Goal: Contribute content: Add original content to the website for others to see

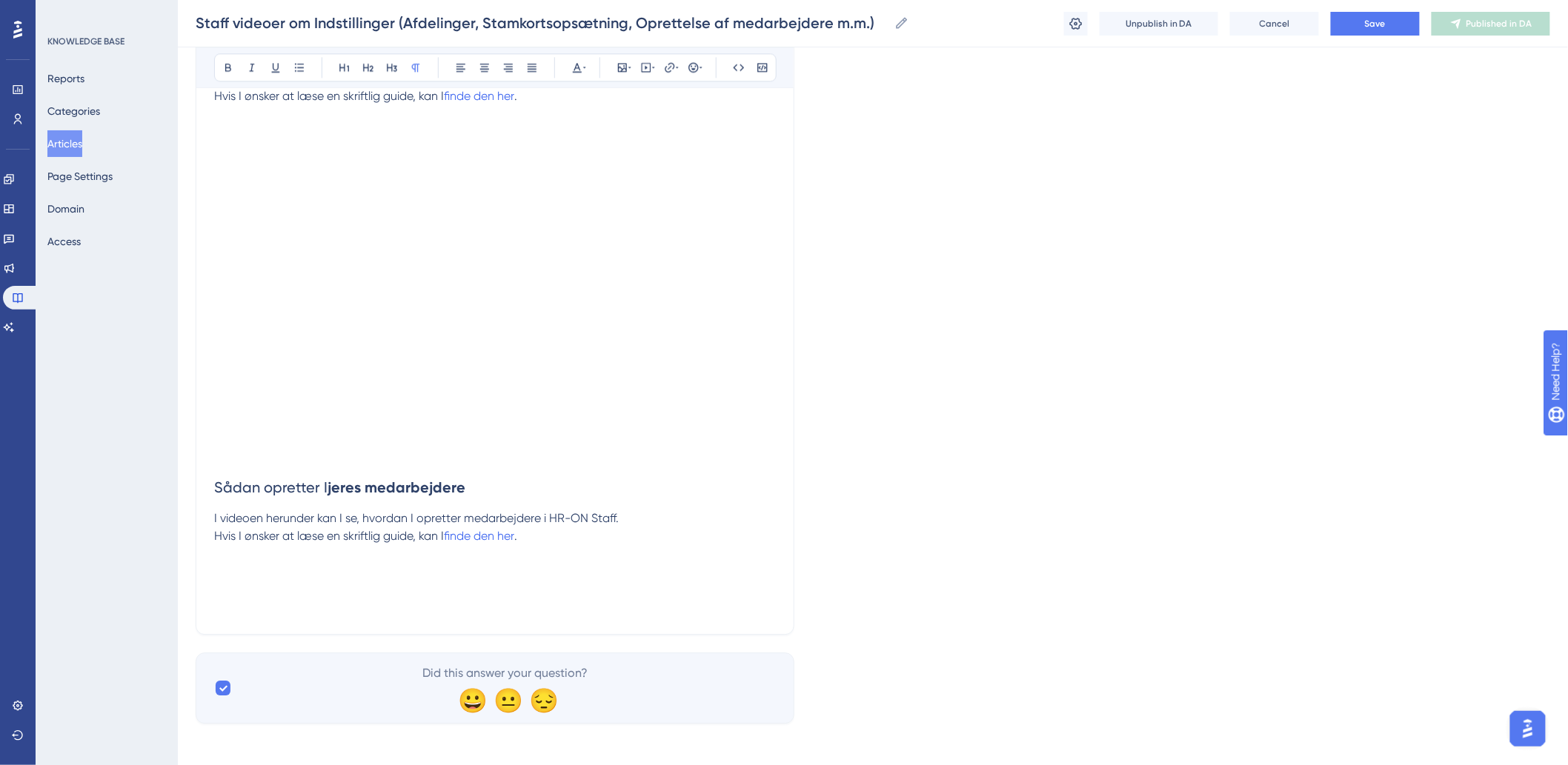
scroll to position [1464, 0]
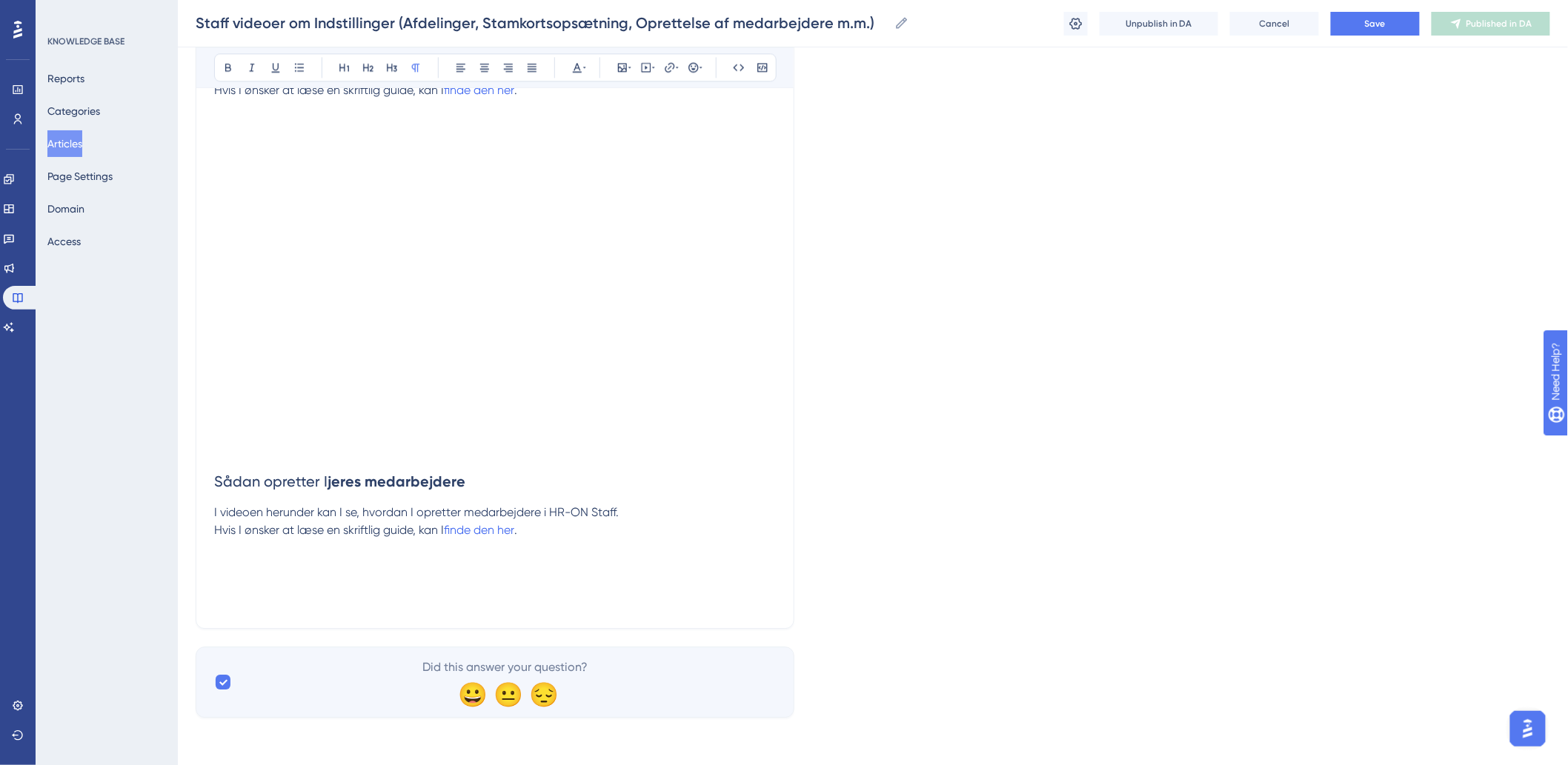
click at [449, 591] on p "Hvis I ønsker at læse en skriftlig guide, kan I finde den her ." at bounding box center [494, 566] width 561 height 89
click at [648, 68] on icon at bounding box center [646, 67] width 12 height 12
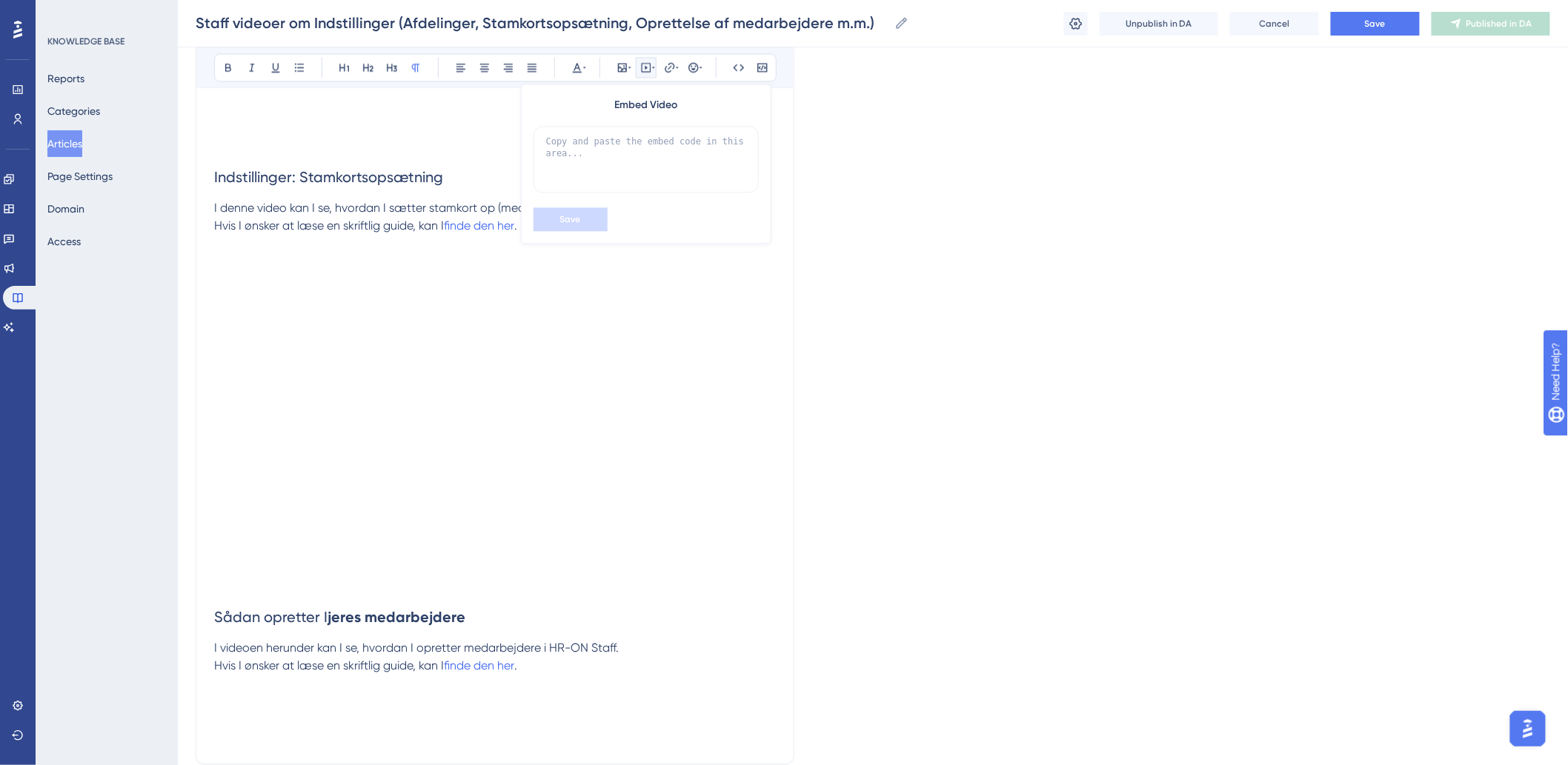
scroll to position [1299, 0]
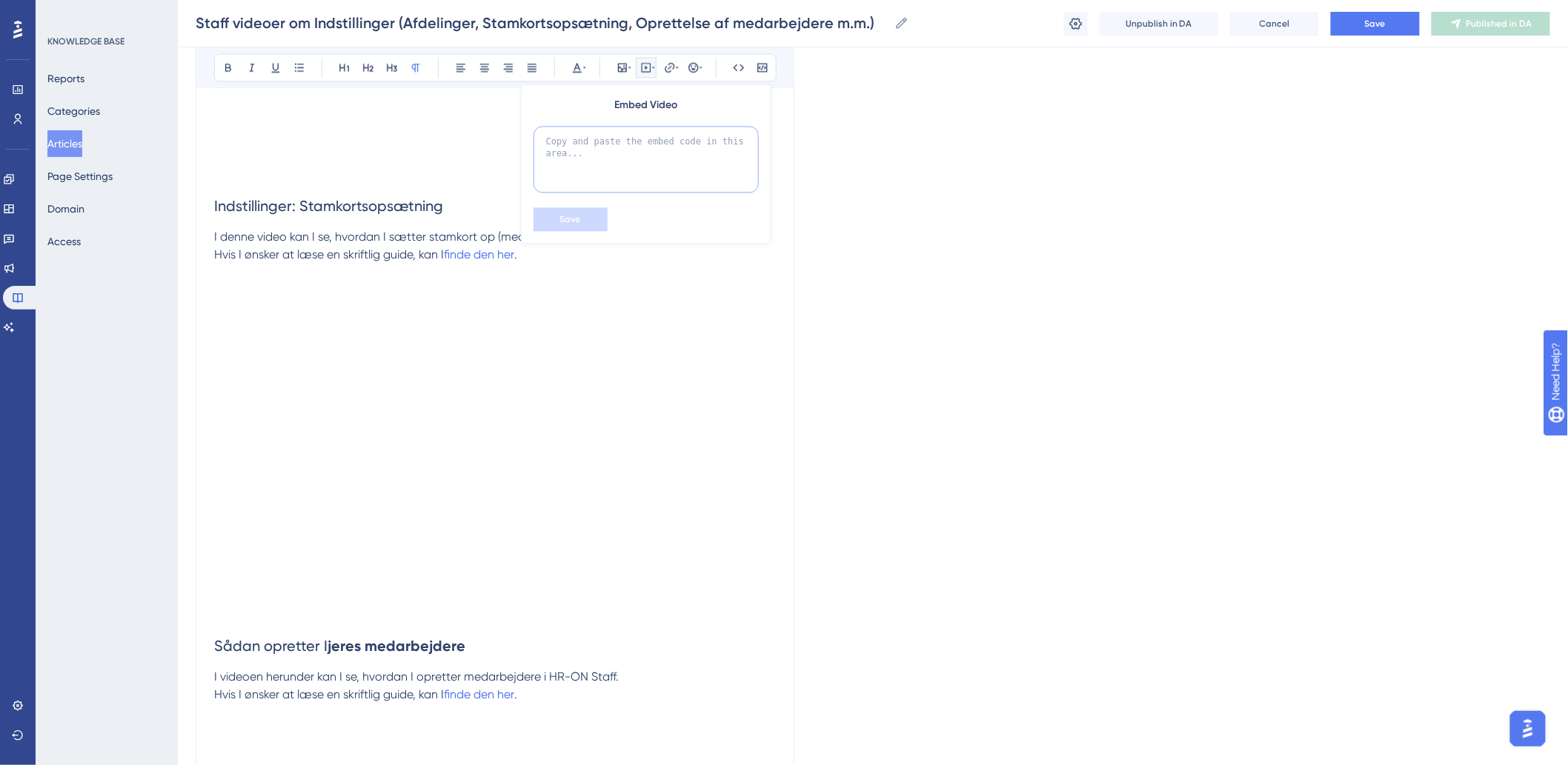
click at [681, 168] on textarea at bounding box center [646, 159] width 225 height 66
paste textarea "<div style="width:100%; height:0; position: relative; padding-bottom:47.7083333…"
type textarea "<div style="width:100%; height:0; position: relative; padding-bottom:47.7083333…"
click at [560, 215] on span "Save" at bounding box center [570, 219] width 21 height 12
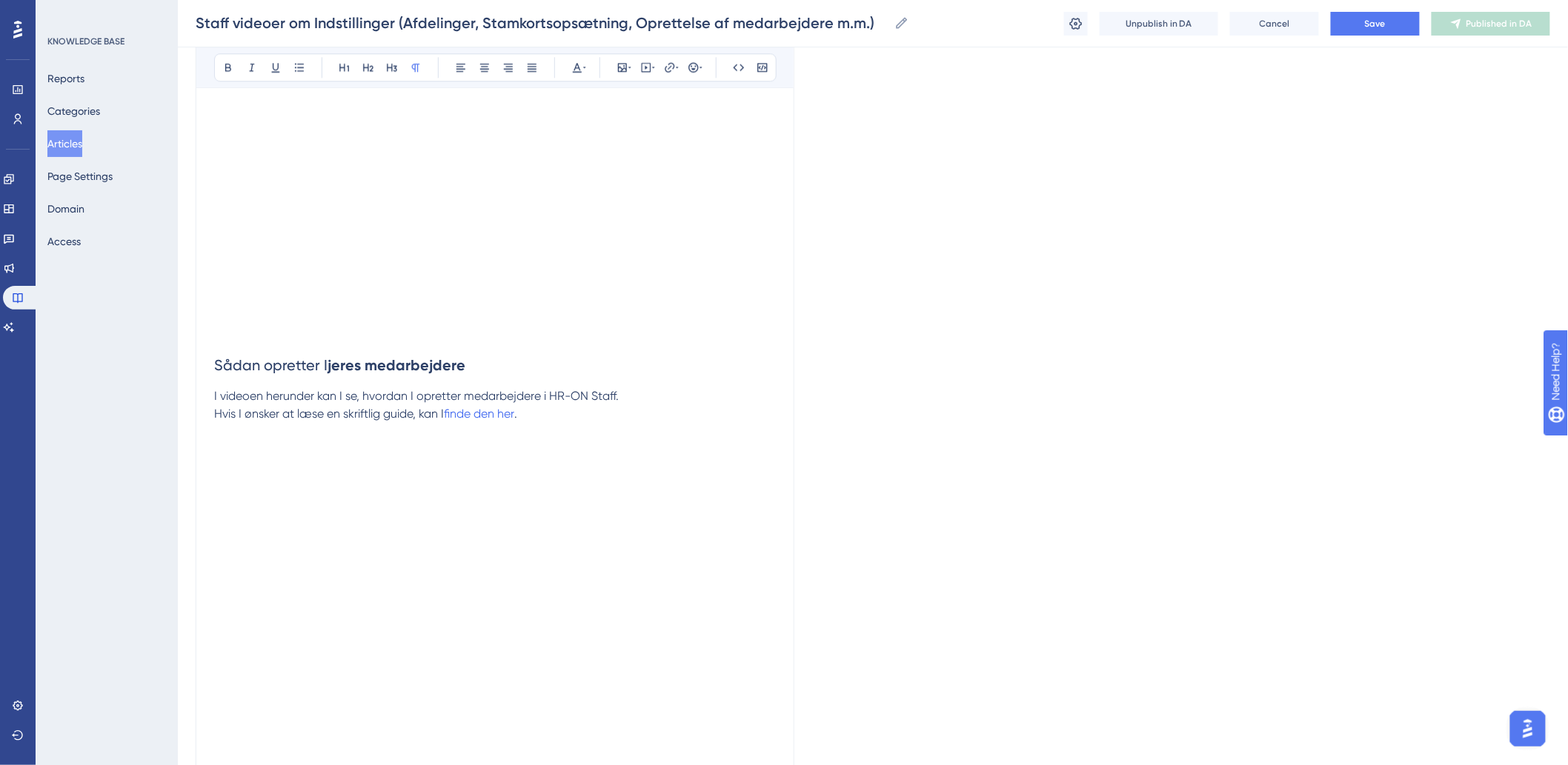
scroll to position [1750, 0]
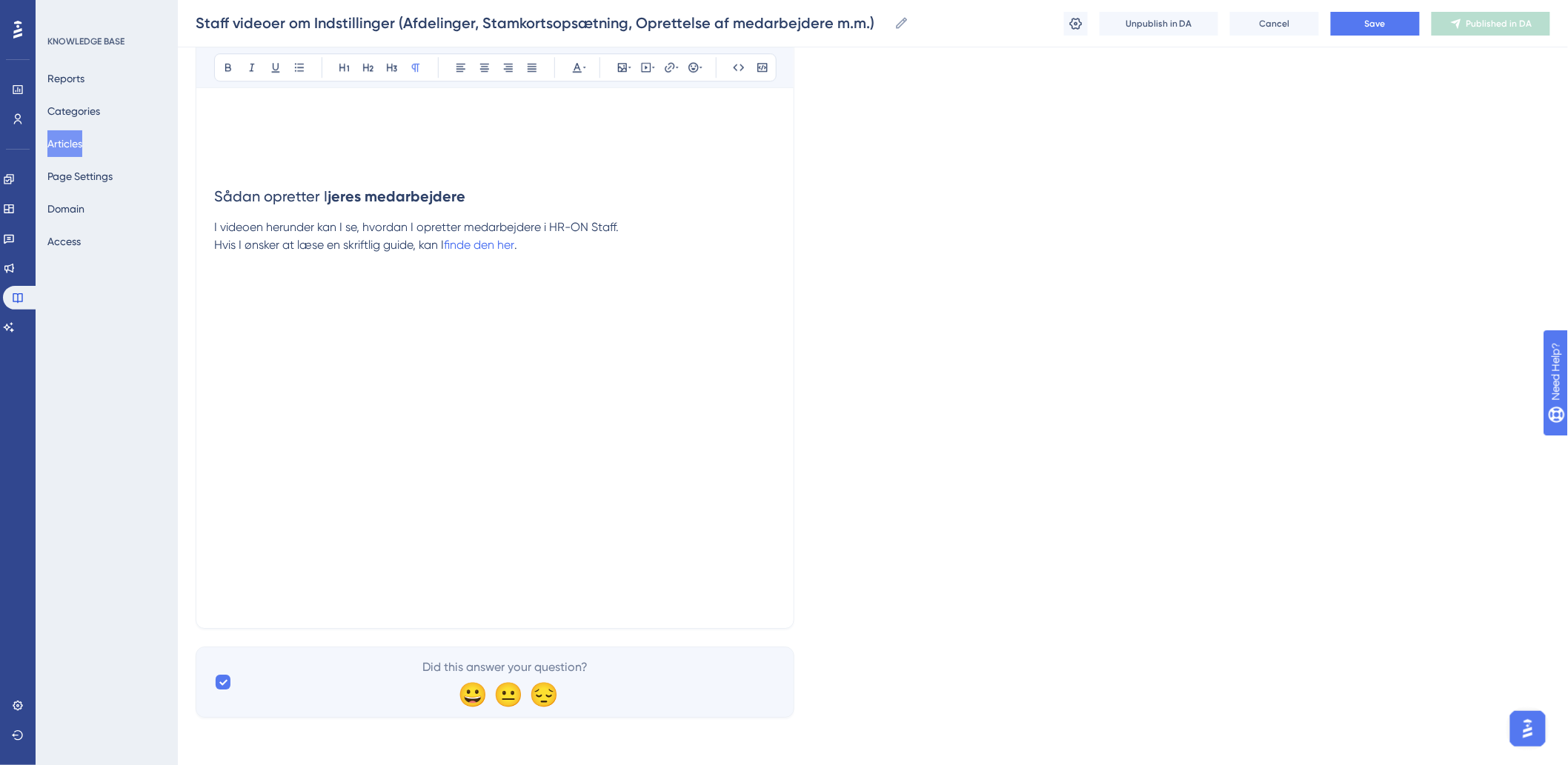
click at [276, 589] on p at bounding box center [494, 592] width 561 height 35
click at [775, 588] on p at bounding box center [494, 592] width 561 height 35
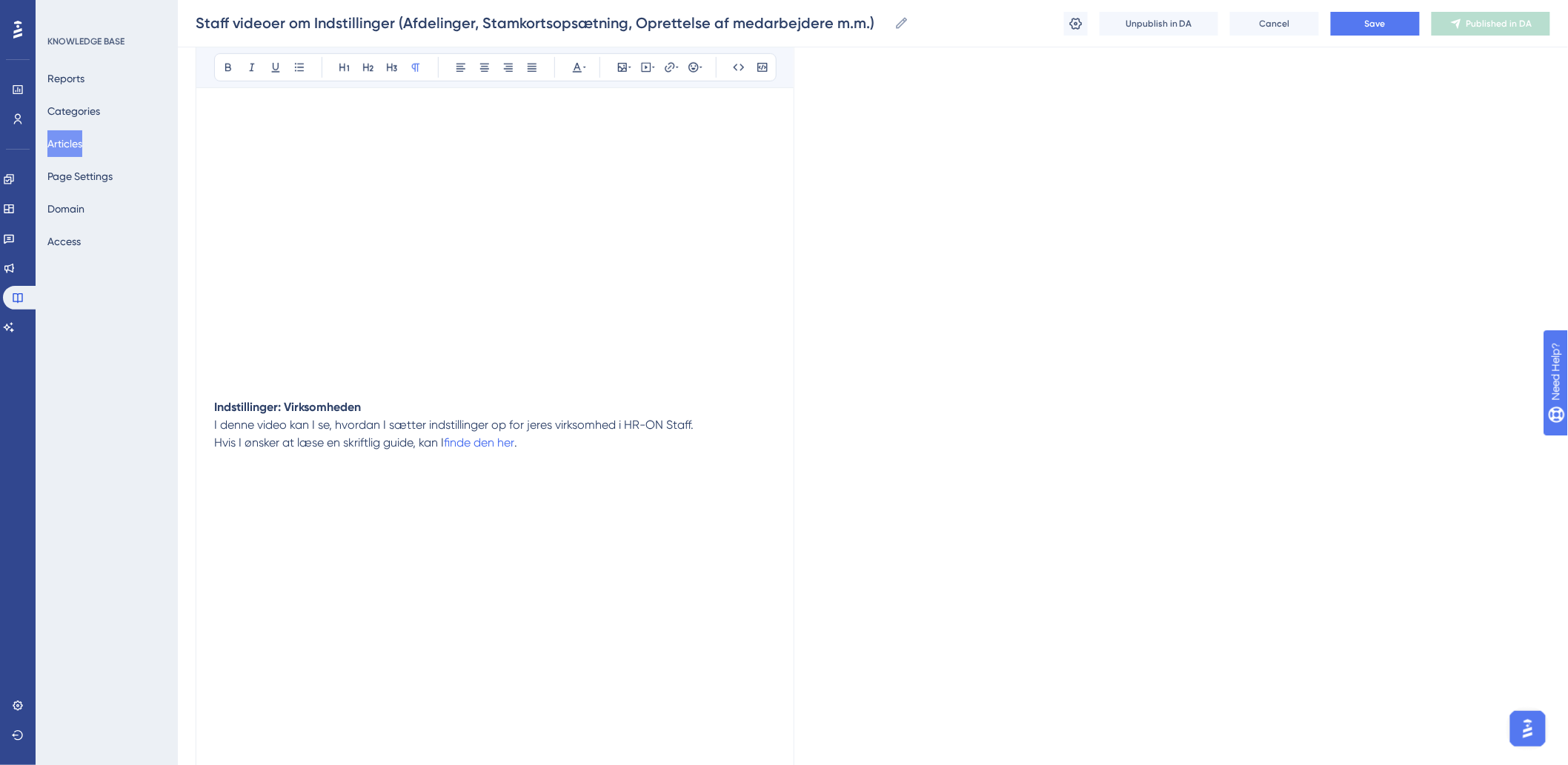
scroll to position [0, 0]
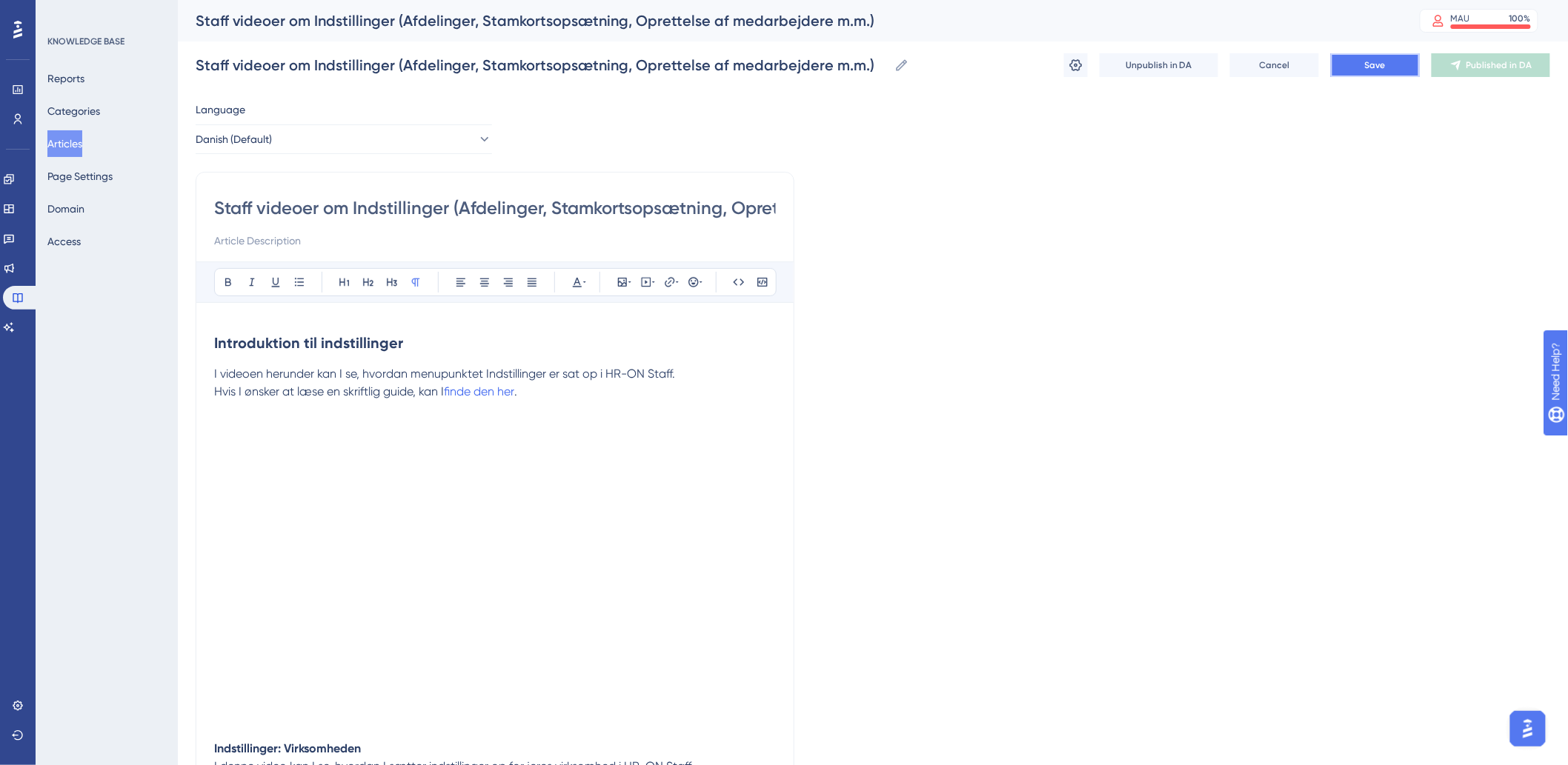
click at [1382, 70] on span "Save" at bounding box center [1375, 65] width 21 height 12
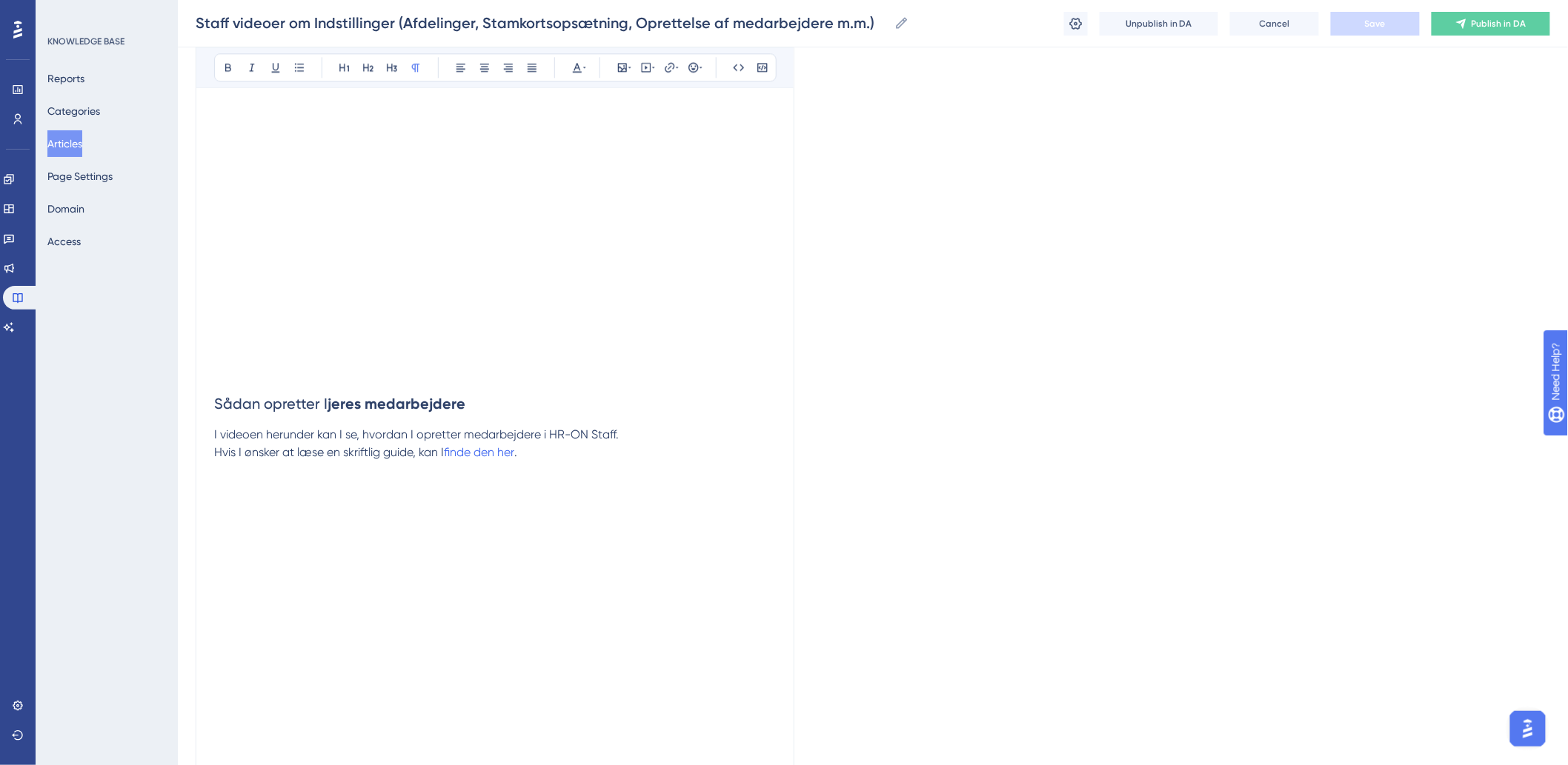
scroll to position [1839, 0]
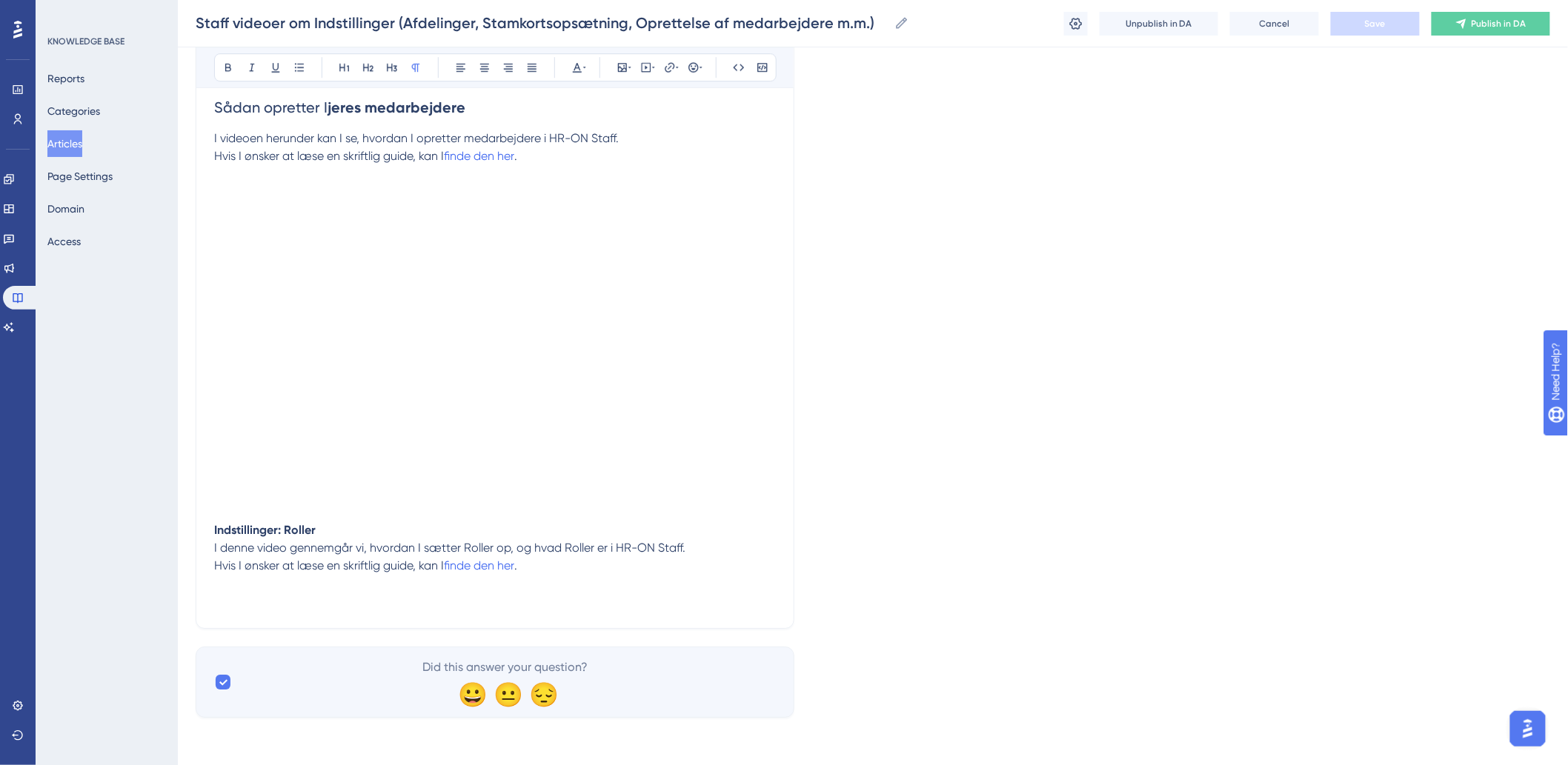
click at [409, 599] on p "Hvis I ønsker at læse en skriftlig guide, kan I finde den her ." at bounding box center [494, 584] width 561 height 54
click at [649, 70] on icon at bounding box center [646, 67] width 12 height 12
click at [649, 156] on textarea at bounding box center [646, 159] width 225 height 66
paste textarea "<div style="width:100%; height:0; position: relative; padding-bottom:47.7083333…"
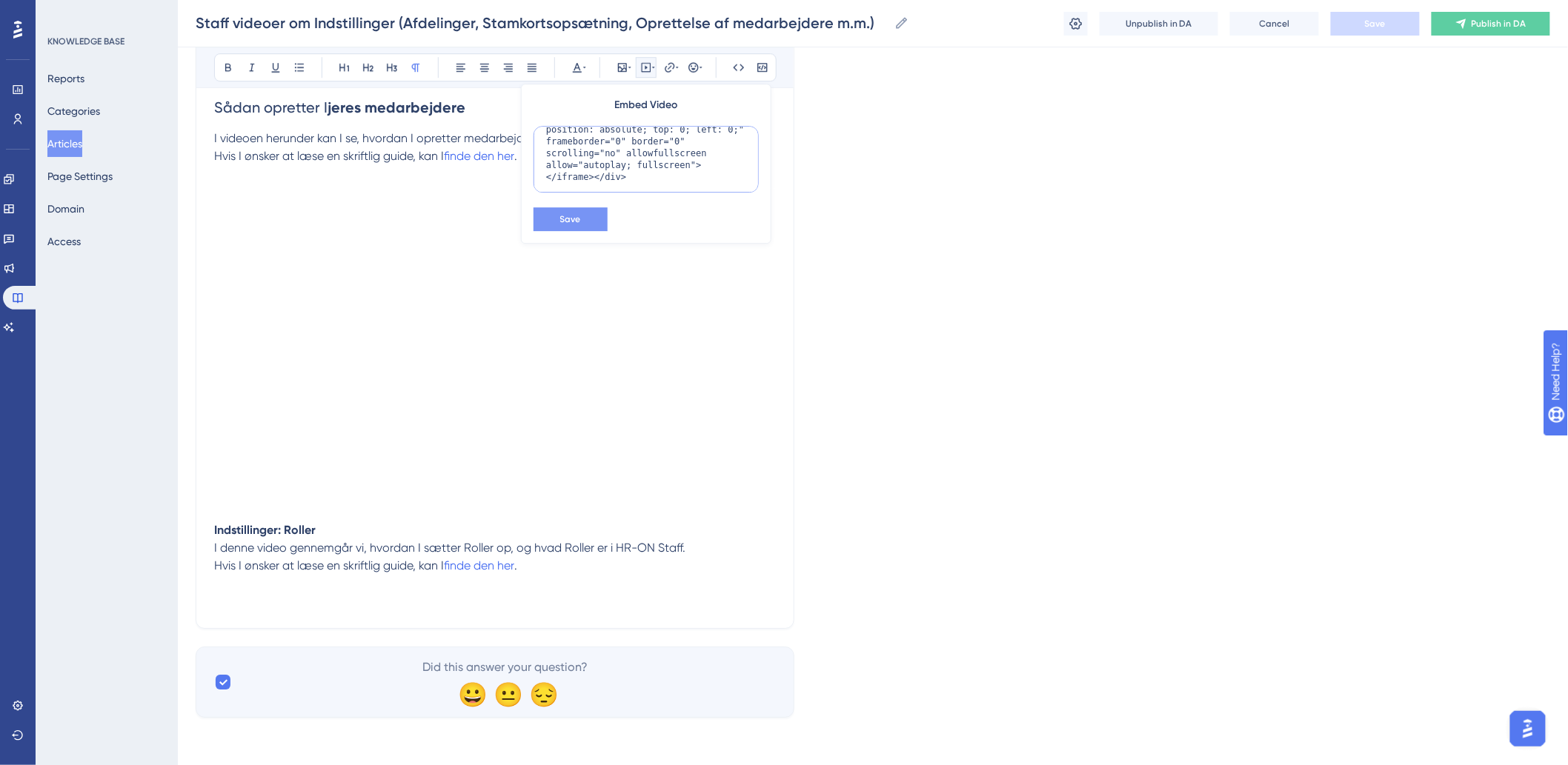
type textarea "<div style="width:100%; height:0; position: relative; padding-bottom:47.7083333…"
click at [575, 223] on span "Save" at bounding box center [570, 219] width 21 height 12
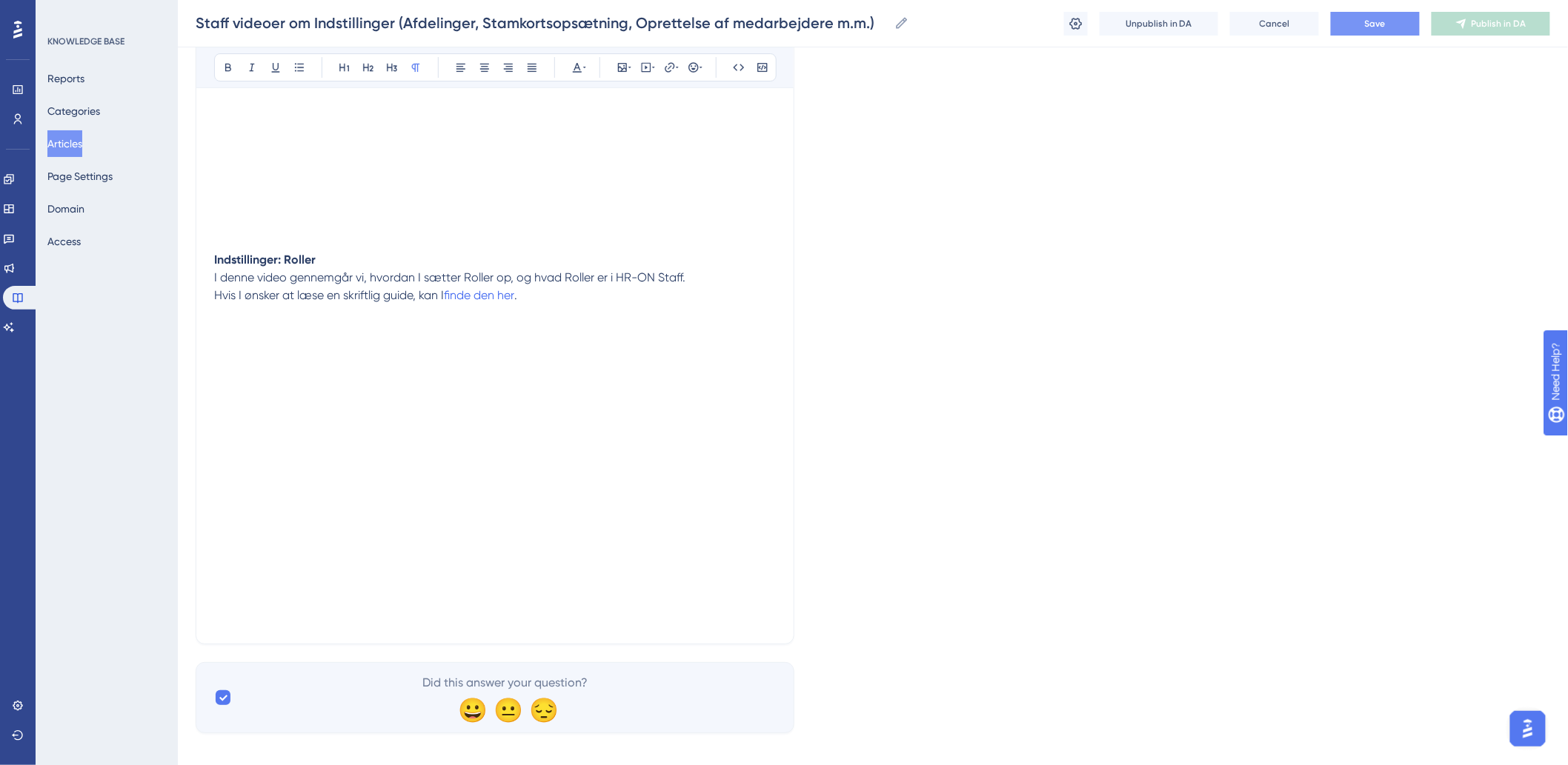
scroll to position [2124, 0]
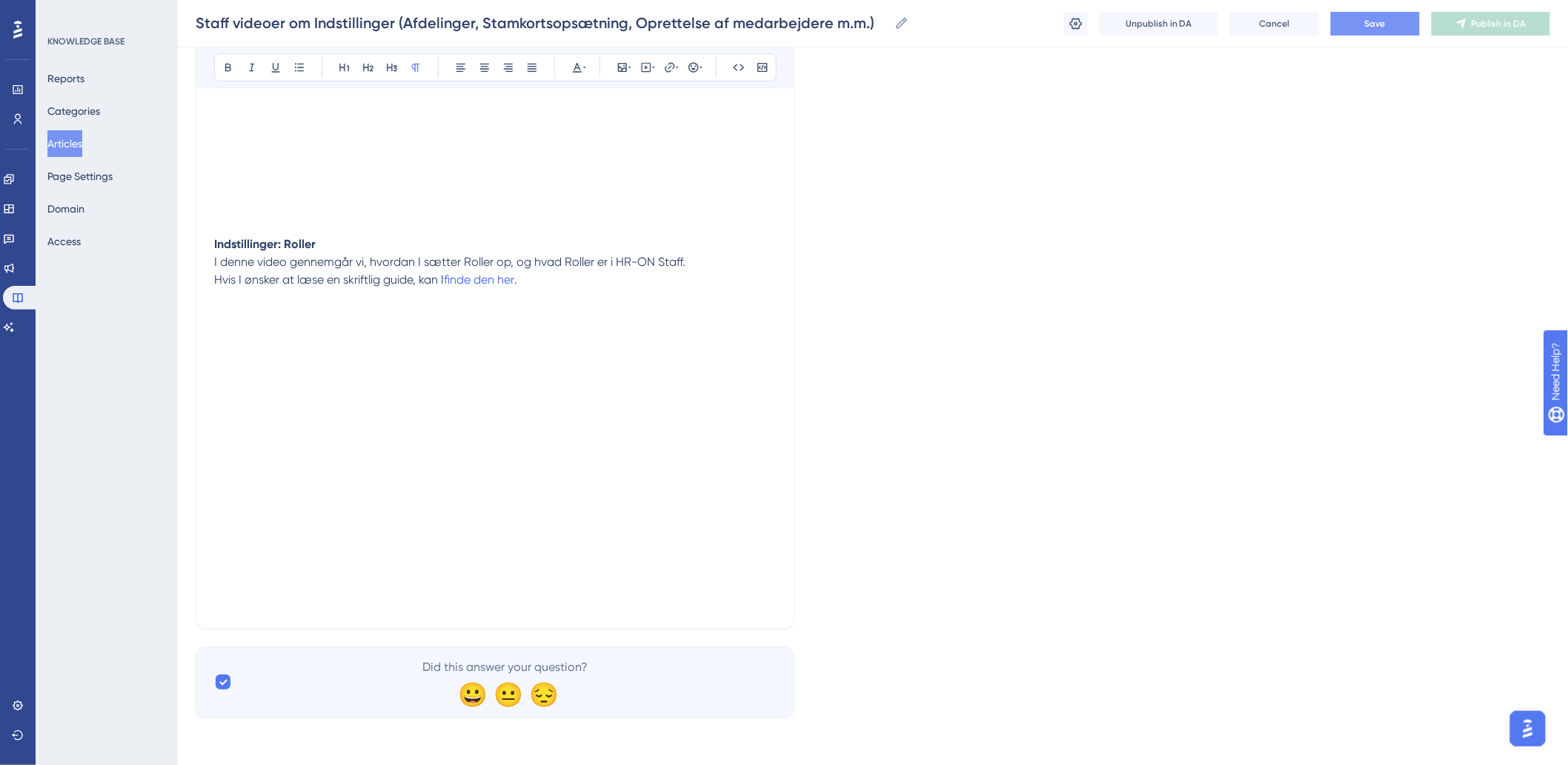
drag, startPoint x: 787, startPoint y: 409, endPoint x: 768, endPoint y: 396, distance: 23.0
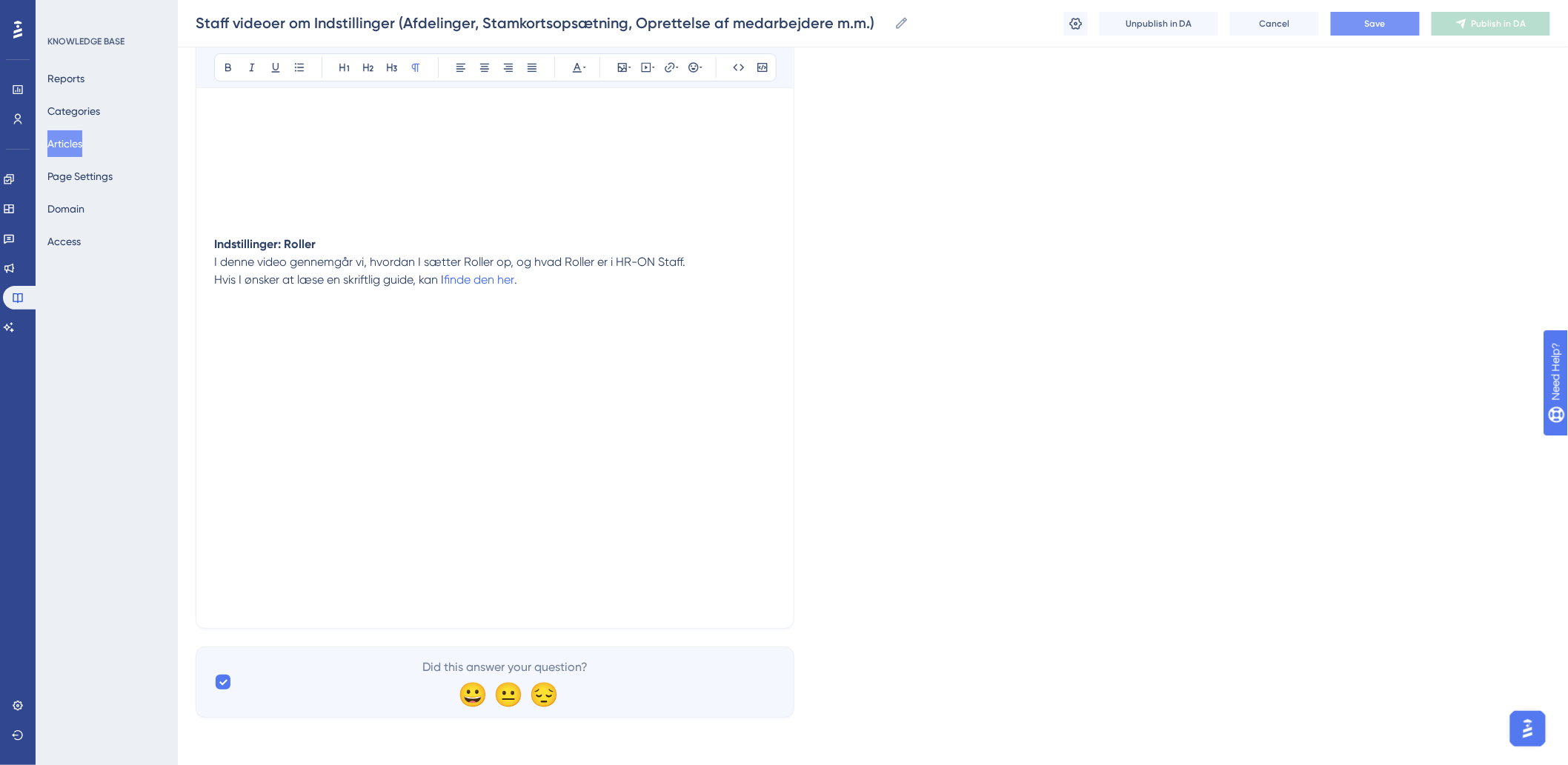
click at [567, 273] on p "Hvis I ønsker at læse en skriftlig guide, kan I finde den her ." at bounding box center [494, 298] width 561 height 54
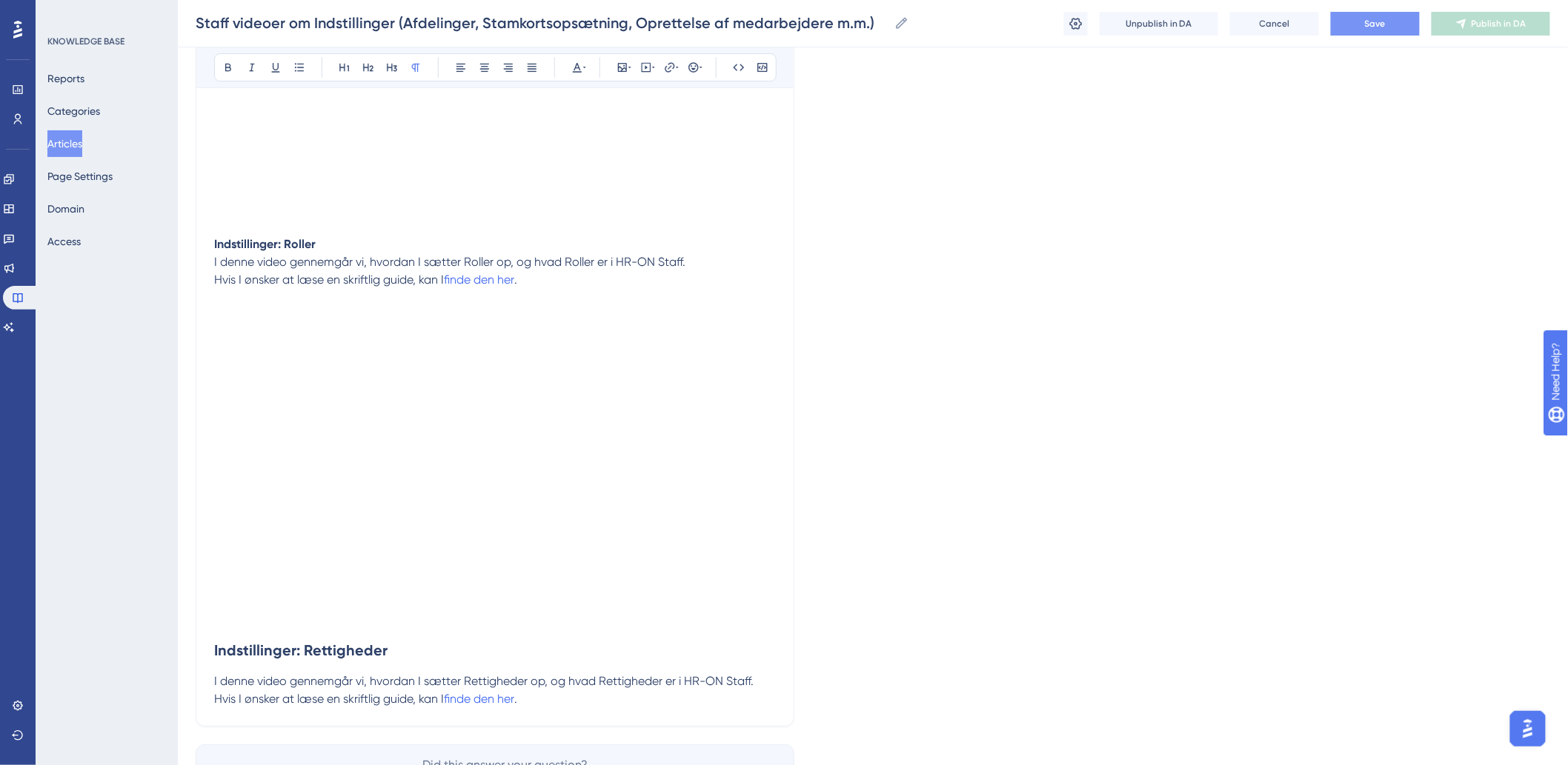
scroll to position [2223, 0]
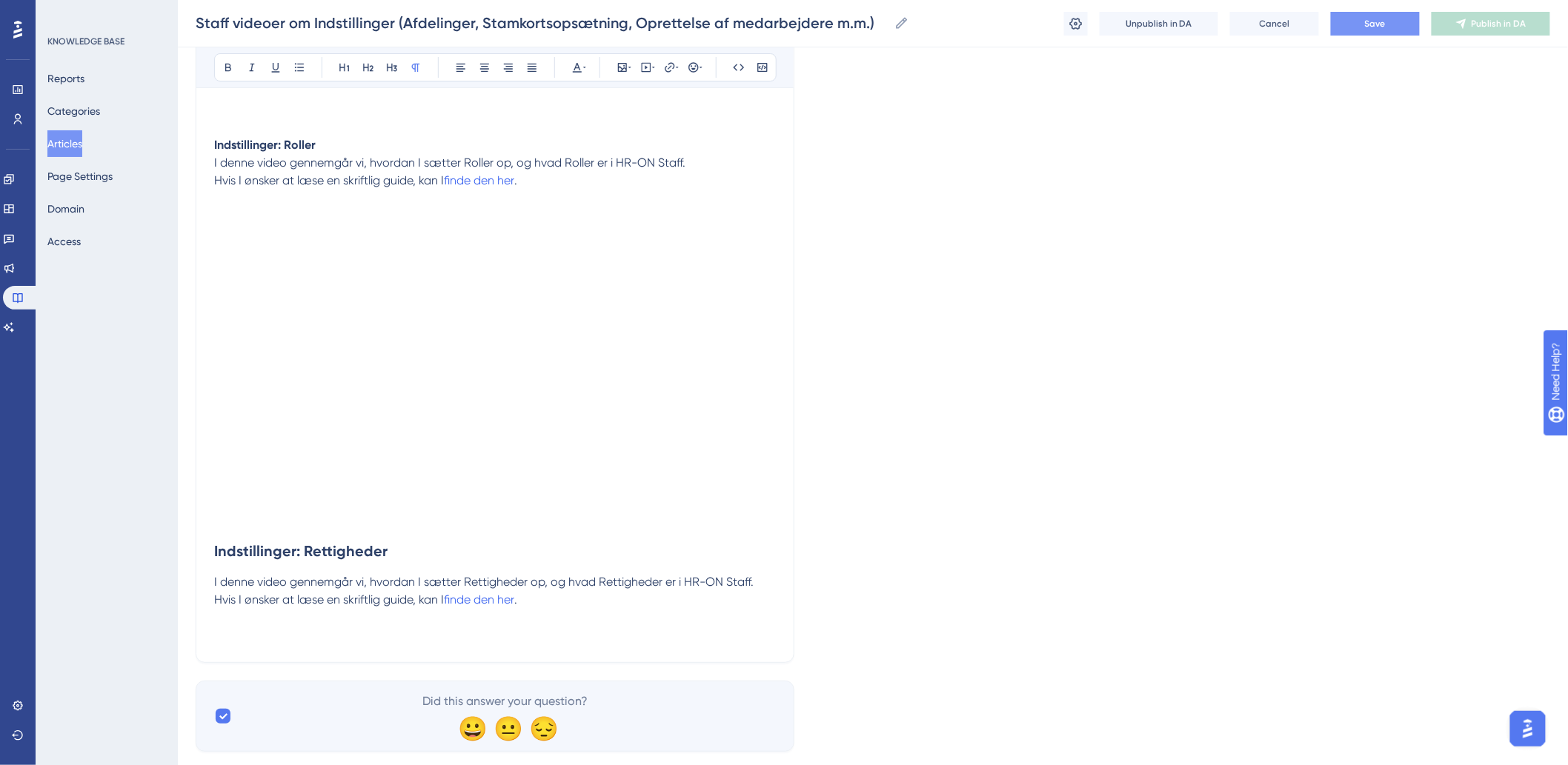
click at [379, 624] on p at bounding box center [494, 617] width 561 height 18
click at [649, 70] on icon at bounding box center [646, 67] width 12 height 12
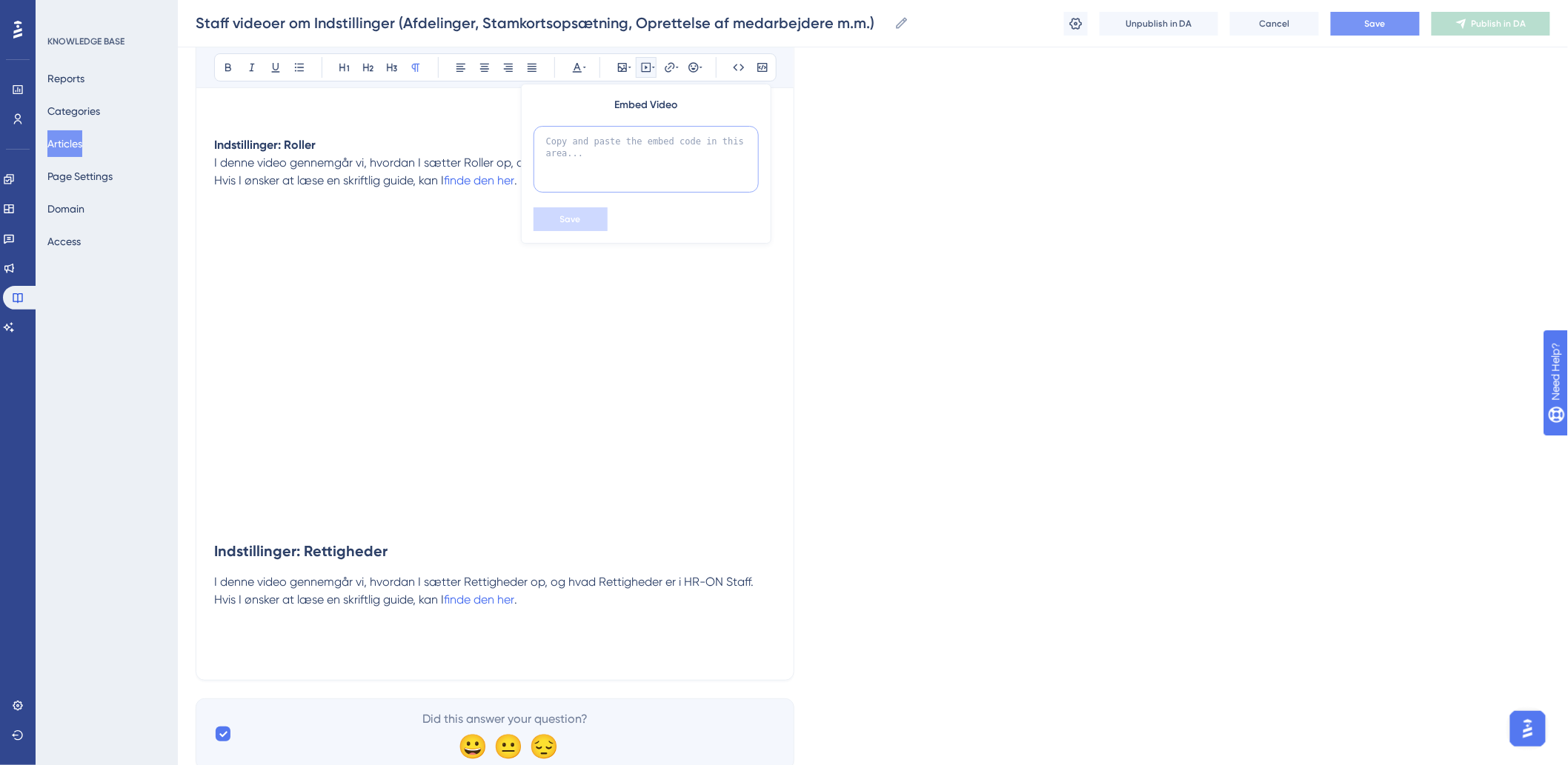
click at [656, 149] on textarea at bounding box center [646, 159] width 225 height 66
paste textarea "<div style="width:100%; height:0; position: relative; padding-bottom:47.7083333…"
type textarea "<div style="width:100%; height:0; position: relative; padding-bottom:47.7083333…"
click at [572, 225] on button "Save" at bounding box center [570, 219] width 74 height 23
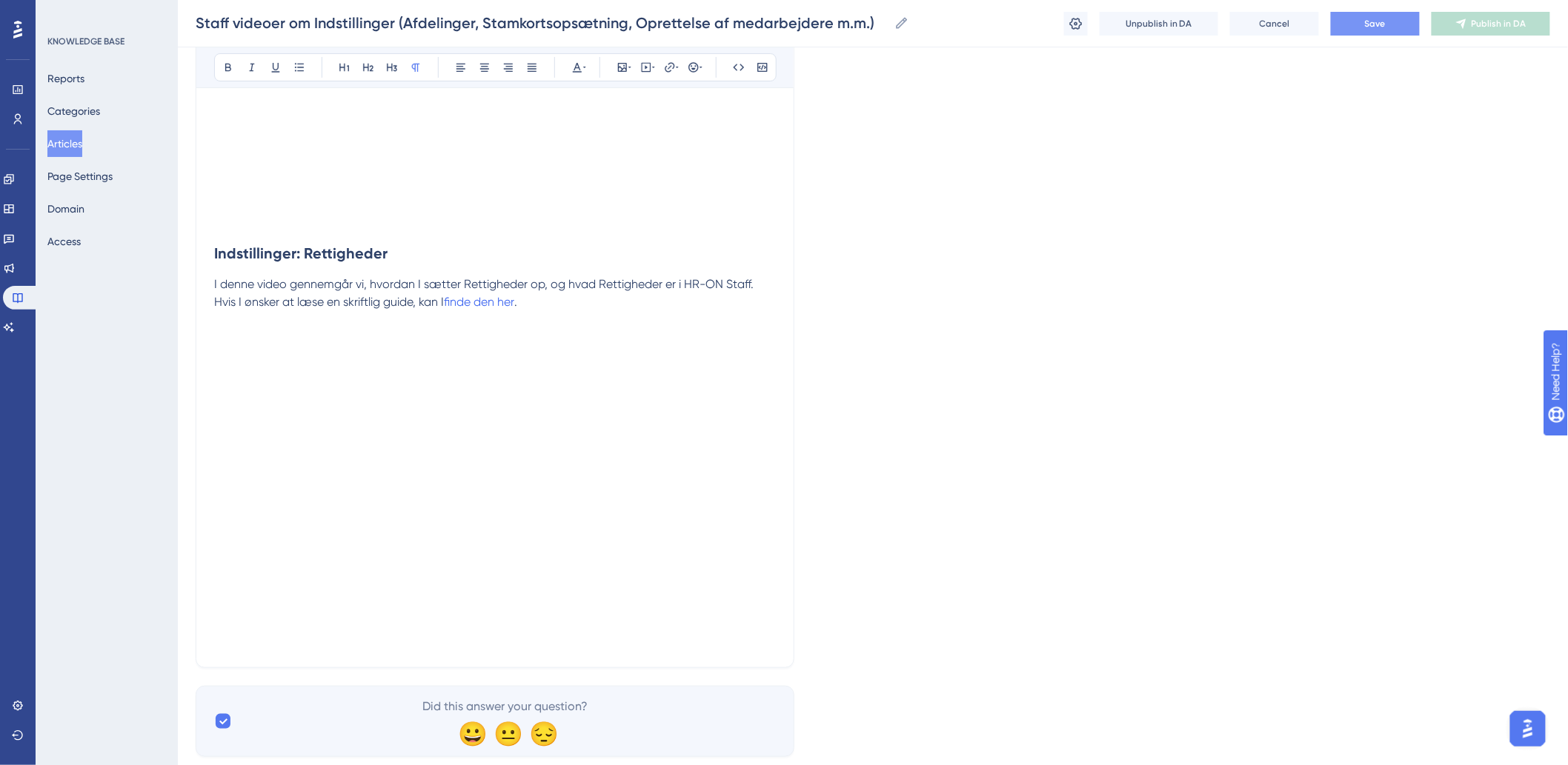
scroll to position [2562, 0]
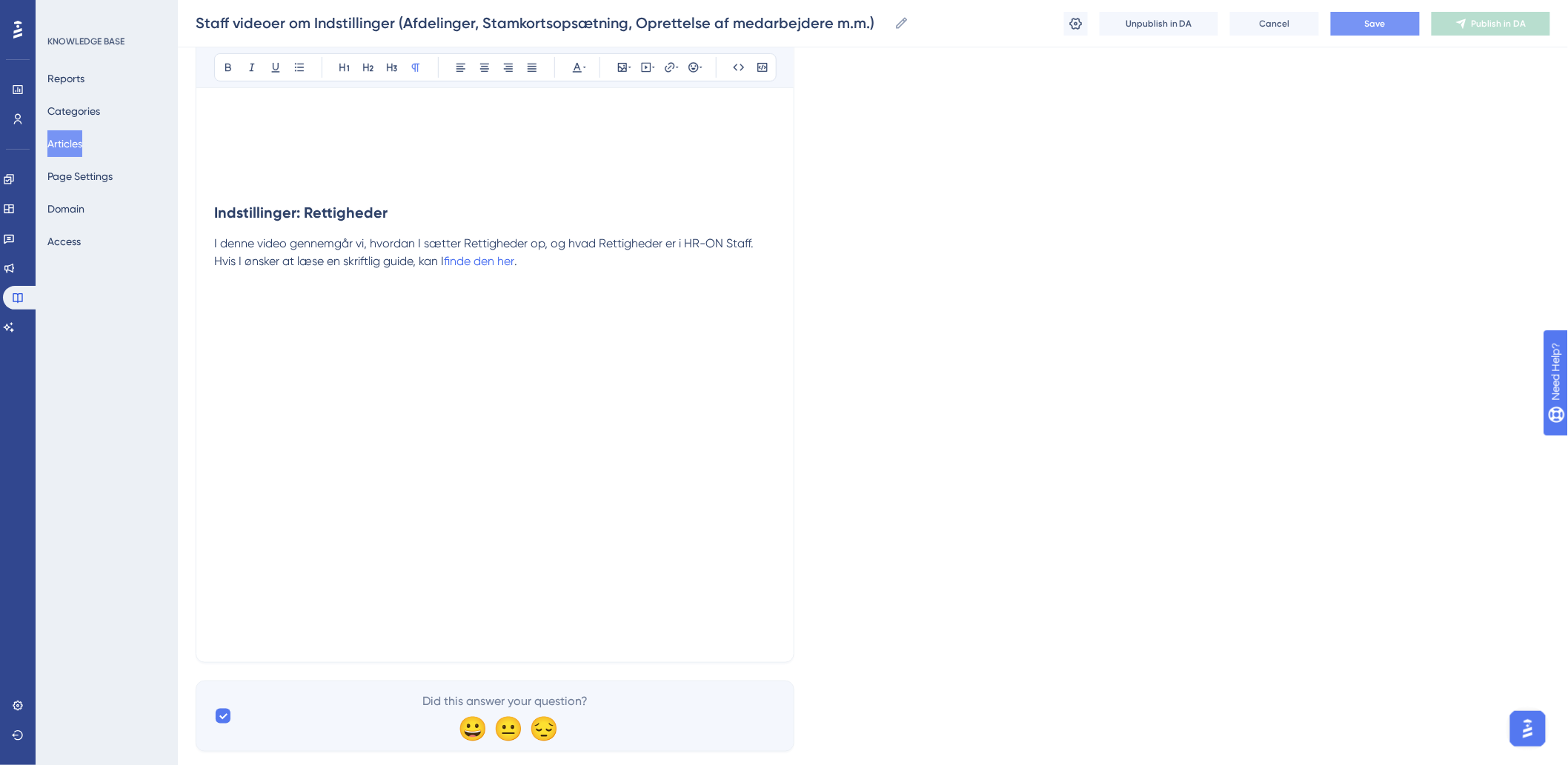
click at [451, 620] on p at bounding box center [494, 617] width 561 height 18
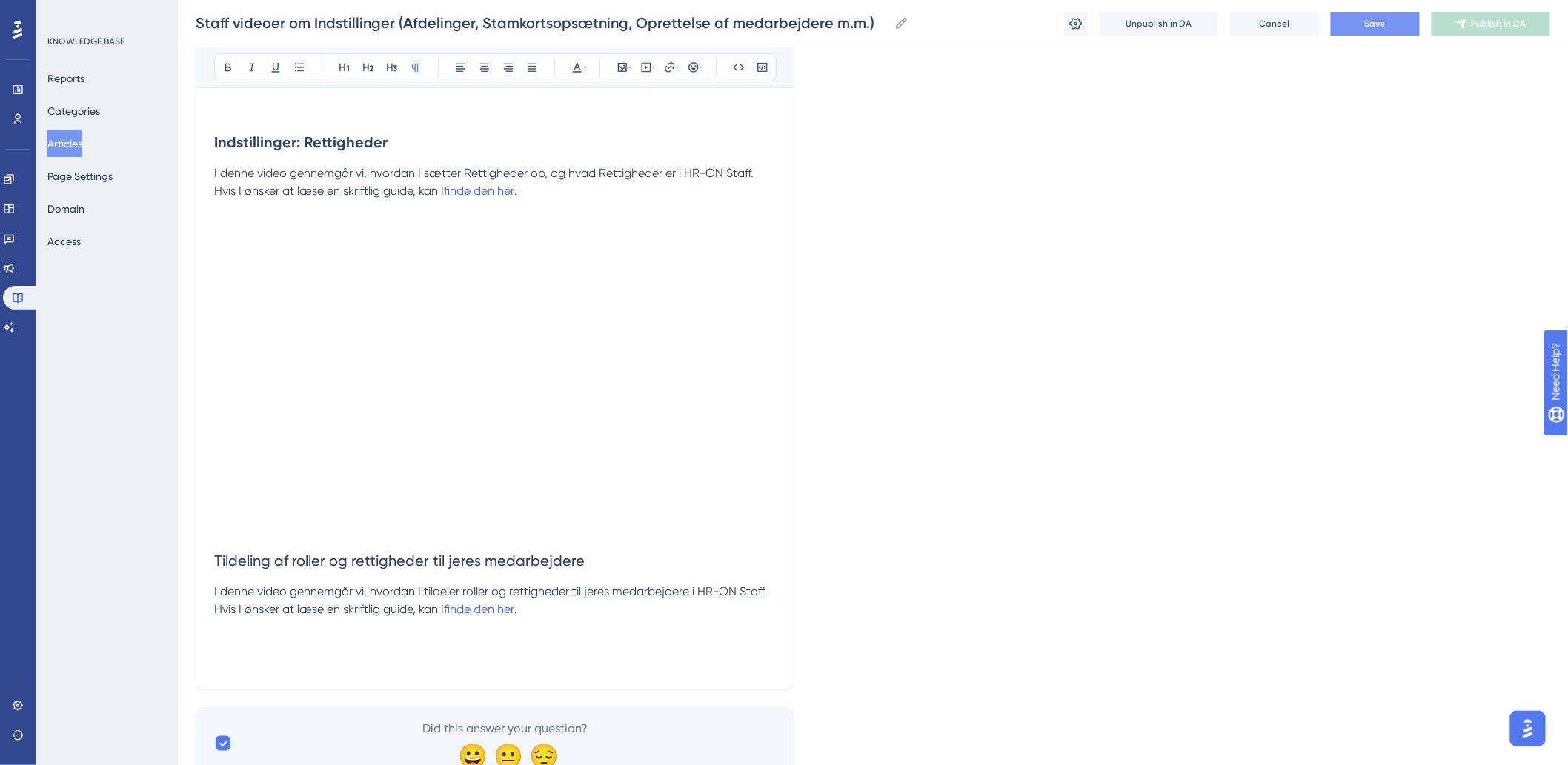
scroll to position [2695, 0]
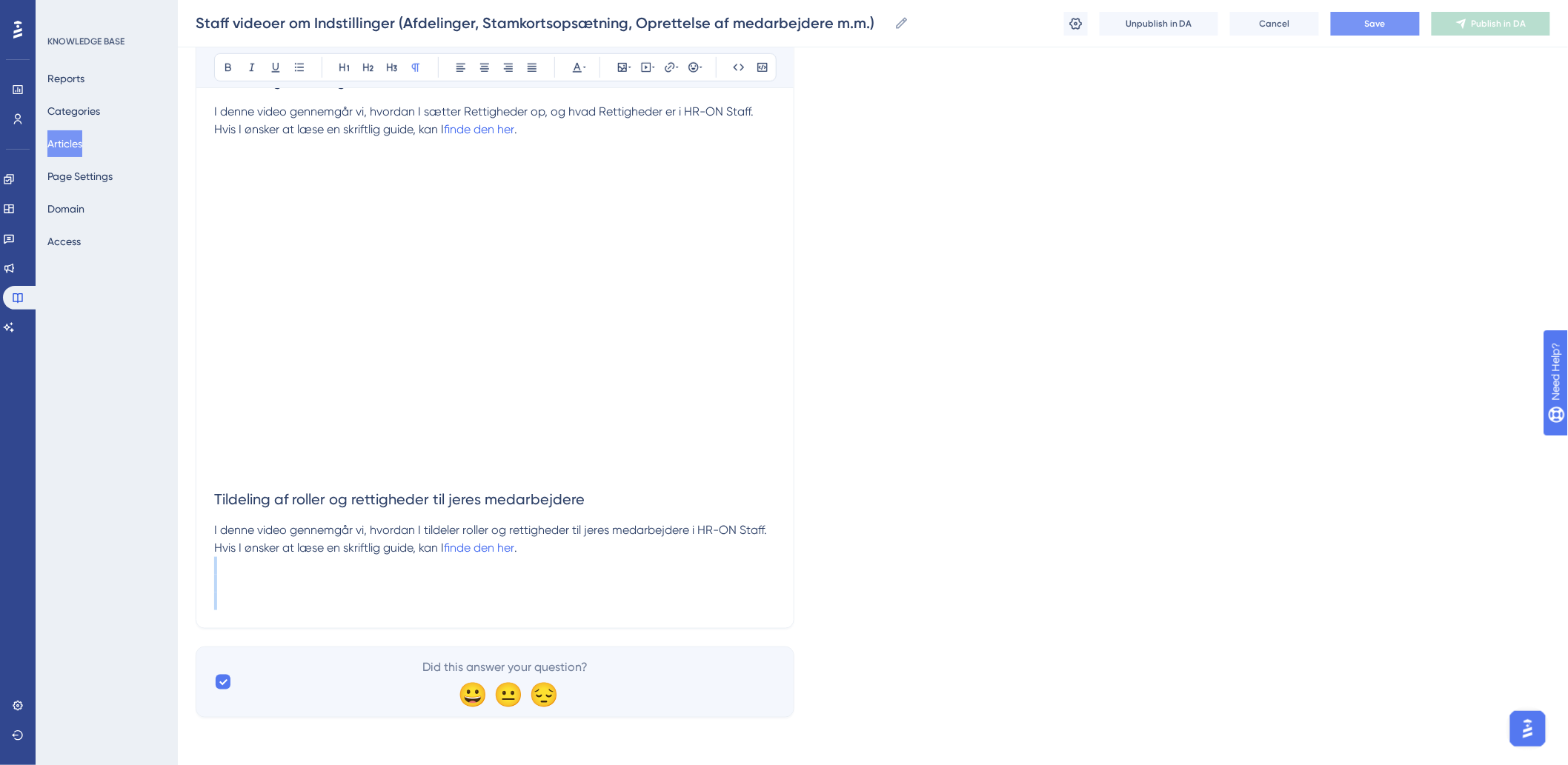
click at [645, 69] on icon at bounding box center [646, 67] width 3 height 3
click at [631, 167] on textarea at bounding box center [646, 159] width 225 height 66
paste textarea "<div style="width:100%; height:0; position: relative; padding-bottom:47.7083333…"
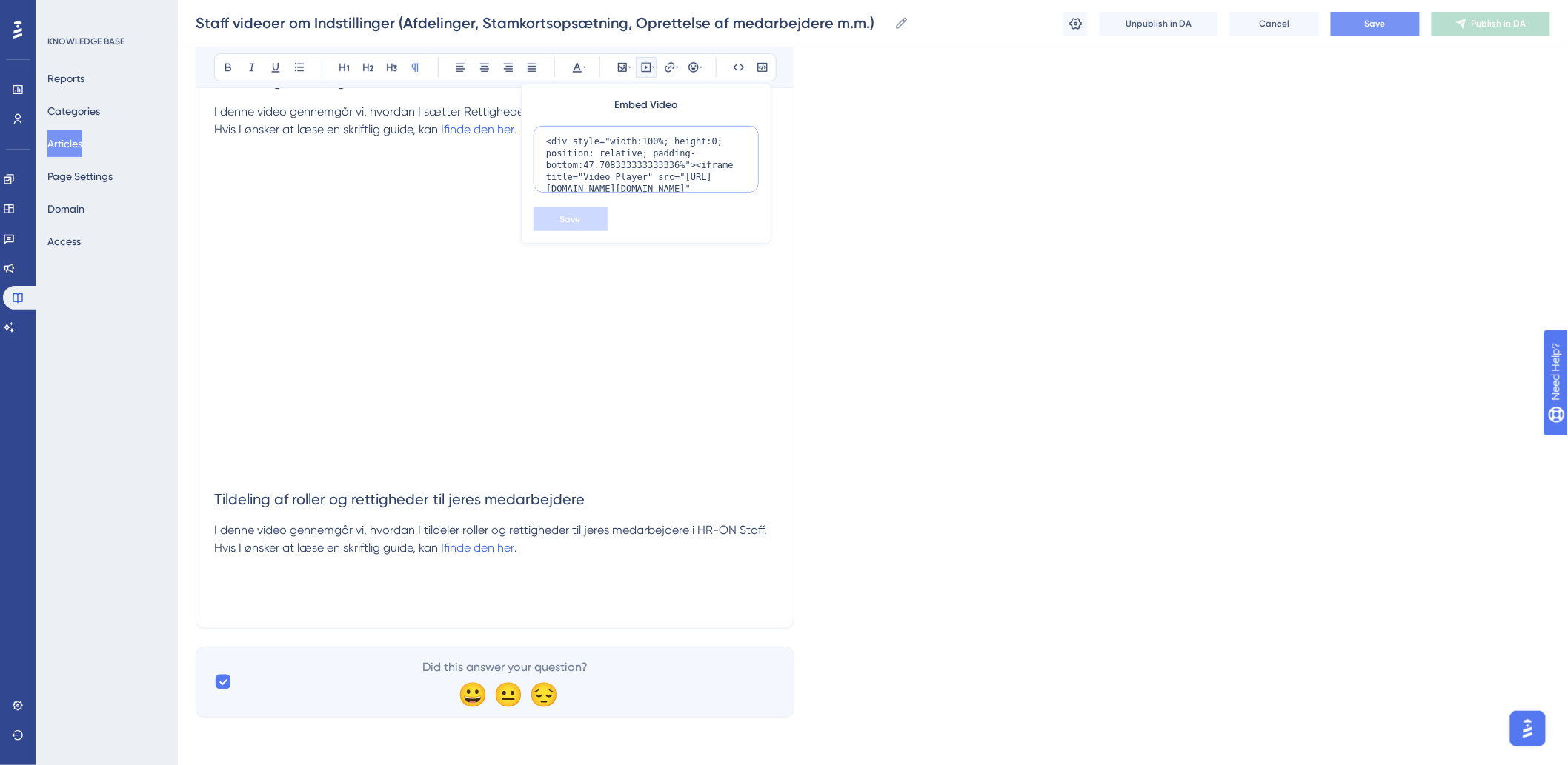
scroll to position [109, 0]
type textarea "<div style="width:100%; height:0; position: relative; padding-bottom:47.7083333…"
click at [565, 225] on span "Save" at bounding box center [570, 219] width 21 height 12
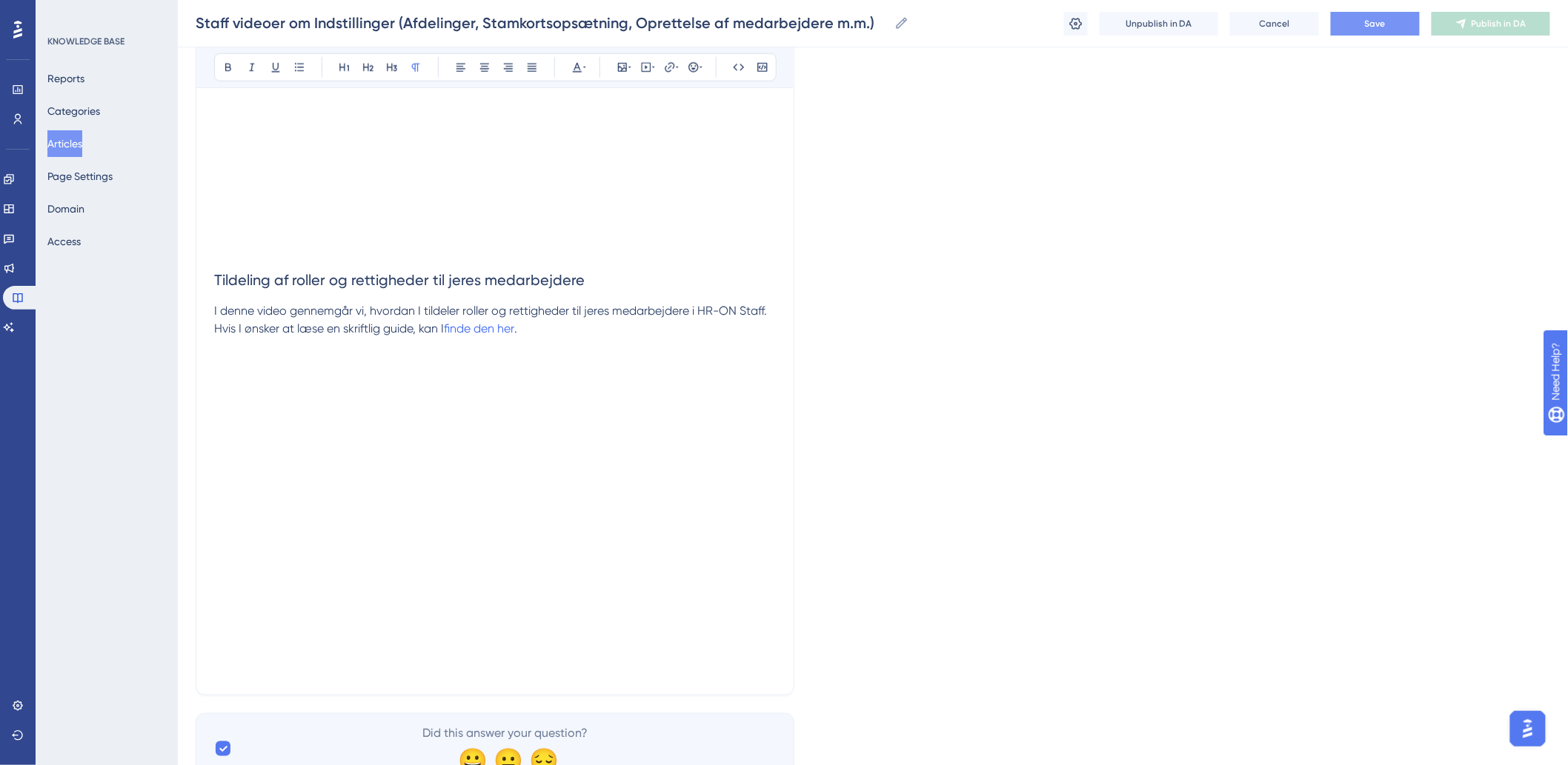
scroll to position [2981, 0]
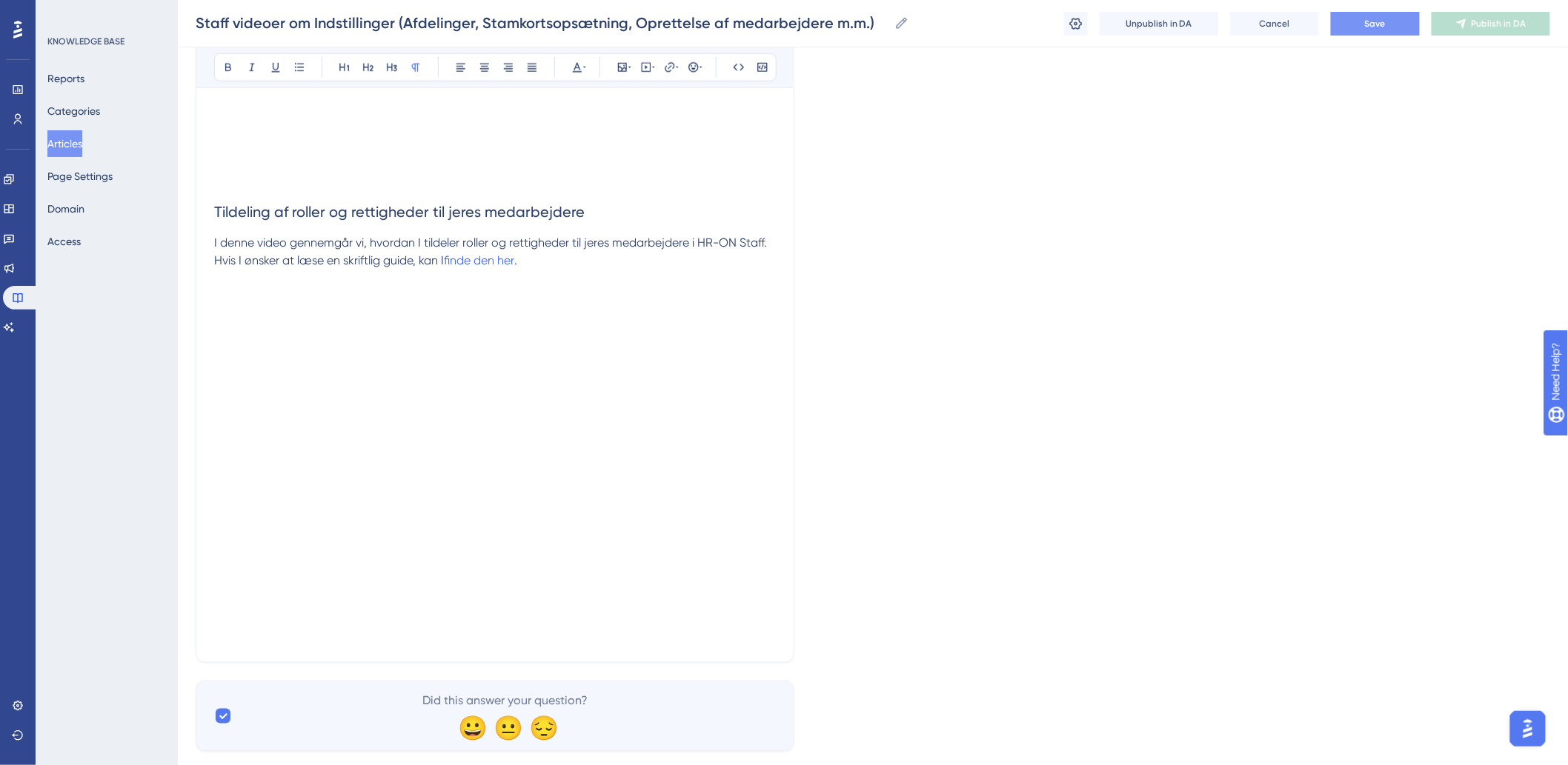
click at [322, 641] on p at bounding box center [494, 635] width 561 height 18
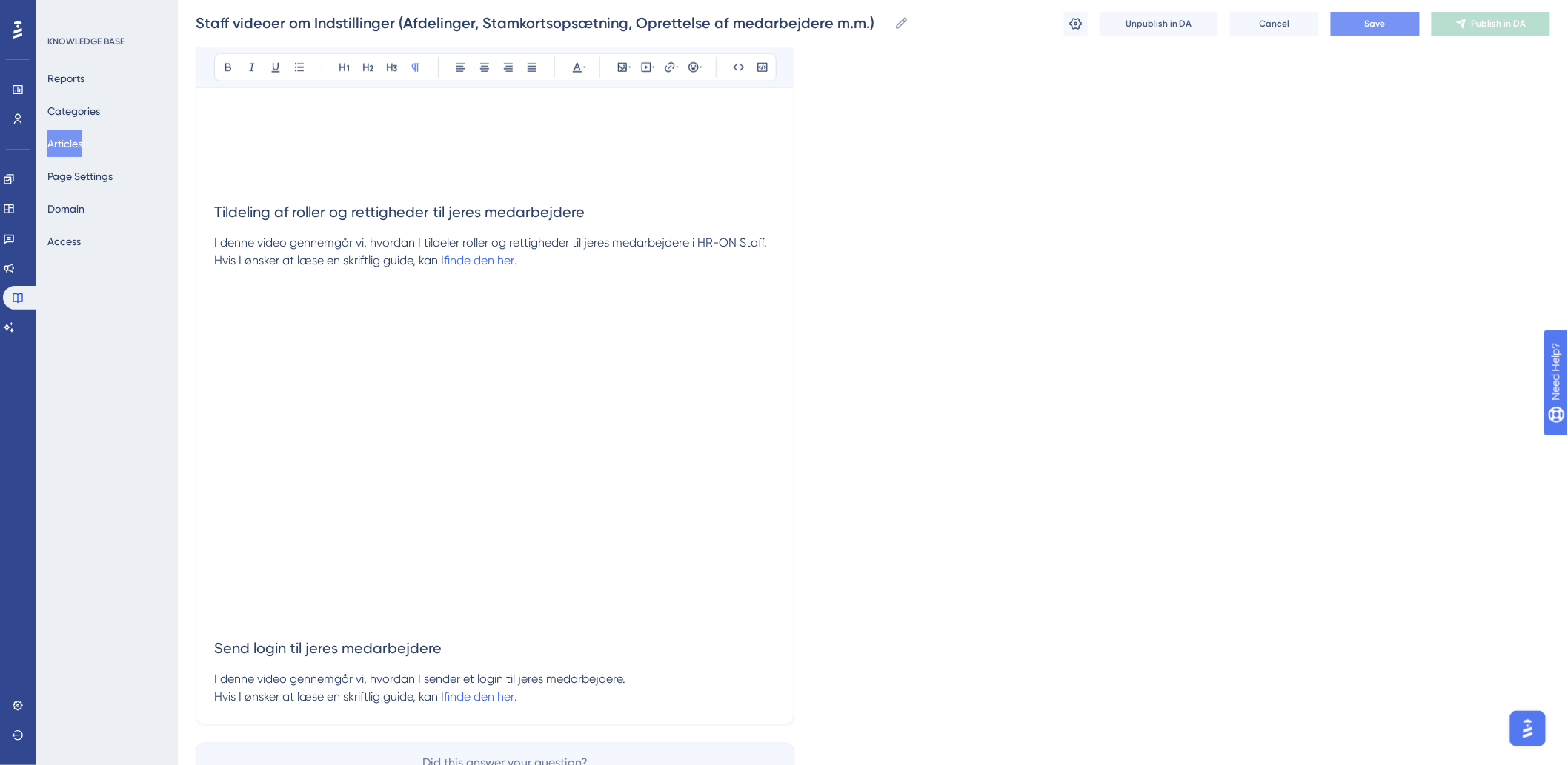
click at [611, 694] on p "Hvis I ønsker at læse en skriftlig guide, kan I finde den her ." at bounding box center [494, 697] width 561 height 18
click at [640, 73] on icon at bounding box center [646, 67] width 12 height 12
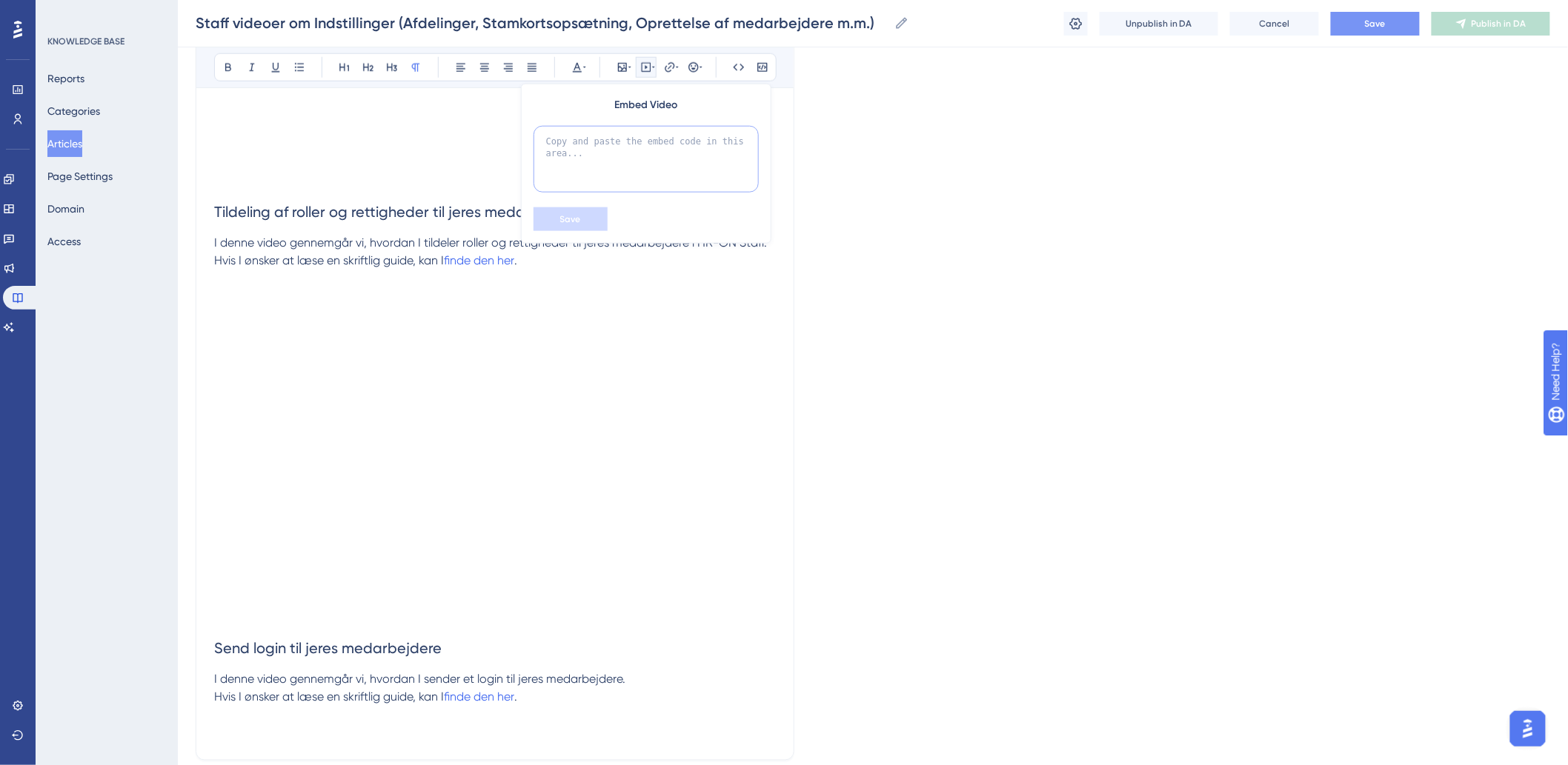
click at [647, 160] on textarea at bounding box center [646, 159] width 225 height 66
paste textarea "<div style="width:100%; height:0; position: relative; padding-bottom:47.7083333…"
type textarea "<div style="width:100%; height:0; position: relative; padding-bottom:47.7083333…"
click at [565, 226] on button "Save" at bounding box center [570, 219] width 74 height 23
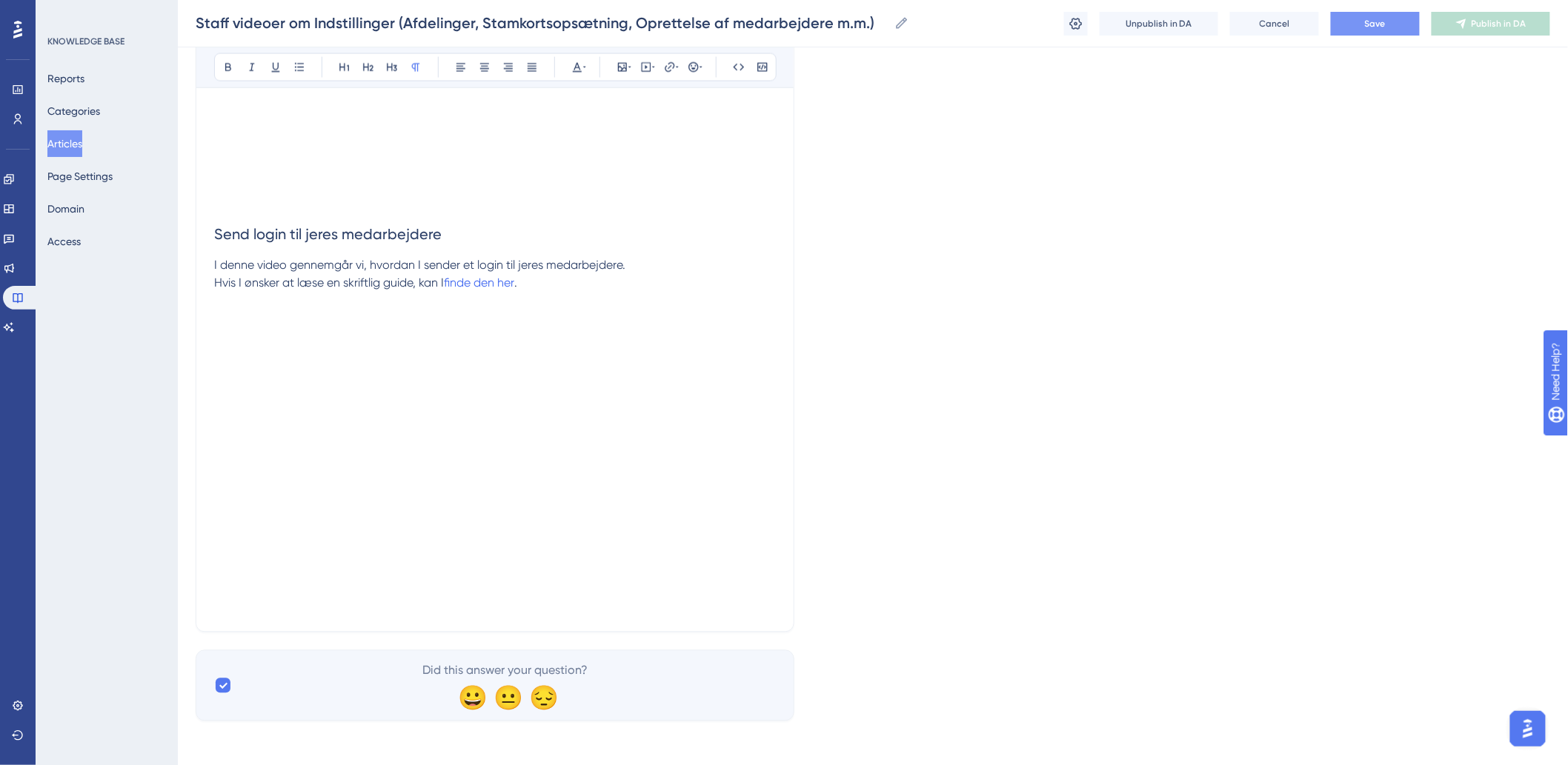
scroll to position [3400, 0]
click at [1369, 20] on span "Save" at bounding box center [1375, 23] width 21 height 12
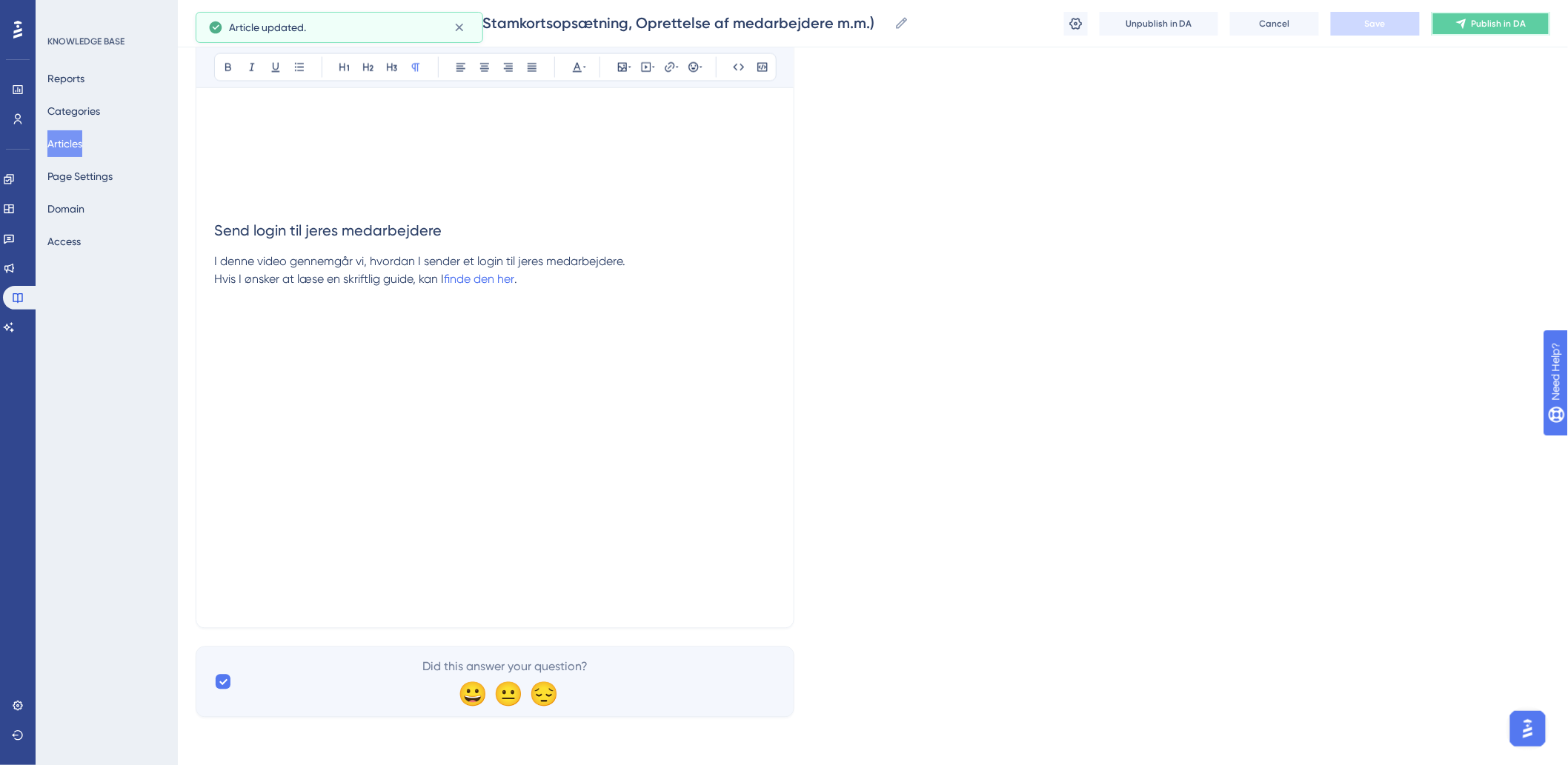
click at [1474, 20] on span "Publish in DA" at bounding box center [1498, 23] width 55 height 12
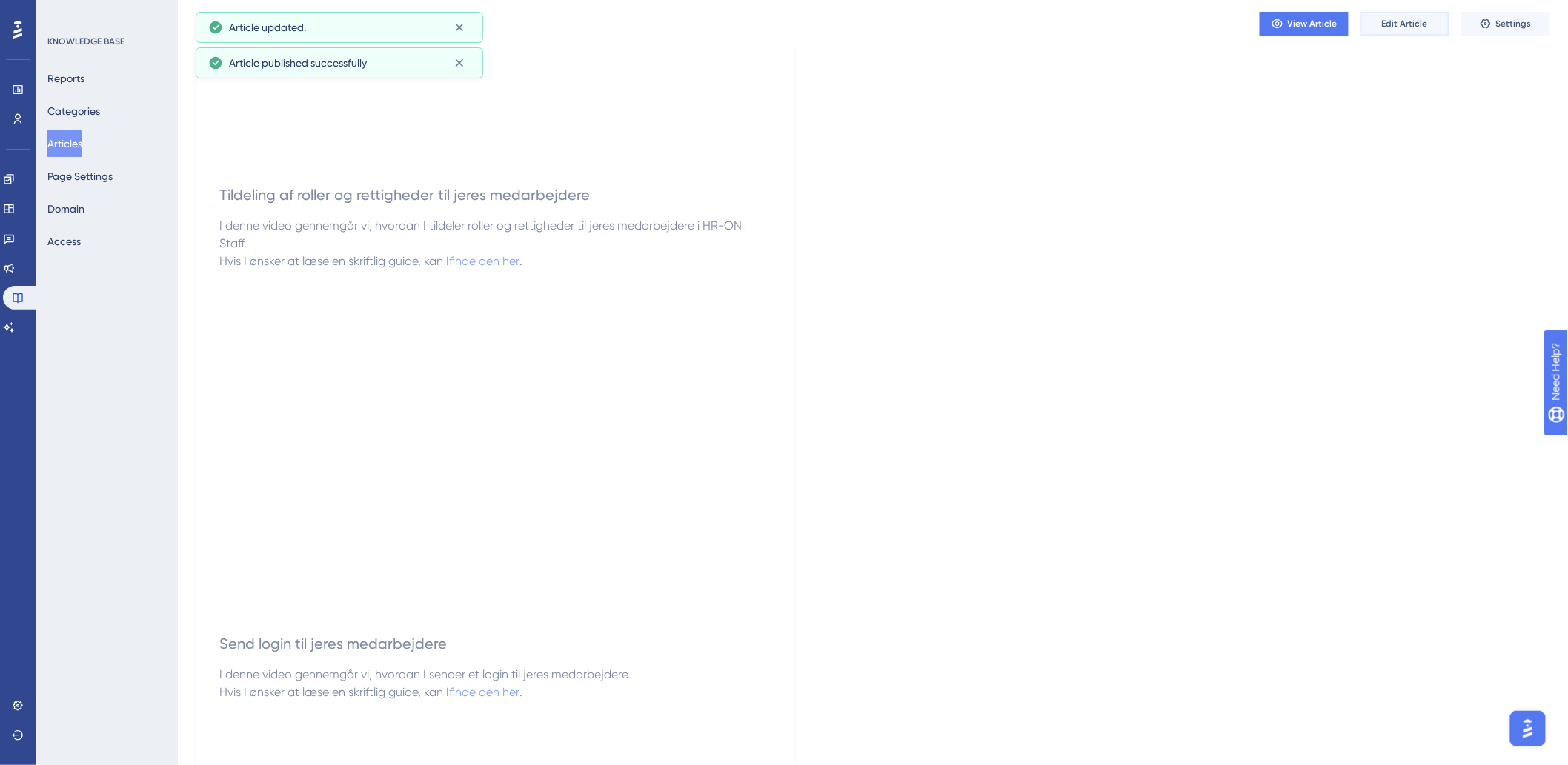
click at [1409, 23] on span "Edit Article" at bounding box center [1404, 23] width 46 height 12
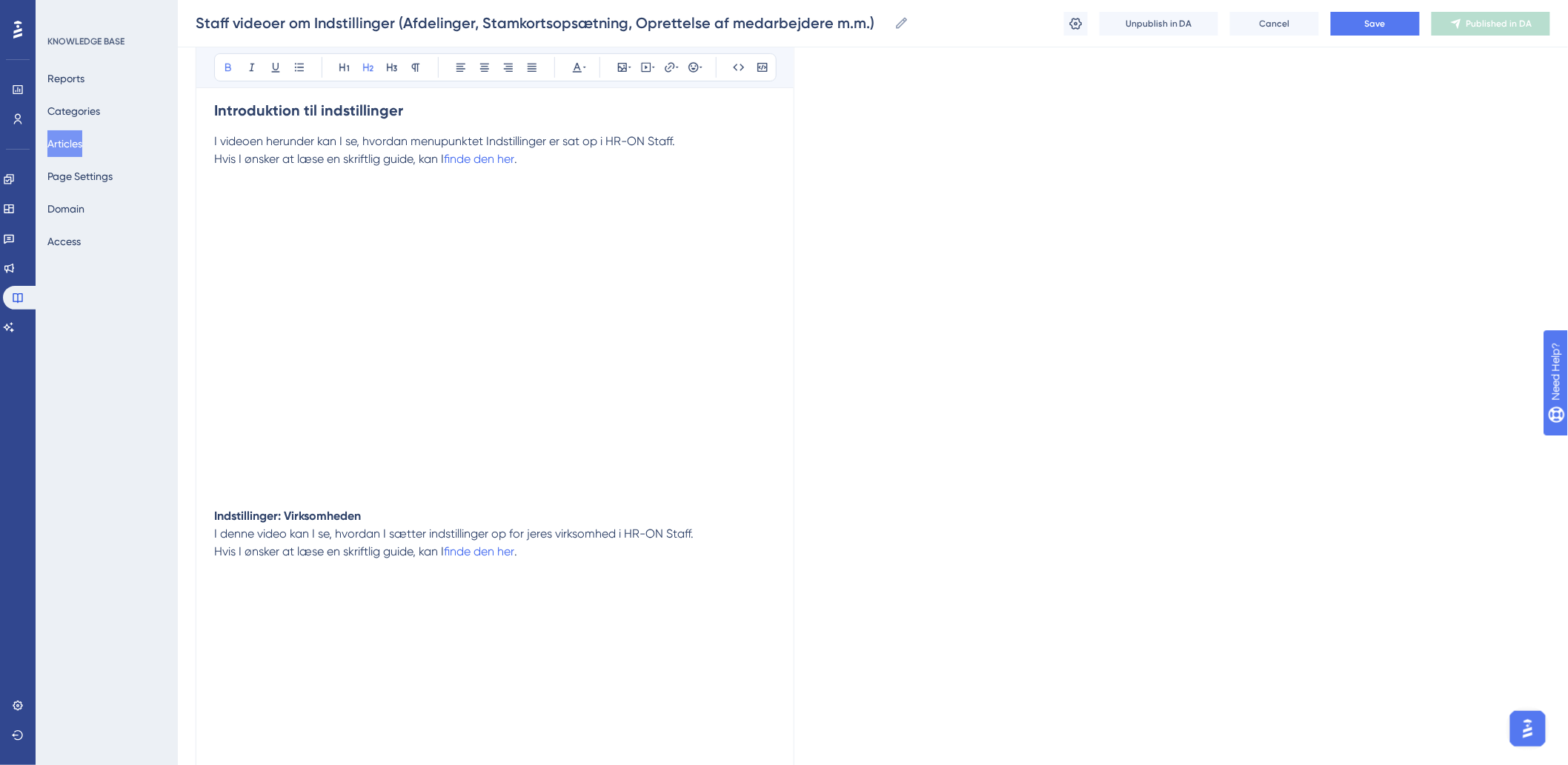
scroll to position [329, 0]
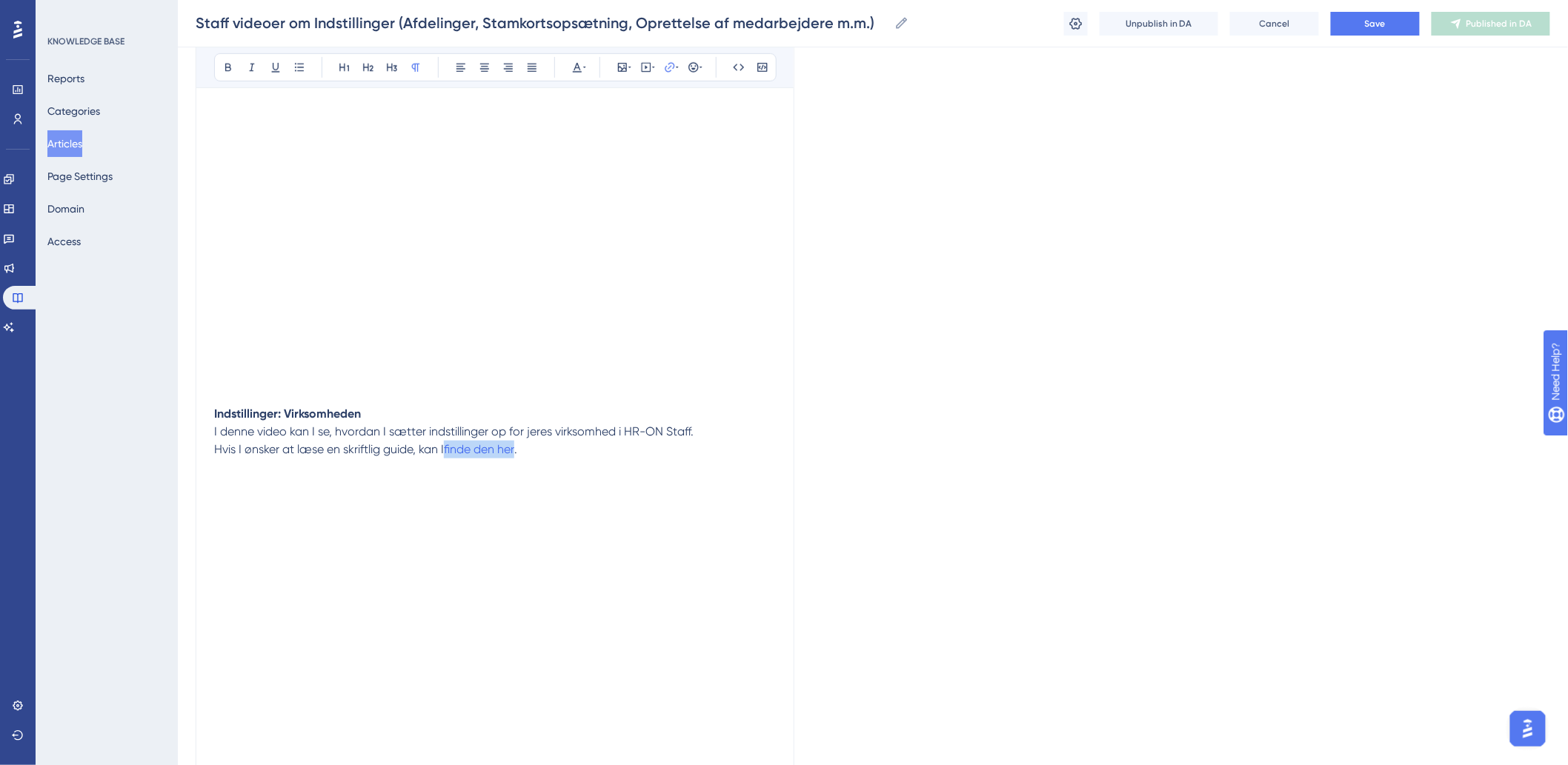
drag, startPoint x: 520, startPoint y: 448, endPoint x: 448, endPoint y: 452, distance: 72.1
click at [448, 452] on p "Hvis I ønsker at læse en skriftlig guide, kan I finde den her ." at bounding box center [494, 467] width 561 height 54
drag, startPoint x: 522, startPoint y: 447, endPoint x: 513, endPoint y: 447, distance: 9.0
click at [513, 447] on p "Hvis I ønsker at læse en skriftlig guide, kan I finde den her ." at bounding box center [494, 467] width 561 height 54
click at [482, 456] on p "Hvis I ønsker at læse en skriftlig guide, kan I finde den her ." at bounding box center [494, 467] width 561 height 54
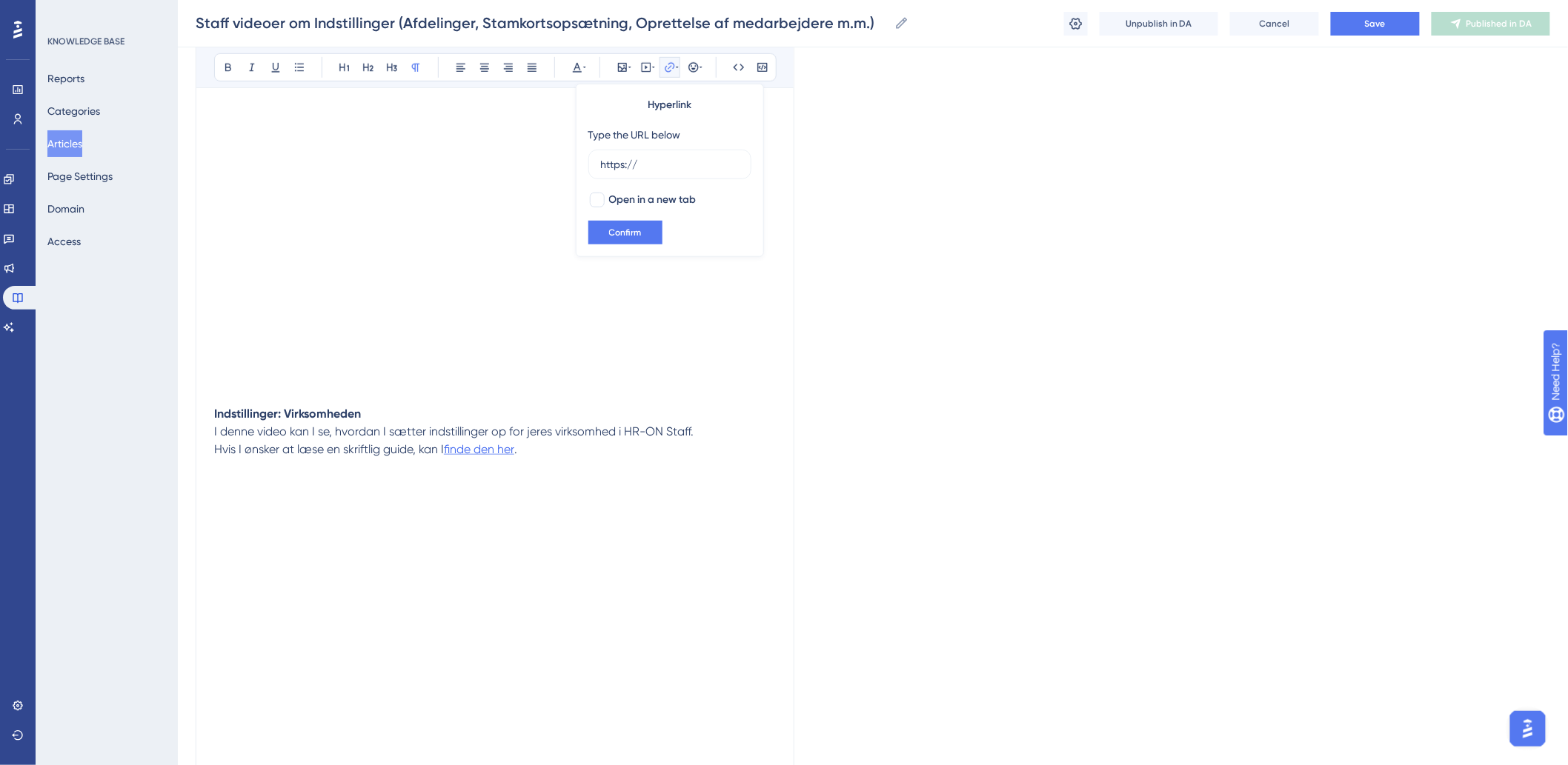
click at [485, 452] on span "finde den her" at bounding box center [479, 449] width 70 height 14
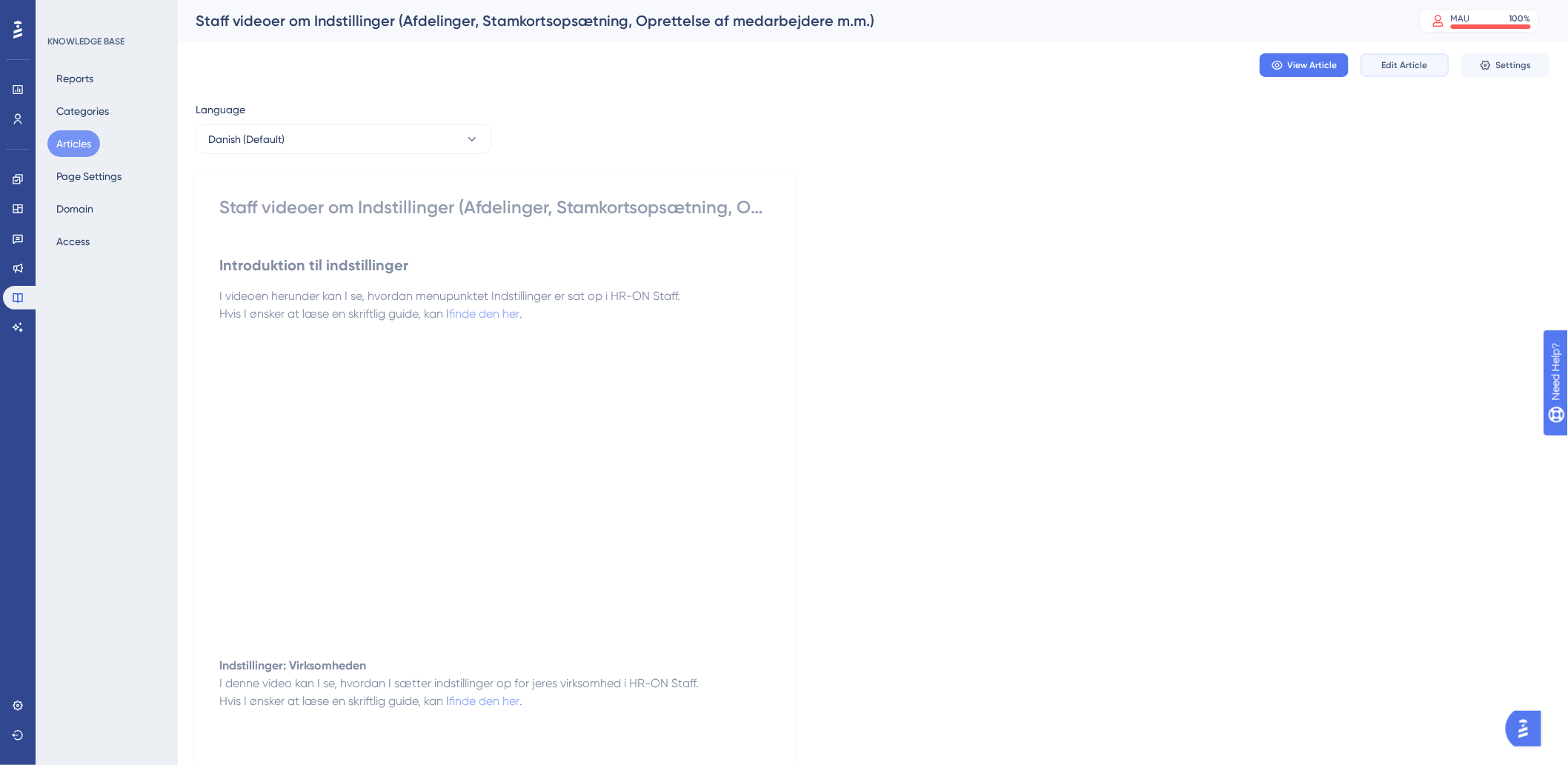
click at [1394, 66] on span "Edit Article" at bounding box center [1404, 65] width 46 height 12
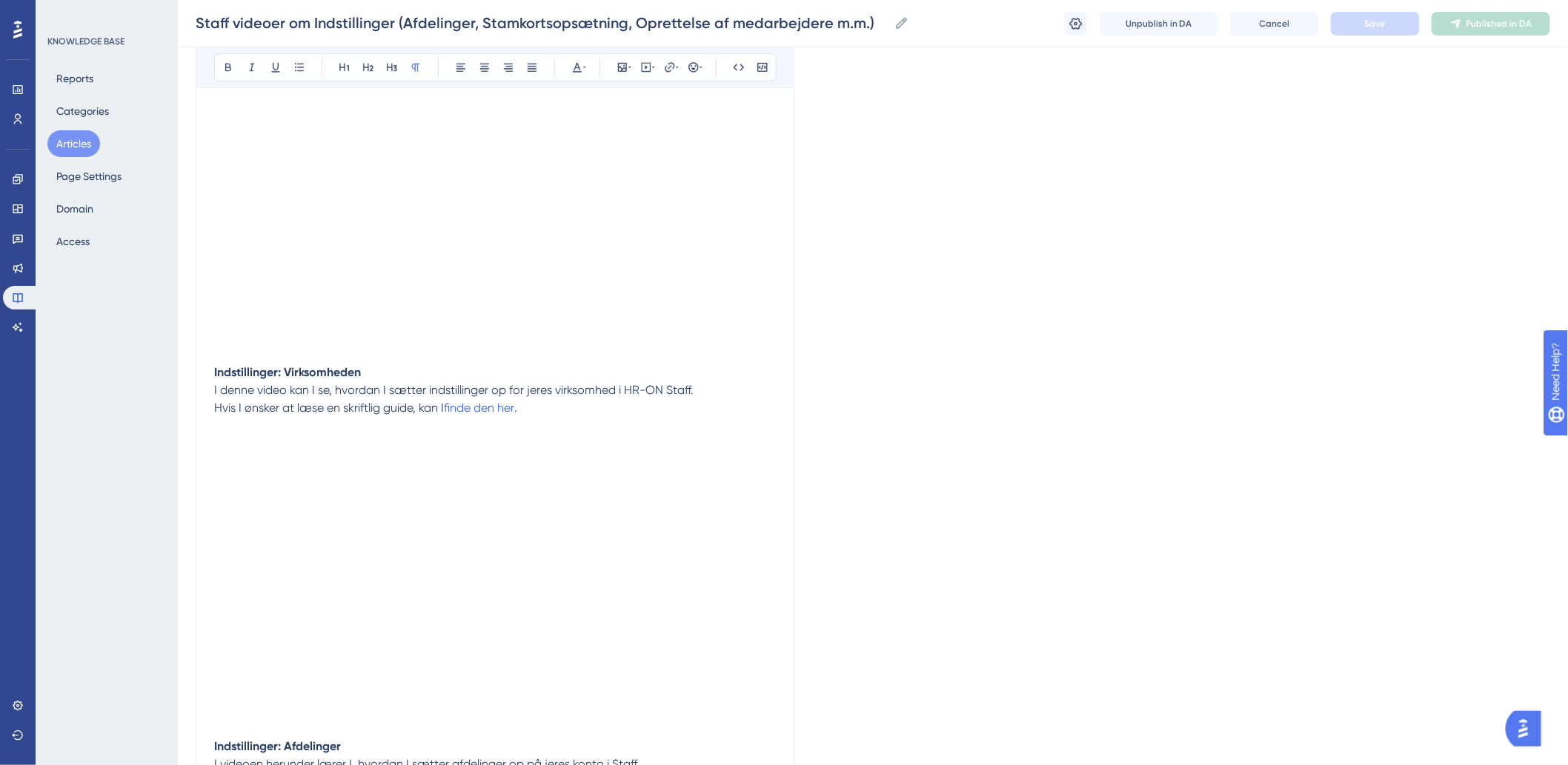
scroll to position [411, 0]
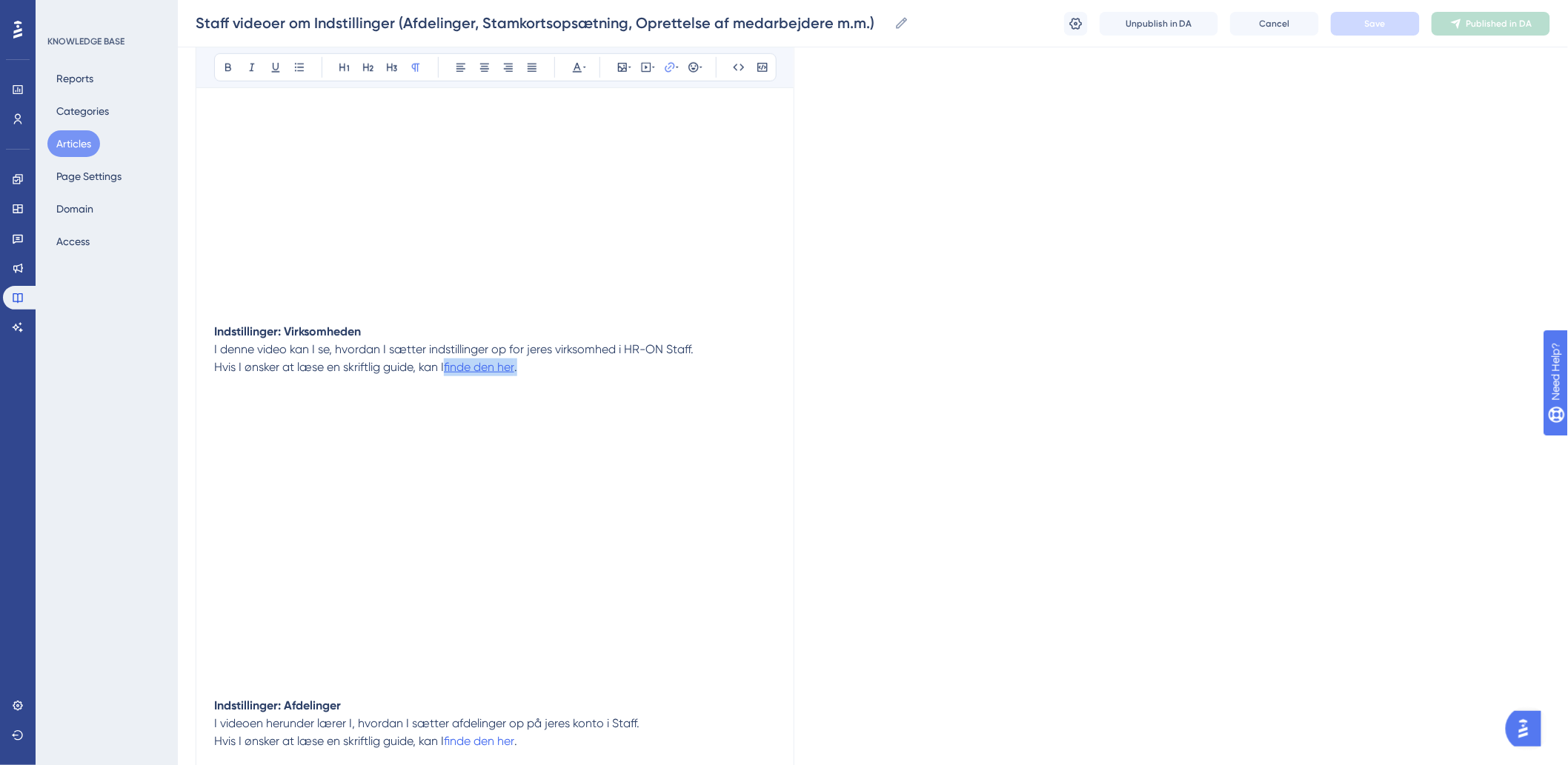
drag, startPoint x: 514, startPoint y: 367, endPoint x: 450, endPoint y: 372, distance: 64.2
click at [450, 372] on p "Hvis I ønsker at læse en skriftlig guide, kan I finde den her ." at bounding box center [494, 385] width 561 height 54
type input "https://https://help.hr-on.com/da/articles/12128-virksomheden"
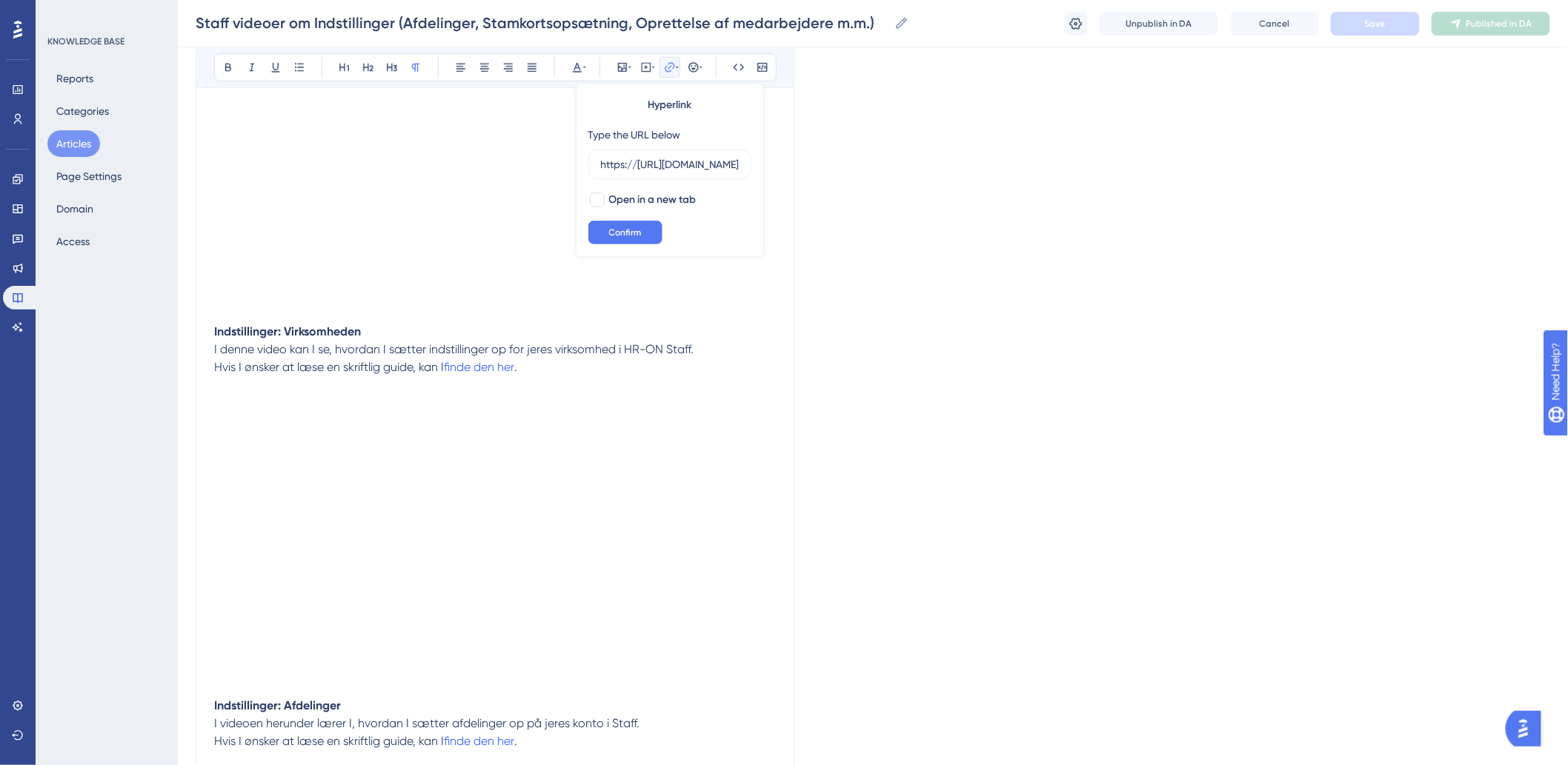
drag, startPoint x: 742, startPoint y: 165, endPoint x: 617, endPoint y: 142, distance: 127.1
click at [618, 136] on div "Type the URL below https://https://help.hr-on.com/da/articles/12128-virksomheden" at bounding box center [669, 153] width 163 height 54
drag, startPoint x: 634, startPoint y: 166, endPoint x: 574, endPoint y: 166, distance: 60.0
click at [664, 65] on icon at bounding box center [669, 67] width 12 height 12
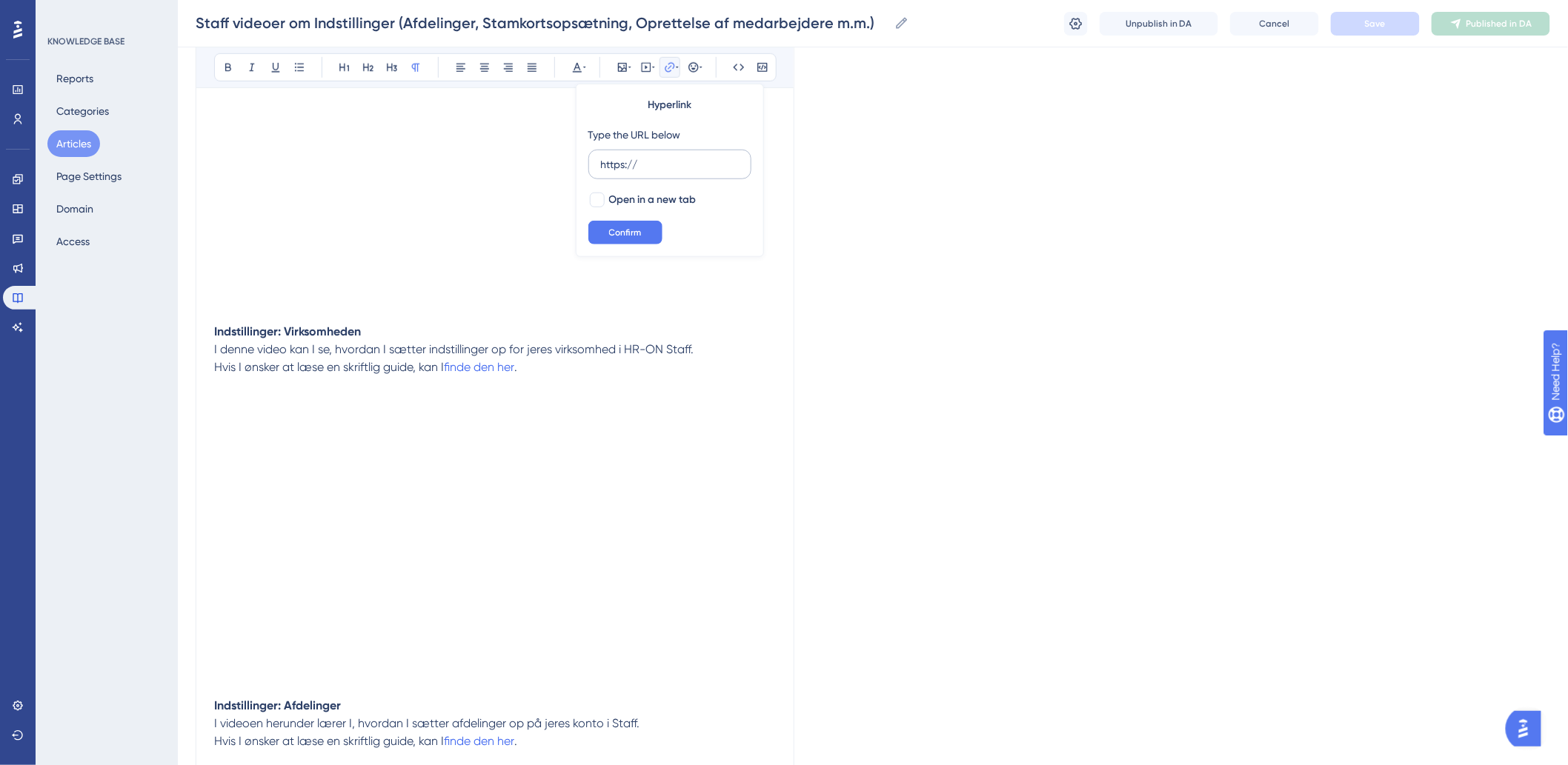
drag, startPoint x: 650, startPoint y: 166, endPoint x: 633, endPoint y: 164, distance: 17.1
click at [633, 166] on input "https://" at bounding box center [669, 164] width 138 height 16
type input "h"
type input "[URL][DOMAIN_NAME]"
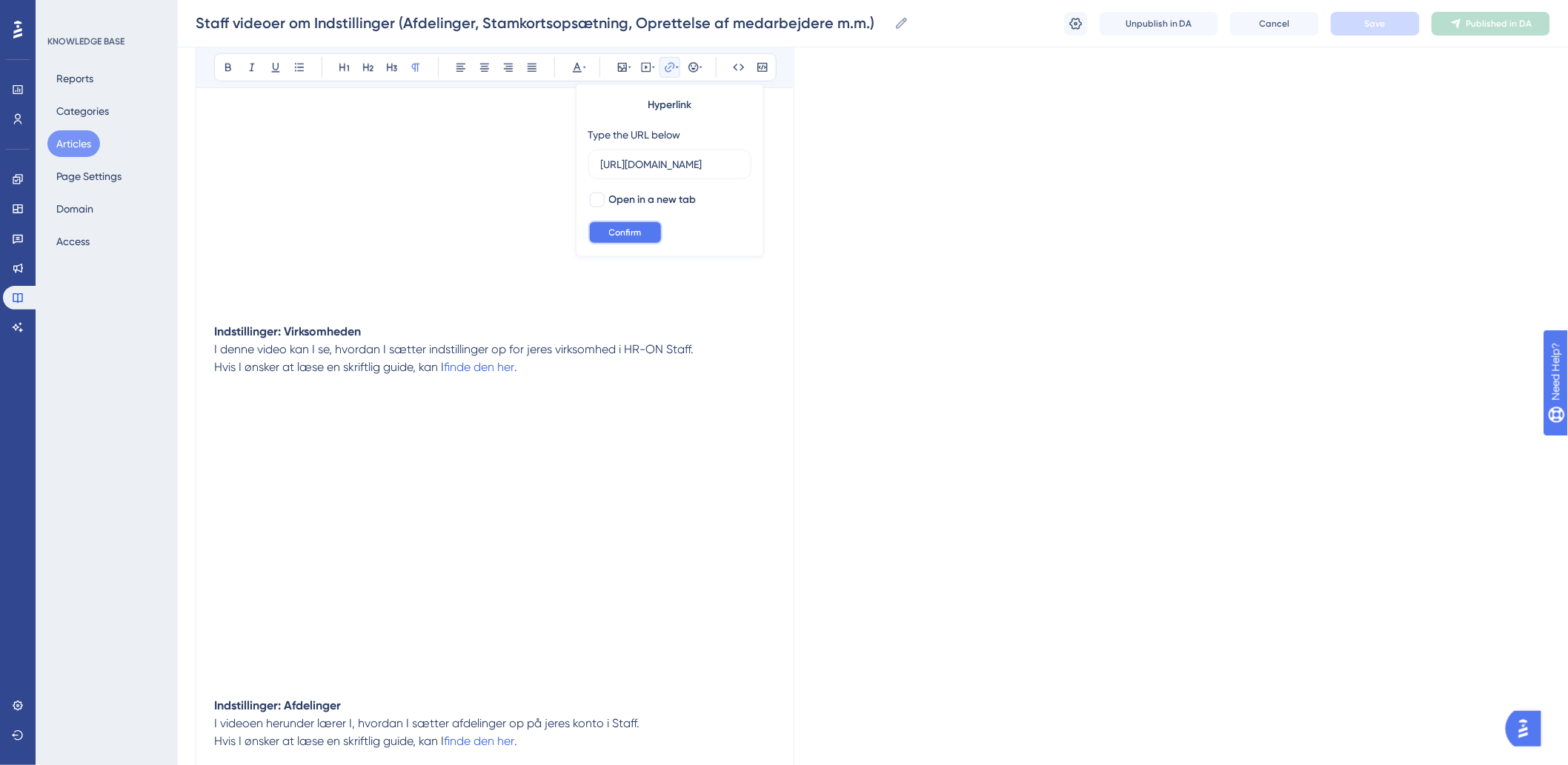
click at [635, 232] on span "Confirm" at bounding box center [625, 232] width 33 height 12
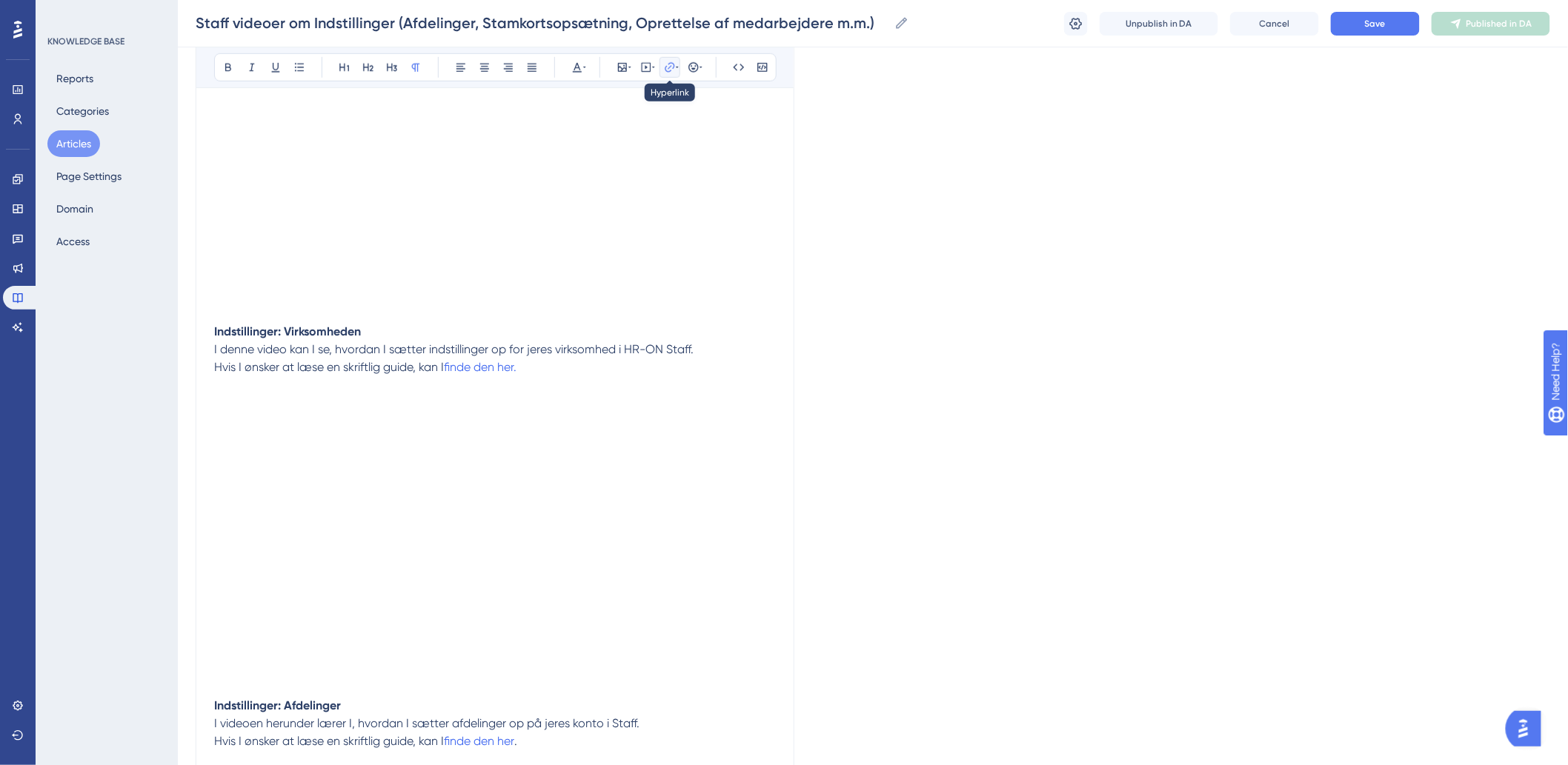
click at [668, 68] on icon at bounding box center [669, 67] width 12 height 12
click at [671, 68] on icon at bounding box center [669, 67] width 12 height 12
click at [599, 195] on div at bounding box center [597, 200] width 15 height 15
checkbox input "true"
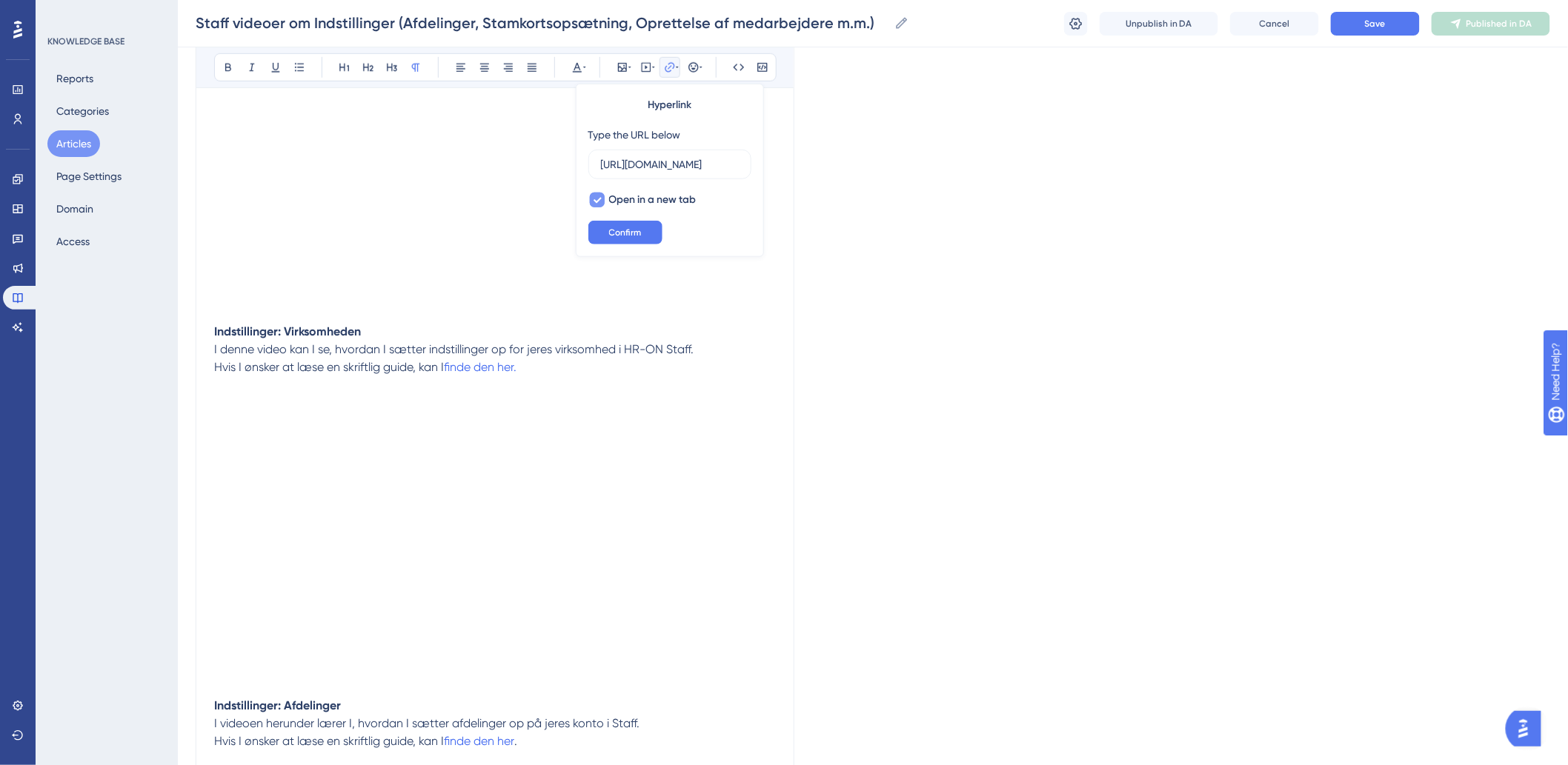
scroll to position [0, 0]
click at [628, 232] on span "Confirm" at bounding box center [625, 232] width 33 height 12
click at [564, 390] on p "Hvis I ønsker at læse en skriftlig guide, kan I finde den her." at bounding box center [494, 385] width 561 height 54
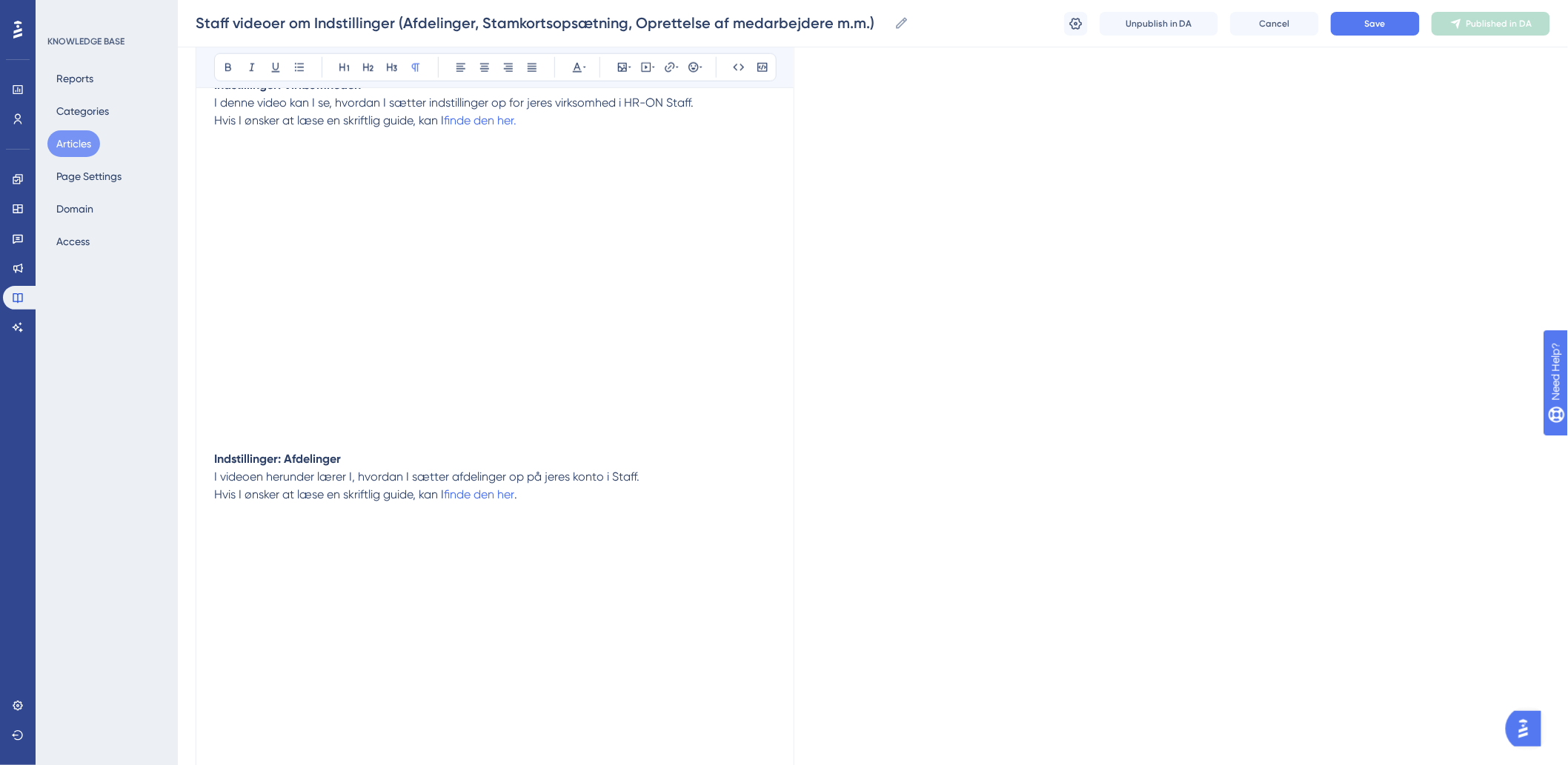
scroll to position [741, 0]
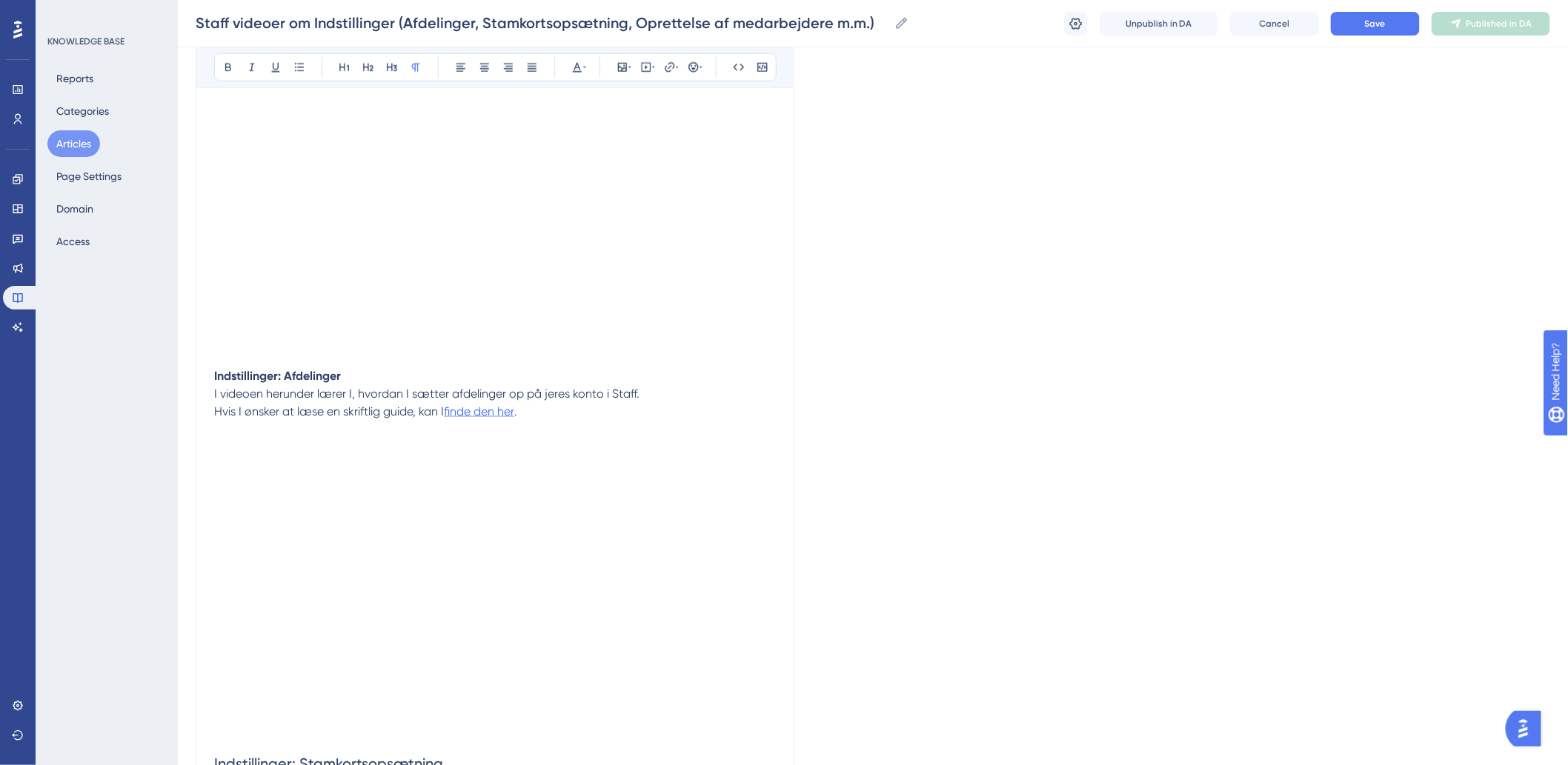
click at [508, 413] on span "finde den her" at bounding box center [479, 411] width 70 height 14
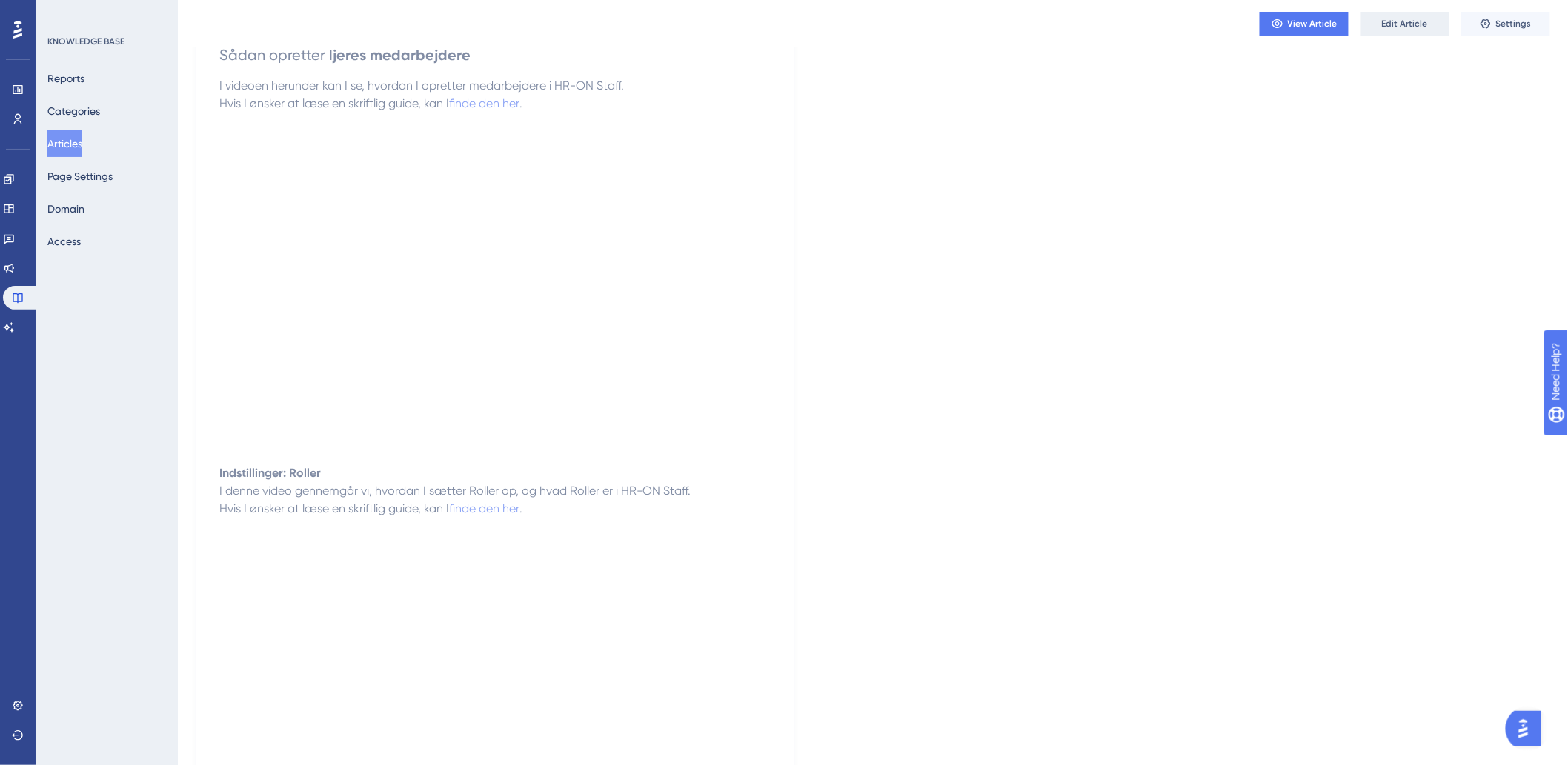
click at [1394, 23] on span "Edit Article" at bounding box center [1404, 23] width 46 height 12
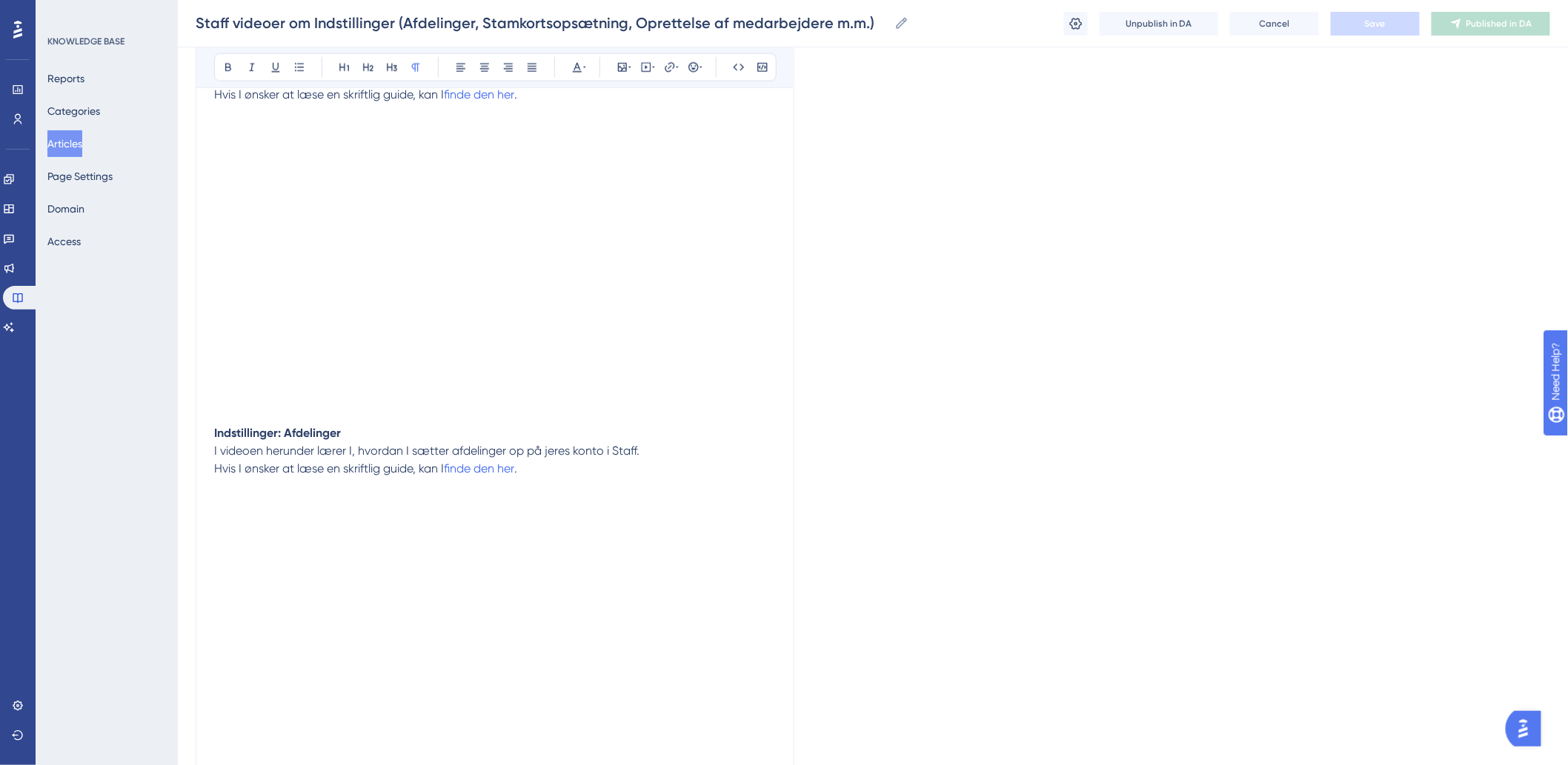
scroll to position [823, 0]
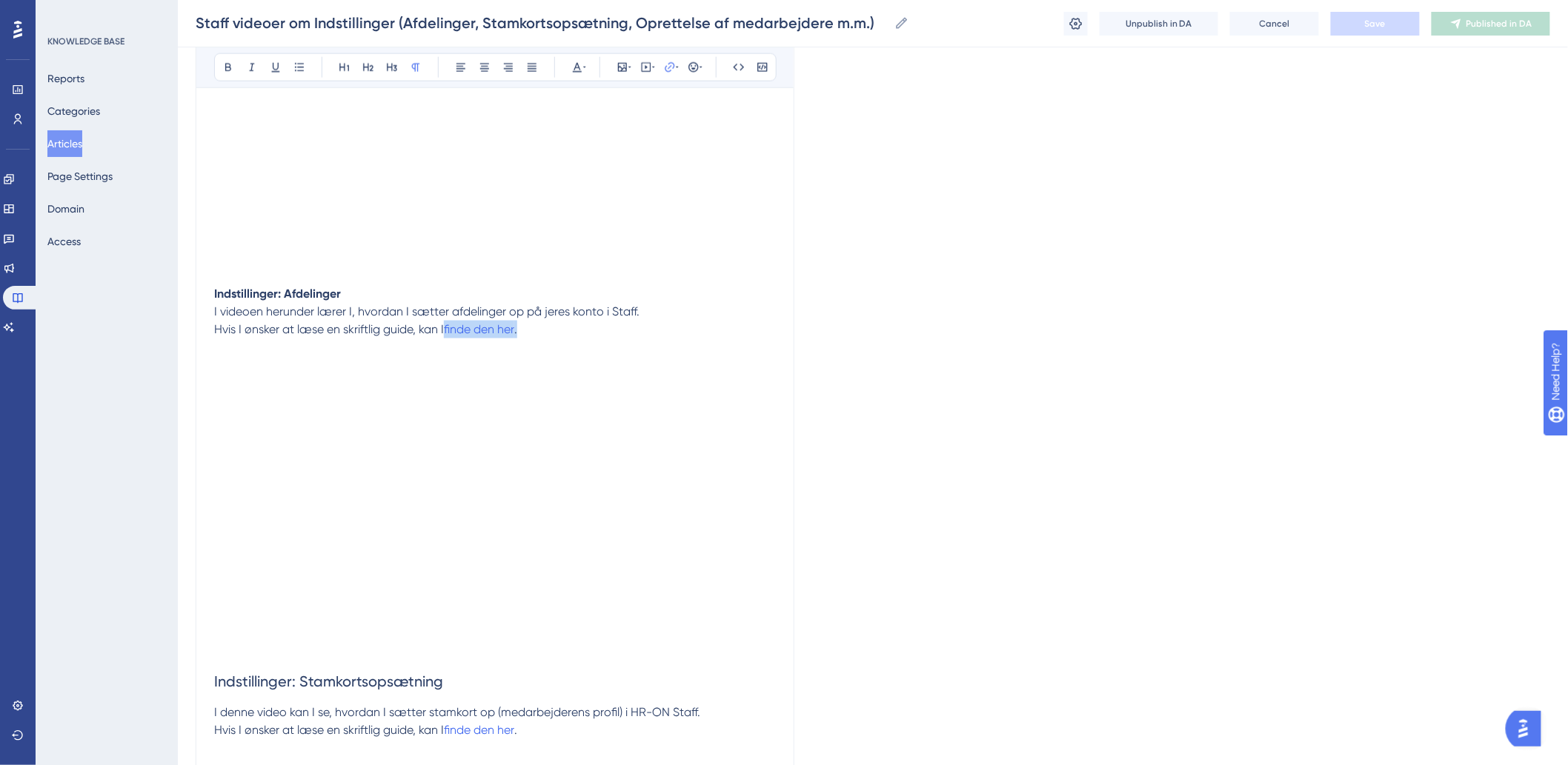
drag, startPoint x: 527, startPoint y: 334, endPoint x: 450, endPoint y: 337, distance: 77.1
click at [450, 337] on p "Hvis I ønsker at læse en skriftlig guide, kan I finde den her ." at bounding box center [494, 347] width 561 height 54
type input "h"
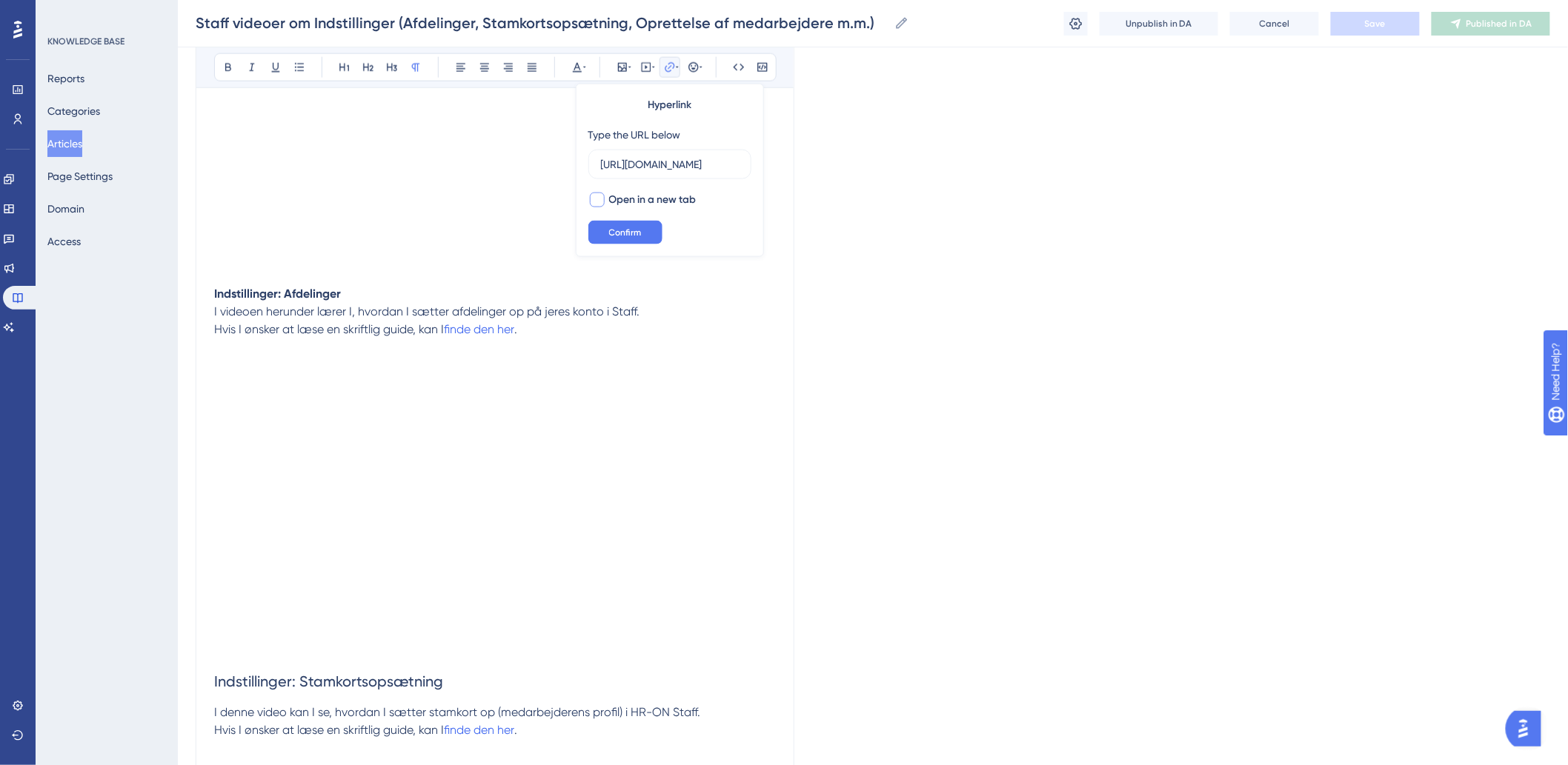
type input "[URL][DOMAIN_NAME]"
click at [612, 201] on span "Open in a new tab" at bounding box center [653, 200] width 87 height 18
checkbox input "true"
click at [620, 237] on span "Confirm" at bounding box center [625, 232] width 33 height 12
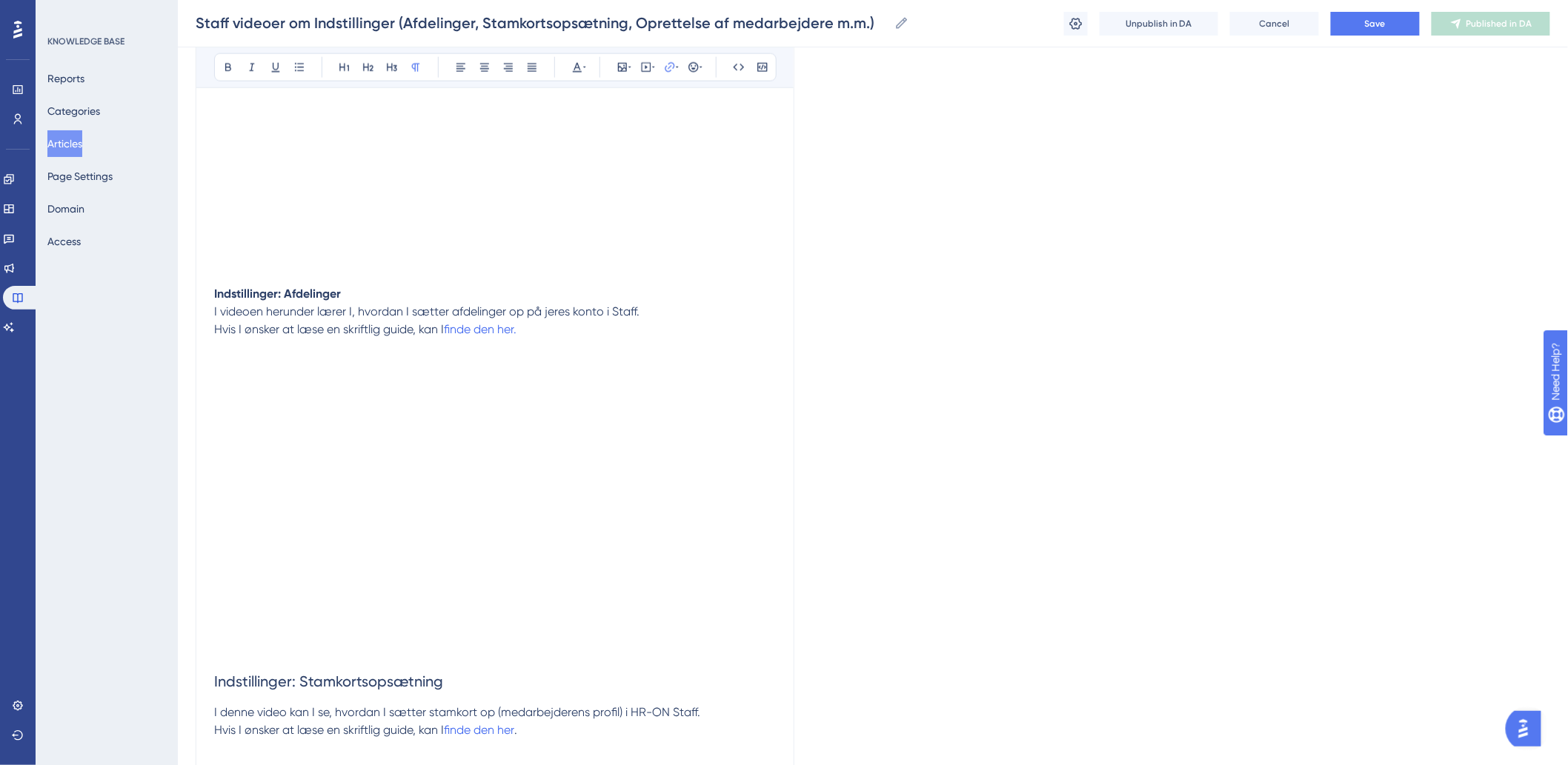
click at [637, 328] on p "Hvis I ønsker at læse en skriftlig guide, kan I finde den her." at bounding box center [494, 347] width 561 height 54
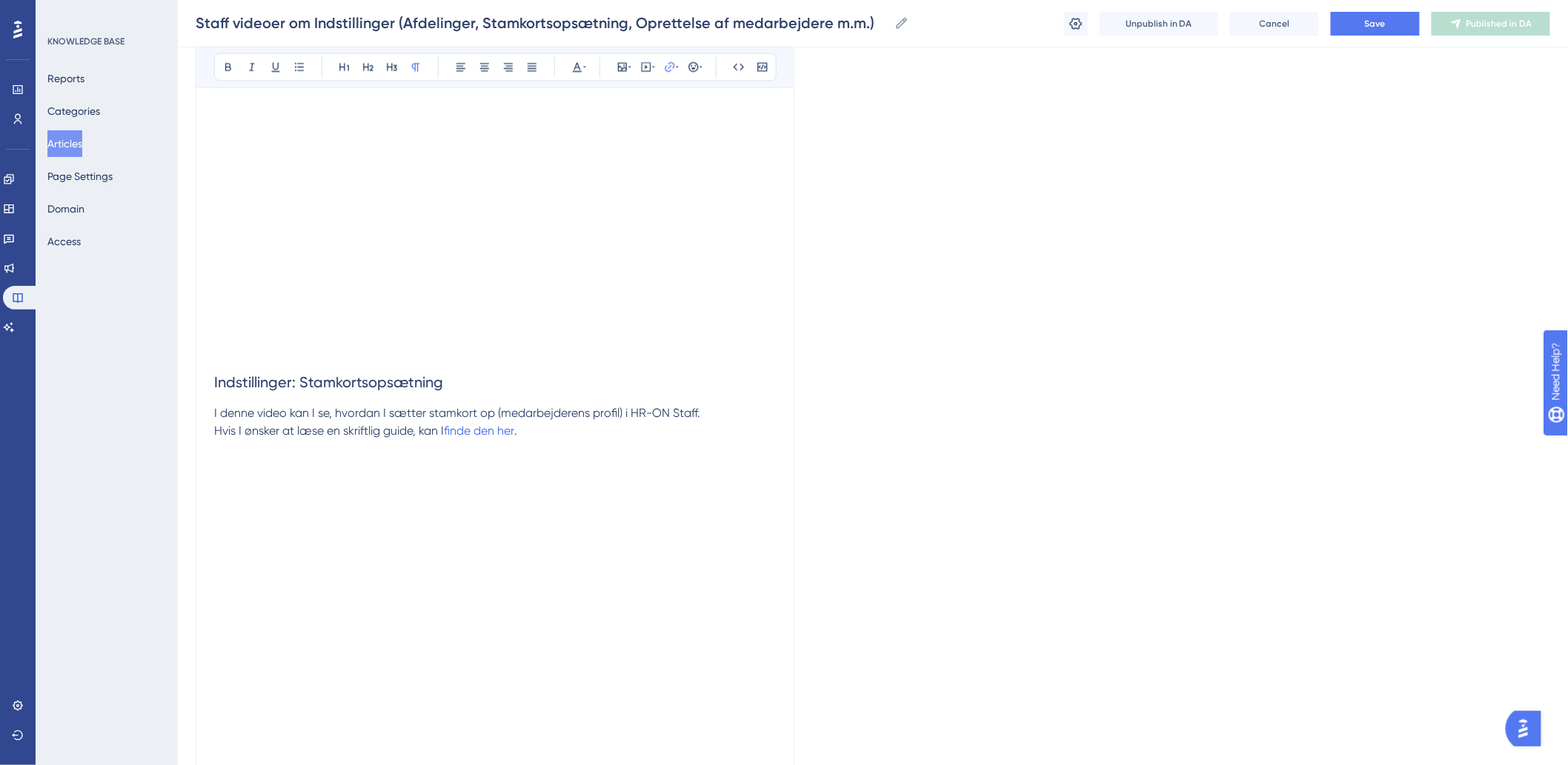
scroll to position [1152, 0]
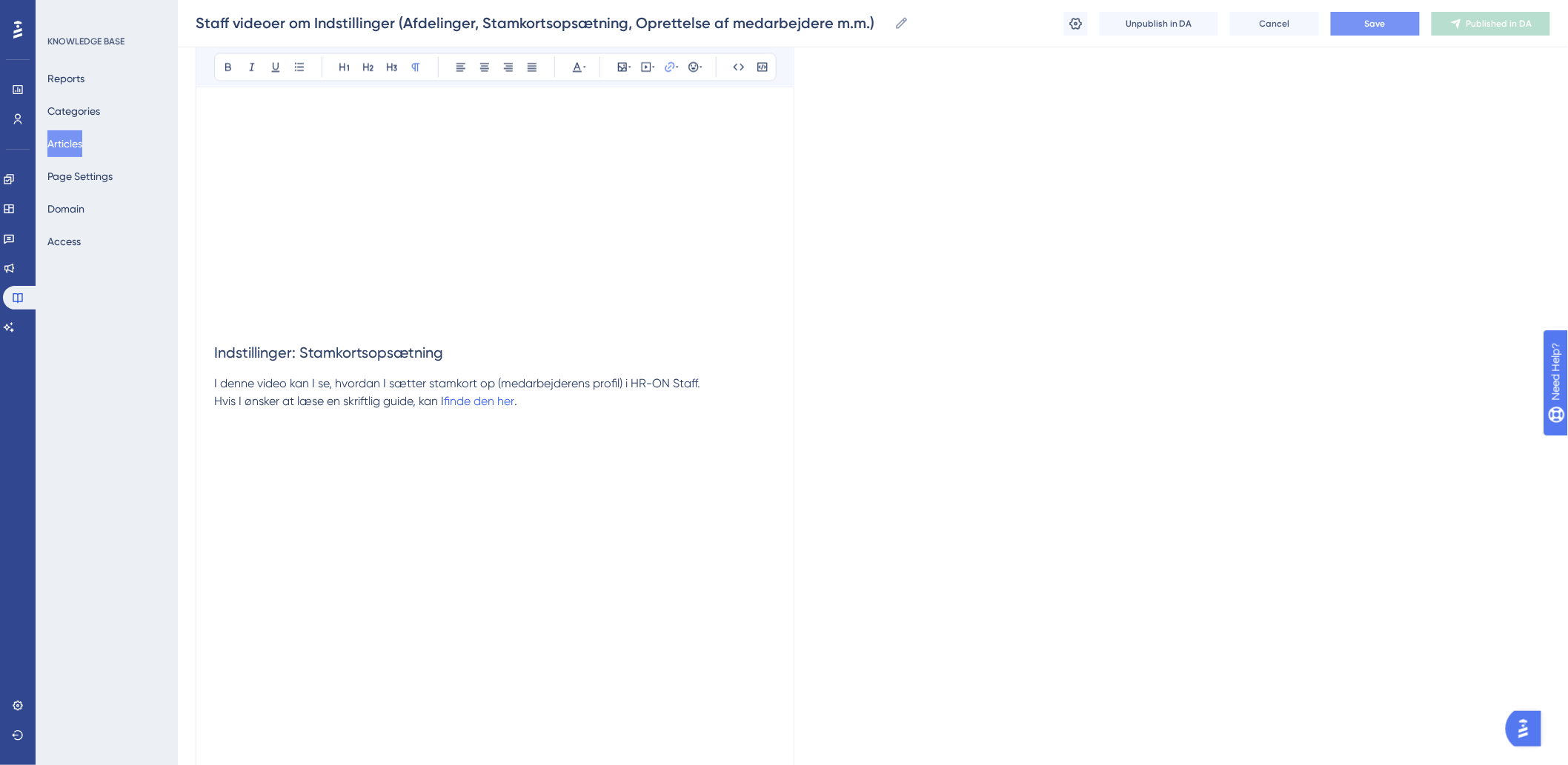
click at [1365, 22] on span "Save" at bounding box center [1375, 23] width 21 height 12
drag, startPoint x: 531, startPoint y: 405, endPoint x: 450, endPoint y: 403, distance: 81.0
click at [450, 403] on p "Hvis I ønsker at læse en skriftlig guide, kan I finde den her ." at bounding box center [494, 420] width 561 height 54
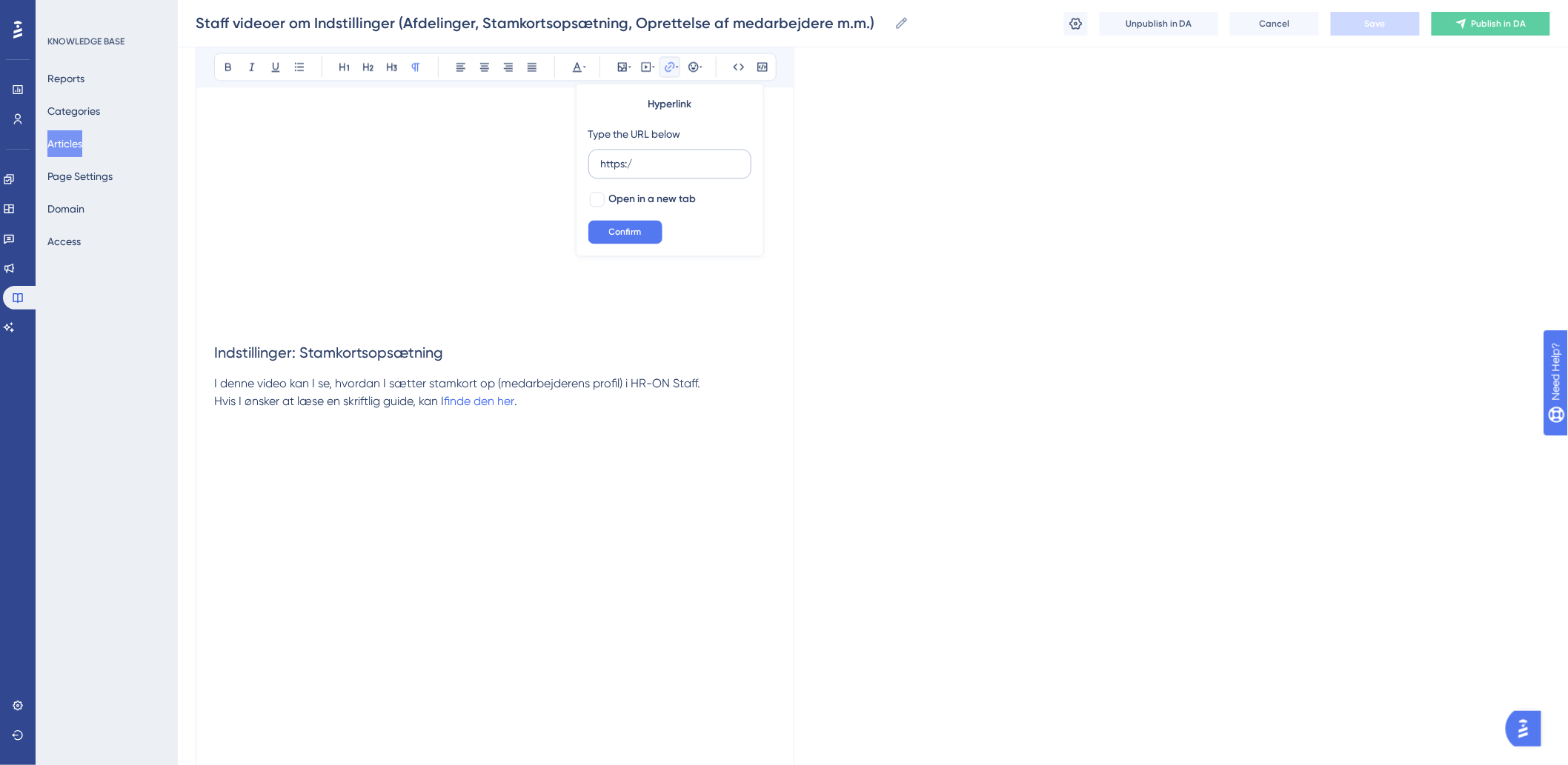
type input "https:/"
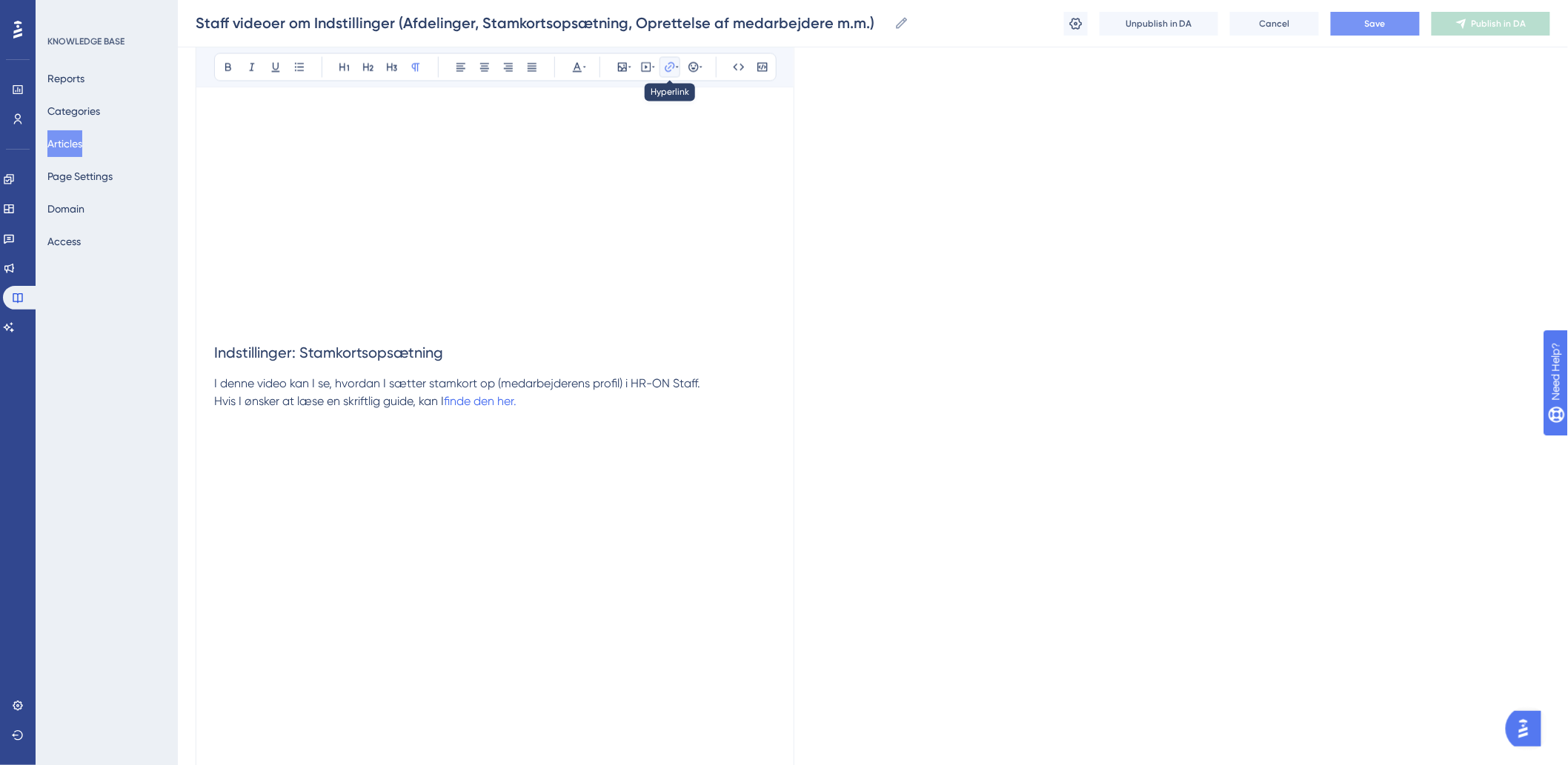
click at [669, 70] on icon at bounding box center [669, 67] width 12 height 12
click at [664, 72] on icon at bounding box center [669, 67] width 12 height 12
type input "h"
type input "[URL][DOMAIN_NAME]"
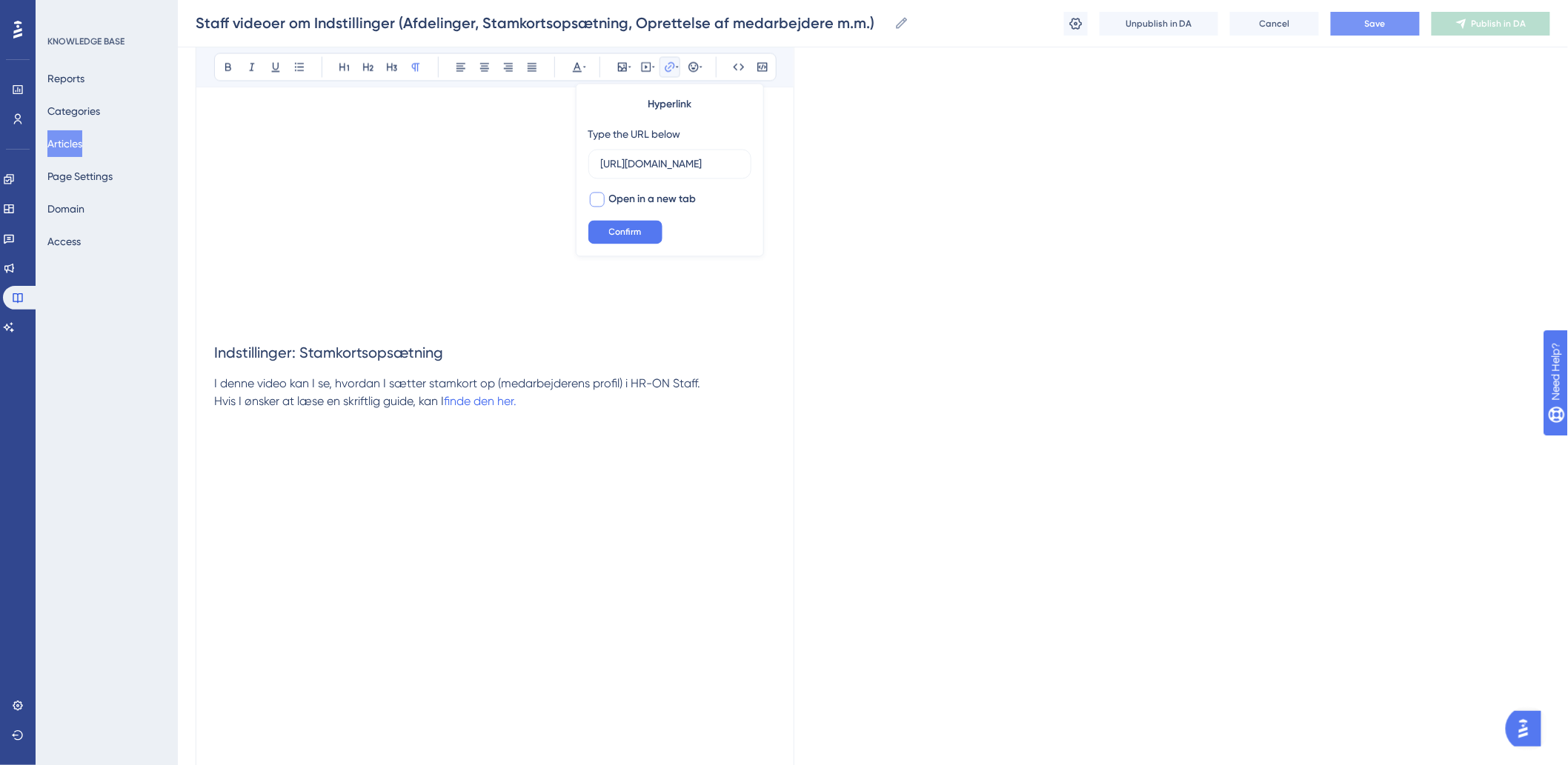
click at [603, 200] on div at bounding box center [597, 200] width 15 height 15
checkbox input "true"
click at [612, 225] on button "Confirm" at bounding box center [625, 232] width 74 height 23
click at [664, 419] on p "Hvis I ønsker at læse en skriftlig guide, kan I finde den her." at bounding box center [494, 420] width 561 height 54
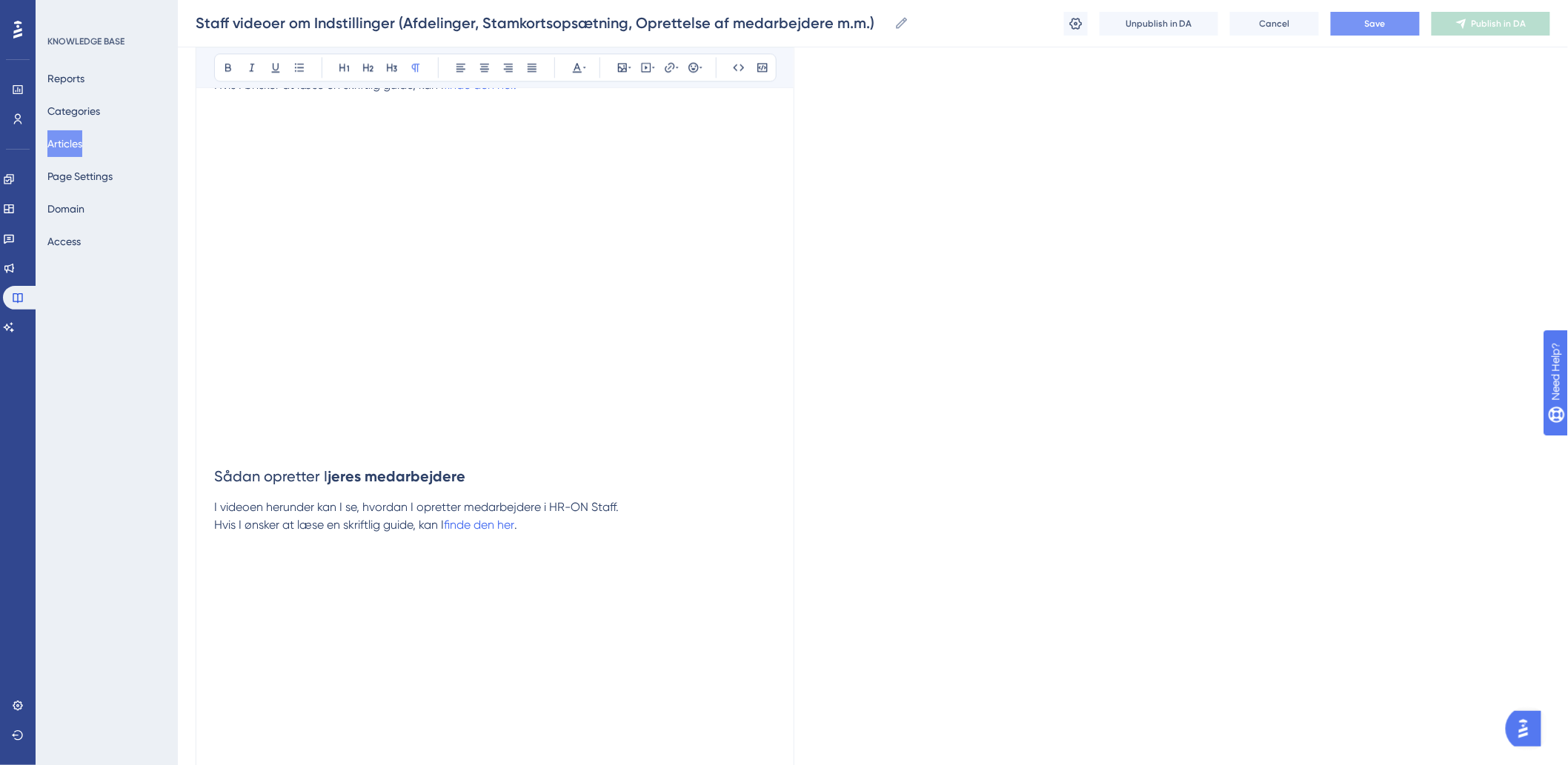
scroll to position [1564, 0]
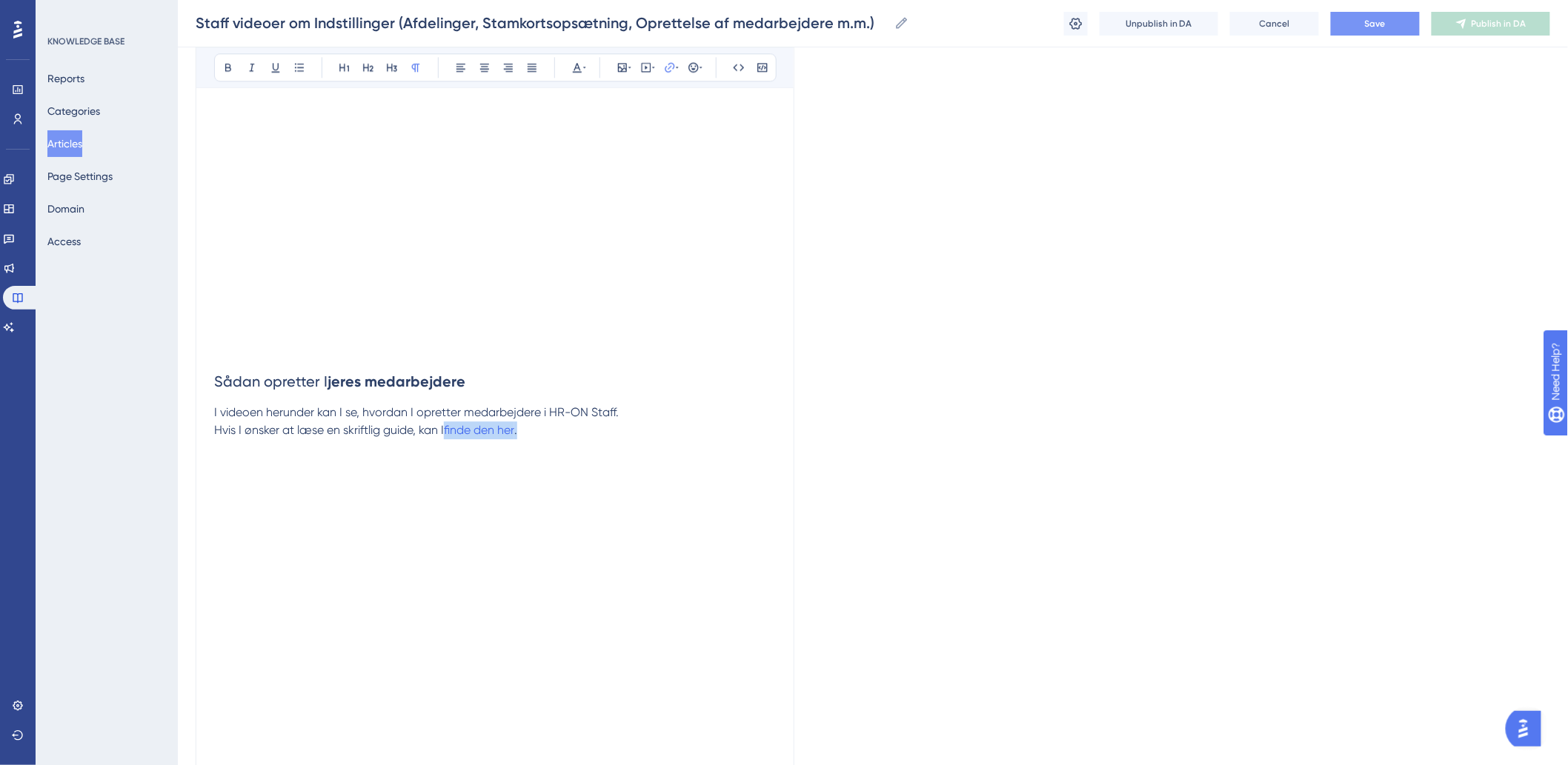
drag, startPoint x: 529, startPoint y: 431, endPoint x: 449, endPoint y: 439, distance: 80.4
click at [449, 439] on p "Hvis I ønsker at læse en skriftlig guide, kan I finde den her ." at bounding box center [494, 456] width 561 height 71
type input "h"
drag, startPoint x: 526, startPoint y: 432, endPoint x: 448, endPoint y: 435, distance: 78.1
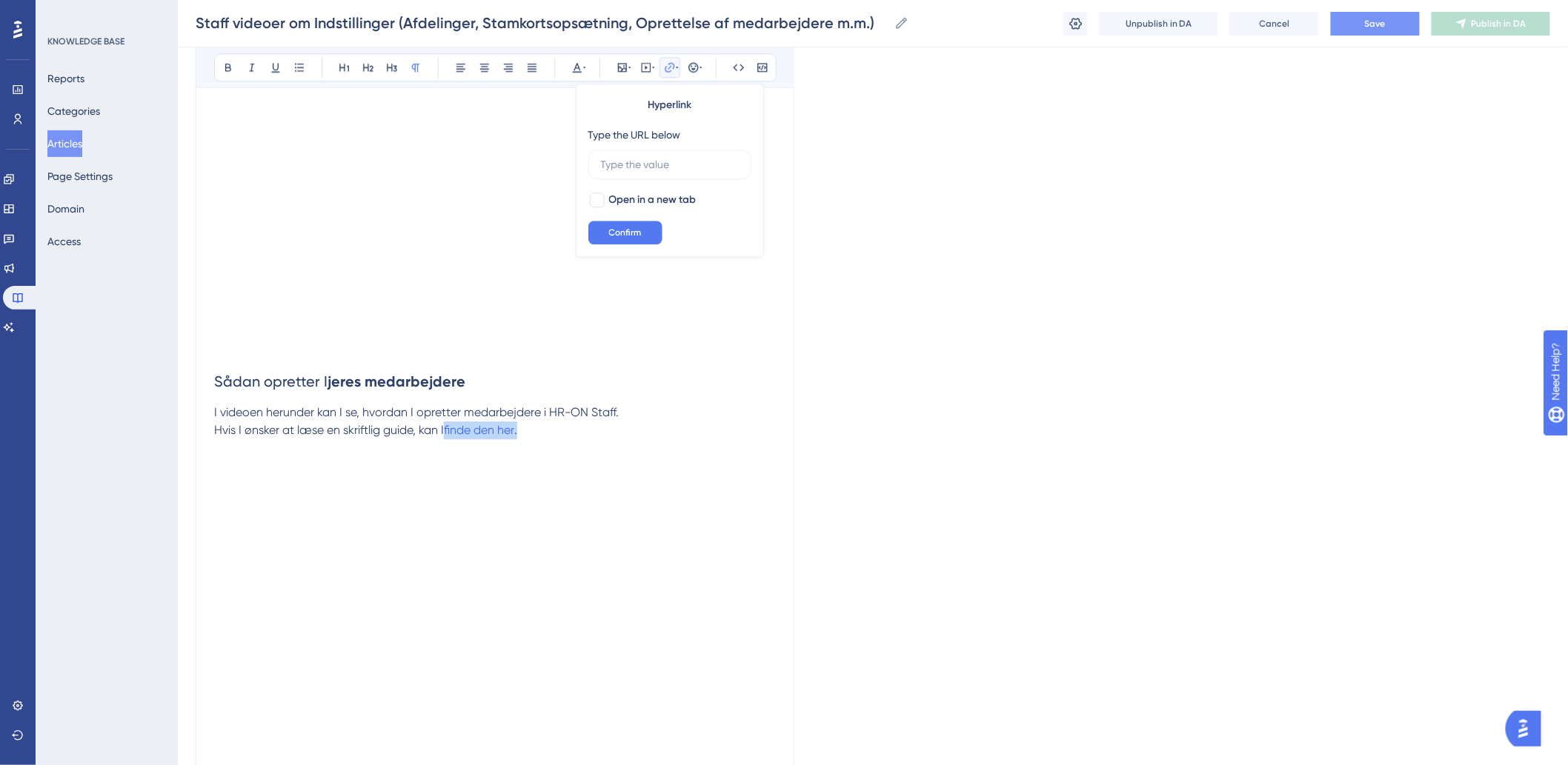
click at [448, 435] on p "Hvis I ønsker at læse en skriftlig guide, kan I finde den her ." at bounding box center [494, 456] width 561 height 71
click at [669, 60] on button at bounding box center [669, 67] width 21 height 21
type input "h"
type input "[URL][DOMAIN_NAME]"
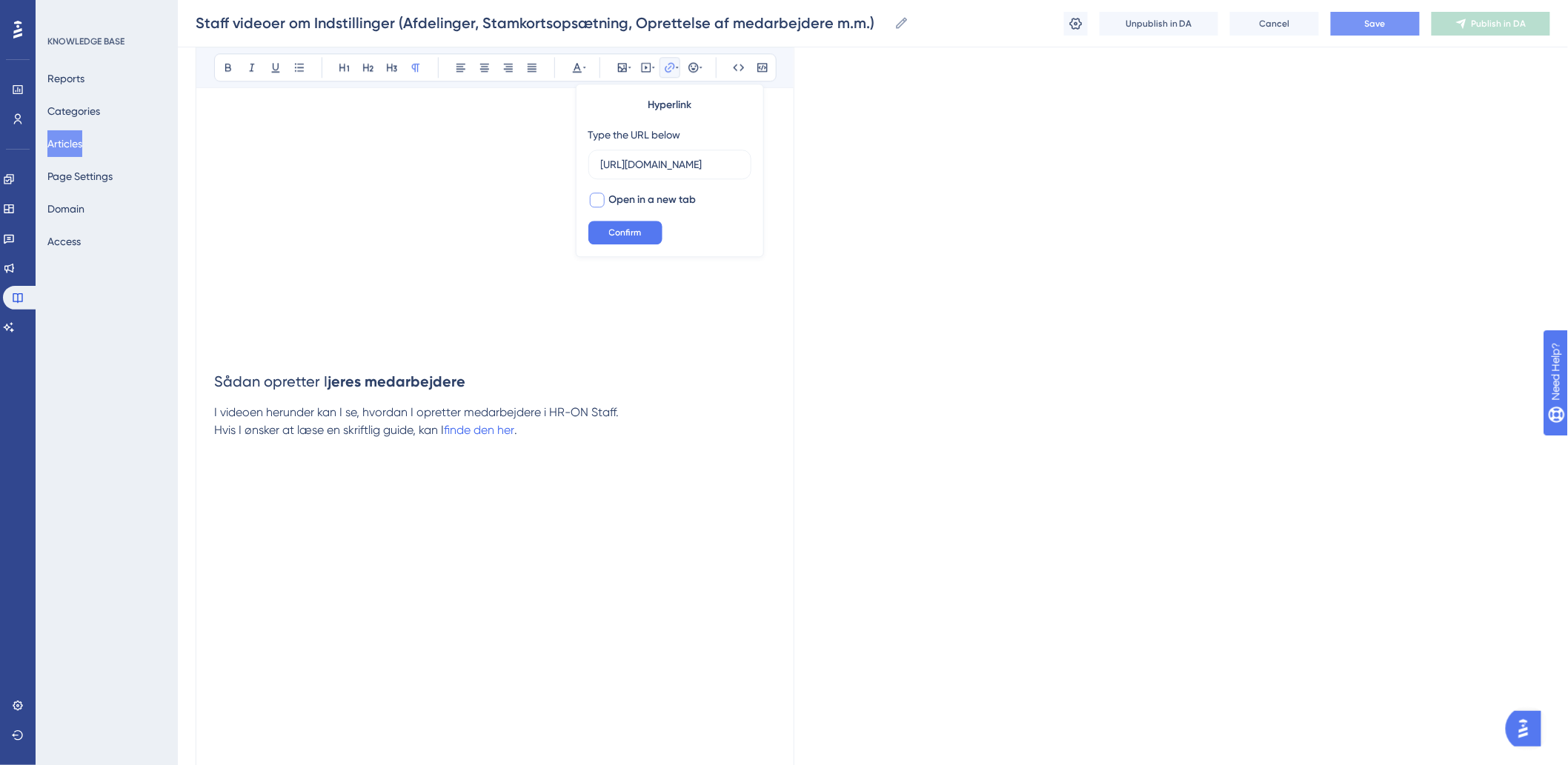
click at [595, 198] on div at bounding box center [597, 200] width 15 height 15
checkbox input "true"
click at [605, 219] on div "Hyperlink Type the URL below https://help.hr-on.com/da/articles/15233-administr…" at bounding box center [669, 170] width 188 height 174
click at [607, 232] on button "Confirm" at bounding box center [625, 232] width 74 height 23
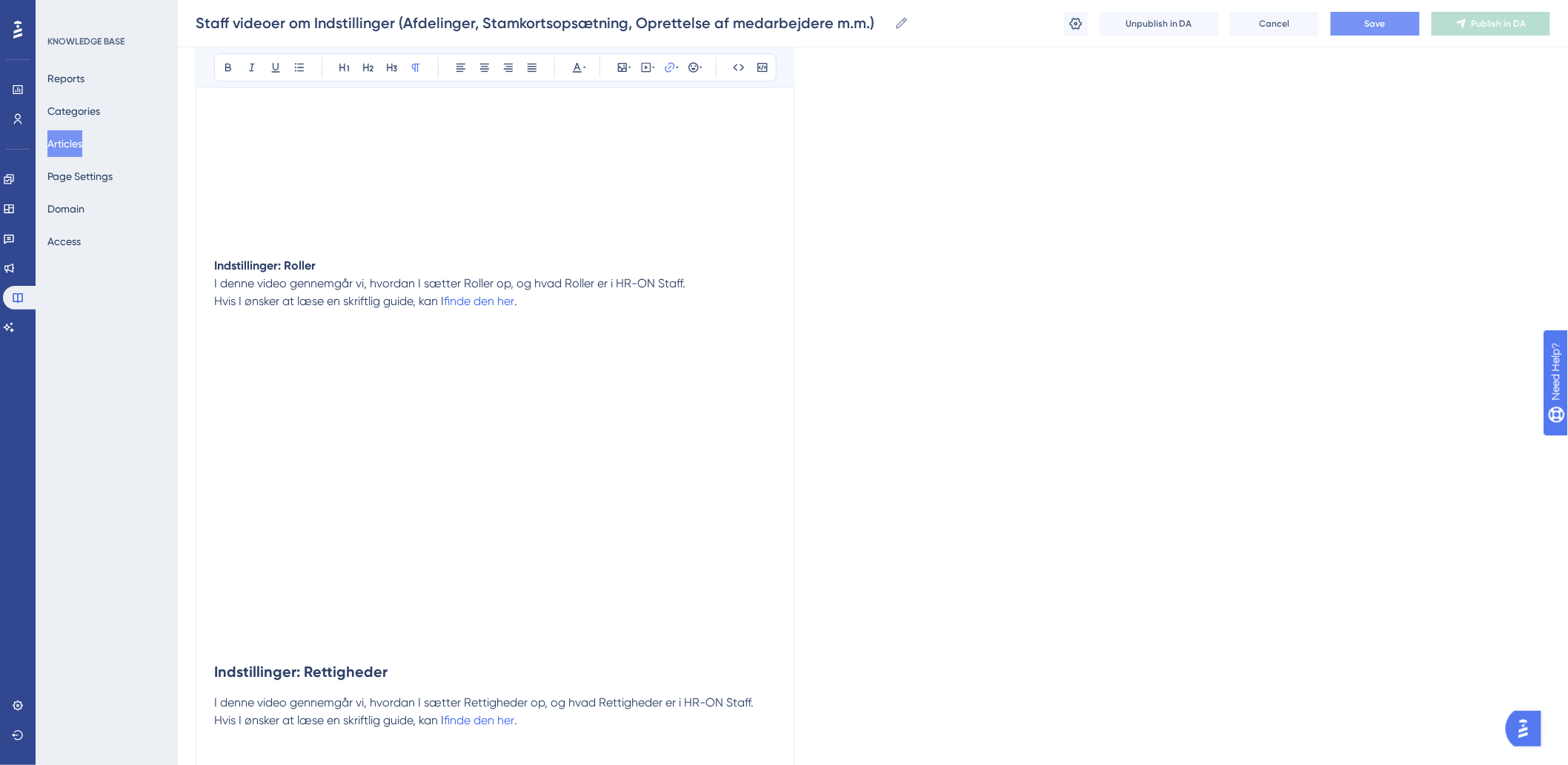
scroll to position [2222, 0]
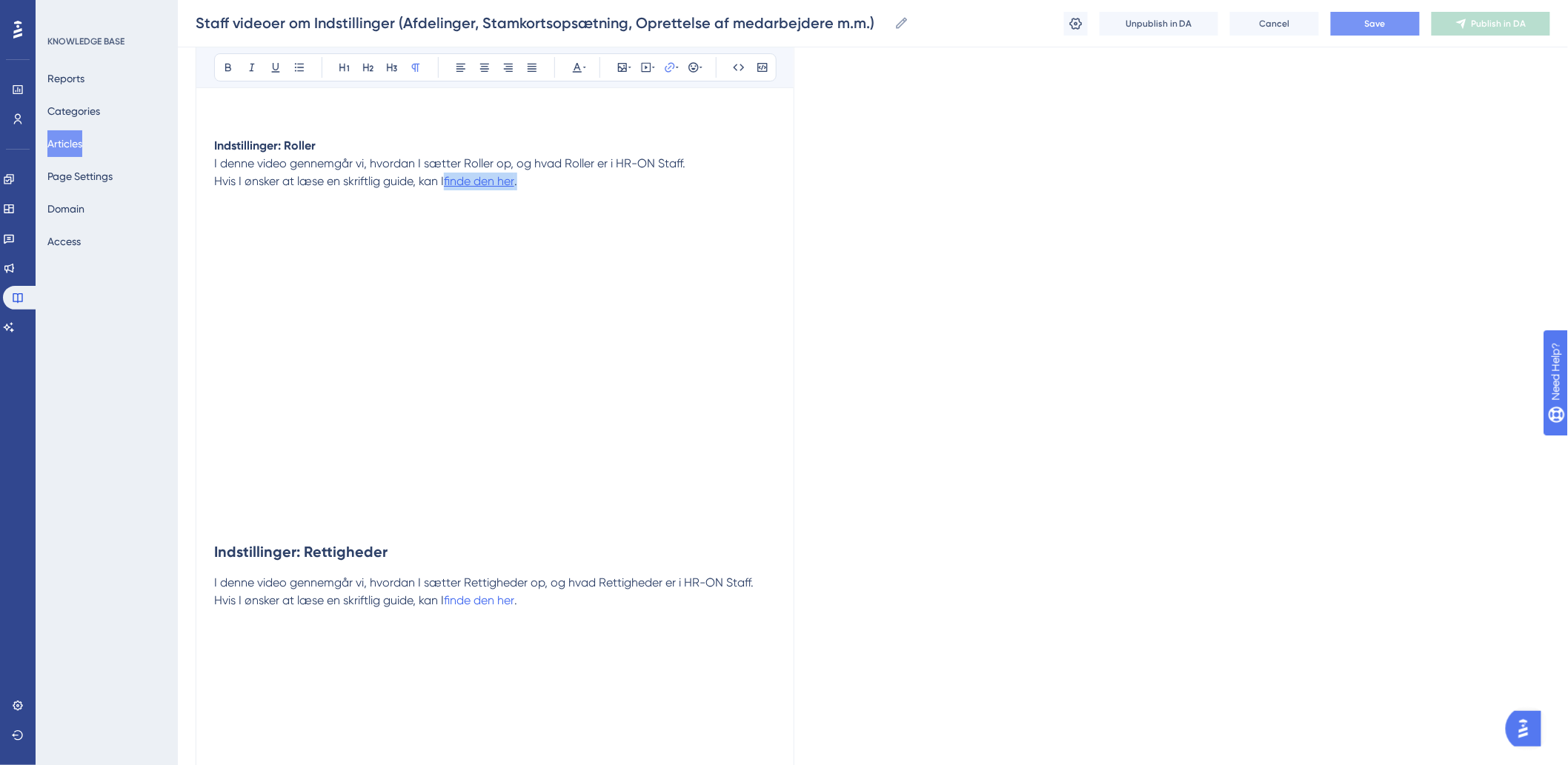
drag, startPoint x: 530, startPoint y: 184, endPoint x: 450, endPoint y: 187, distance: 80.1
click at [450, 187] on p "Hvis I ønsker at læse en skriftlig guide, kan I finde den her ." at bounding box center [494, 200] width 561 height 54
drag, startPoint x: 529, startPoint y: 185, endPoint x: 447, endPoint y: 190, distance: 82.2
click at [447, 190] on p "Hvis I ønsker at læse en skriftlig guide, kan I finde den her ." at bounding box center [494, 200] width 561 height 54
click at [575, 182] on p "Hvis I ønsker at læse en skriftlig guide, kan I finde den her ." at bounding box center [494, 200] width 561 height 54
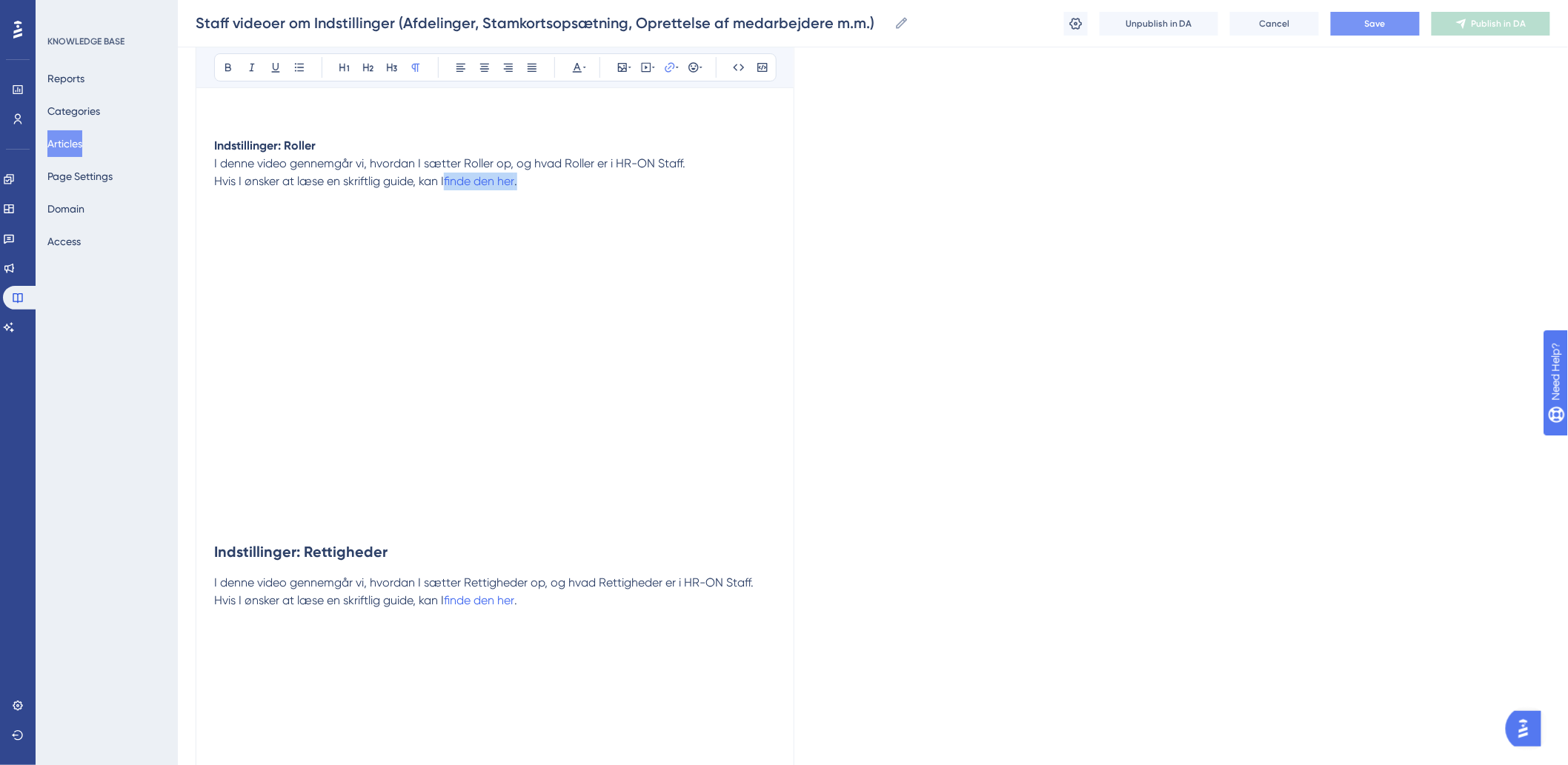
drag, startPoint x: 517, startPoint y: 190, endPoint x: 449, endPoint y: 190, distance: 68.0
click at [449, 190] on p "Hvis I ønsker at læse en skriftlig guide, kan I finde den her ." at bounding box center [494, 200] width 561 height 54
type input "h"
click at [612, 156] on label "h" at bounding box center [669, 164] width 163 height 29
click at [612, 156] on input "h" at bounding box center [669, 164] width 138 height 16
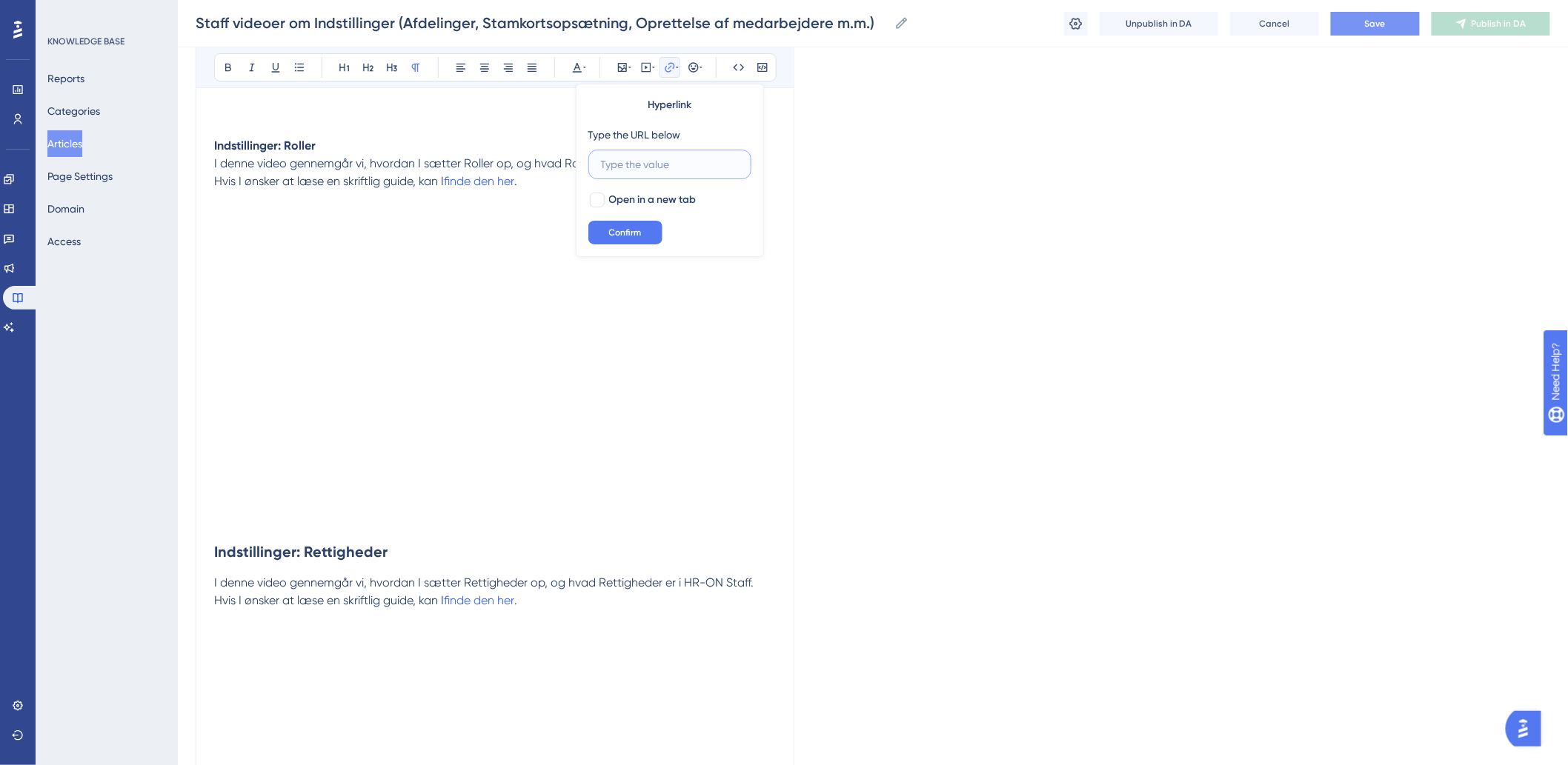
paste input "[URL][DOMAIN_NAME]"
type input "[URL][DOMAIN_NAME]"
click at [601, 199] on div at bounding box center [597, 200] width 15 height 15
checkbox input "true"
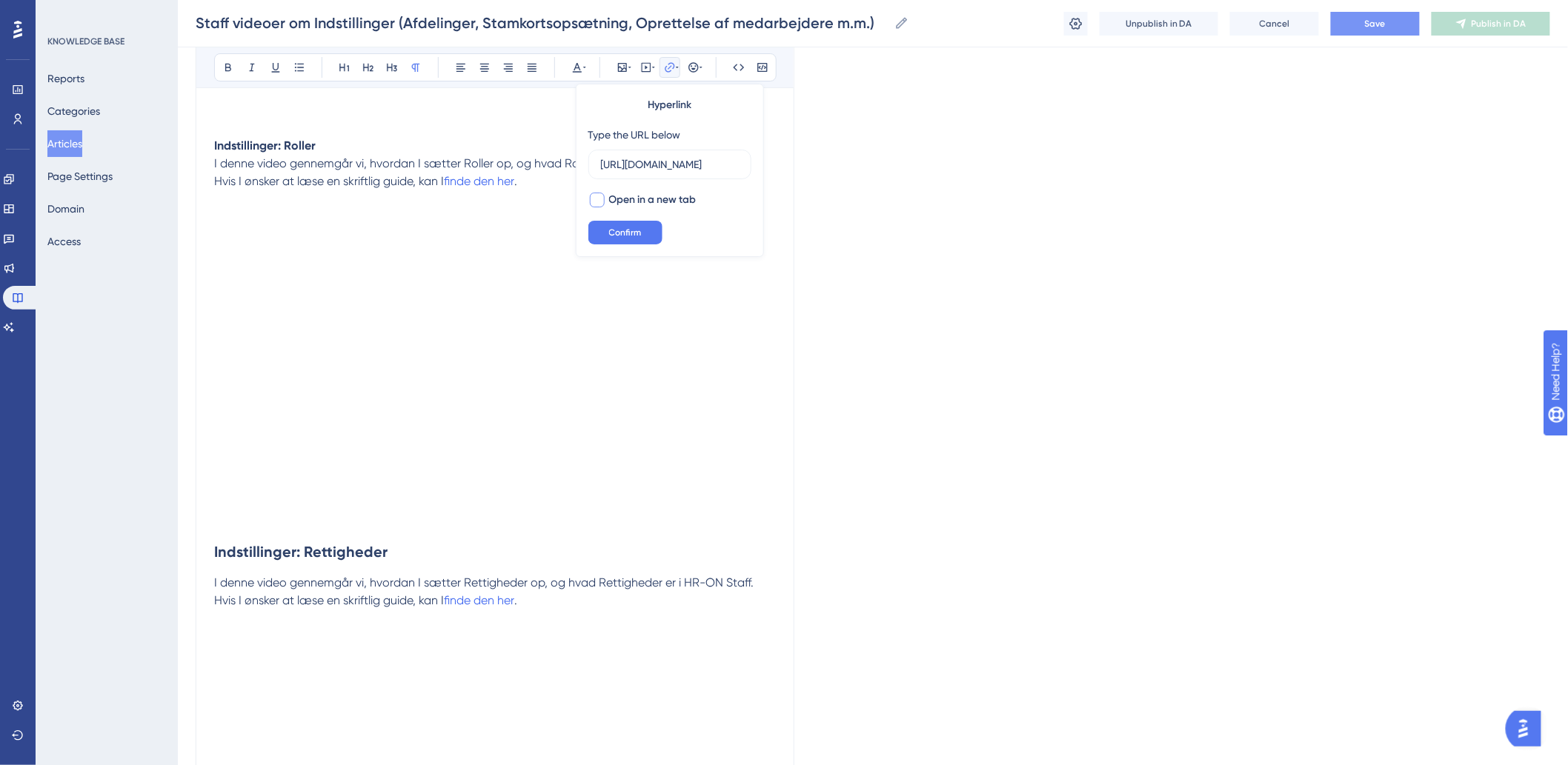
scroll to position [0, 0]
click at [605, 228] on button "Confirm" at bounding box center [625, 232] width 74 height 23
click at [656, 180] on p "Hvis I ønsker at læse en skriftlig guide, kan I finde den her." at bounding box center [494, 200] width 561 height 54
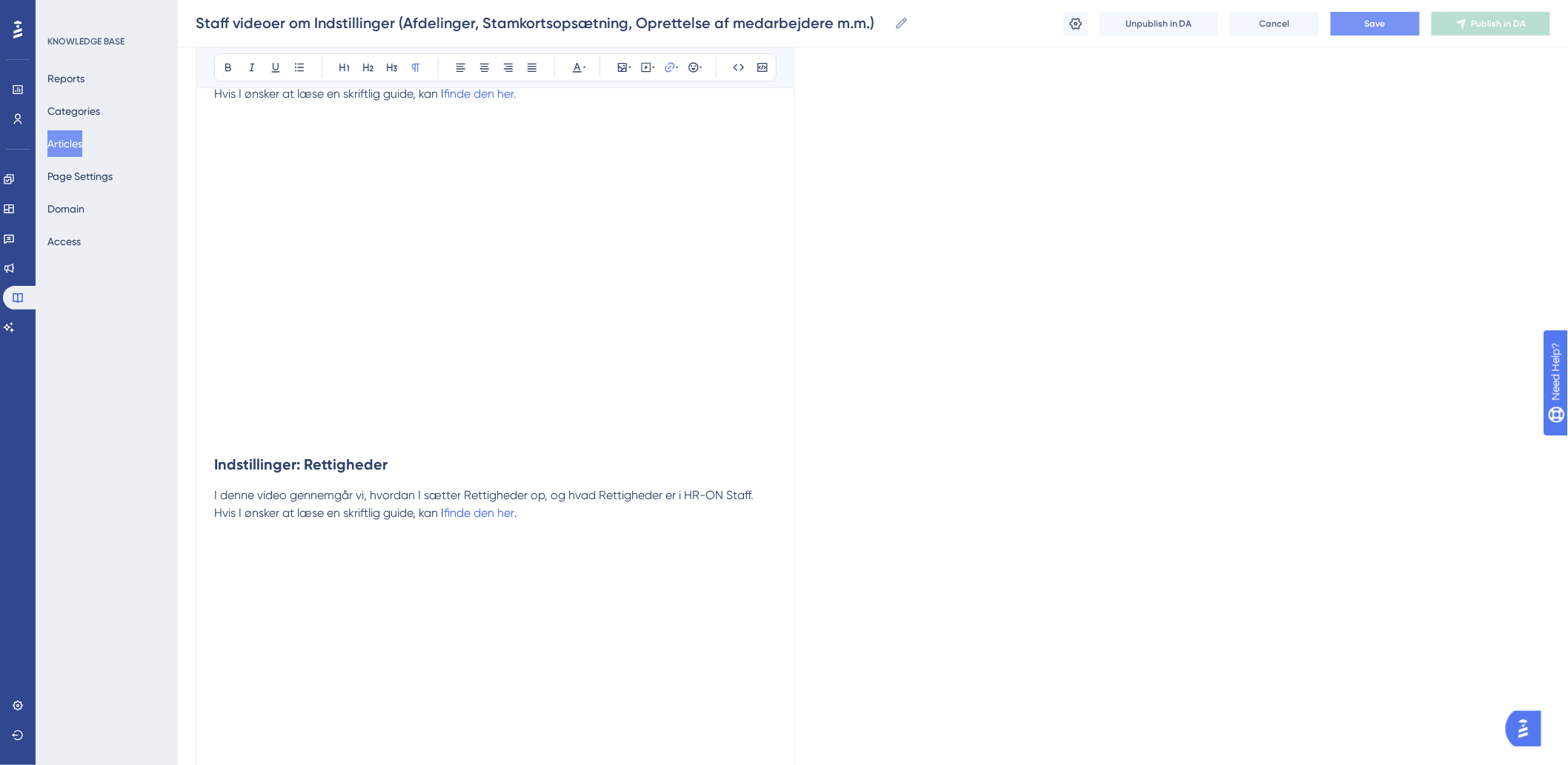
scroll to position [2469, 0]
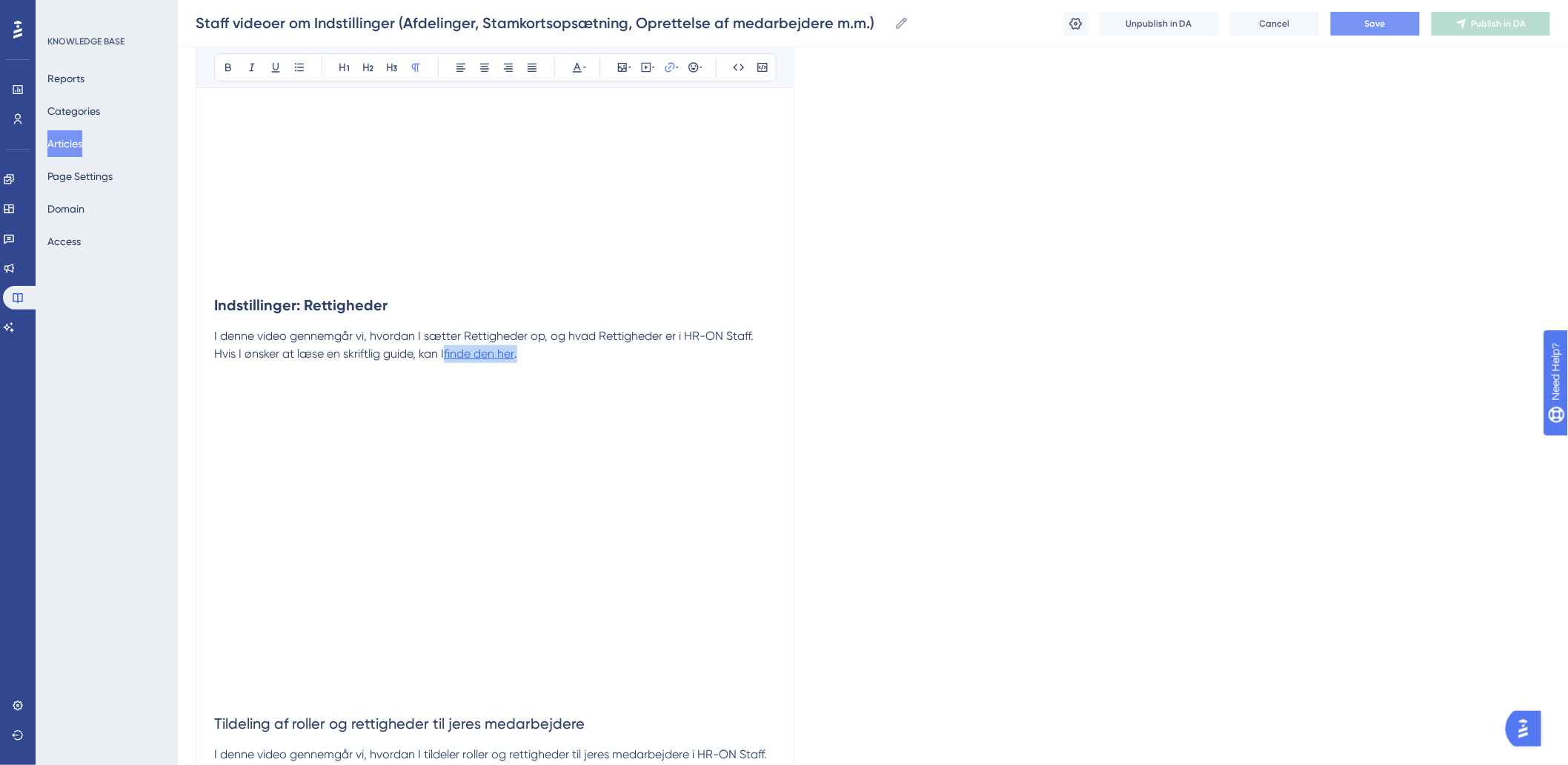
drag, startPoint x: 544, startPoint y: 354, endPoint x: 449, endPoint y: 361, distance: 95.3
click at [449, 361] on p "Hvis I ønsker at læse en skriftlig guide, kan I finde den her ." at bounding box center [494, 354] width 561 height 18
type input "h"
type input "[URL][DOMAIN_NAME]"
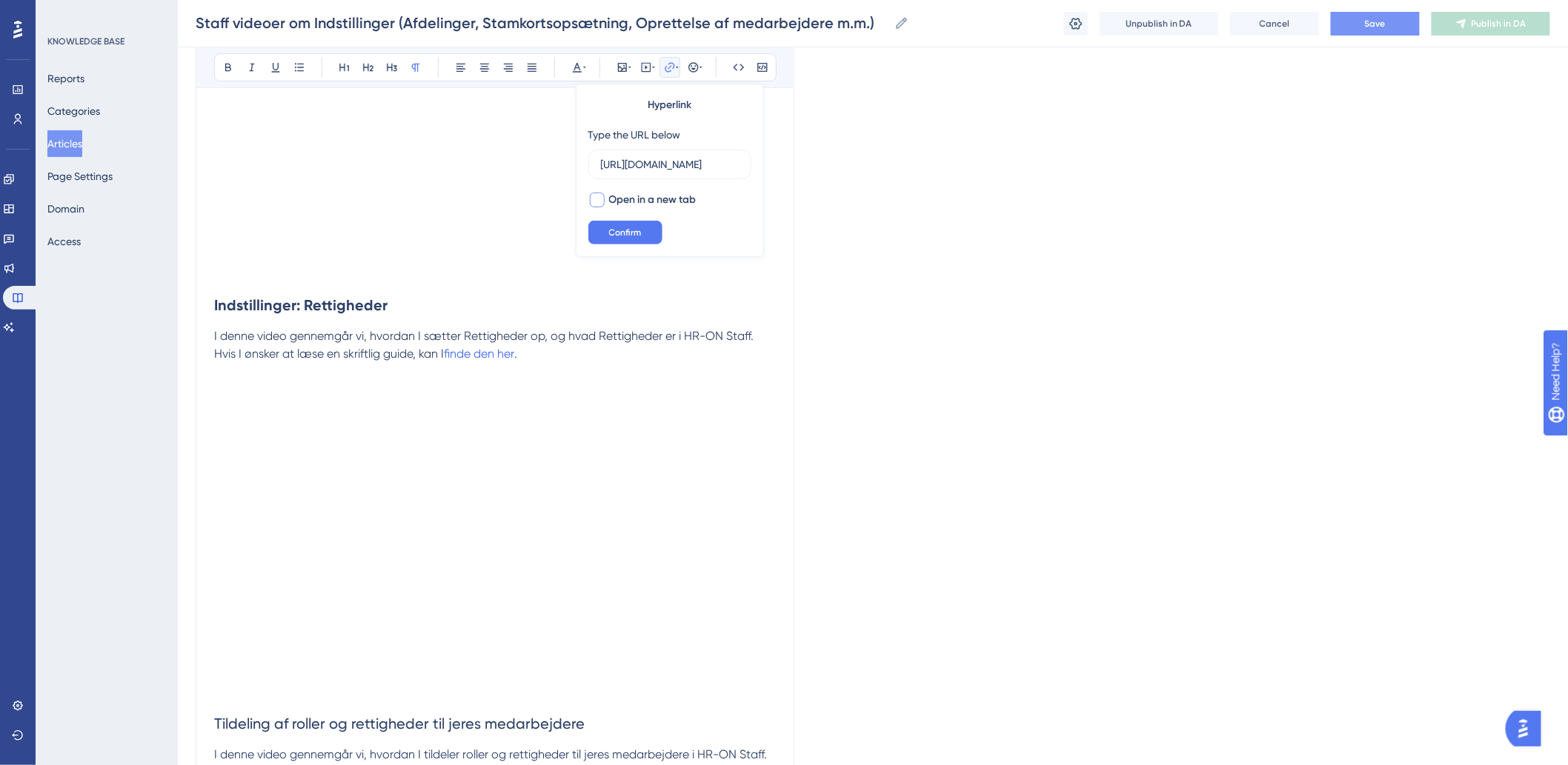
click at [595, 201] on div at bounding box center [597, 200] width 15 height 15
checkbox input "true"
click at [607, 236] on button "Confirm" at bounding box center [625, 232] width 74 height 23
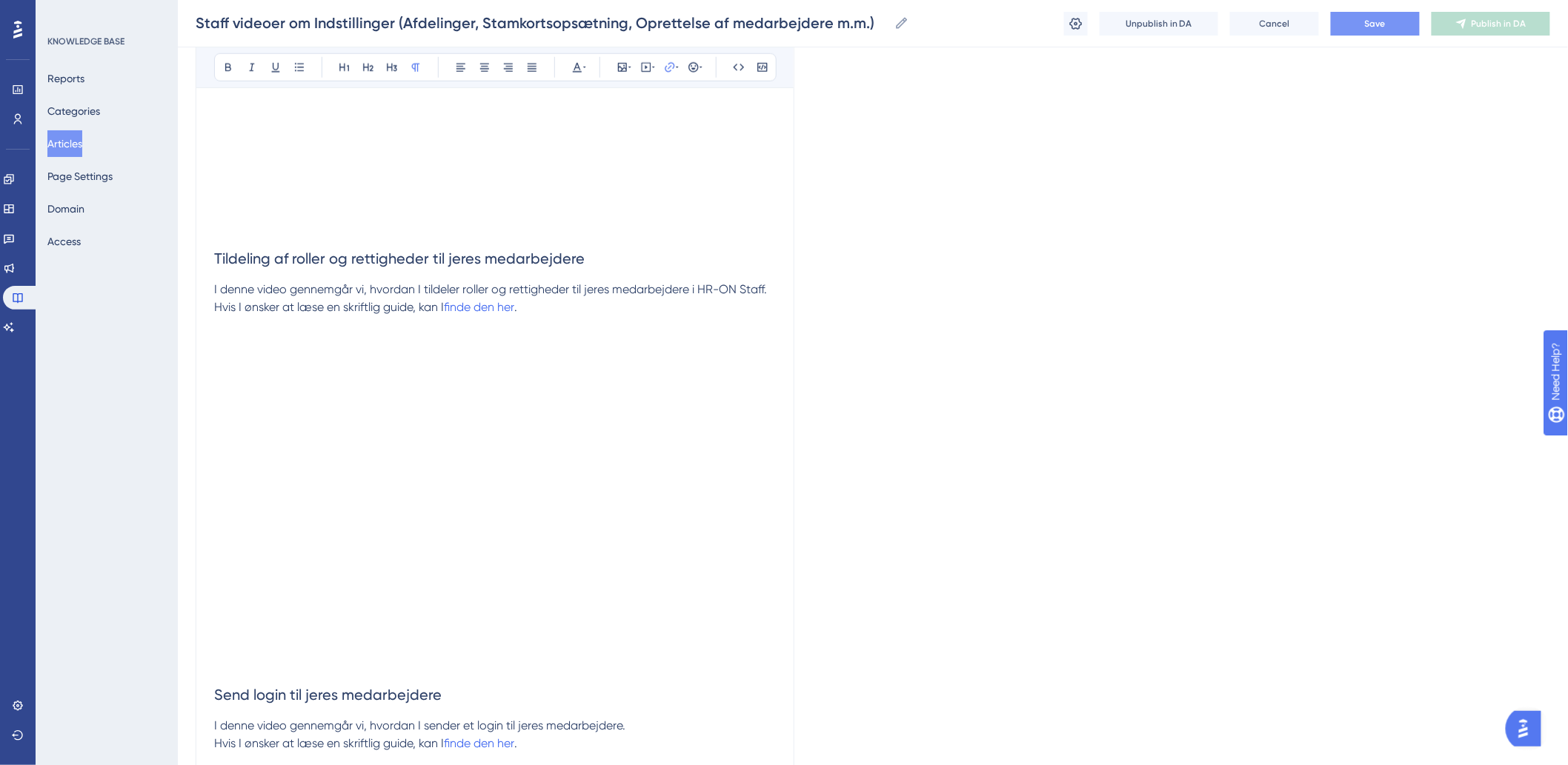
scroll to position [2963, 0]
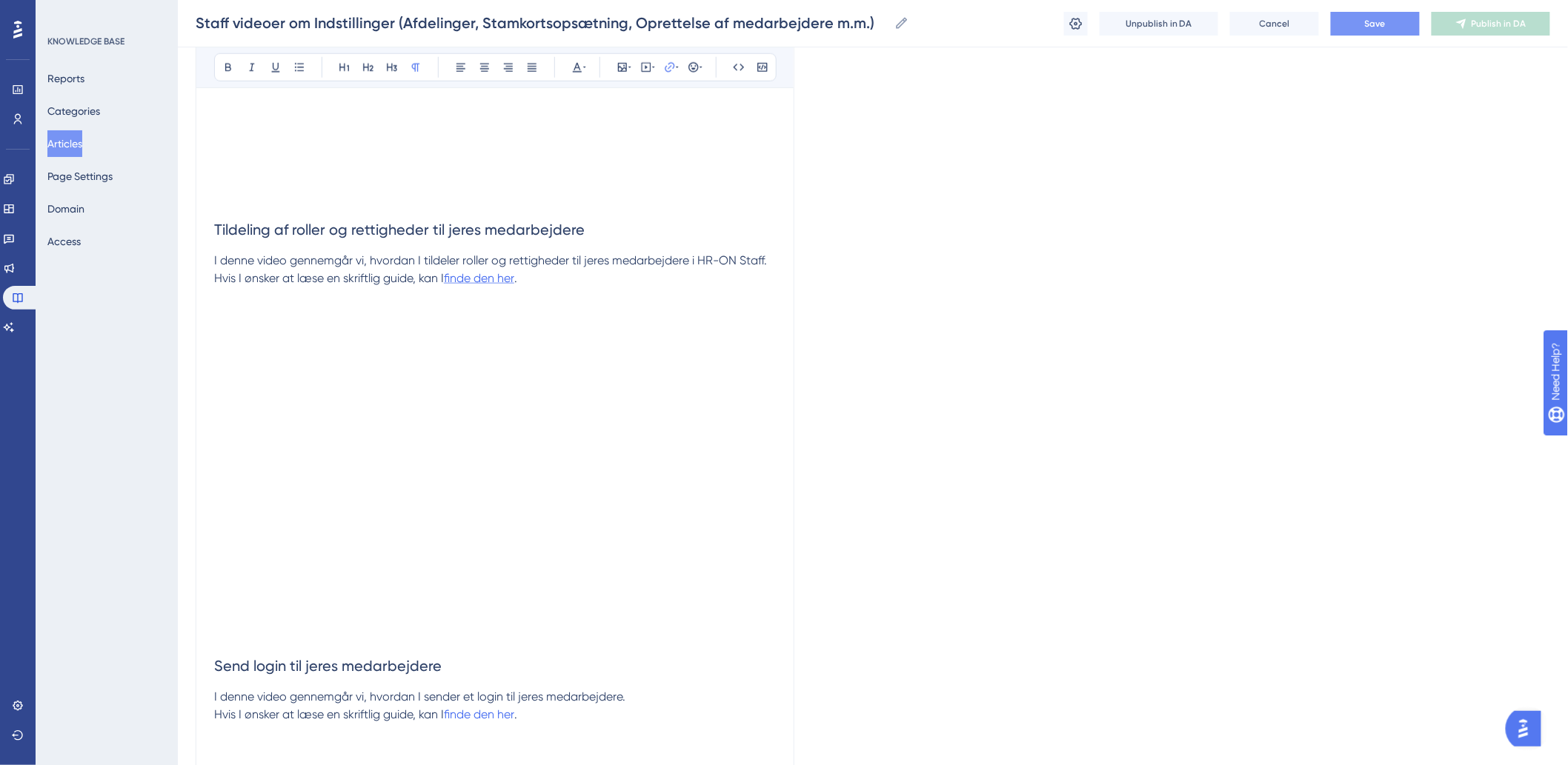
click at [485, 283] on span "finde den her" at bounding box center [479, 278] width 70 height 14
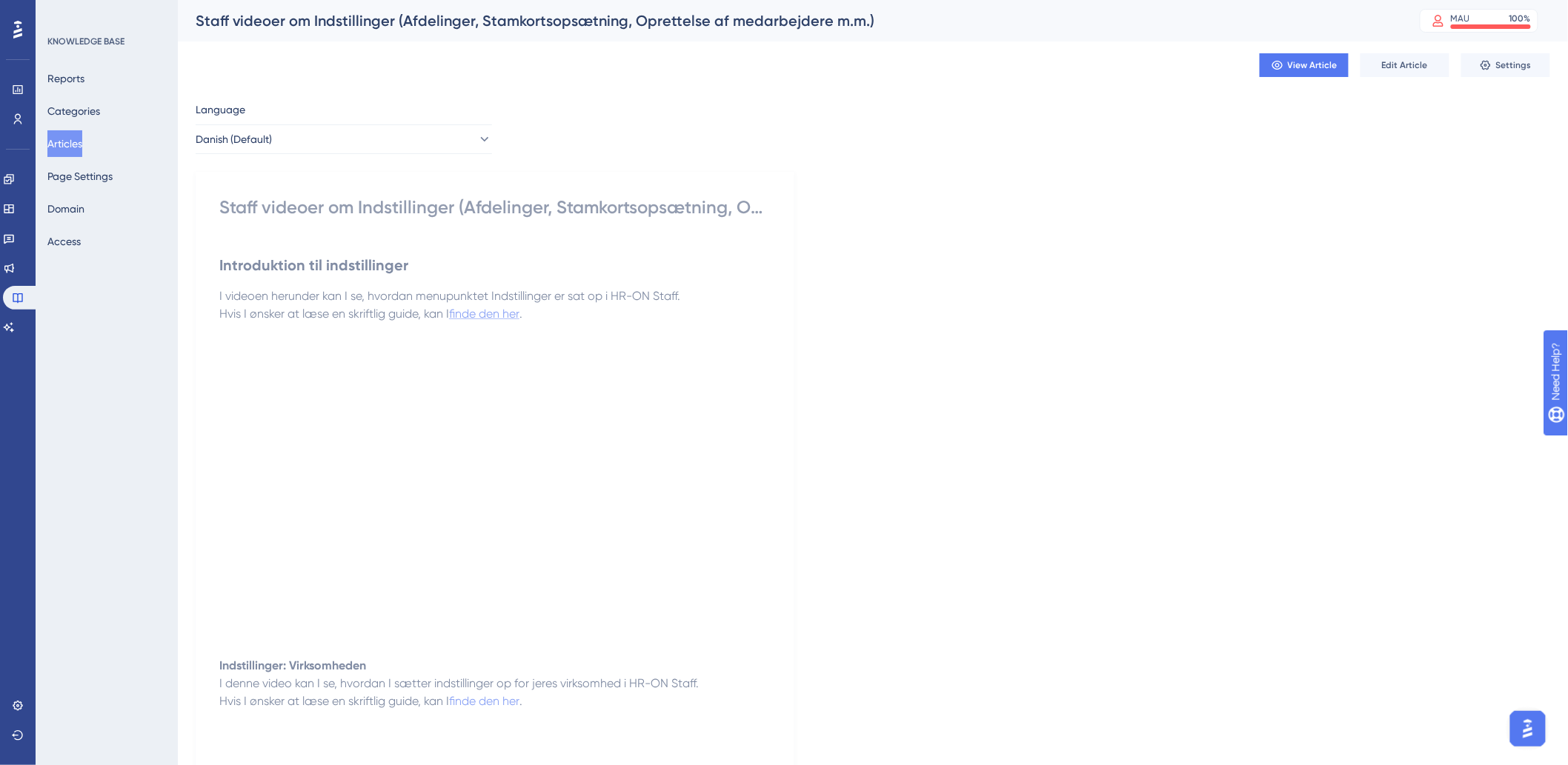
click at [495, 312] on span "finde den her" at bounding box center [484, 314] width 70 height 14
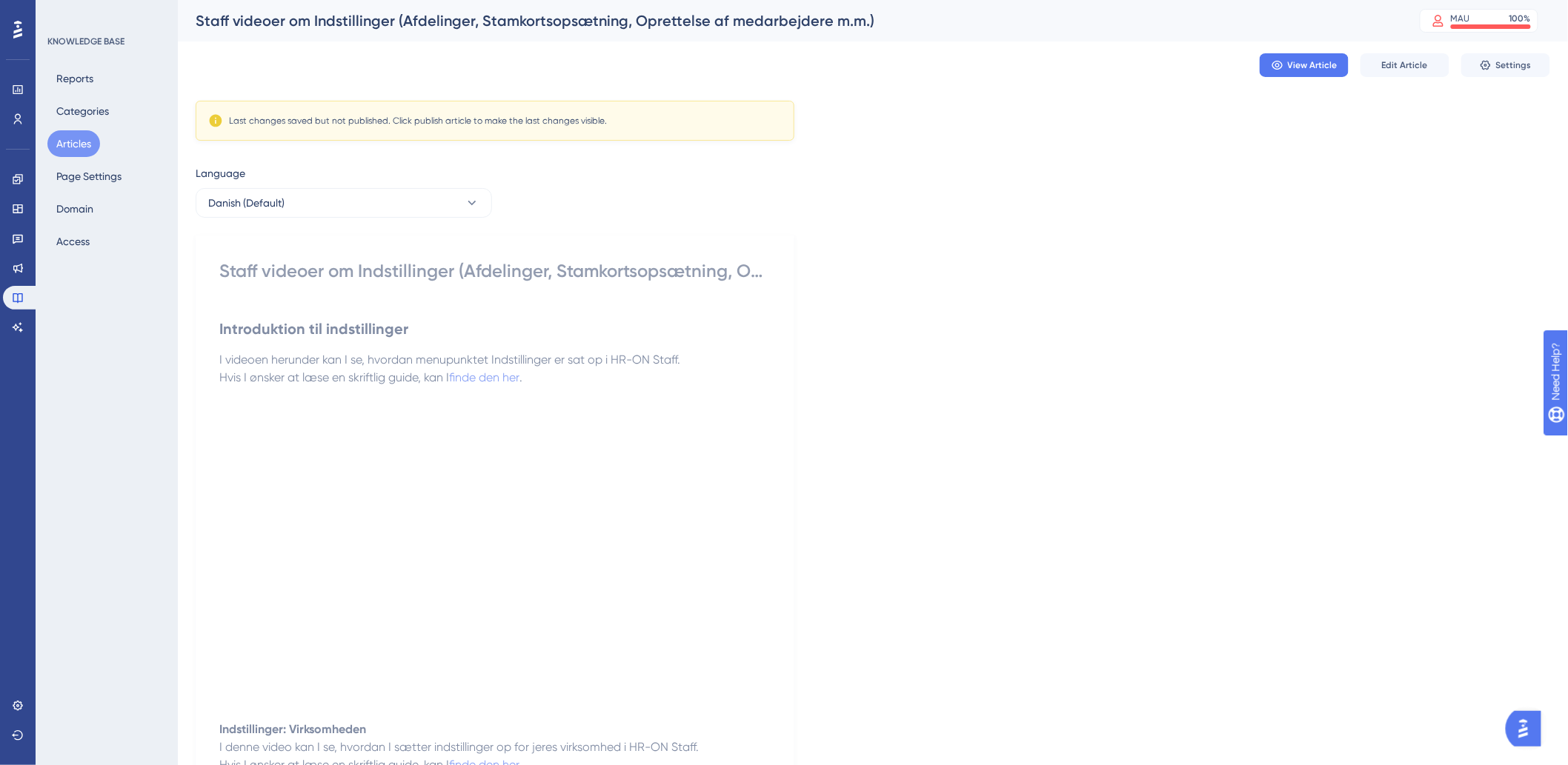
click at [76, 146] on button "Articles" at bounding box center [74, 143] width 53 height 27
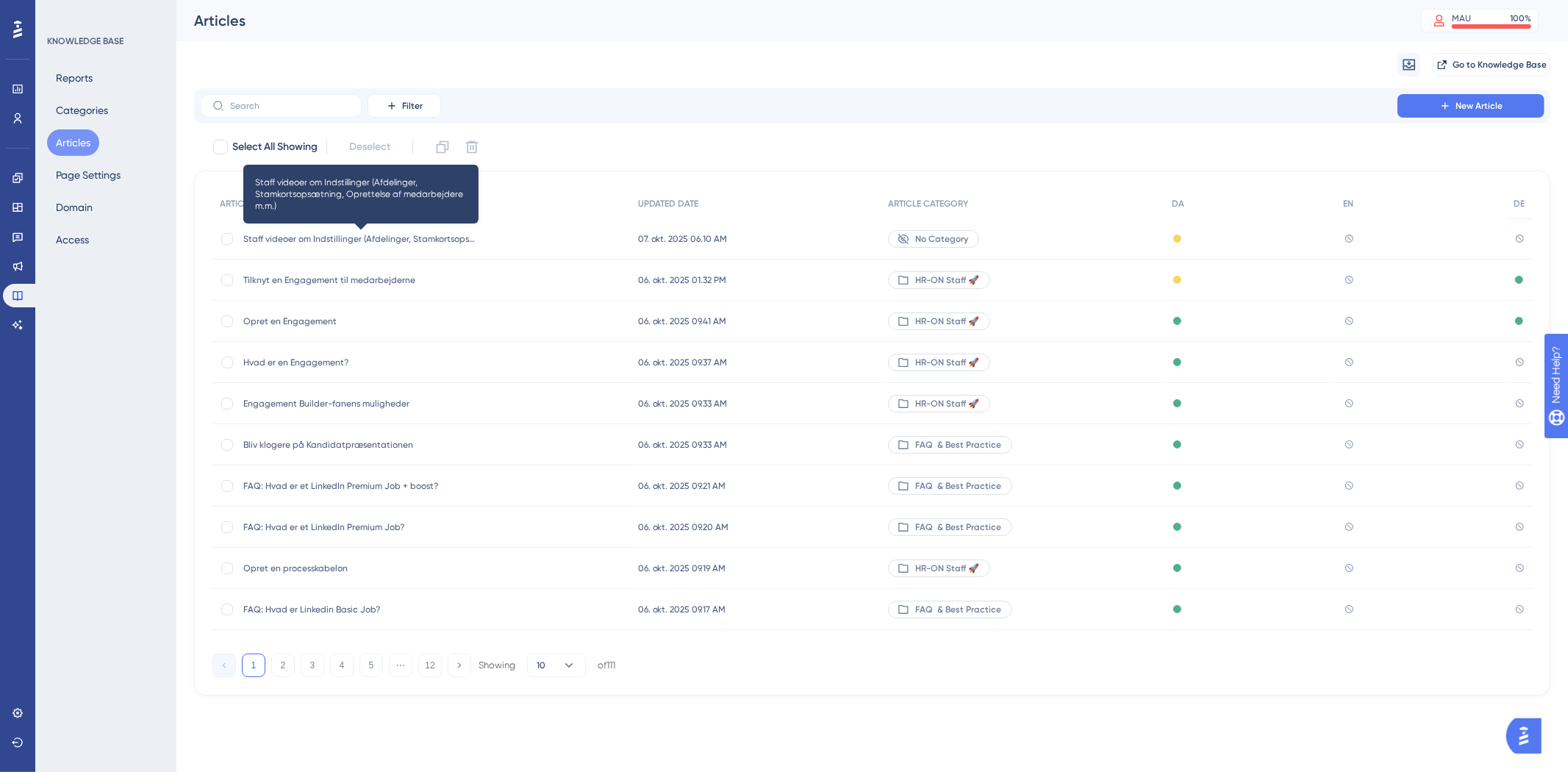
click at [335, 242] on span "Staff videoer om Indstillinger (Afdelinger, Stamkortsopsætning, Oprettelse af m…" at bounding box center [360, 239] width 236 height 12
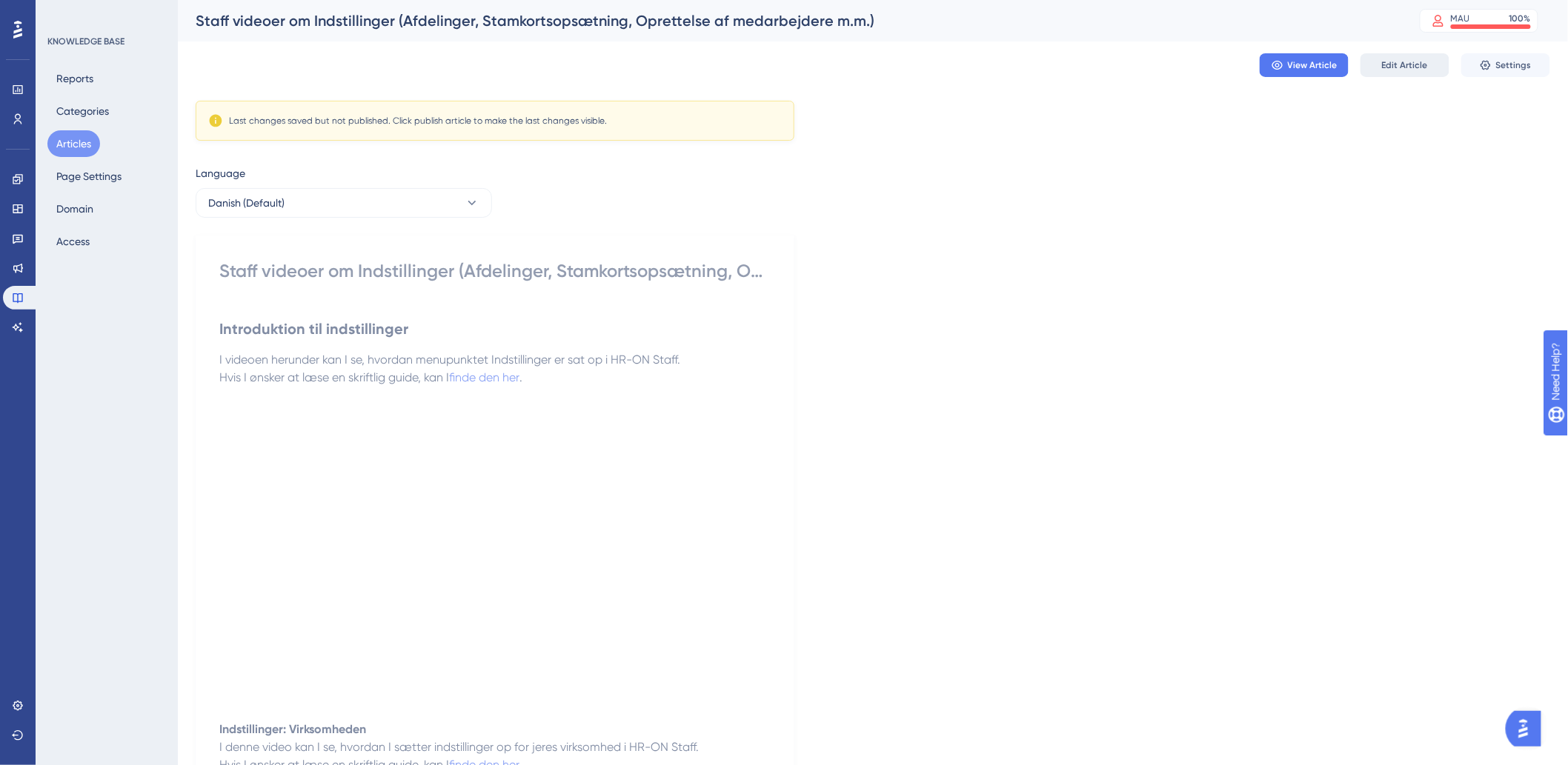
click at [1373, 70] on button "Edit Article" at bounding box center [1404, 65] width 89 height 23
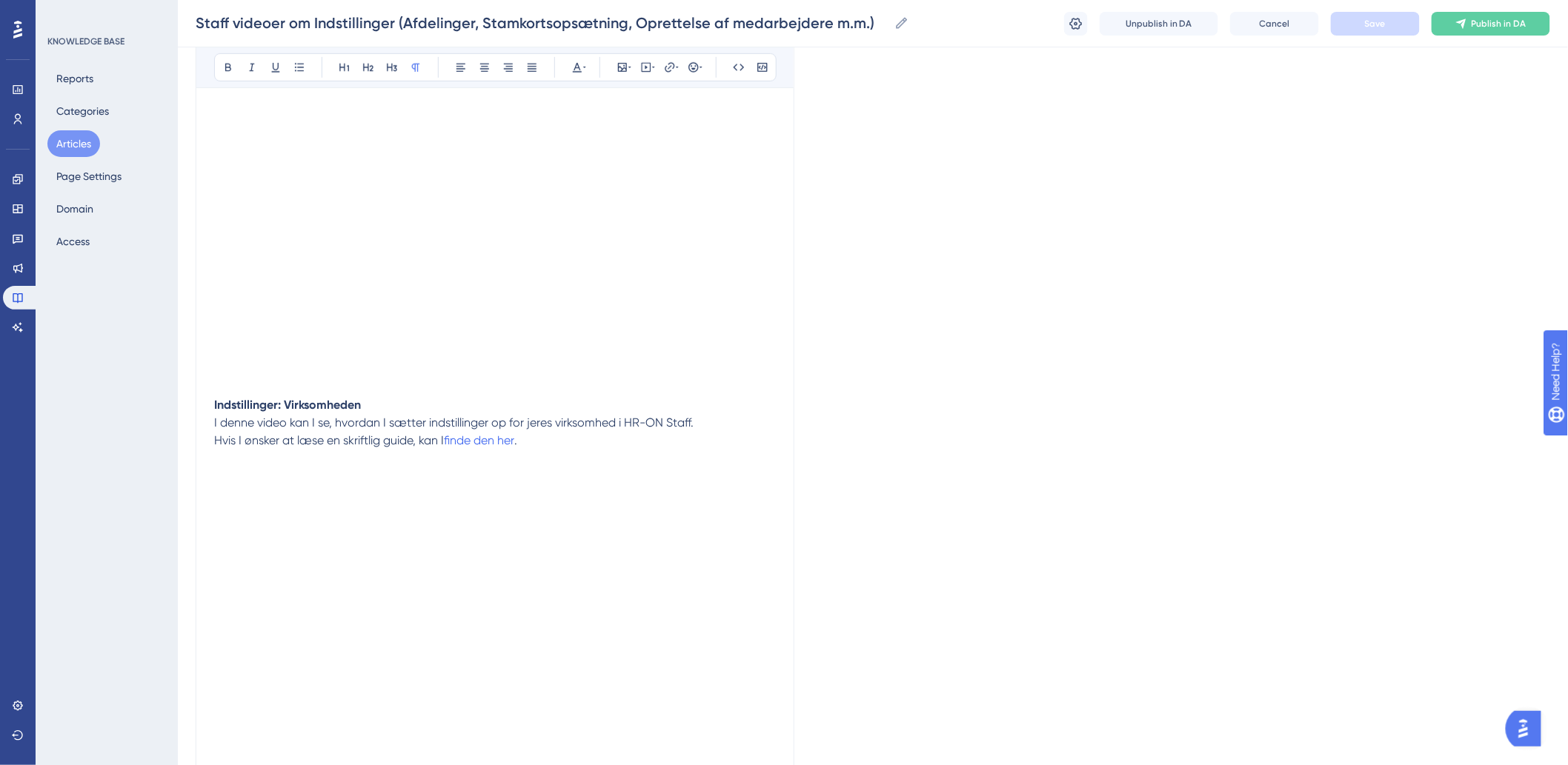
scroll to position [493, 0]
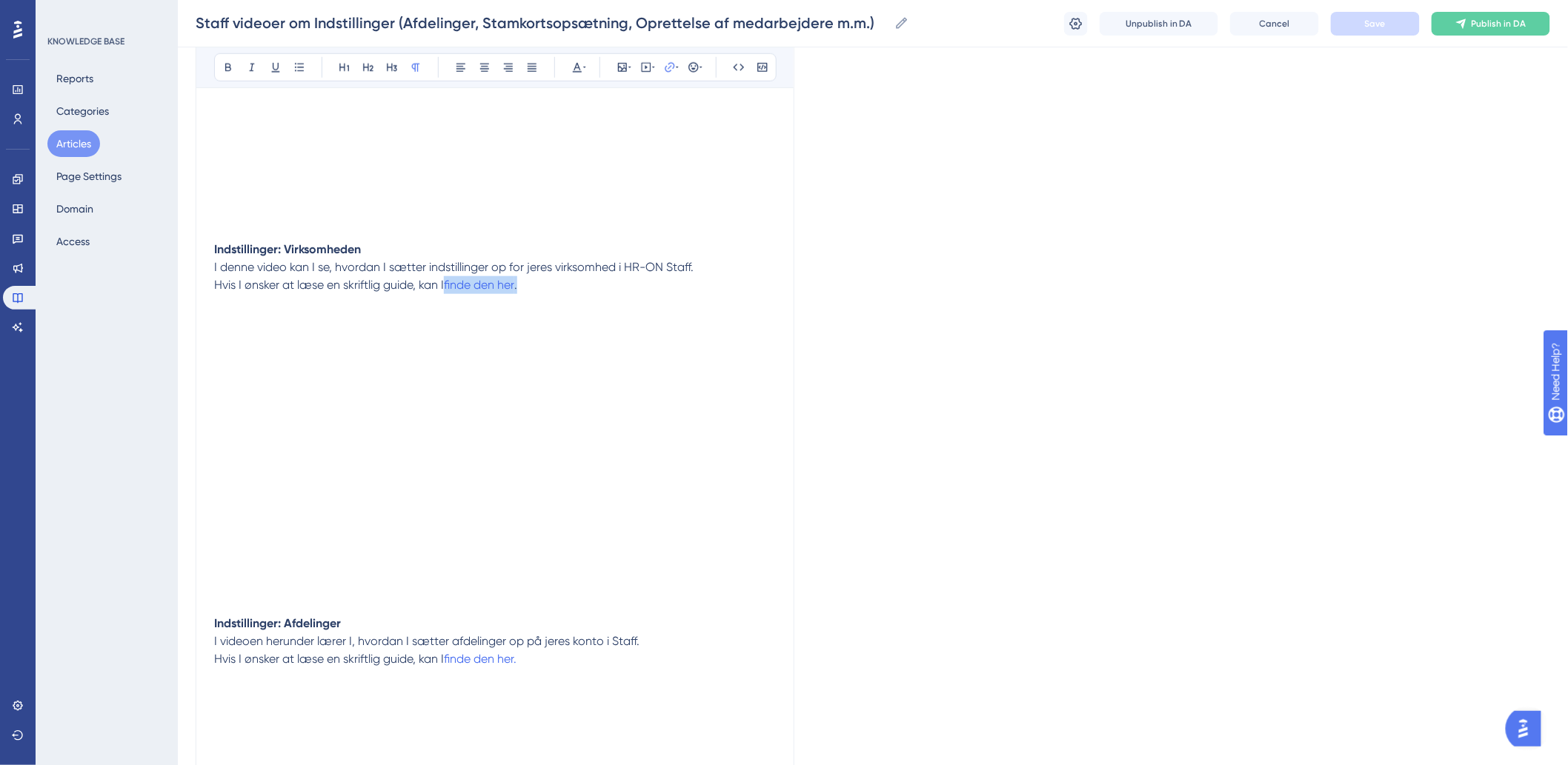
drag, startPoint x: 552, startPoint y: 283, endPoint x: 448, endPoint y: 288, distance: 104.1
click at [448, 288] on p "Hvis I ønsker at læse en skriftlig guide, kan I finde den her ." at bounding box center [494, 303] width 561 height 54
click at [680, 168] on input "https://" at bounding box center [669, 164] width 138 height 16
type input "h"
paste input "[URL][DOMAIN_NAME]"
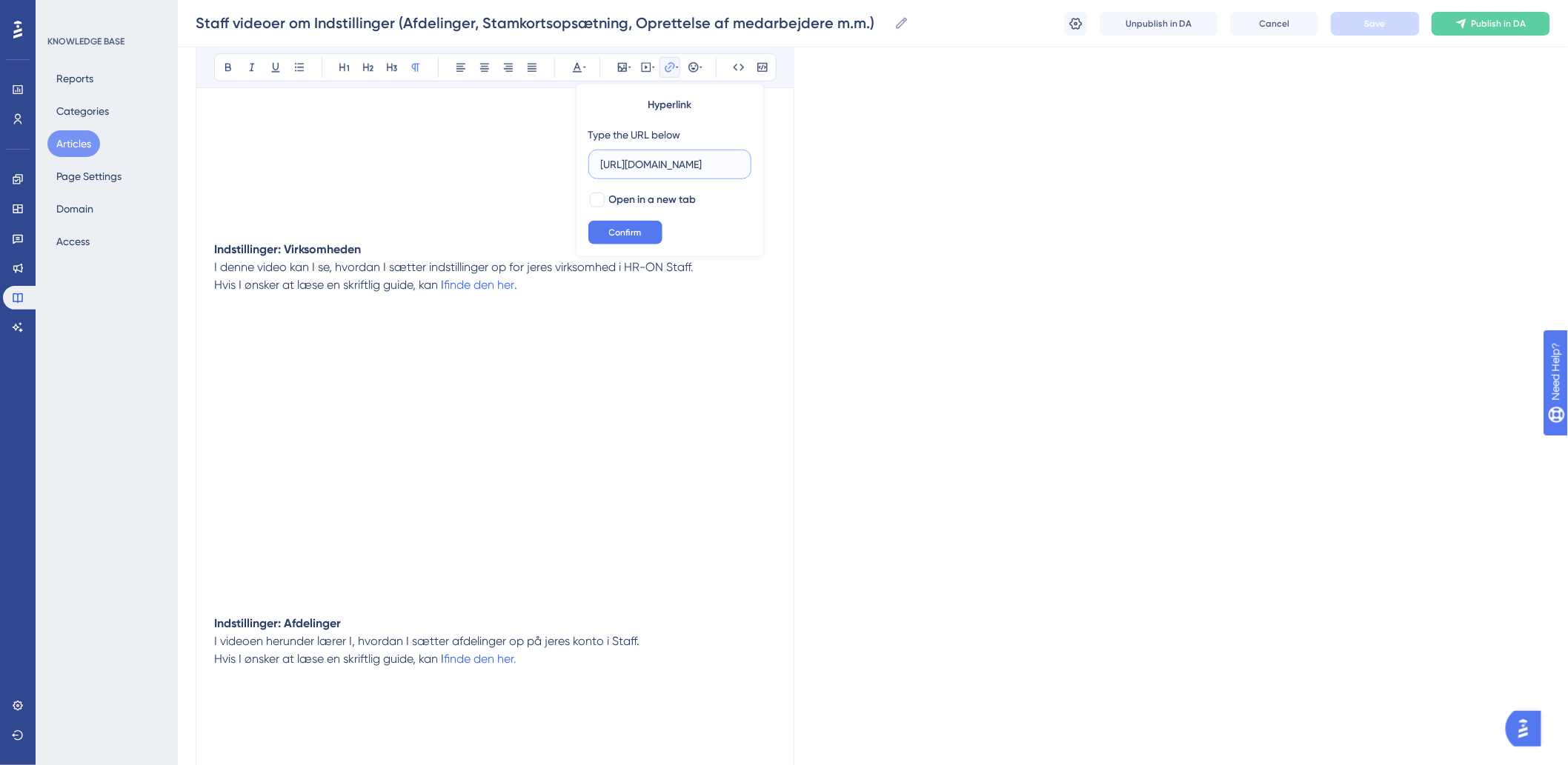
scroll to position [0, 131]
type input "[URL][DOMAIN_NAME]"
click at [587, 199] on div "Hyperlink Type the URL below [URL][DOMAIN_NAME] Open in a new tab Confirm" at bounding box center [669, 170] width 188 height 174
click at [594, 203] on div at bounding box center [597, 200] width 15 height 15
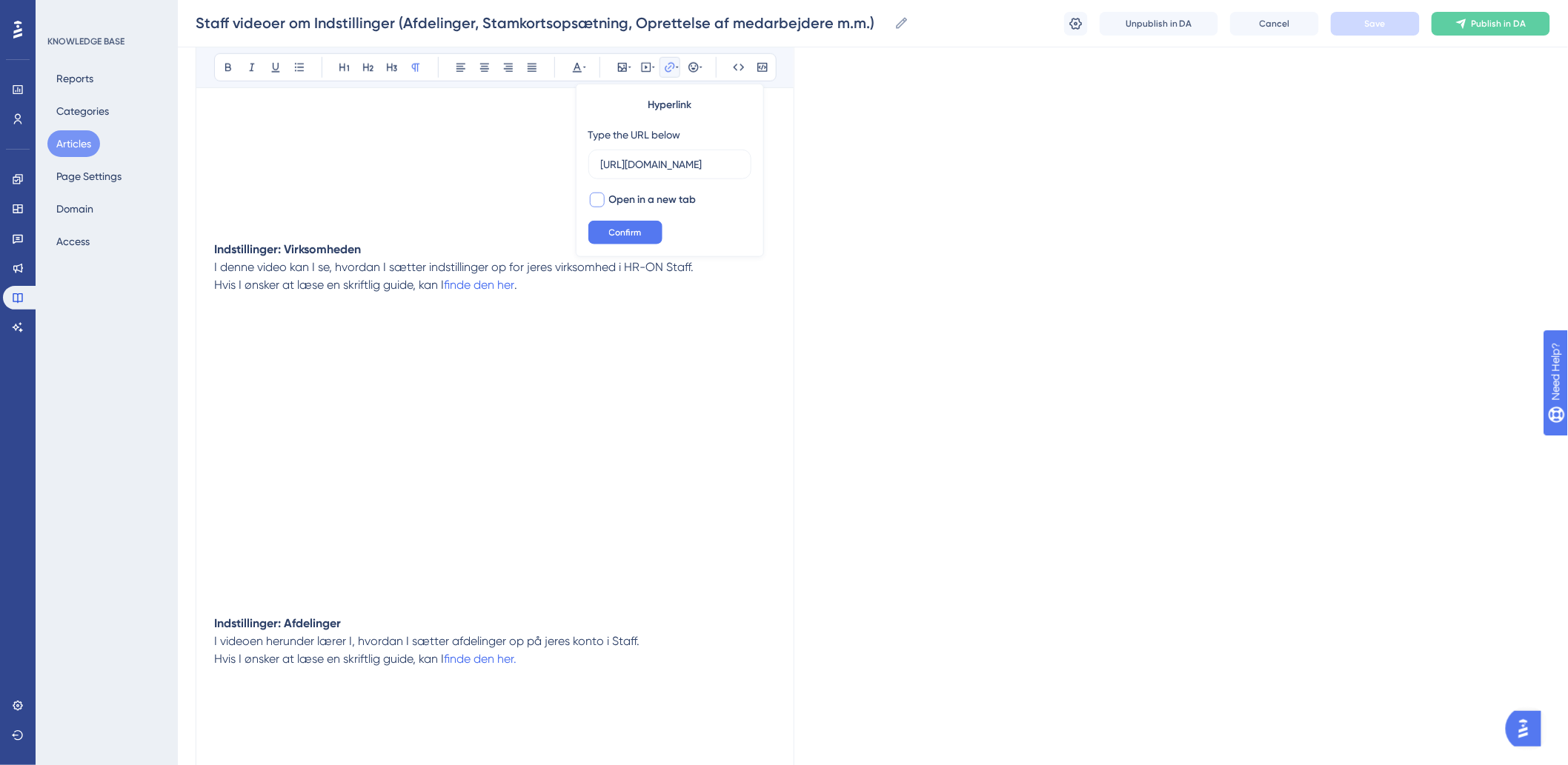
checkbox input "true"
click at [606, 244] on button "Confirm" at bounding box center [625, 232] width 74 height 23
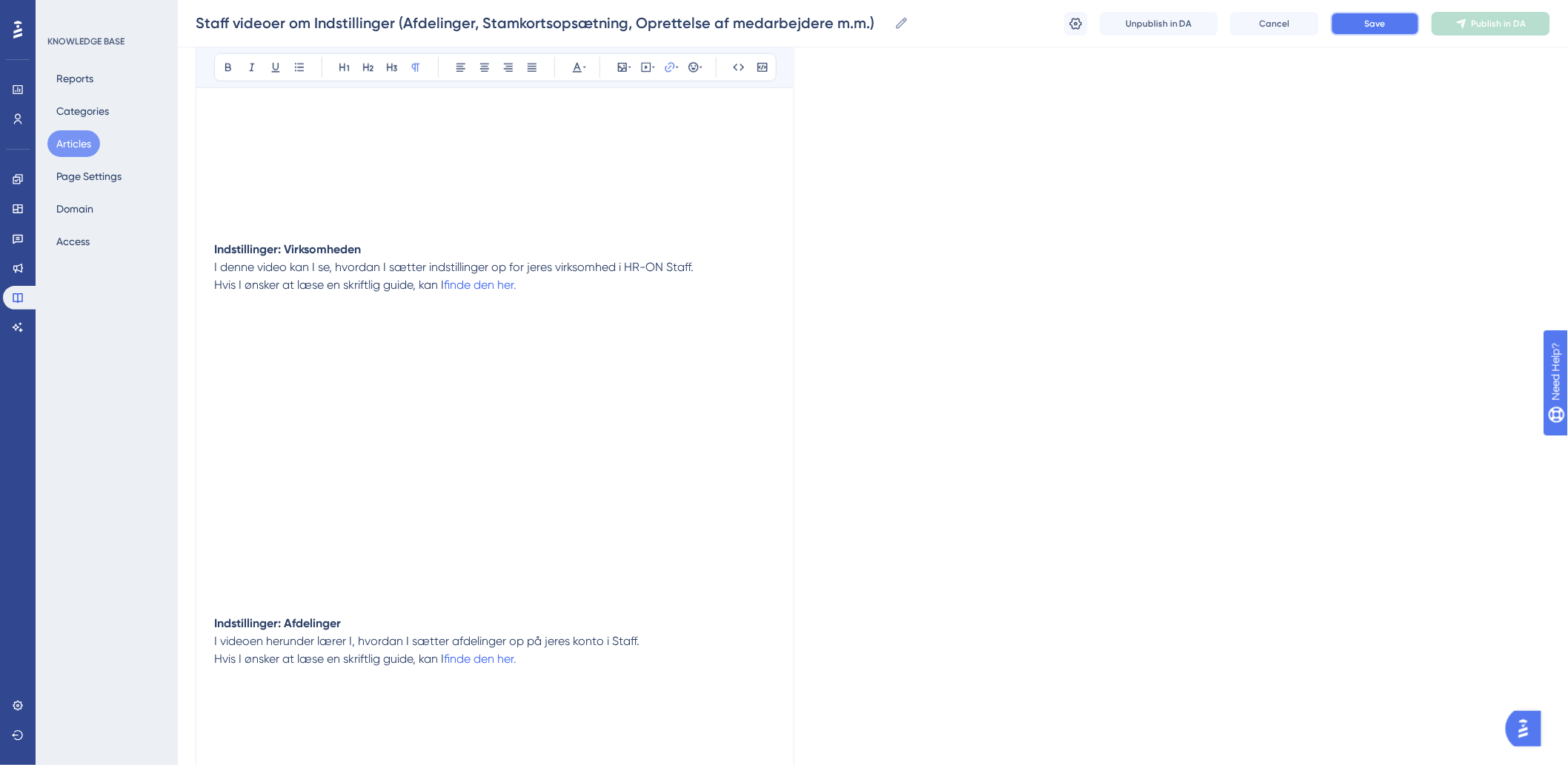
click at [1391, 30] on button "Save" at bounding box center [1375, 23] width 89 height 23
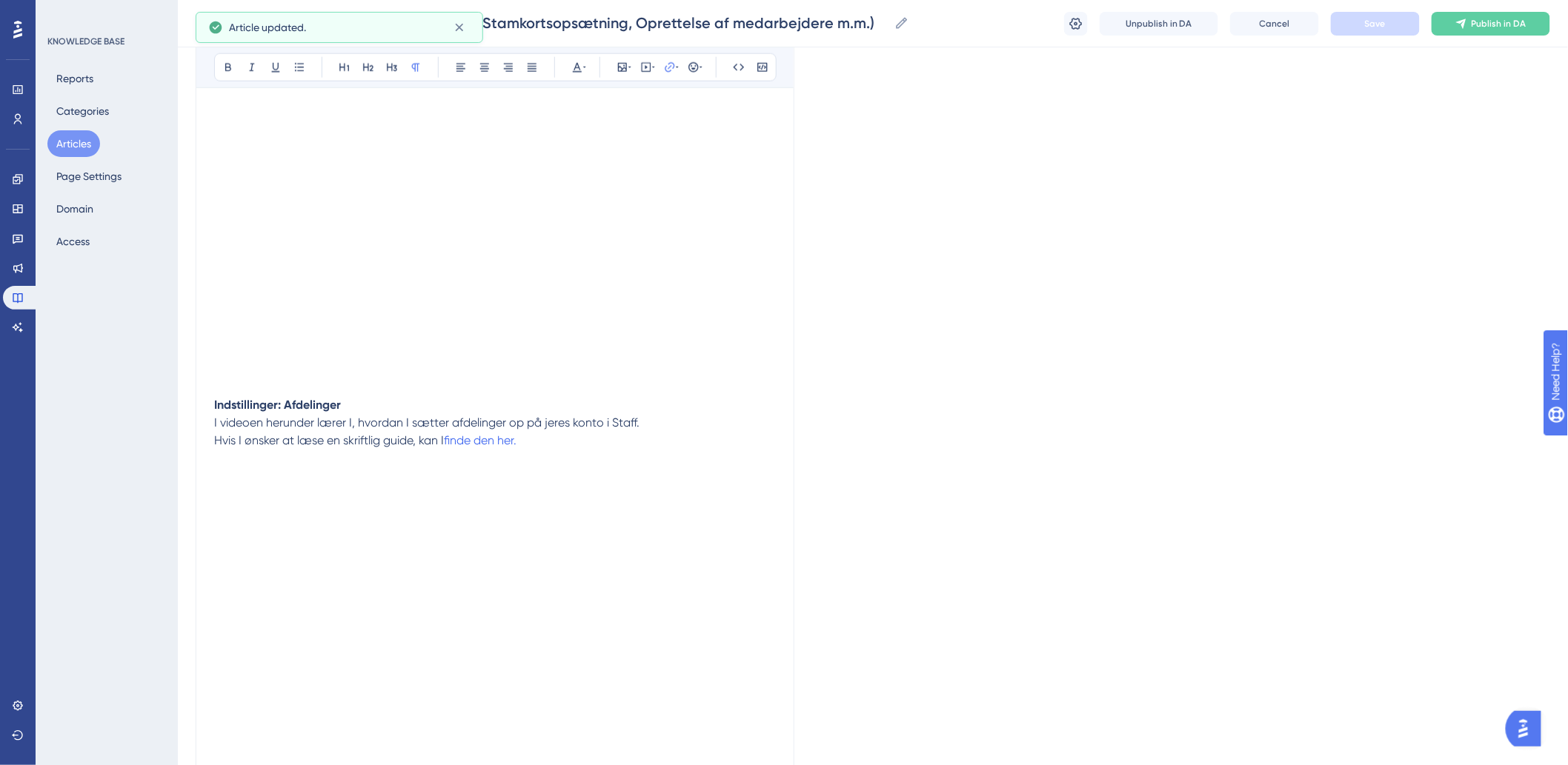
scroll to position [741, 0]
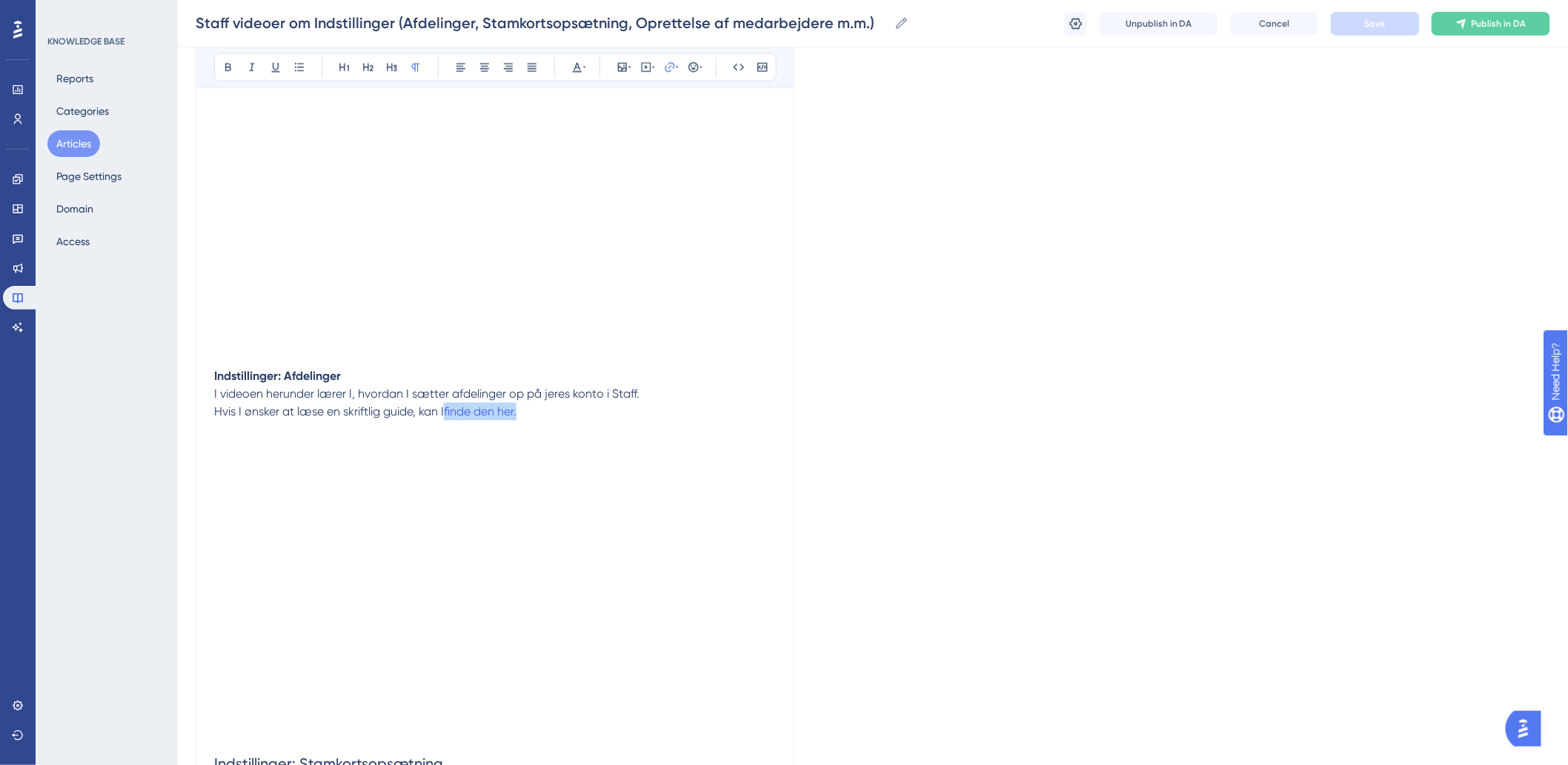
drag, startPoint x: 526, startPoint y: 416, endPoint x: 450, endPoint y: 419, distance: 76.1
click at [450, 419] on p "Hvis I ønsker at læse en skriftlig guide, kan I finde den her." at bounding box center [494, 429] width 561 height 54
click at [637, 390] on span "I videoen herunder lærer I, hvordan I sætter afdelinger op på jeres konto i Sta…" at bounding box center [426, 393] width 425 height 14
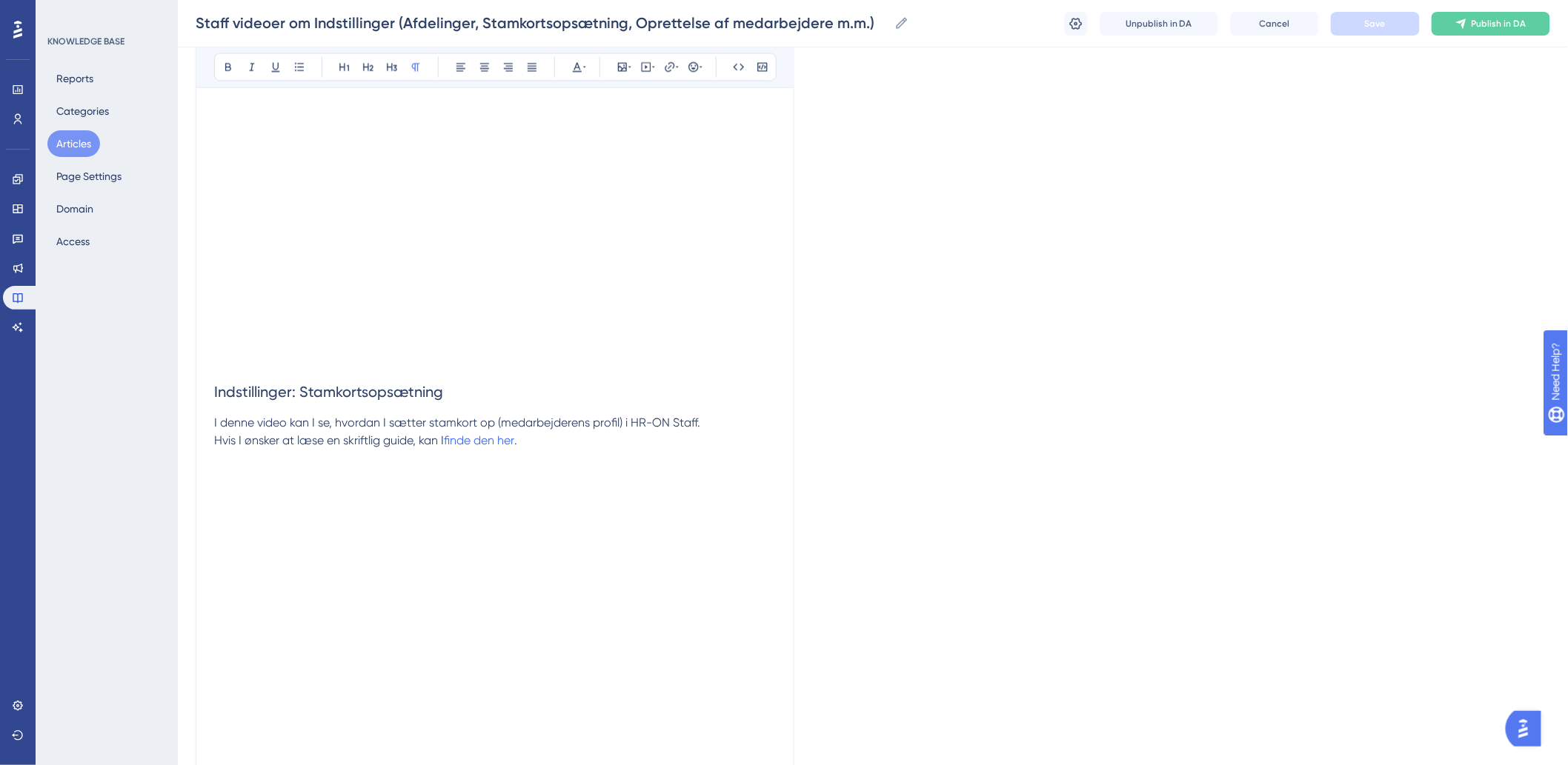
scroll to position [1234, 0]
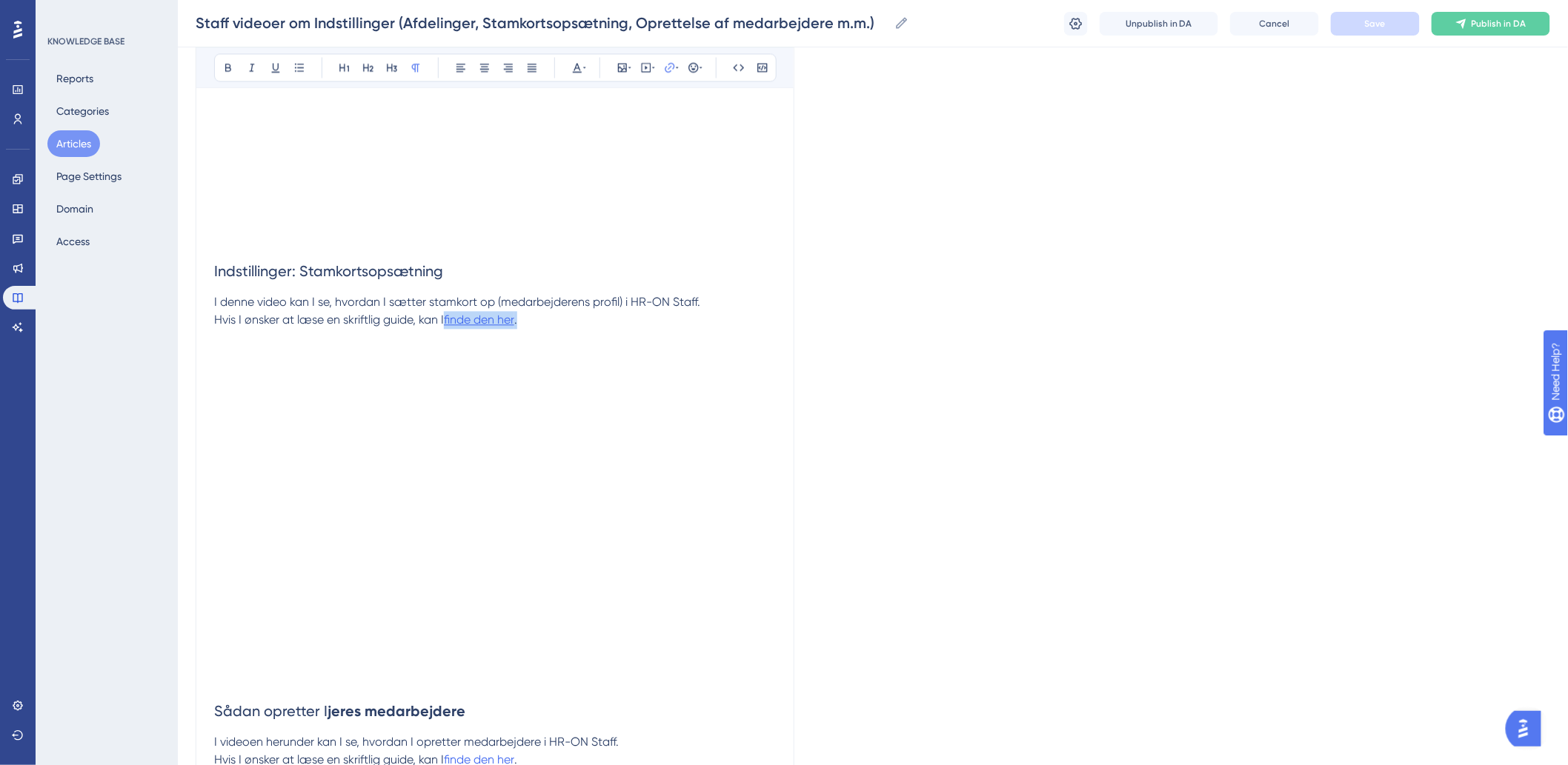
drag, startPoint x: 524, startPoint y: 320, endPoint x: 450, endPoint y: 324, distance: 74.1
click at [450, 324] on p "Hvis I ønsker at læse en skriftlig guide, kan I finde den her ." at bounding box center [494, 338] width 561 height 54
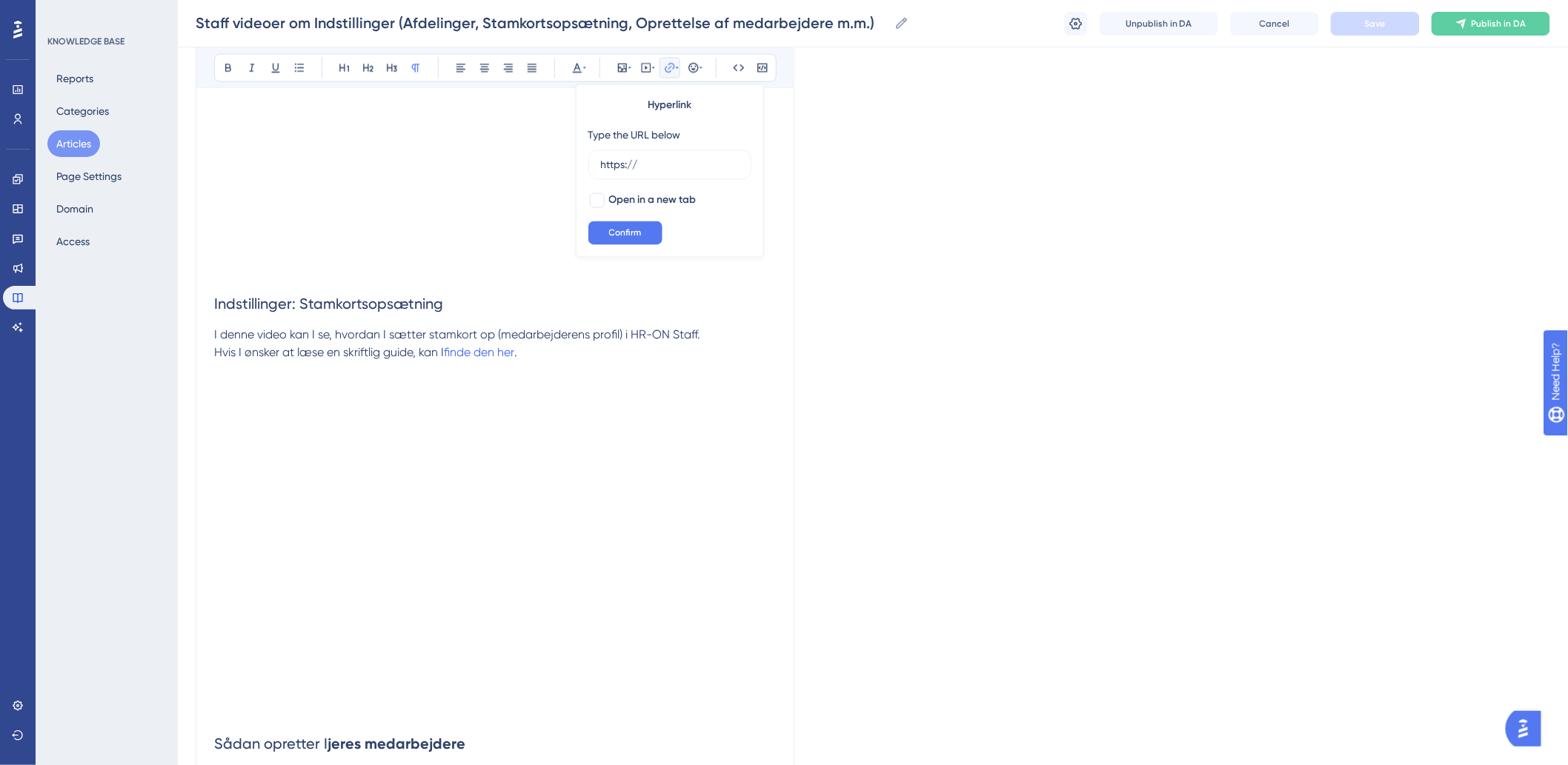
scroll to position [1152, 0]
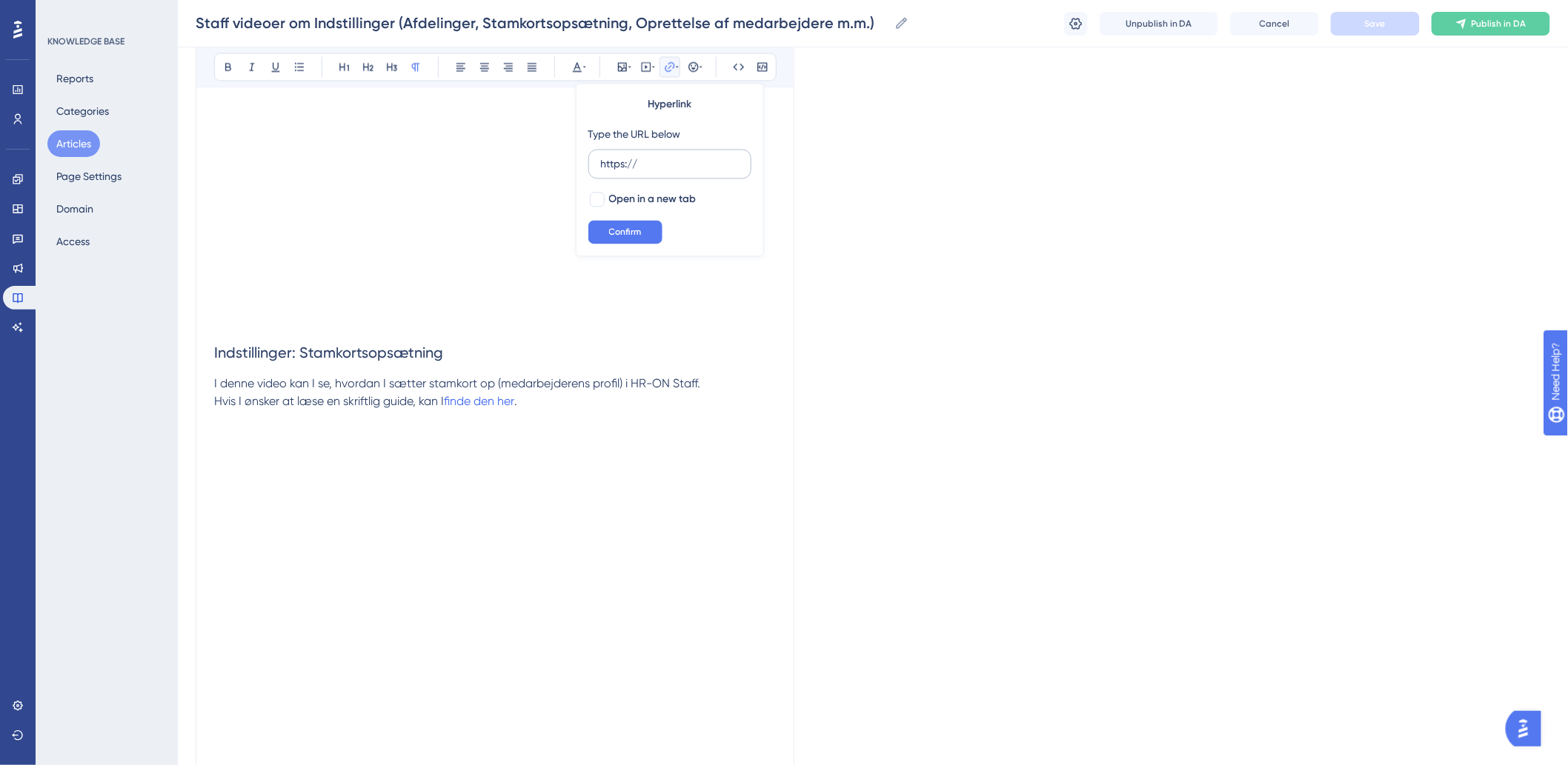
click at [697, 155] on label "https://" at bounding box center [669, 164] width 163 height 29
click at [697, 156] on input "https://" at bounding box center [669, 164] width 138 height 16
type input "h"
paste input "[URL][DOMAIN_NAME]"
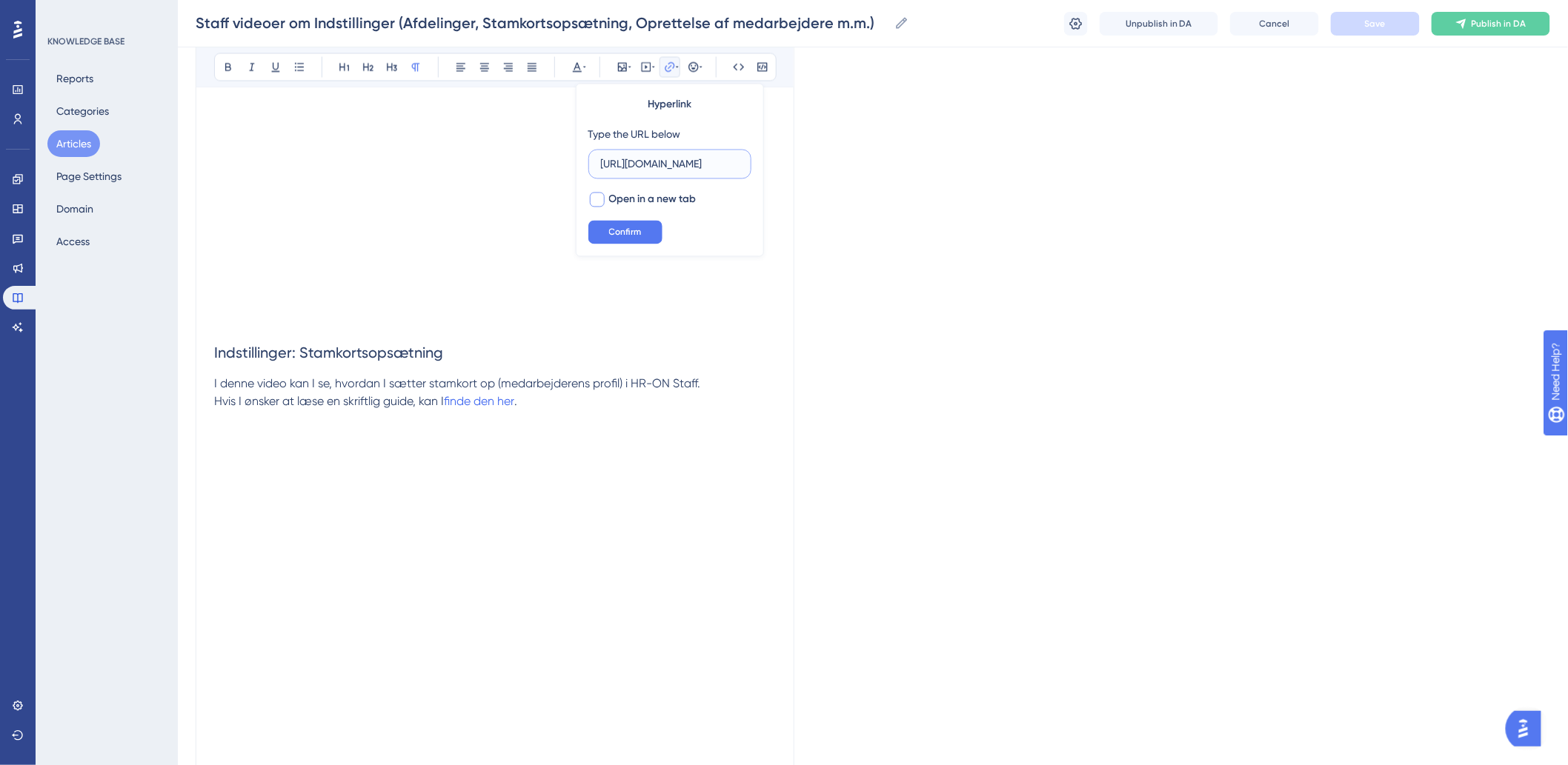
type input "[URL][DOMAIN_NAME]"
click at [590, 199] on div at bounding box center [597, 200] width 15 height 15
checkbox input "true"
click at [605, 228] on button "Confirm" at bounding box center [625, 232] width 74 height 23
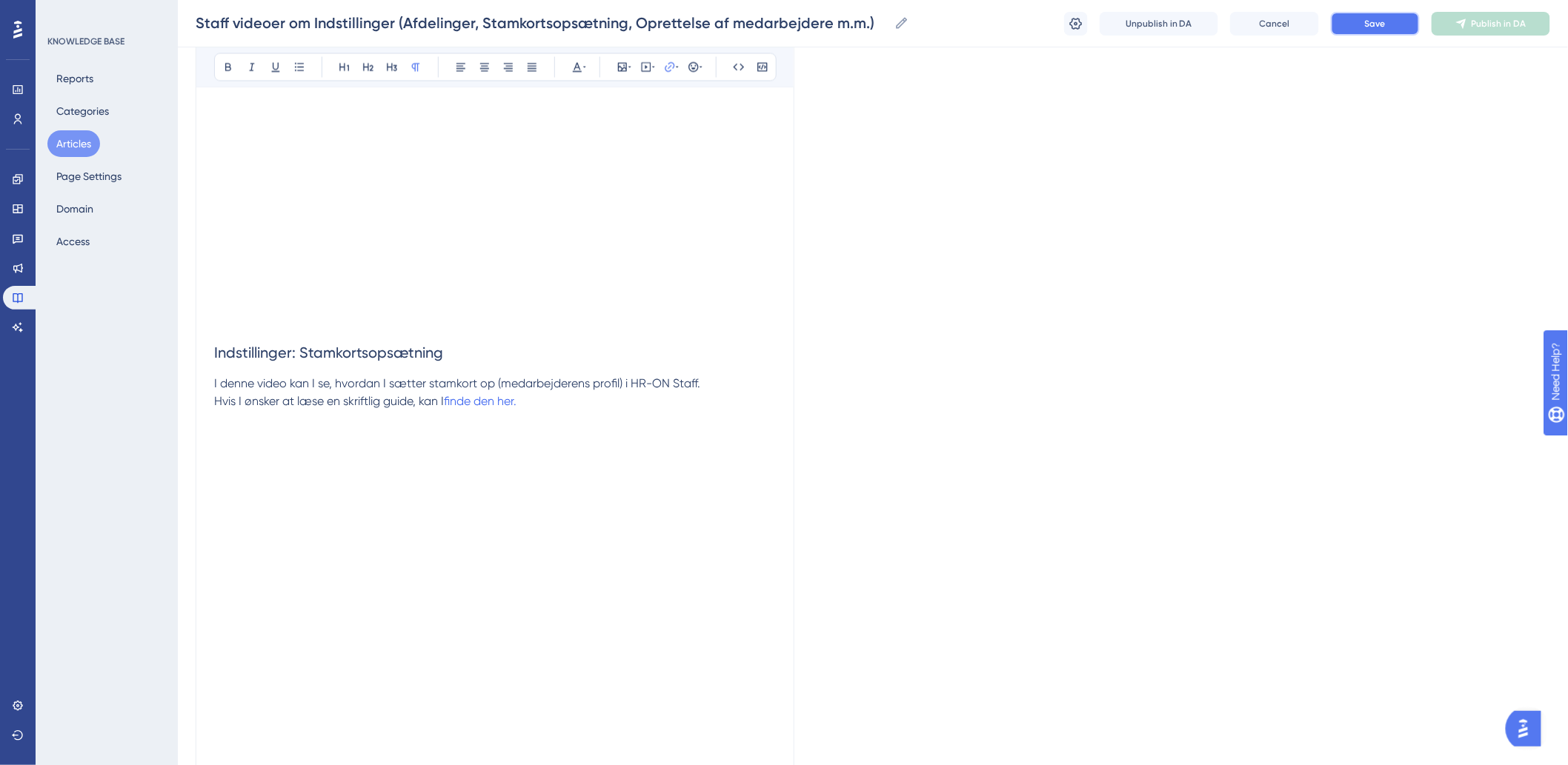
click at [1391, 22] on button "Save" at bounding box center [1375, 23] width 89 height 23
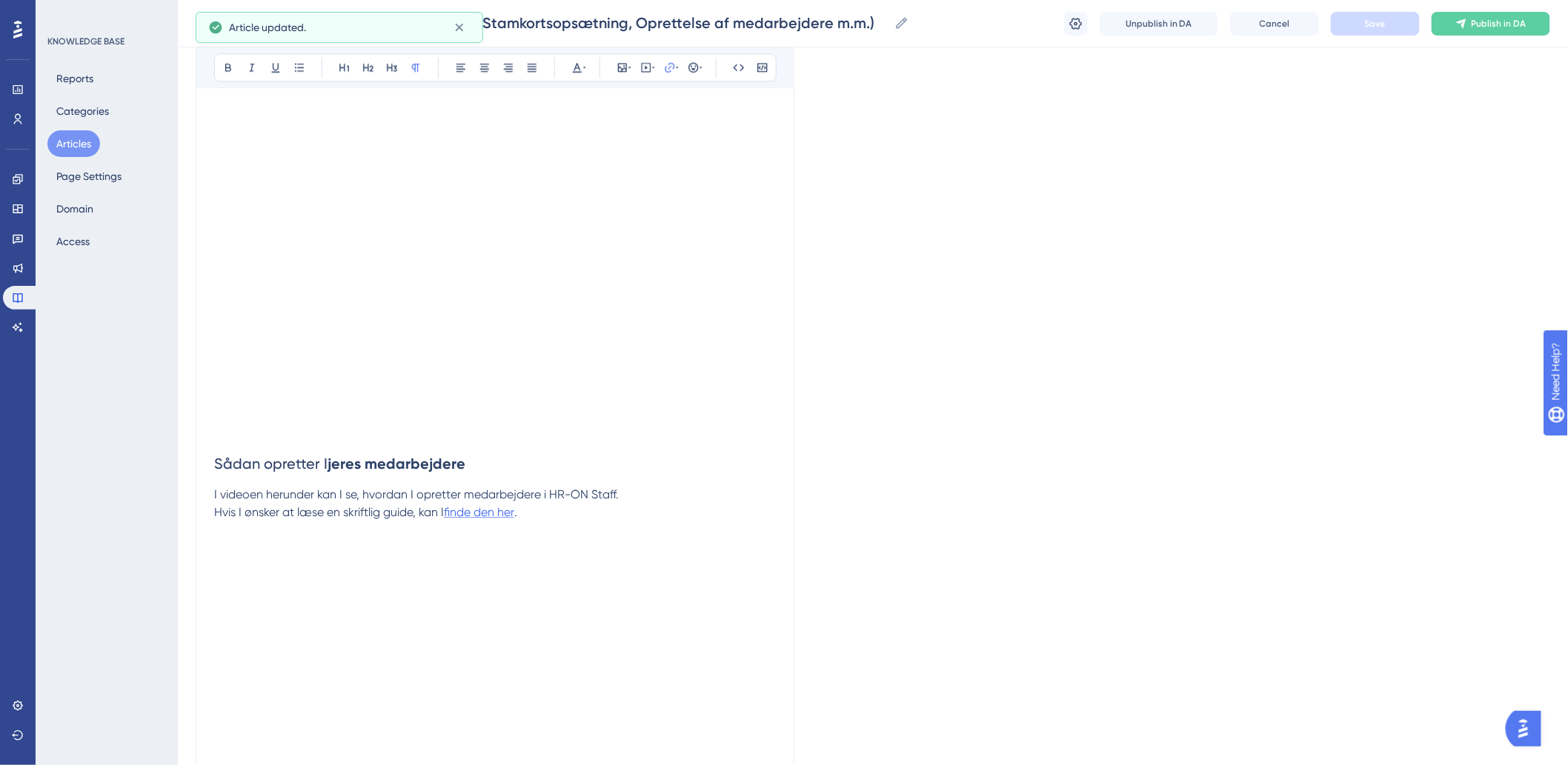
scroll to position [1564, 0]
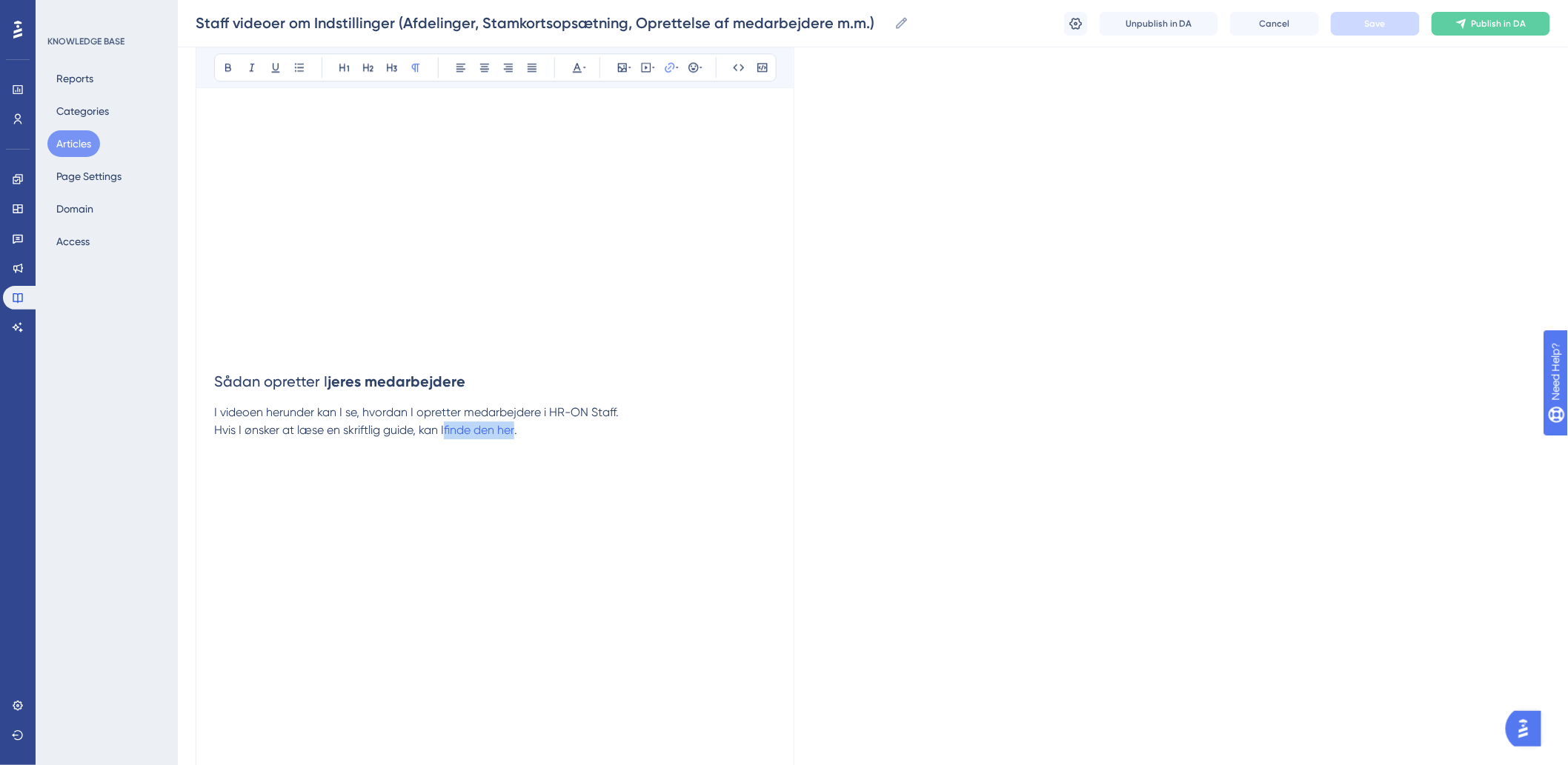
drag, startPoint x: 522, startPoint y: 434, endPoint x: 448, endPoint y: 440, distance: 74.2
click at [448, 440] on p "Hvis I ønsker at læse en skriftlig guide, kan I finde den her ." at bounding box center [494, 456] width 561 height 71
drag, startPoint x: 669, startPoint y: 163, endPoint x: 561, endPoint y: 160, distance: 108.0
click at [226, 124] on div "Bold Italic Underline Bullet Point Heading 1 Heading 2 Heading 3 Normal Align L…" at bounding box center [494, 568] width 561 height 3754
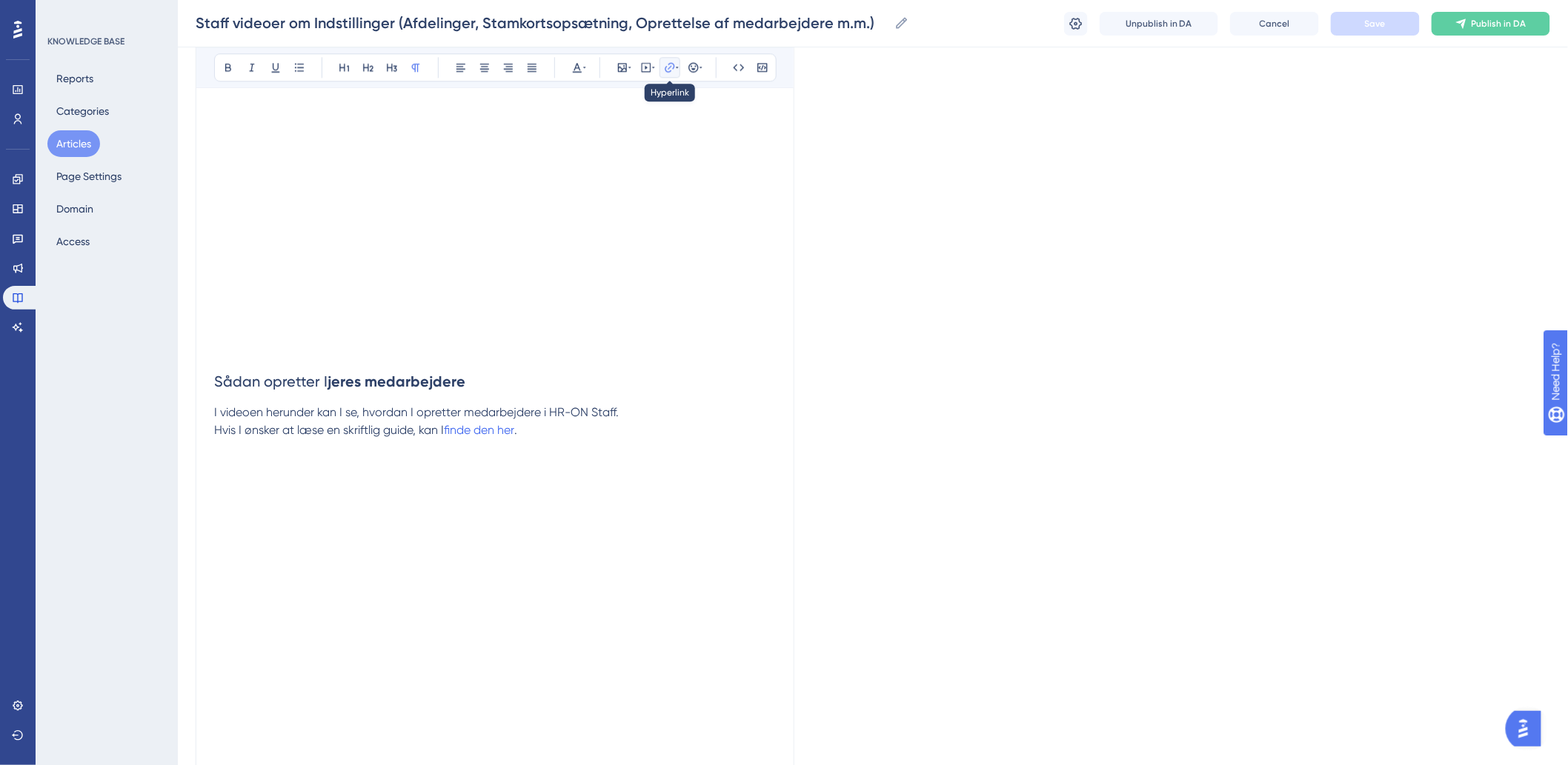
click at [672, 68] on icon at bounding box center [669, 66] width 9 height 9
type input "h"
type input "[URL][DOMAIN_NAME]"
click at [595, 200] on div at bounding box center [597, 200] width 15 height 15
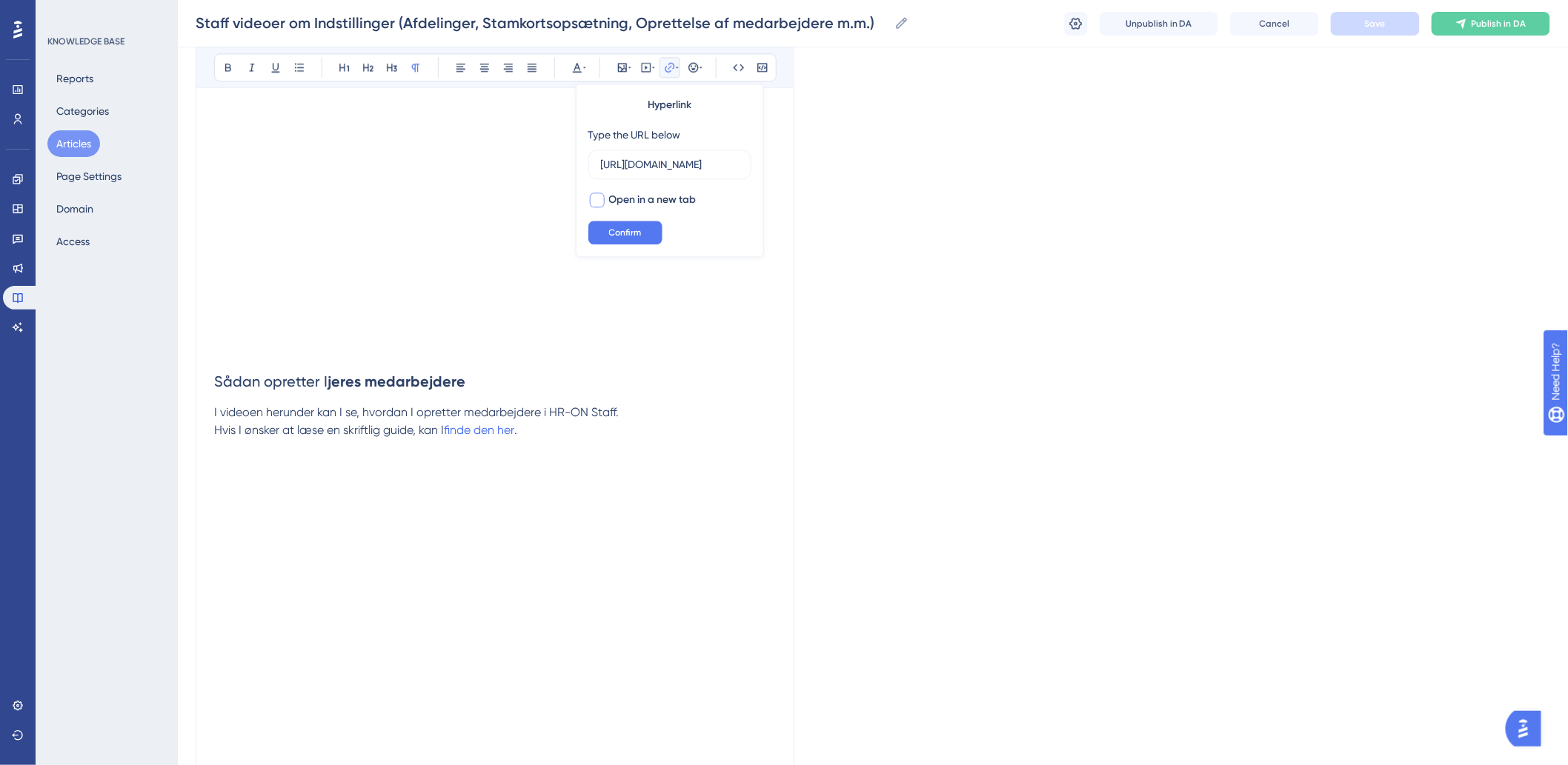
checkbox input "true"
click at [617, 240] on button "Confirm" at bounding box center [625, 232] width 74 height 23
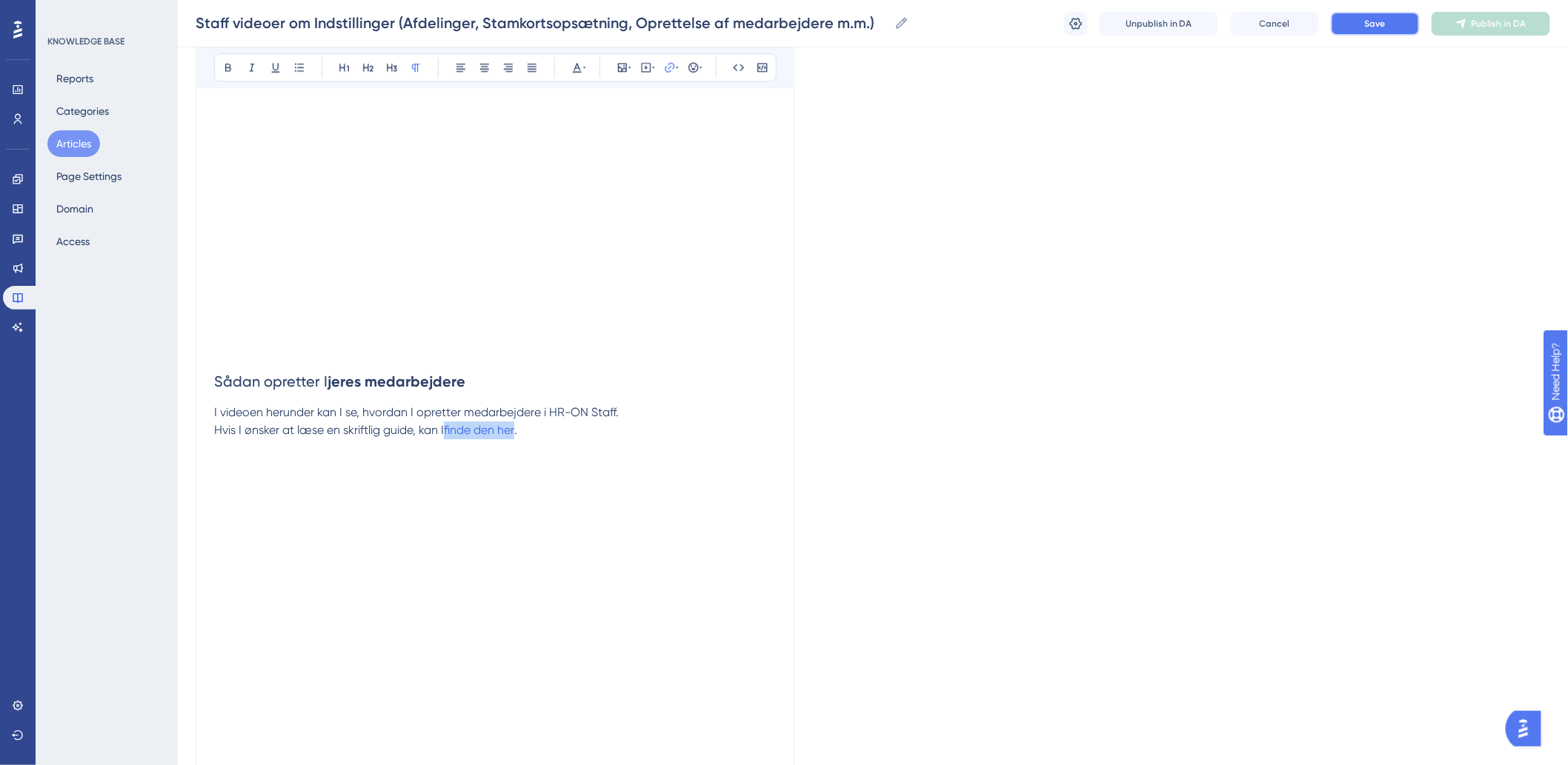
click at [1353, 25] on button "Save" at bounding box center [1375, 23] width 89 height 23
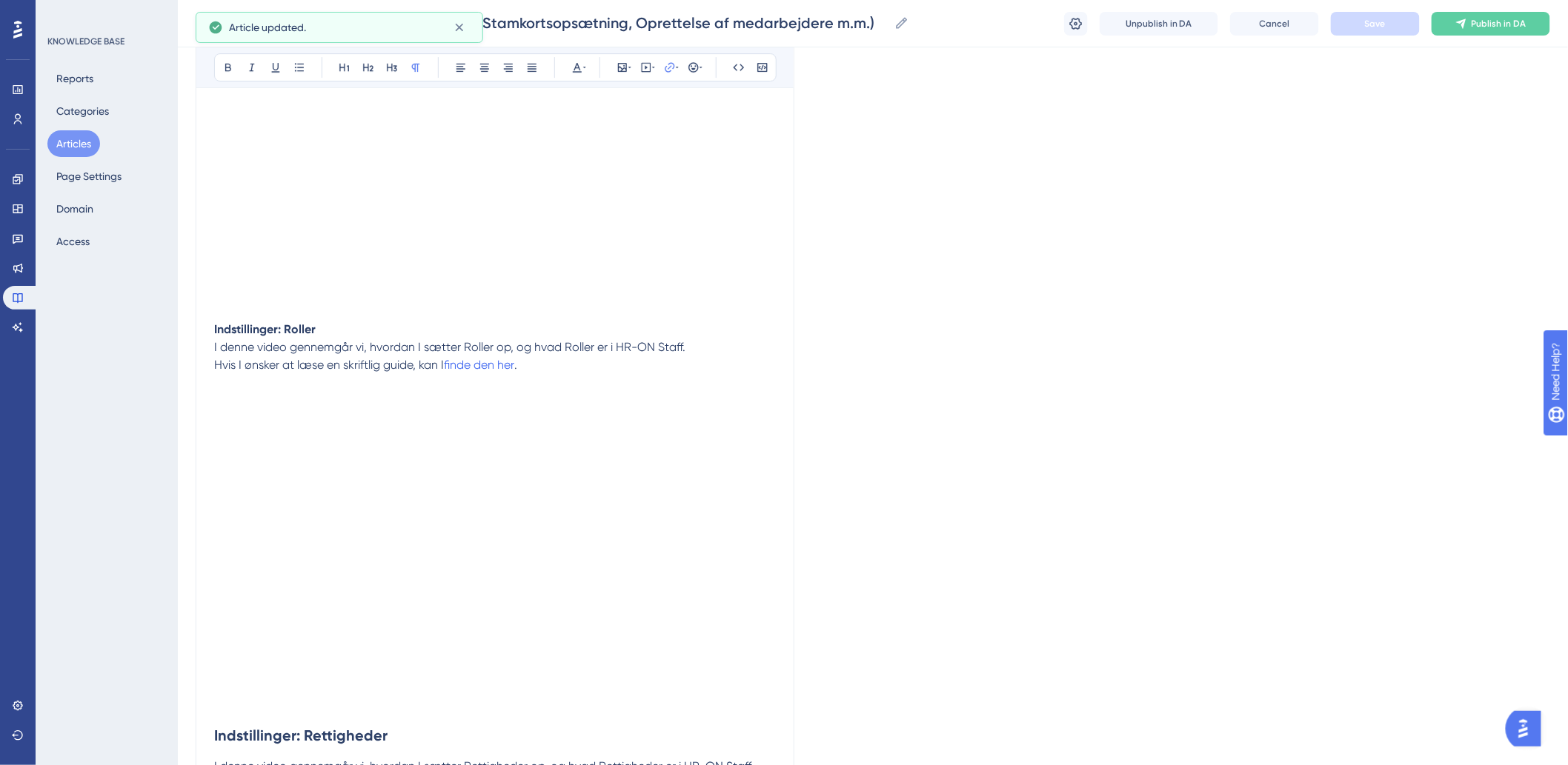
scroll to position [2057, 0]
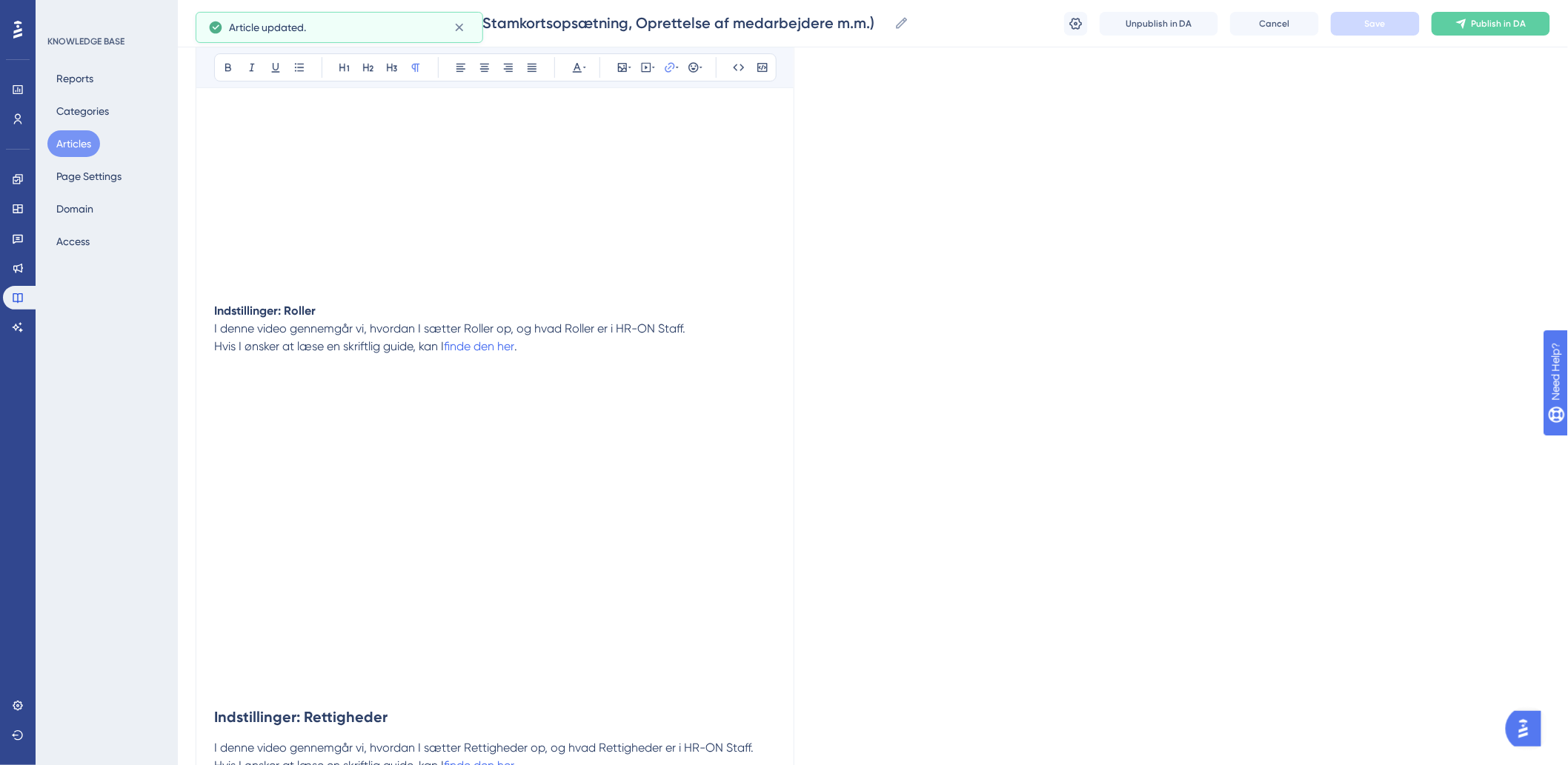
click at [621, 357] on p "Hvis I ønsker at læse en skriftlig guide, kan I finde den her ." at bounding box center [494, 365] width 561 height 54
drag, startPoint x: 529, startPoint y: 348, endPoint x: 448, endPoint y: 352, distance: 81.1
click at [448, 352] on p "Hvis I ønsker at læse en skriftlig guide, kan I finde den her ." at bounding box center [494, 365] width 561 height 54
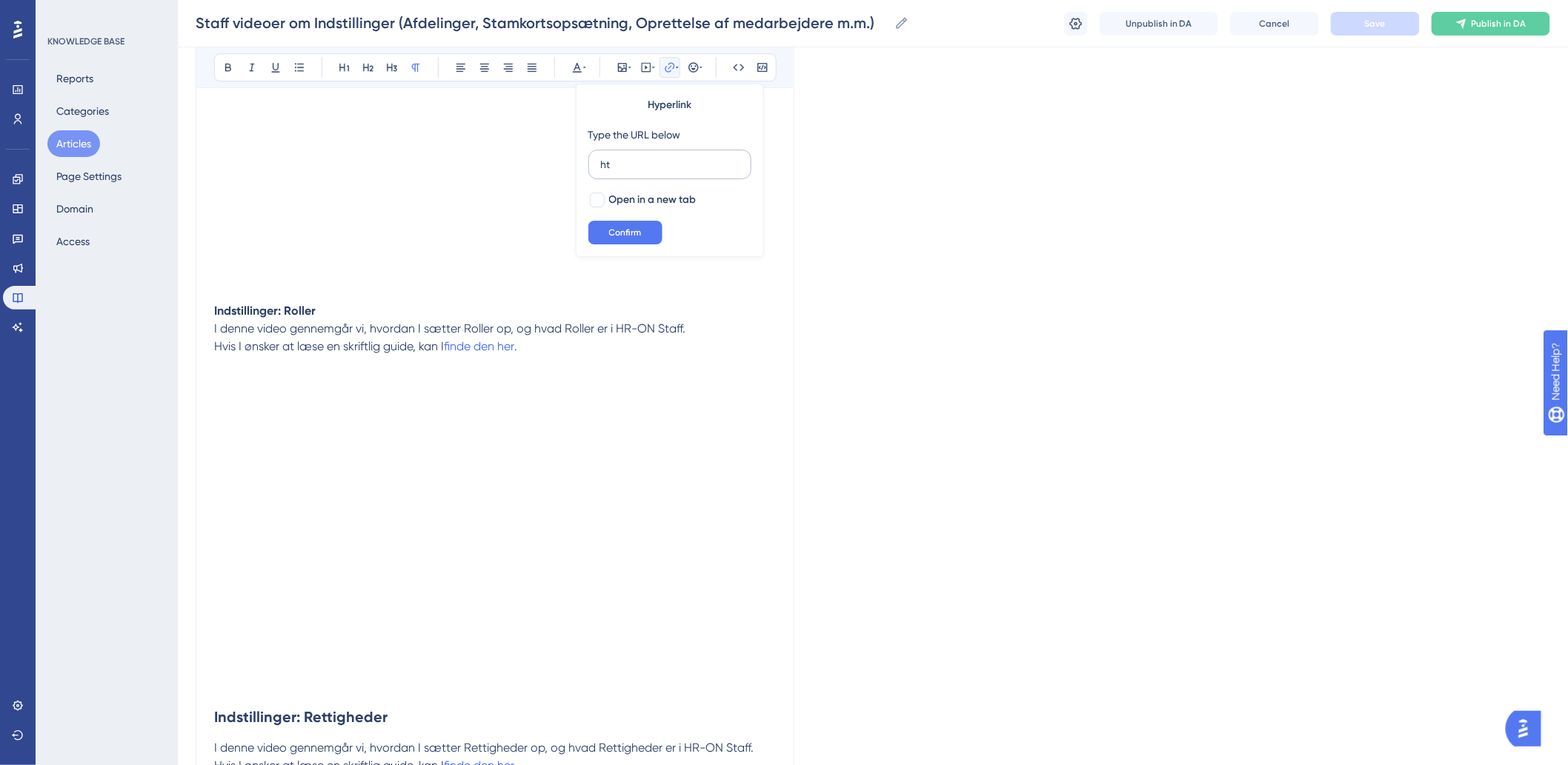
type input "h"
type input "[URL][DOMAIN_NAME]"
click at [593, 205] on div at bounding box center [597, 200] width 15 height 15
checkbox input "true"
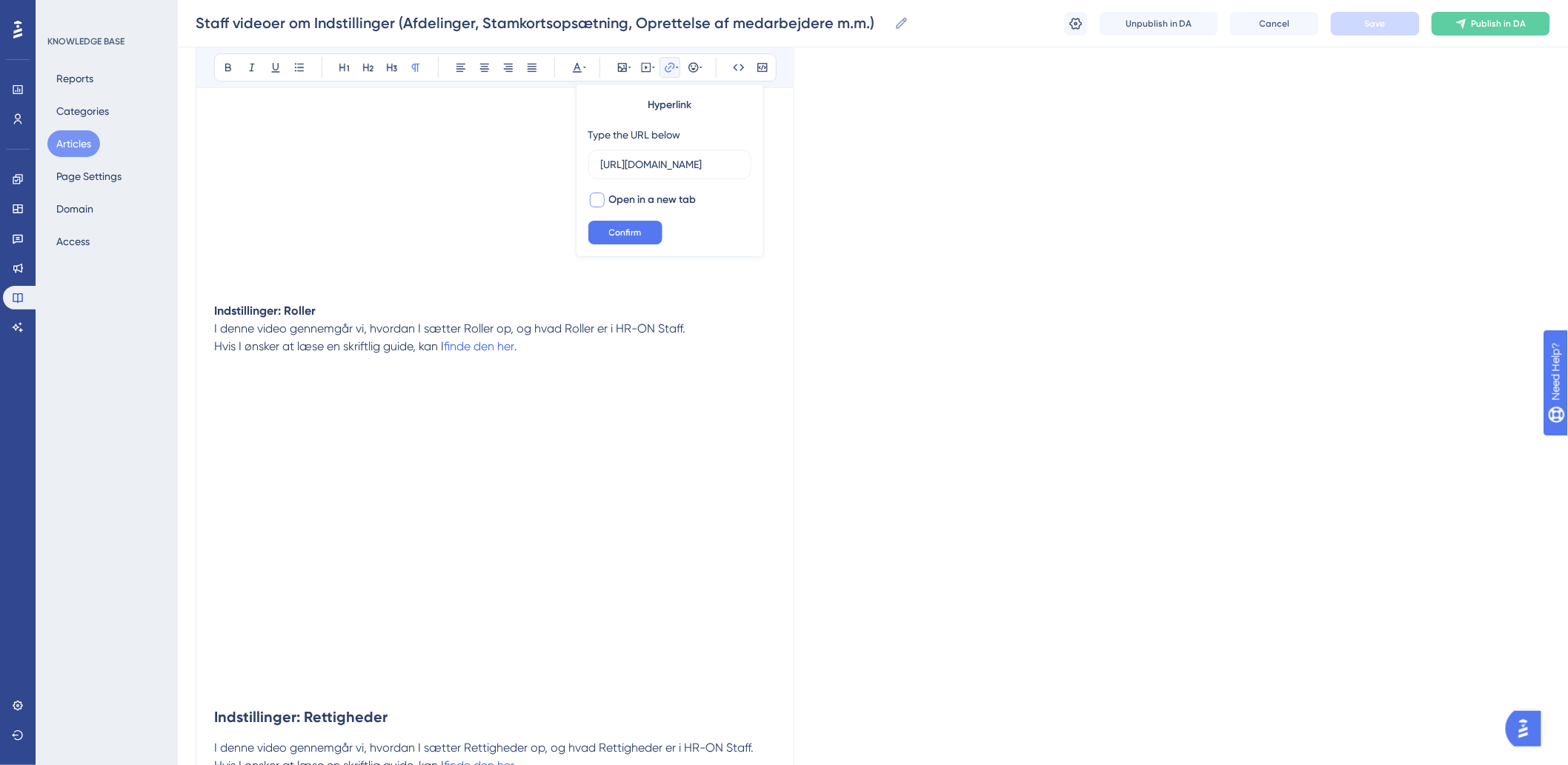
scroll to position [0, 0]
click at [602, 236] on button "Confirm" at bounding box center [625, 232] width 74 height 23
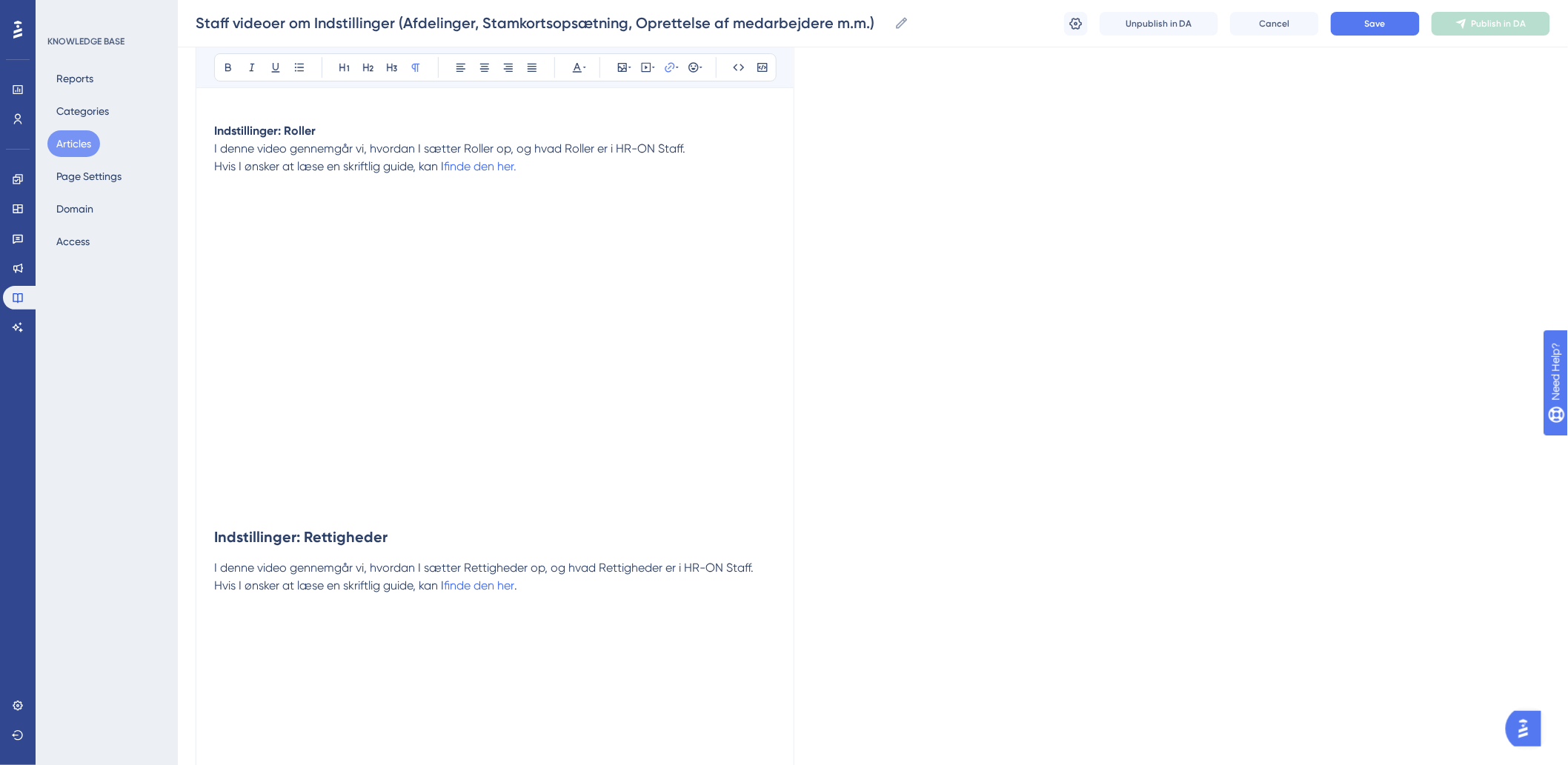
scroll to position [2386, 0]
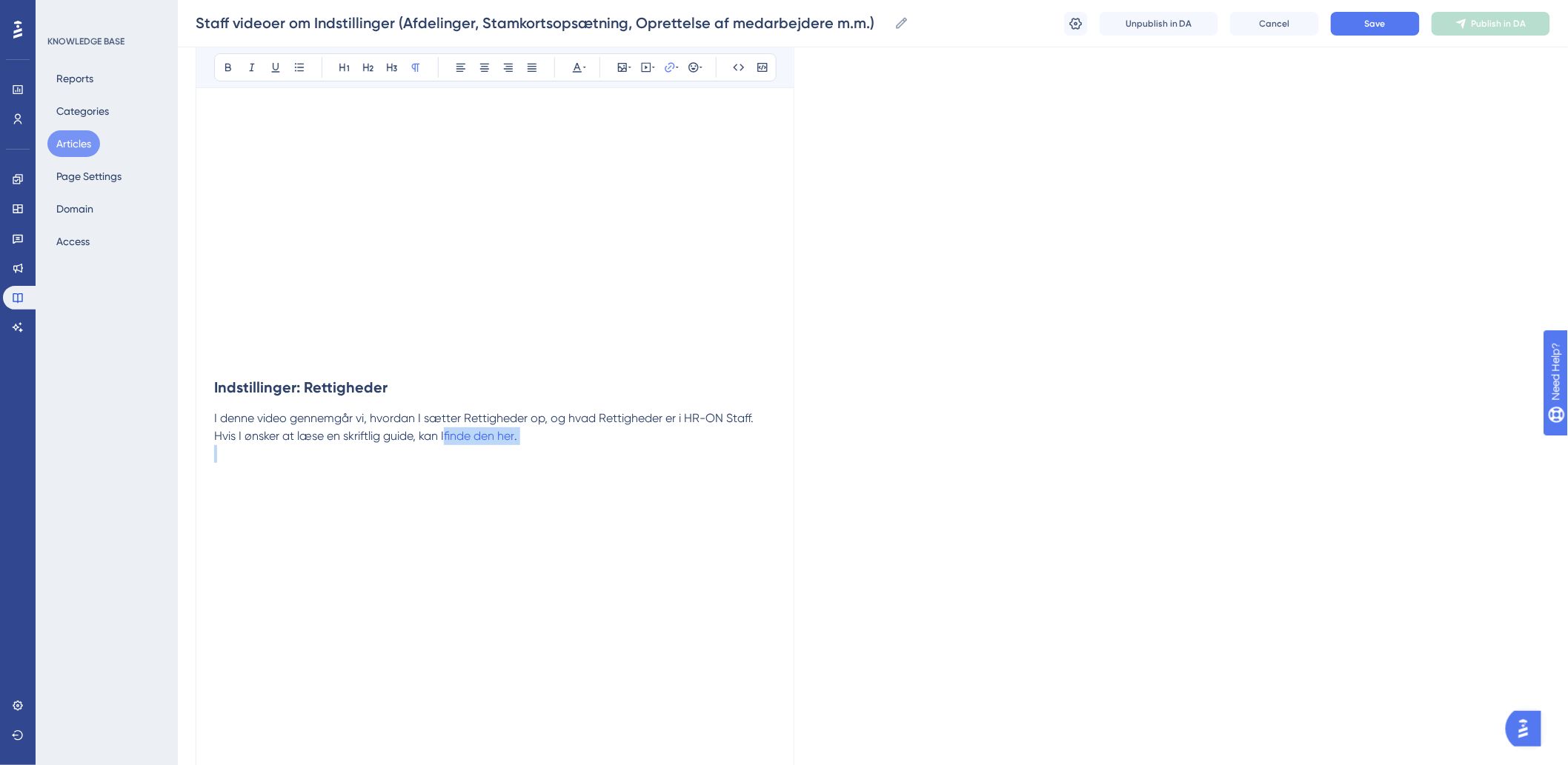
drag, startPoint x: 567, startPoint y: 450, endPoint x: 448, endPoint y: 440, distance: 119.4
drag, startPoint x: 529, startPoint y: 440, endPoint x: 448, endPoint y: 440, distance: 81.0
click at [448, 440] on p "Hvis I ønsker at læse en skriftlig guide, kan I finde den her ." at bounding box center [494, 436] width 561 height 18
type input "h"
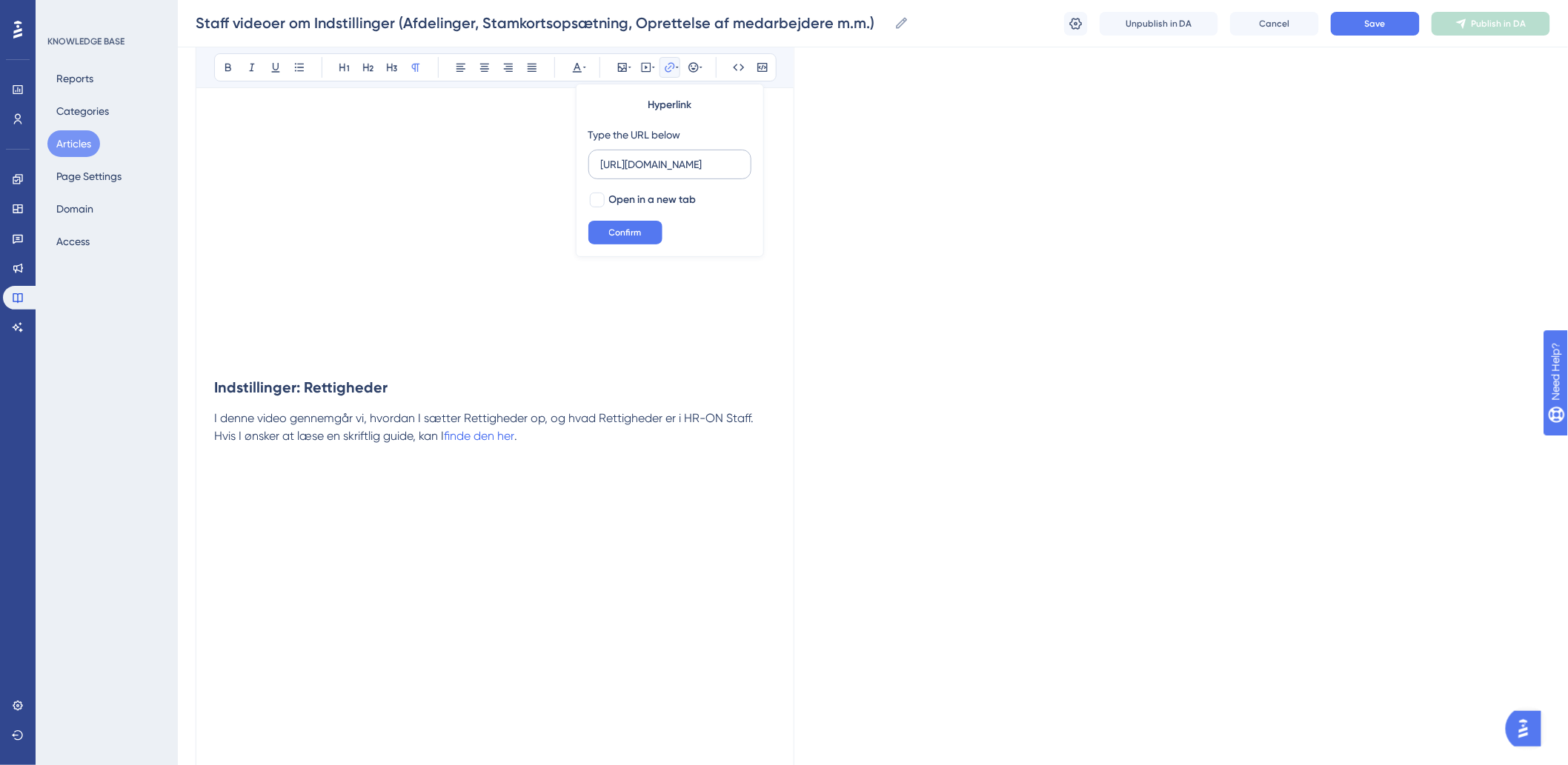
scroll to position [0, 115]
type input "[URL][DOMAIN_NAME]"
click at [593, 200] on div at bounding box center [597, 200] width 15 height 15
checkbox input "true"
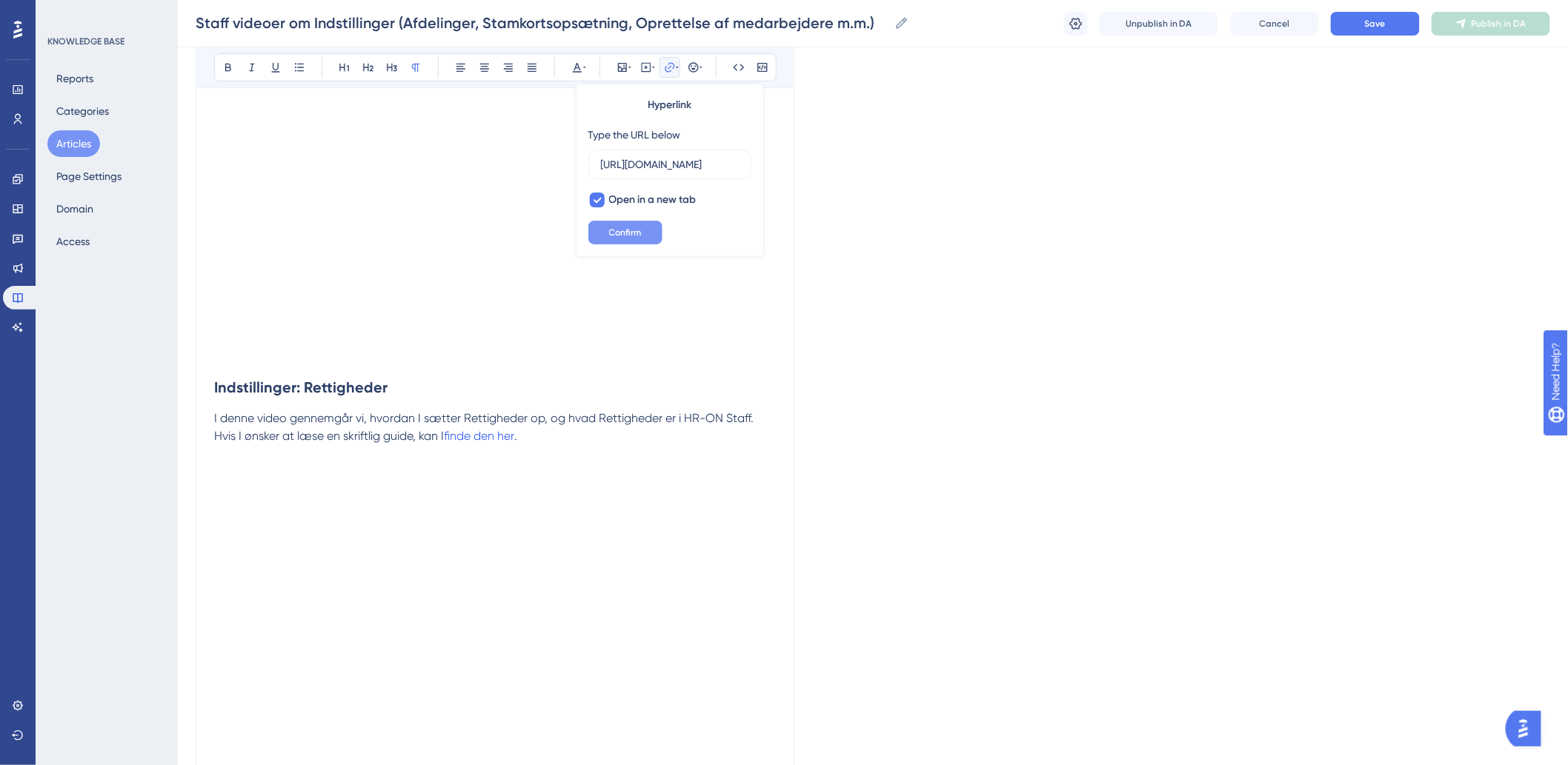
click at [603, 228] on button "Confirm" at bounding box center [625, 232] width 74 height 23
click at [1352, 29] on button "Save" at bounding box center [1375, 23] width 89 height 23
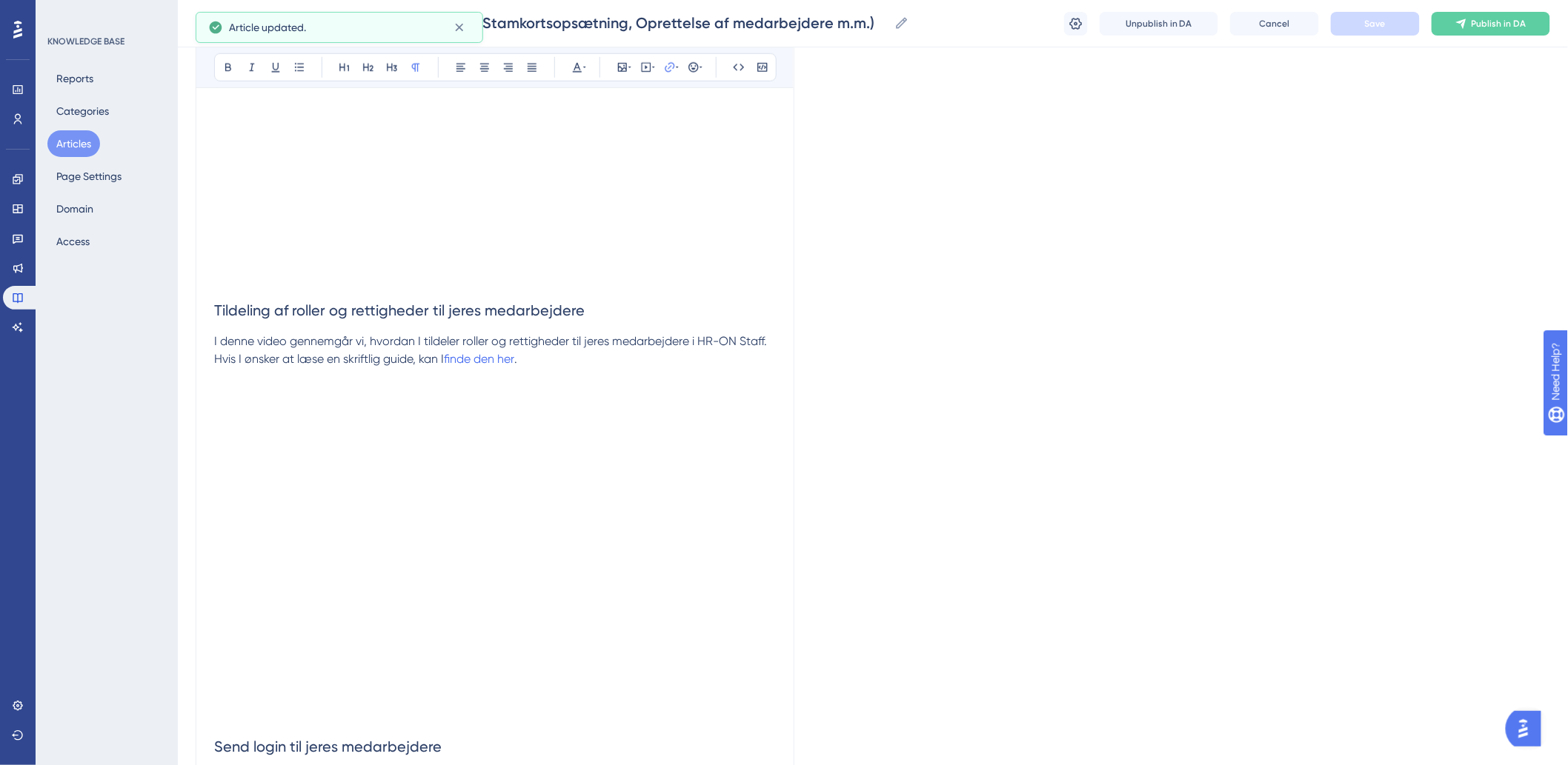
scroll to position [2963, 0]
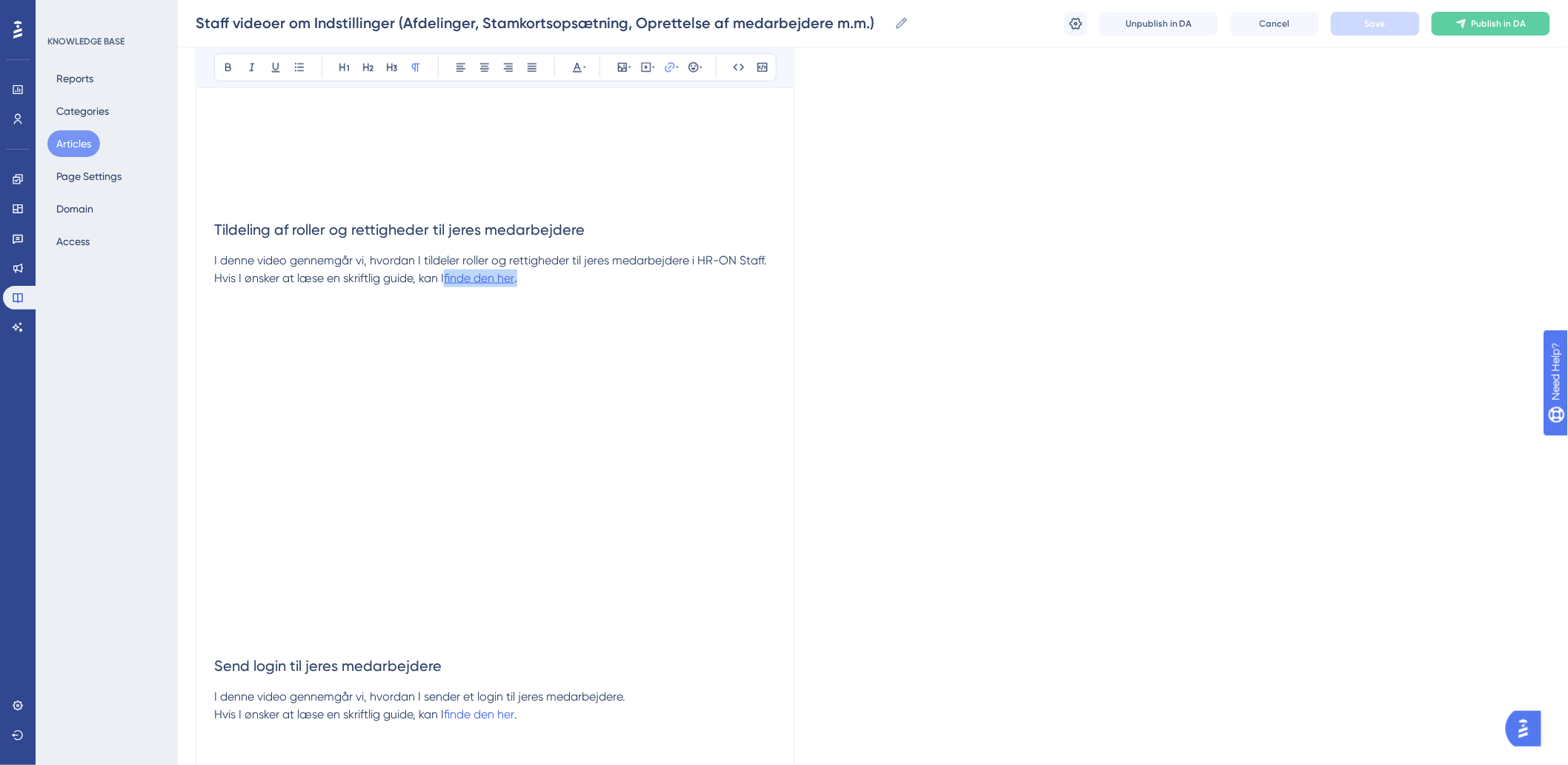
drag, startPoint x: 543, startPoint y: 286, endPoint x: 449, endPoint y: 283, distance: 94.0
click at [449, 283] on p "Hvis I ønsker at læse en skriftlig guide, kan I finde den her ." at bounding box center [494, 278] width 561 height 18
drag, startPoint x: 694, startPoint y: 167, endPoint x: 566, endPoint y: 168, distance: 128.0
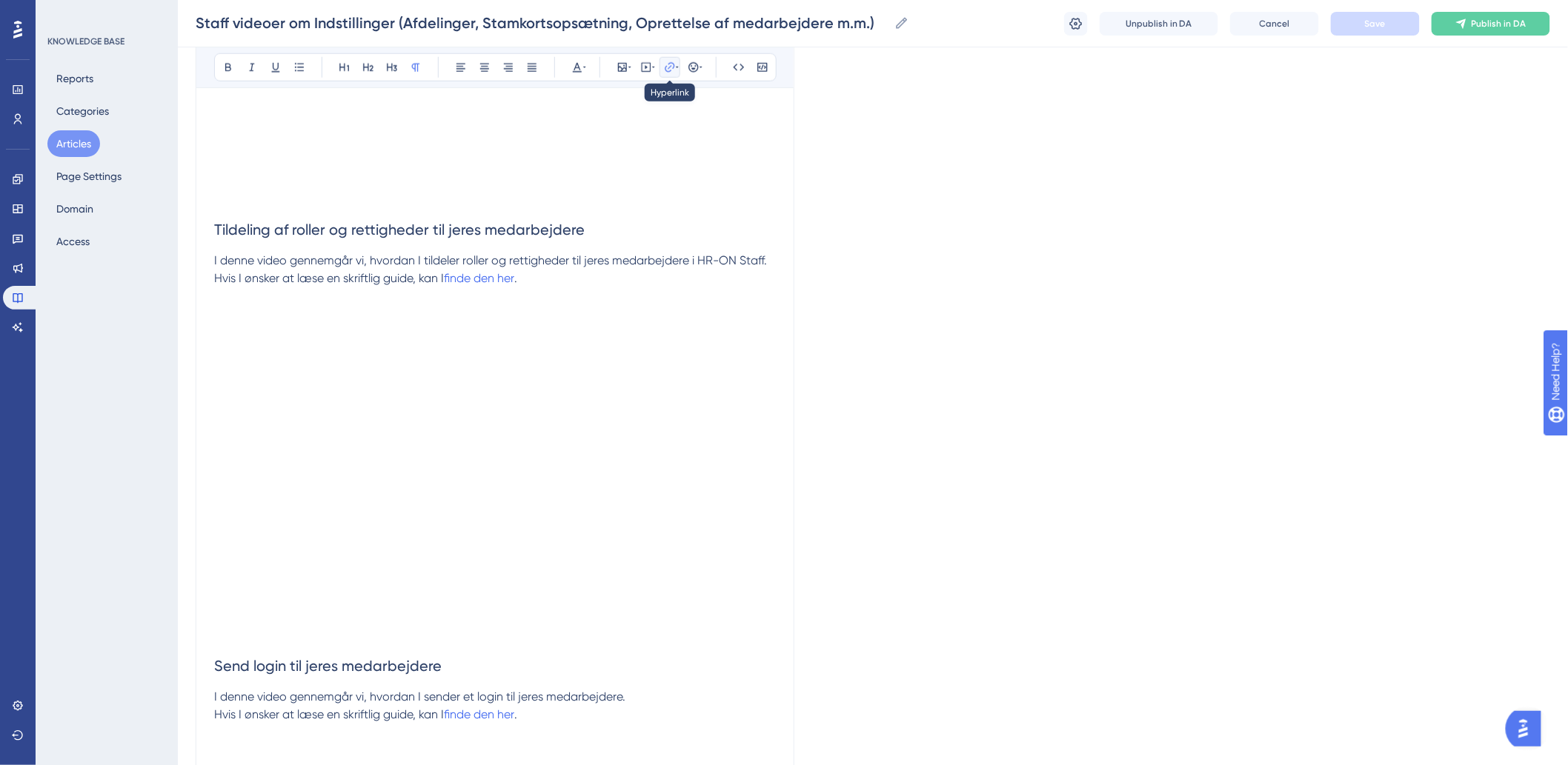
click at [664, 70] on icon at bounding box center [669, 67] width 12 height 12
drag, startPoint x: 739, startPoint y: 164, endPoint x: 654, endPoint y: 164, distance: 85.0
click at [654, 164] on label "[URL][DOMAIN_NAME]" at bounding box center [669, 164] width 163 height 29
click at [654, 164] on input "[URL][DOMAIN_NAME]" at bounding box center [669, 164] width 138 height 16
type input "h"
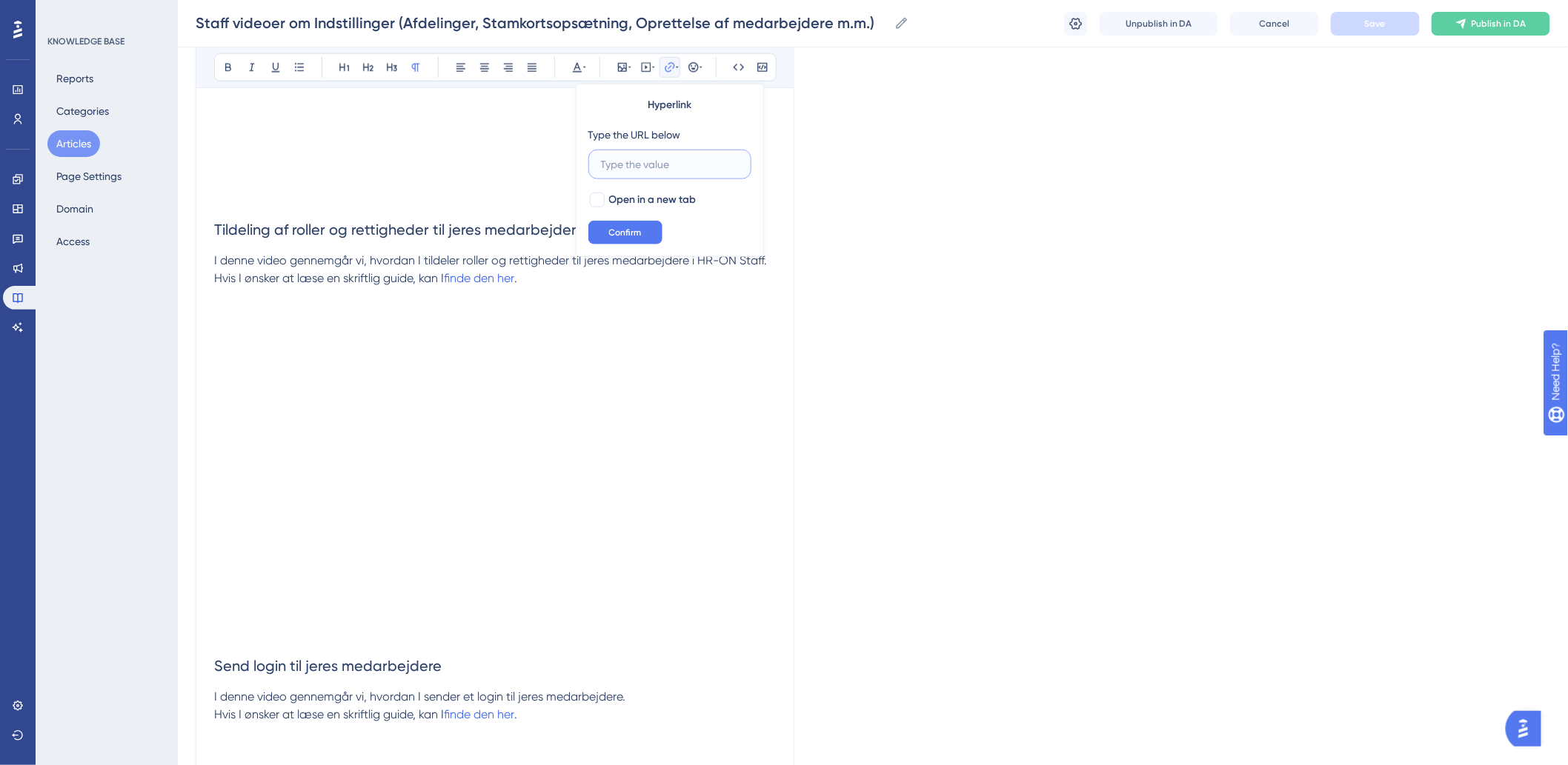
paste input "[URL][DOMAIN_NAME]"
type input "[URL][DOMAIN_NAME]"
click at [593, 201] on div at bounding box center [597, 200] width 15 height 15
checkbox input "true"
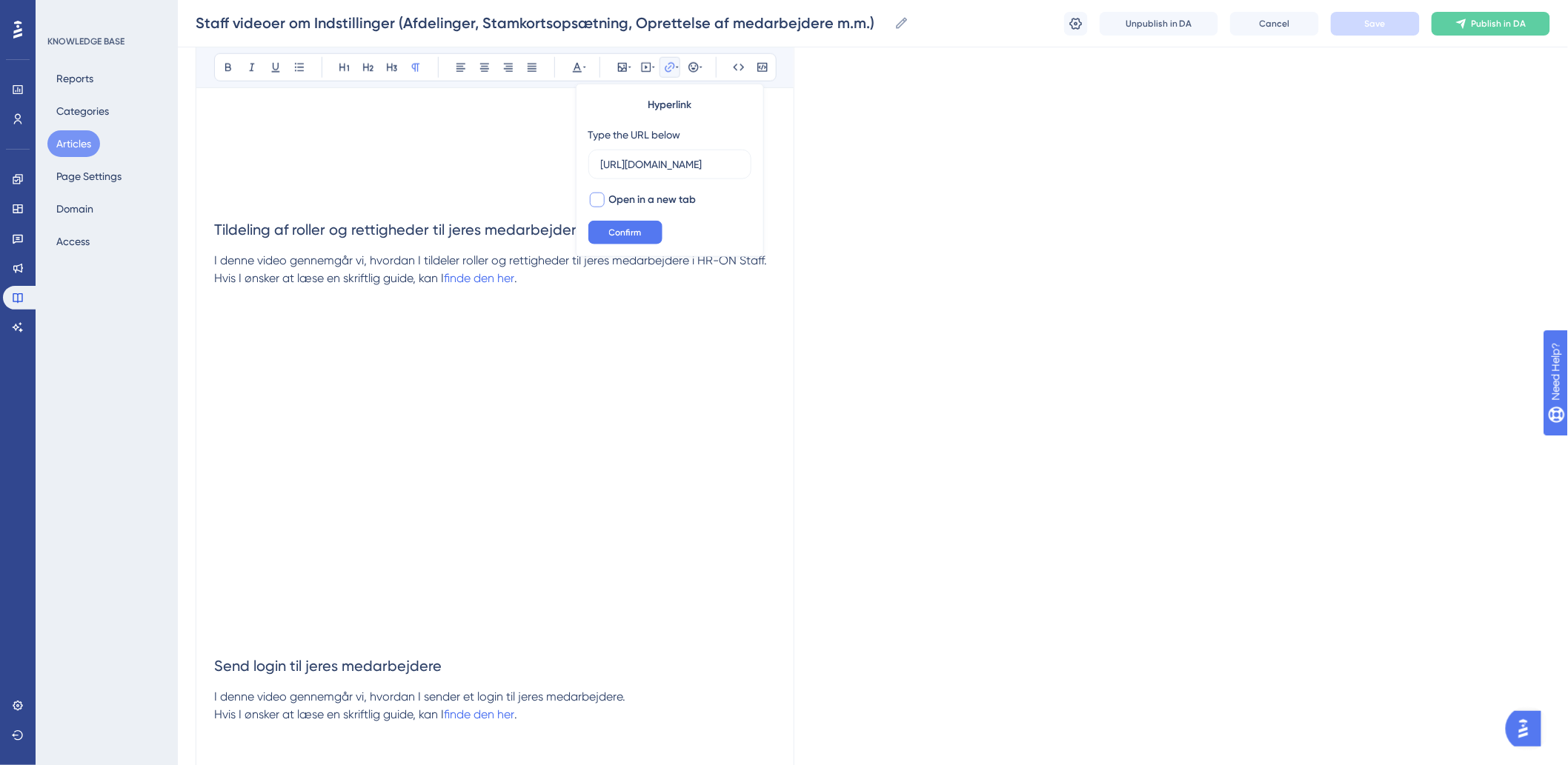
scroll to position [0, 0]
click at [611, 226] on span "Confirm" at bounding box center [625, 232] width 33 height 12
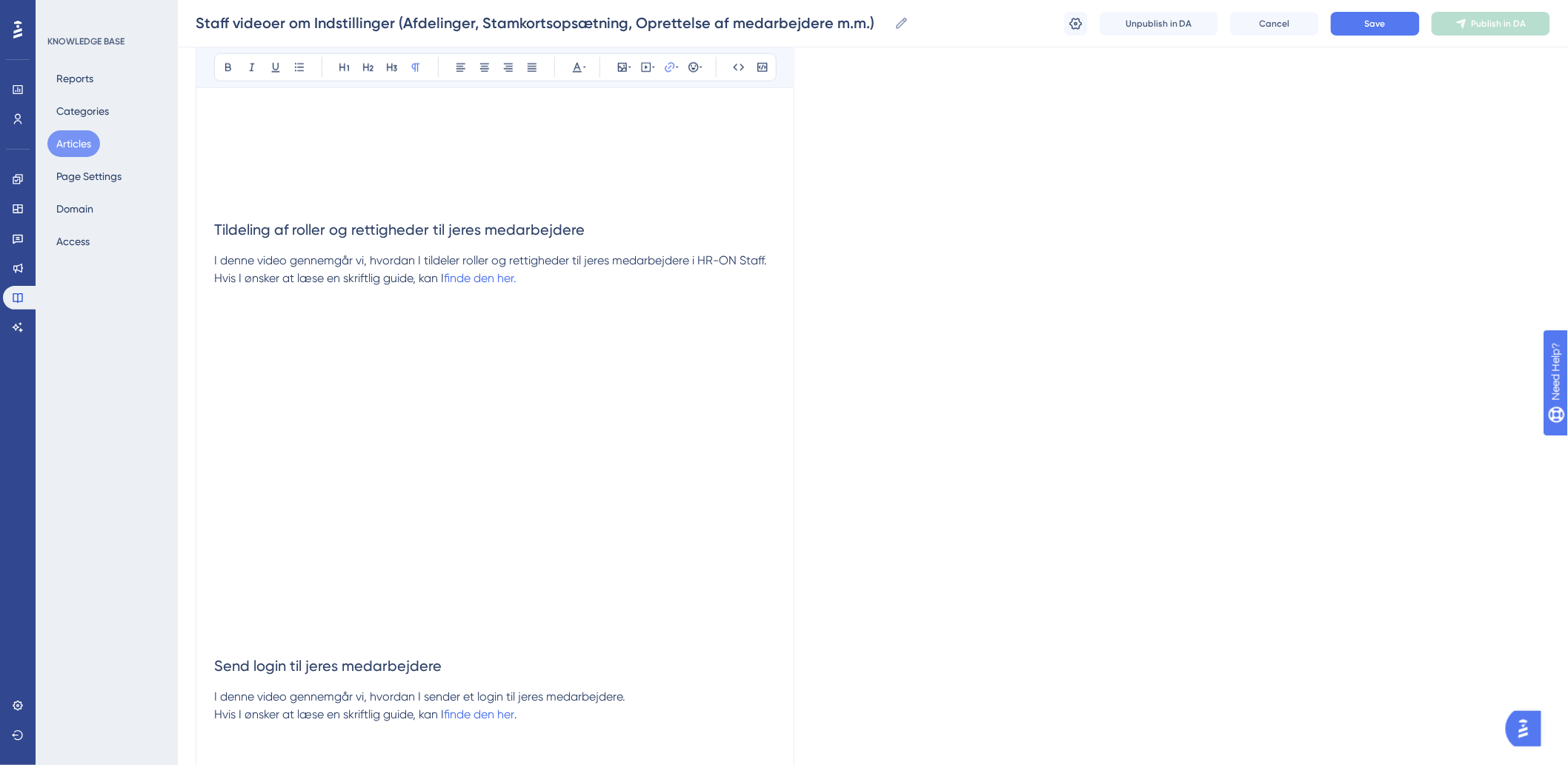
click at [649, 299] on p at bounding box center [494, 305] width 561 height 35
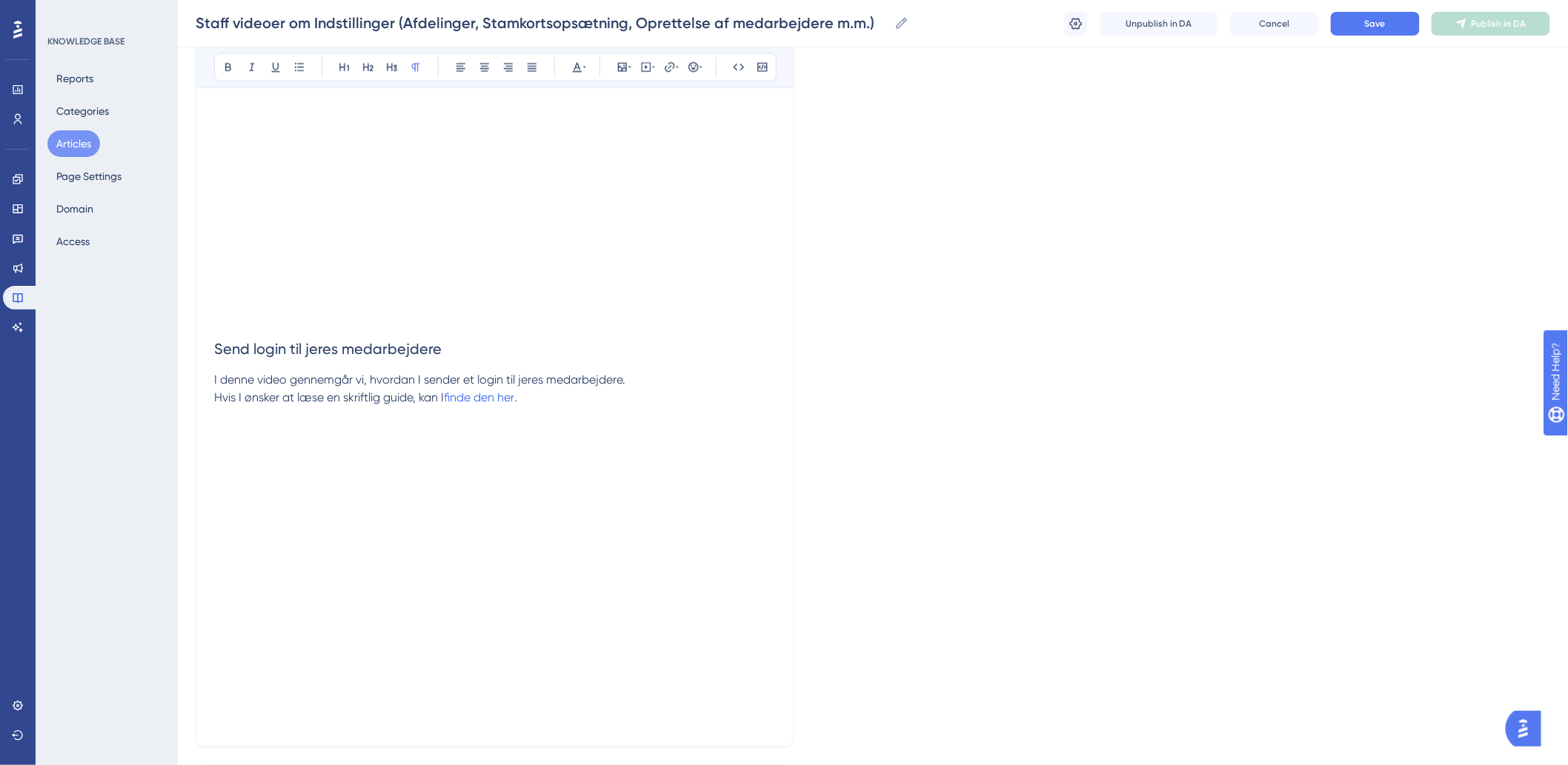
scroll to position [3374, 0]
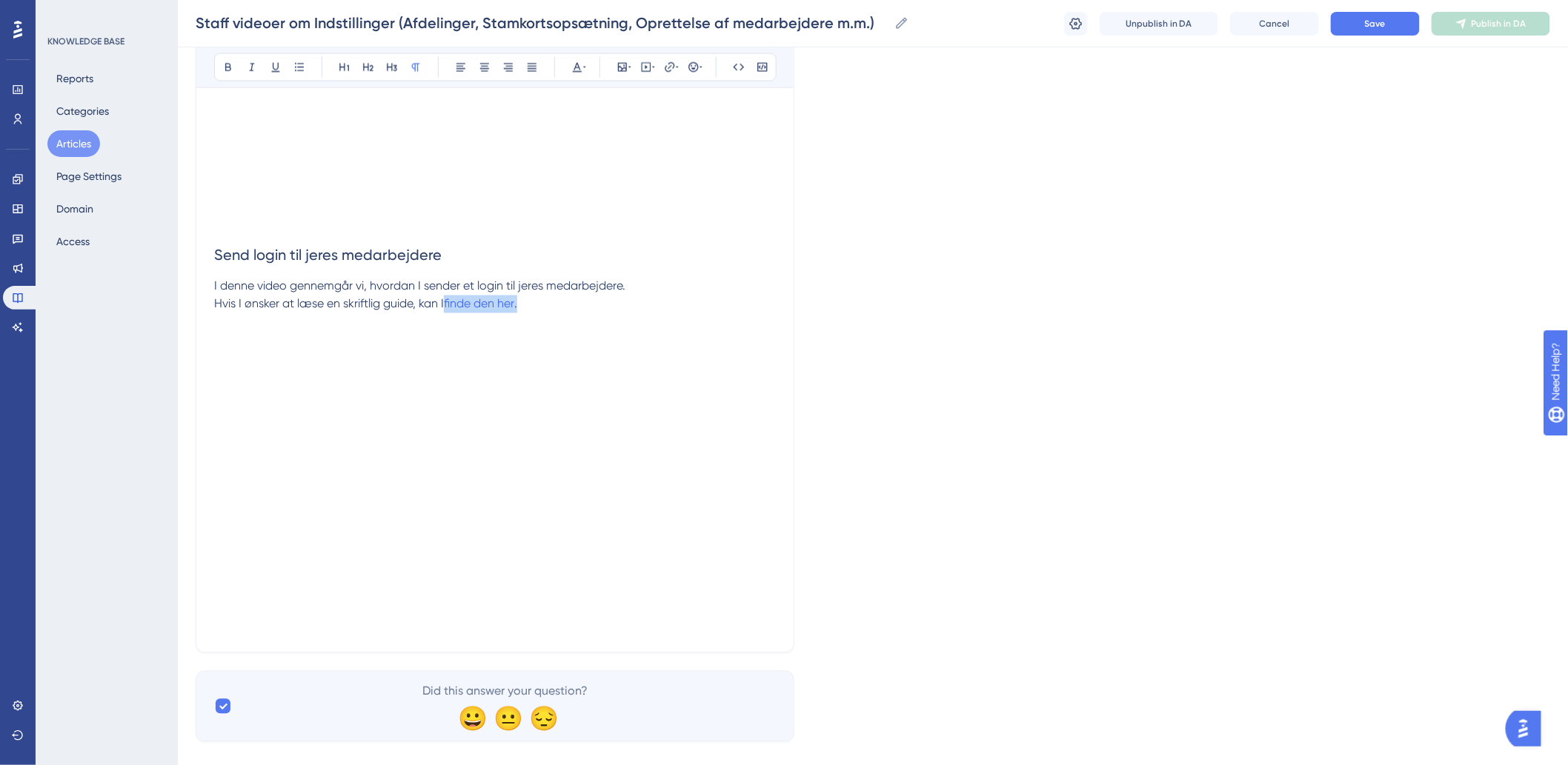
drag, startPoint x: 528, startPoint y: 313, endPoint x: 447, endPoint y: 307, distance: 81.2
click at [447, 307] on p "Hvis I ønsker at læse en skriftlig guide, kan I finde den her ." at bounding box center [494, 322] width 561 height 54
click at [1385, 25] on span "Save" at bounding box center [1375, 23] width 21 height 12
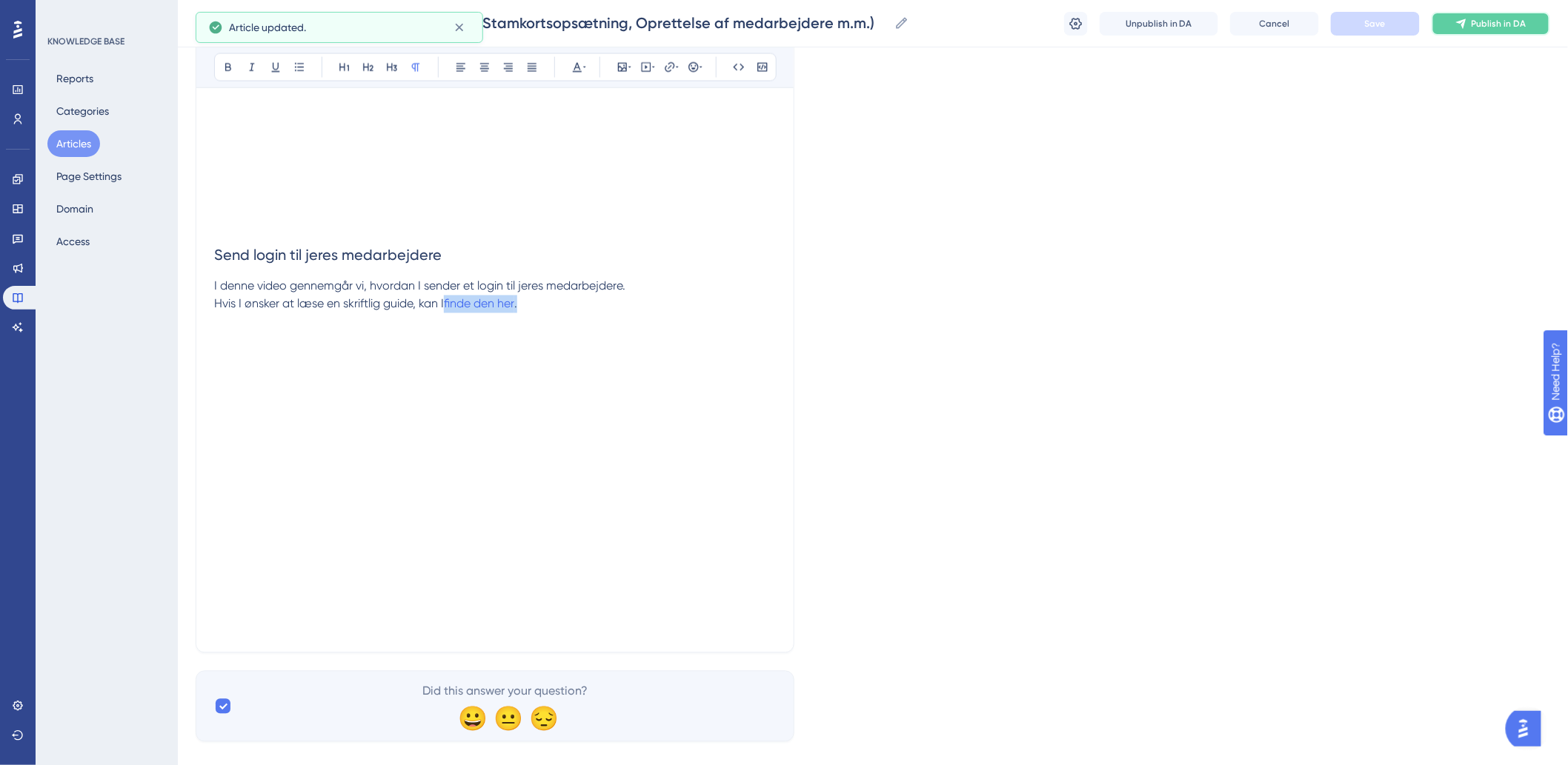
click at [1484, 24] on span "Publish in DA" at bounding box center [1498, 23] width 55 height 12
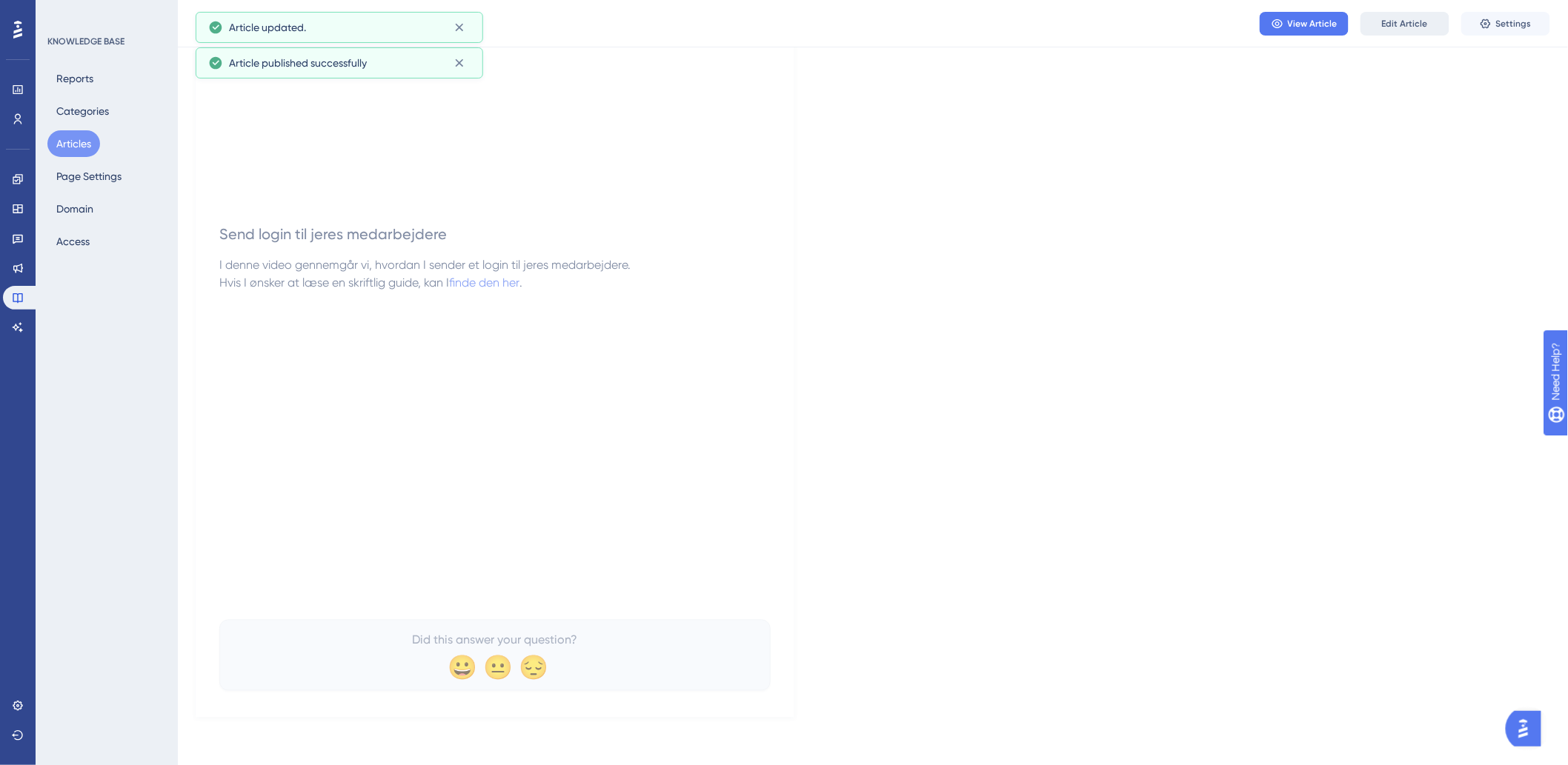
click at [1384, 24] on span "Edit Article" at bounding box center [1404, 23] width 46 height 12
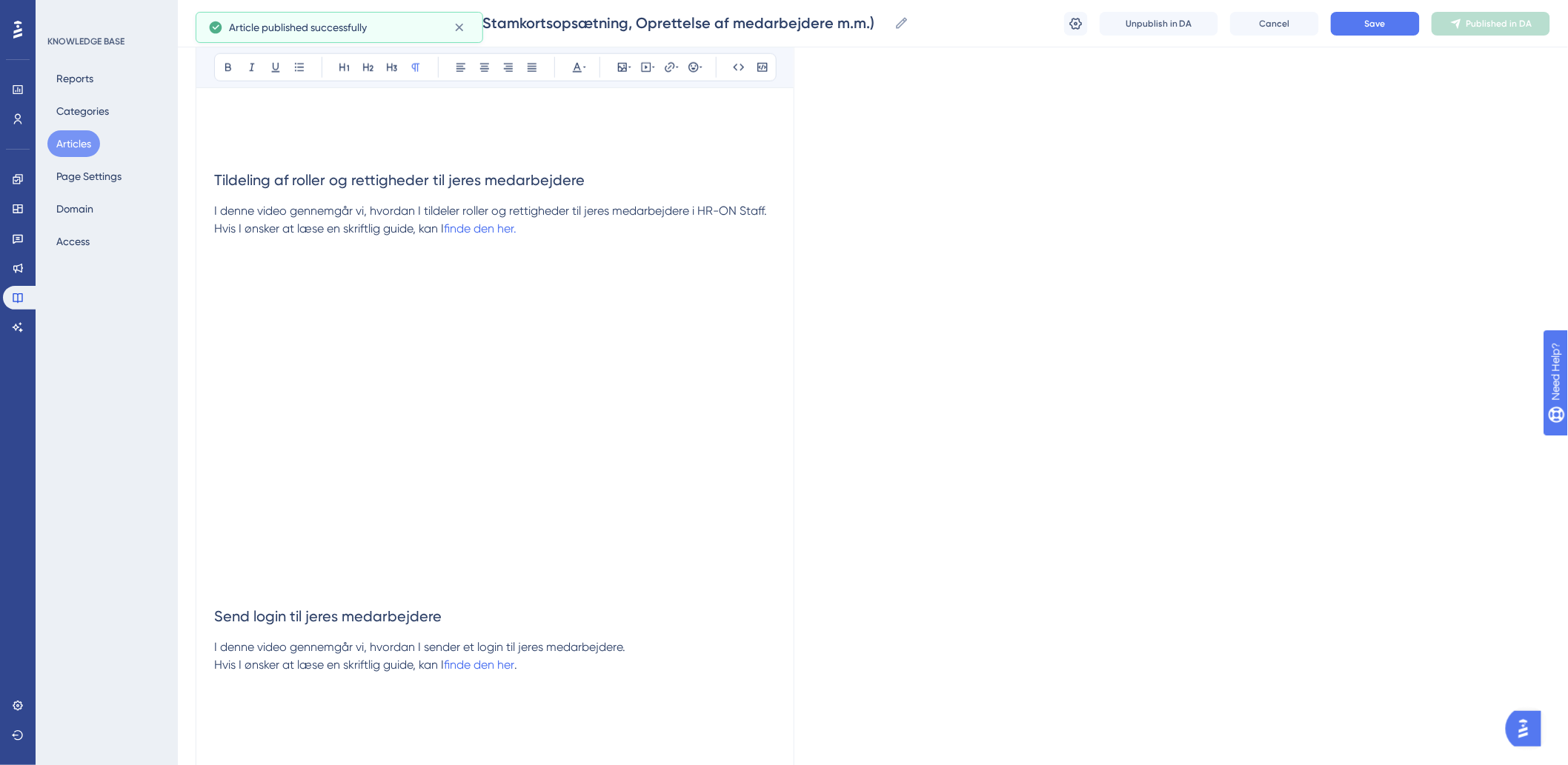
scroll to position [3400, 0]
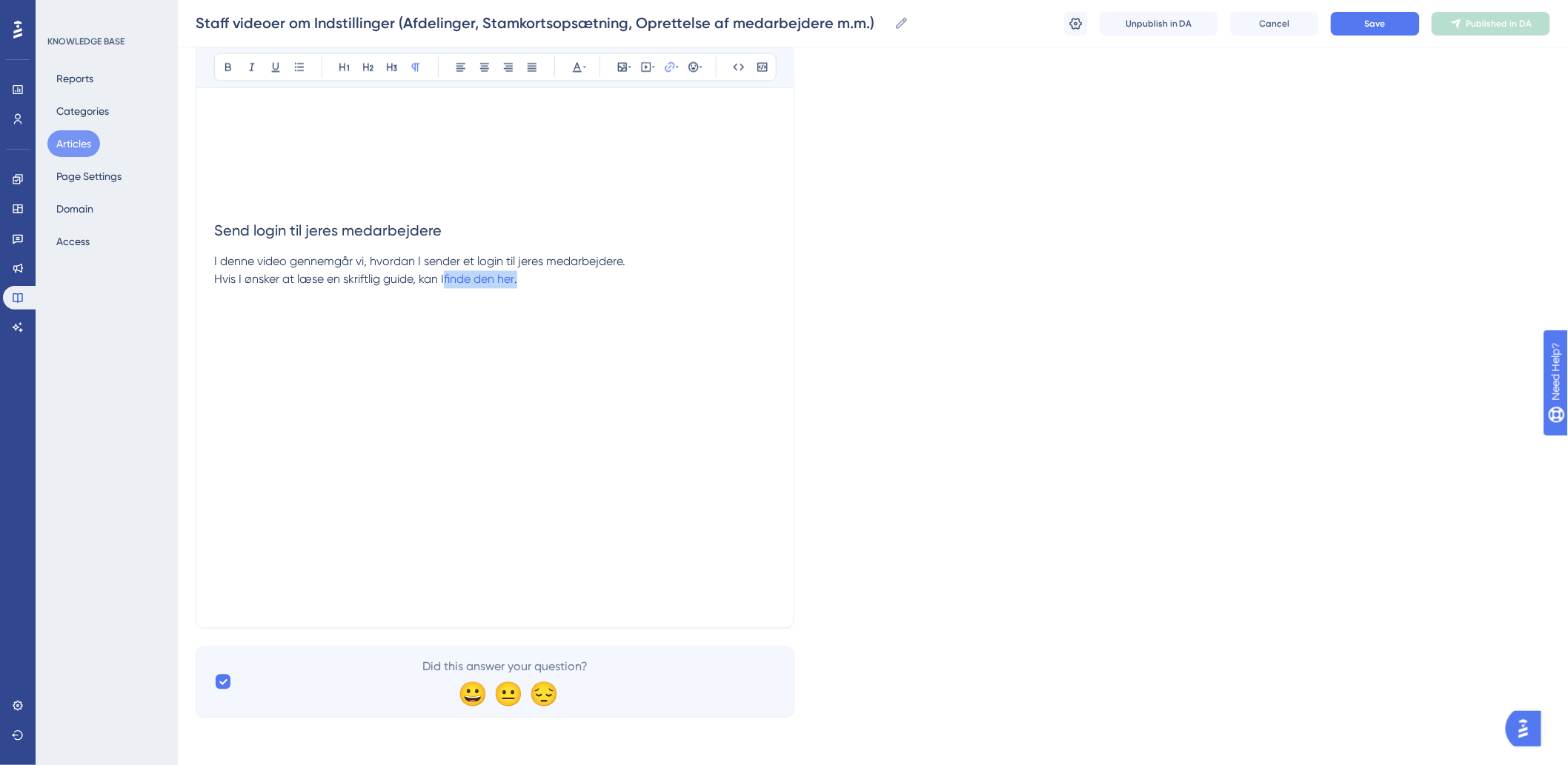
drag, startPoint x: 550, startPoint y: 288, endPoint x: 449, endPoint y: 286, distance: 101.0
click at [449, 286] on p "Hvis I ønsker at læse en skriftlig guide, kan I finde den her ." at bounding box center [494, 298] width 561 height 54
drag, startPoint x: 690, startPoint y: 159, endPoint x: 476, endPoint y: 176, distance: 214.7
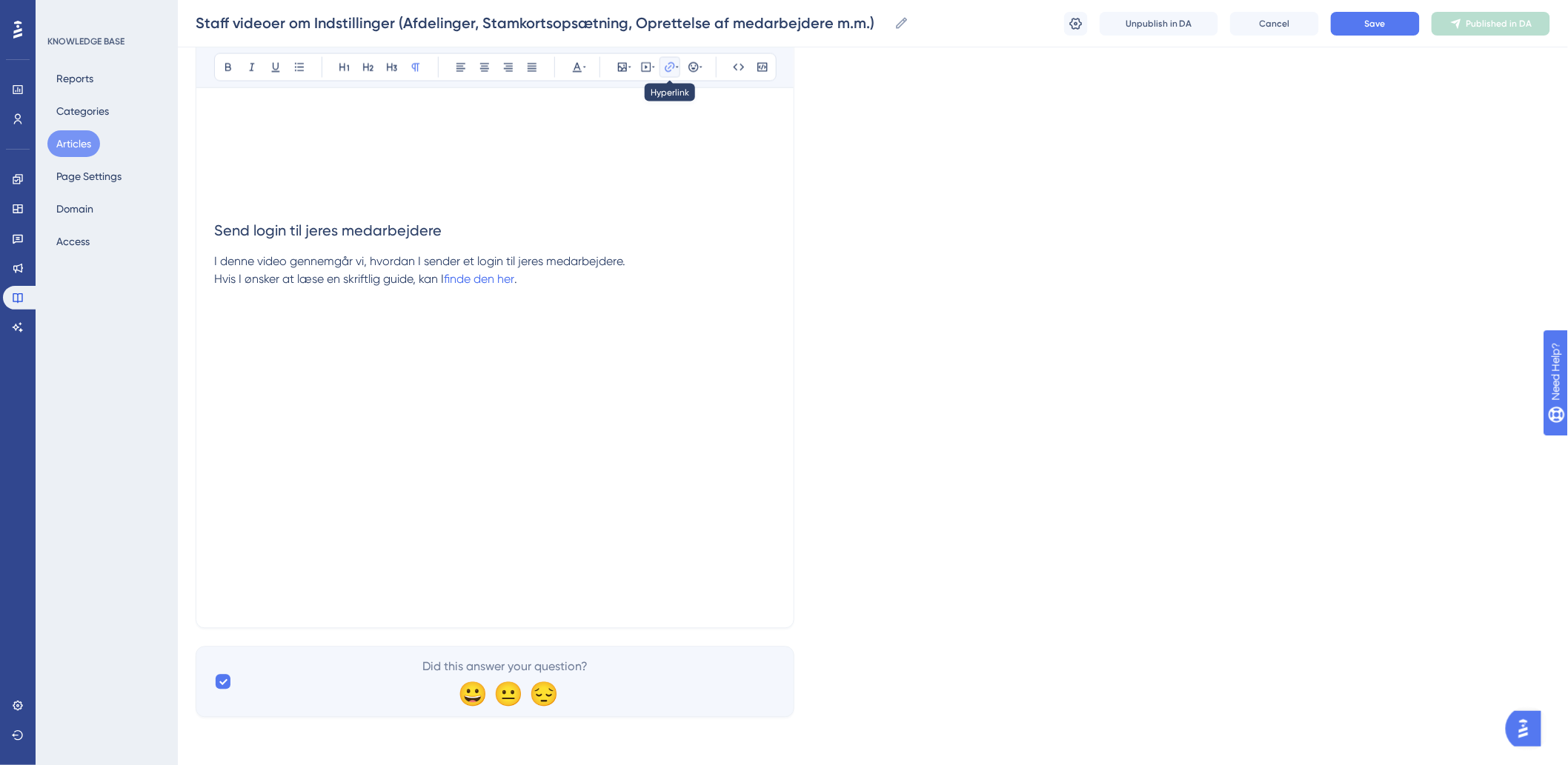
click at [670, 63] on icon at bounding box center [669, 66] width 9 height 9
click at [676, 164] on input "[URL][DOMAIN_NAME][PERSON_NAME]" at bounding box center [669, 164] width 138 height 16
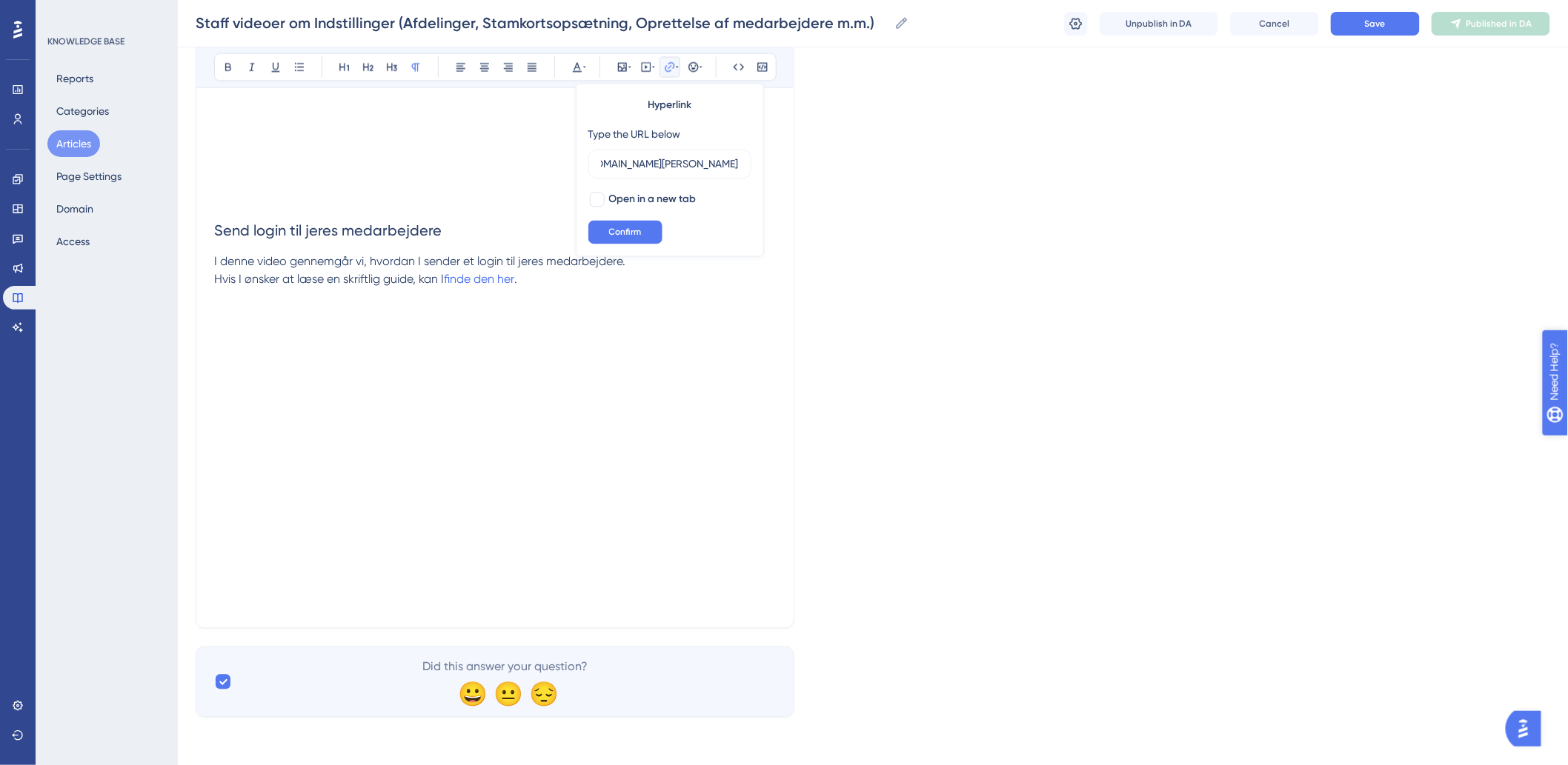
scroll to position [0, 0]
drag, startPoint x: 530, startPoint y: 277, endPoint x: 450, endPoint y: 282, distance: 80.2
click at [450, 282] on p "Hvis I ønsker at læse en skriftlig guide, kan I finde den her ." at bounding box center [494, 298] width 561 height 54
click at [669, 57] on div "Bold Italic Underline Bullet Point Heading 1 Heading 2 Heading 3 Normal Align L…" at bounding box center [495, 68] width 562 height 29
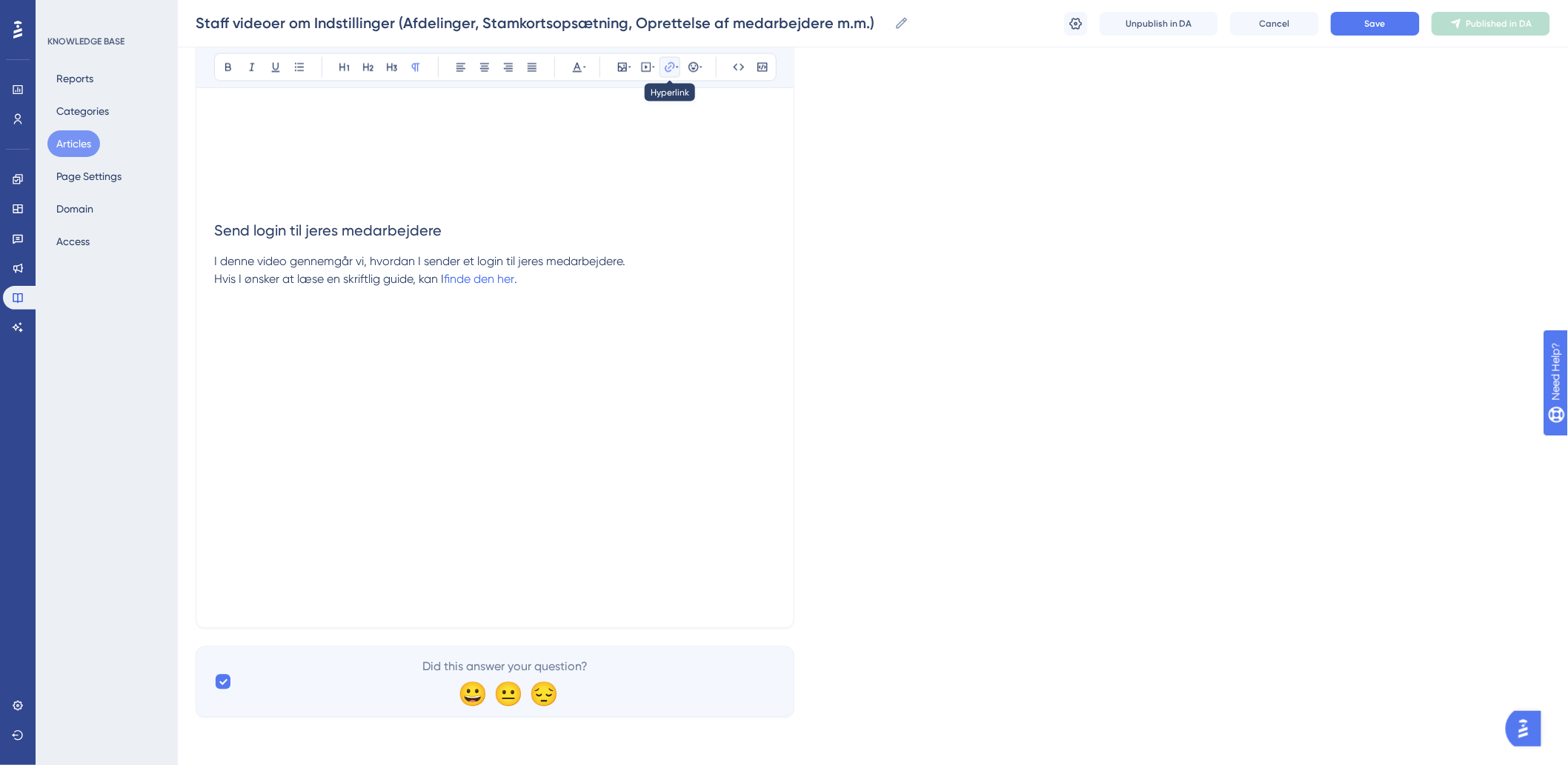
click at [671, 65] on icon at bounding box center [669, 67] width 12 height 12
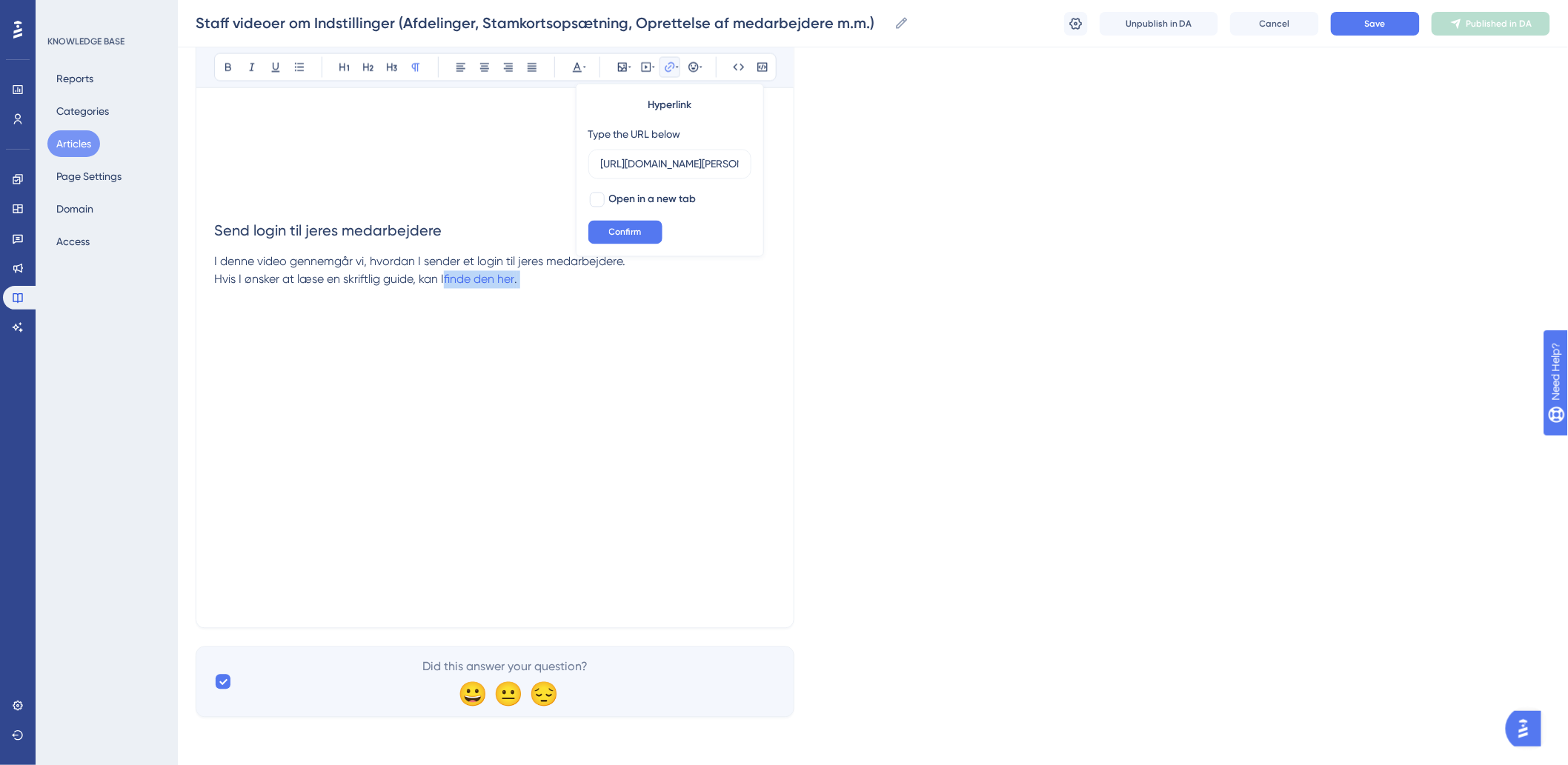
drag, startPoint x: 529, startPoint y: 297, endPoint x: 448, endPoint y: 282, distance: 82.4
click at [448, 282] on p "Hvis I ønsker at læse en skriftlig guide, kan I finde den her ." at bounding box center [494, 298] width 561 height 54
click at [672, 69] on icon at bounding box center [669, 67] width 12 height 12
drag, startPoint x: 744, startPoint y: 159, endPoint x: 625, endPoint y: 161, distance: 119.0
click at [590, 167] on label "[URL][DOMAIN_NAME][PERSON_NAME]" at bounding box center [669, 164] width 163 height 29
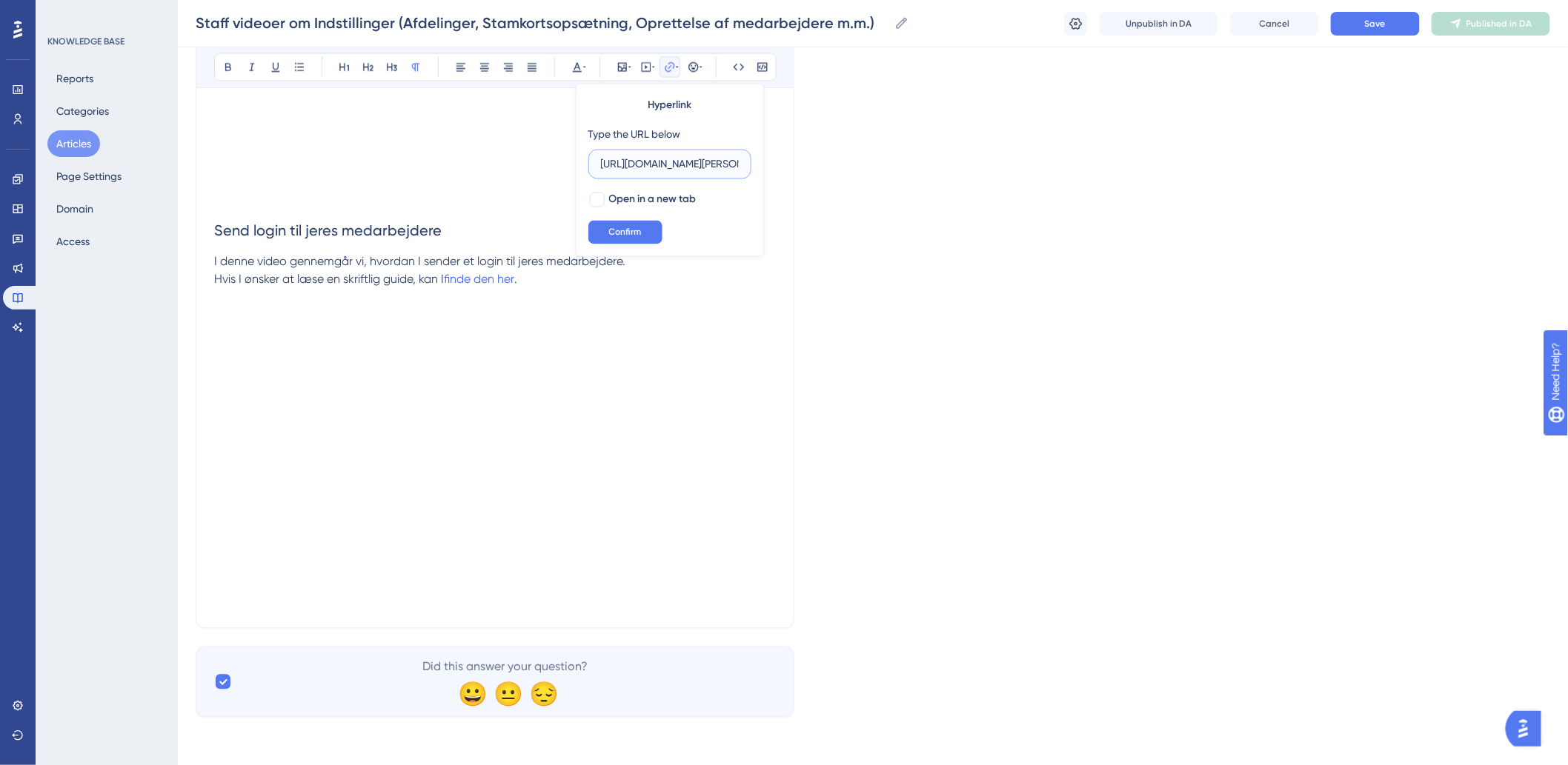
click at [601, 167] on input "[URL][DOMAIN_NAME][PERSON_NAME]" at bounding box center [669, 164] width 138 height 16
drag, startPoint x: 616, startPoint y: 165, endPoint x: 1057, endPoint y: 185, distance: 441.5
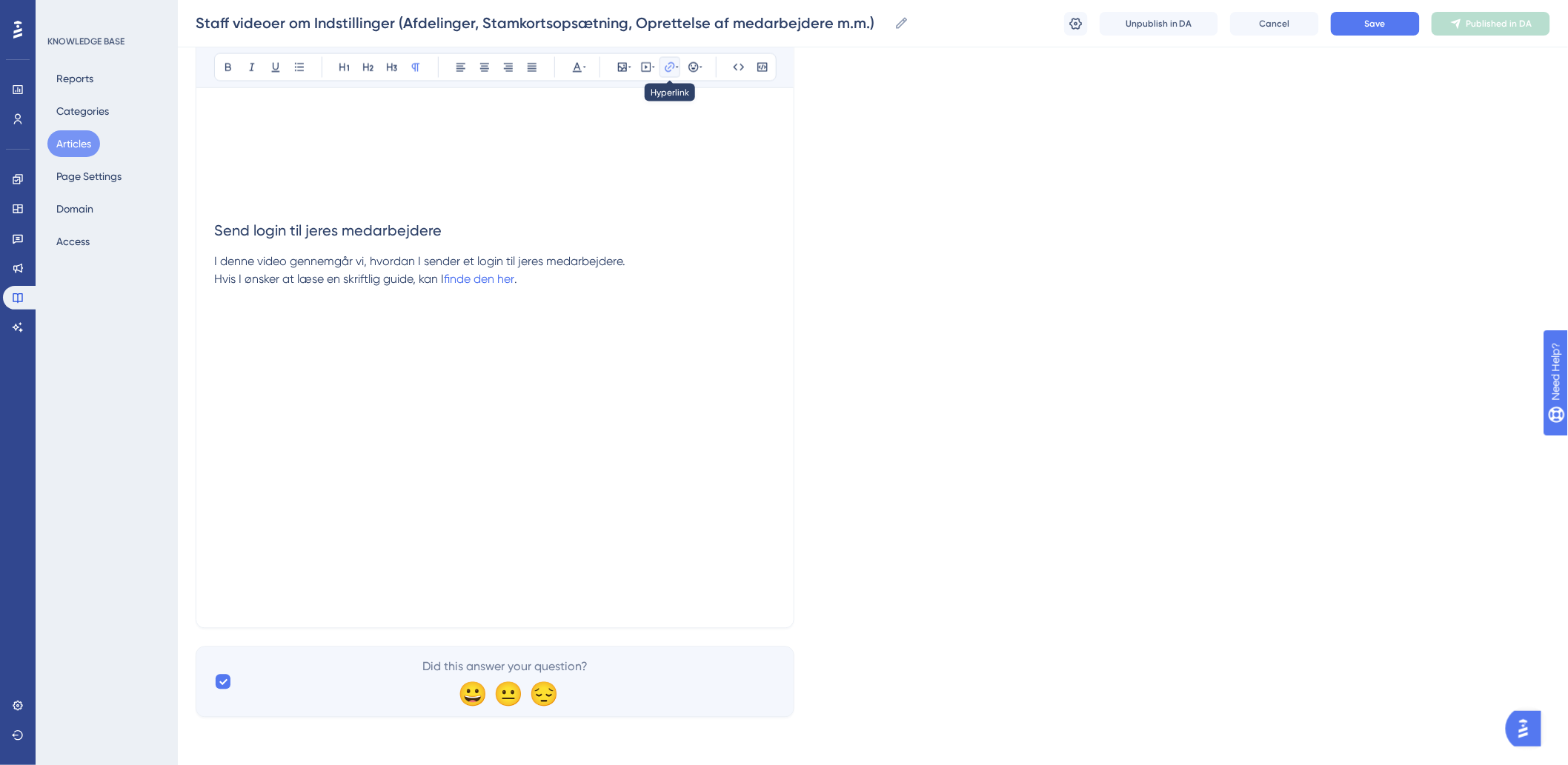
click at [671, 65] on icon at bounding box center [669, 67] width 12 height 12
type input "h"
type input "[URL][DOMAIN_NAME][PERSON_NAME]"
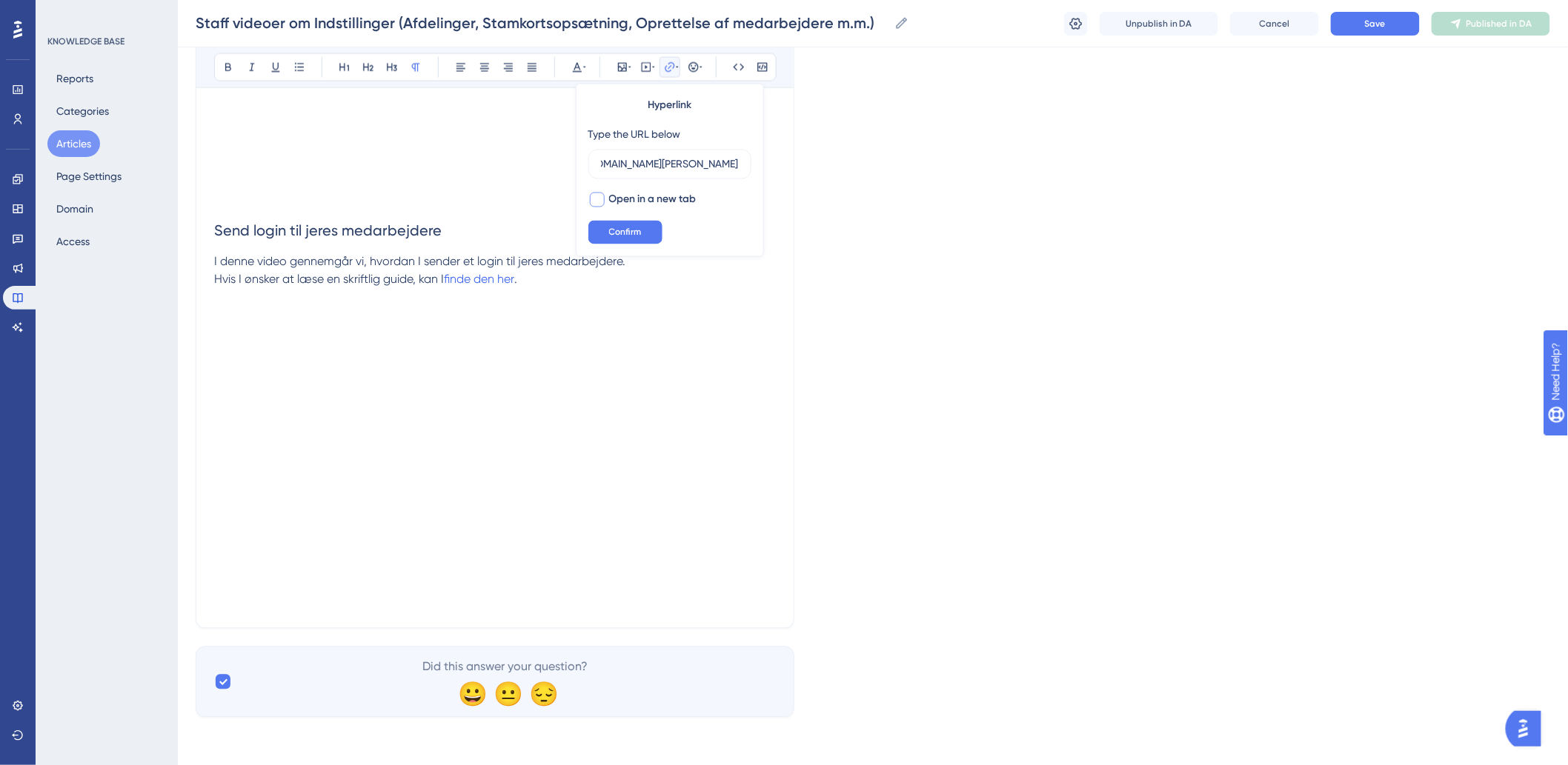
click at [596, 202] on div at bounding box center [597, 200] width 15 height 15
checkbox input "true"
click at [610, 238] on span "Confirm" at bounding box center [625, 232] width 33 height 12
click at [1345, 26] on button "Save" at bounding box center [1375, 23] width 89 height 23
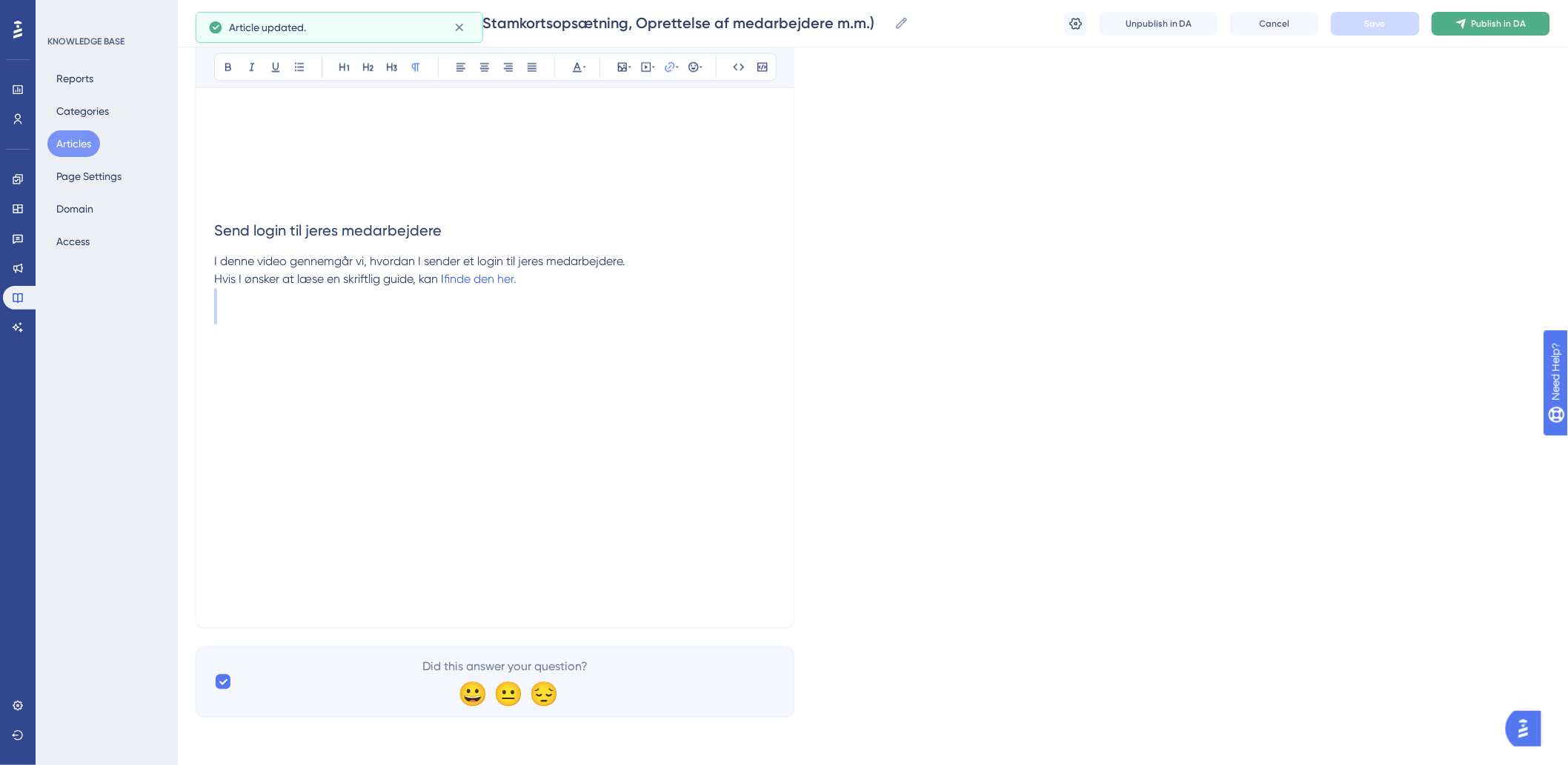
click at [1505, 30] on button "Publish in DA" at bounding box center [1490, 23] width 118 height 23
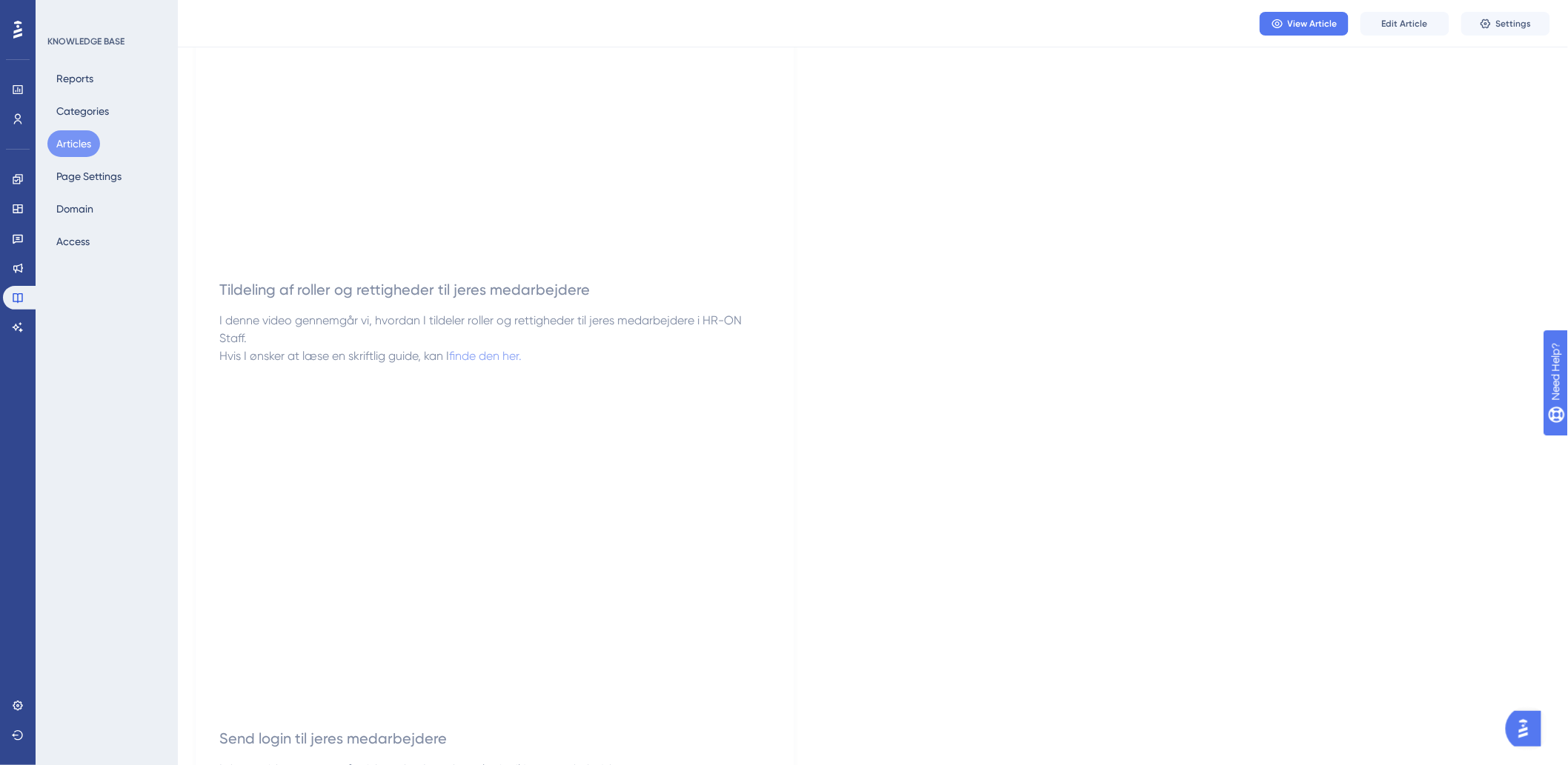
scroll to position [2557, 0]
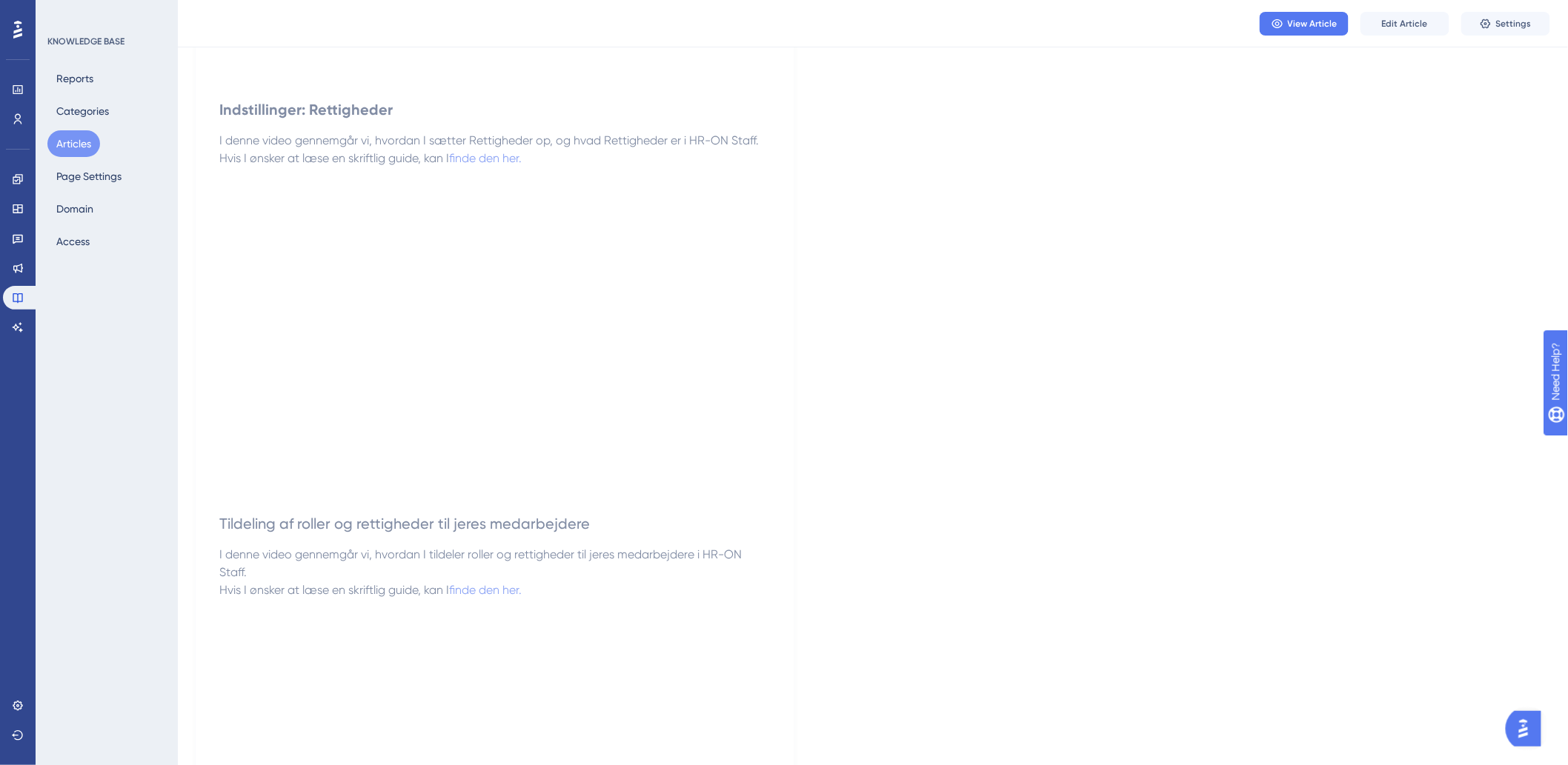
click at [65, 138] on button "Articles" at bounding box center [74, 143] width 53 height 27
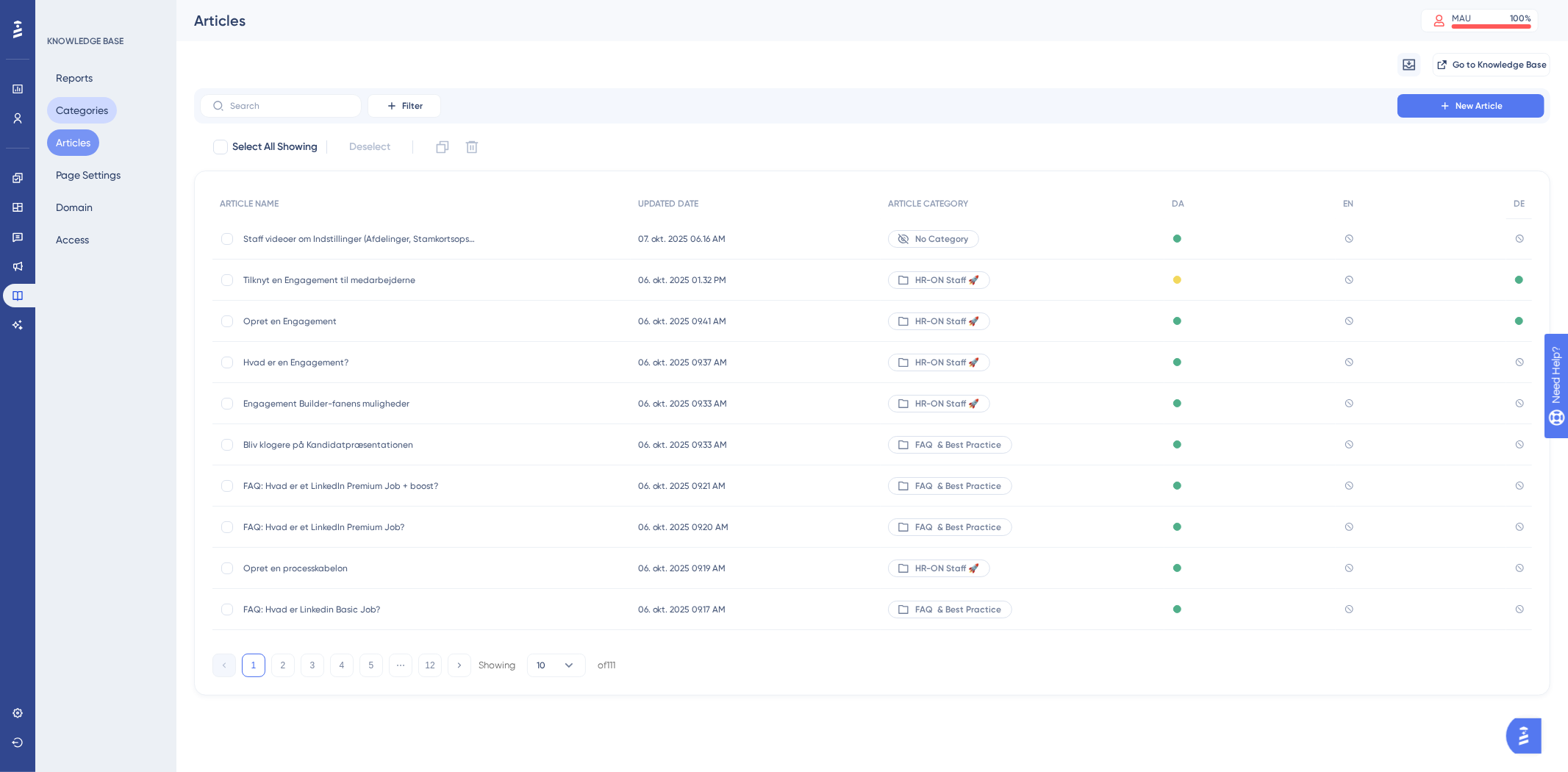
click at [66, 112] on button "Categories" at bounding box center [82, 111] width 70 height 27
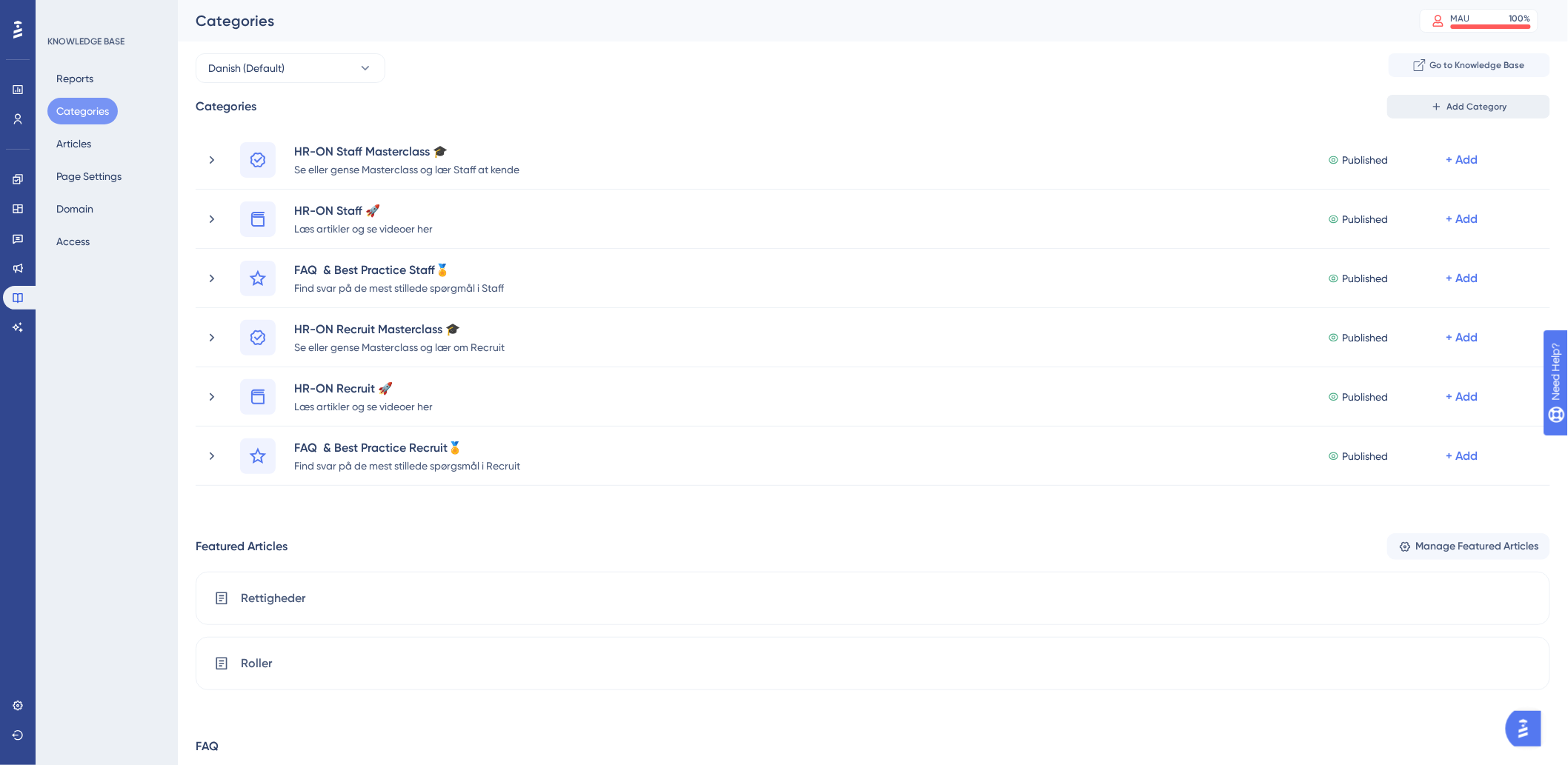
click at [1480, 97] on button "Add Category" at bounding box center [1468, 107] width 163 height 23
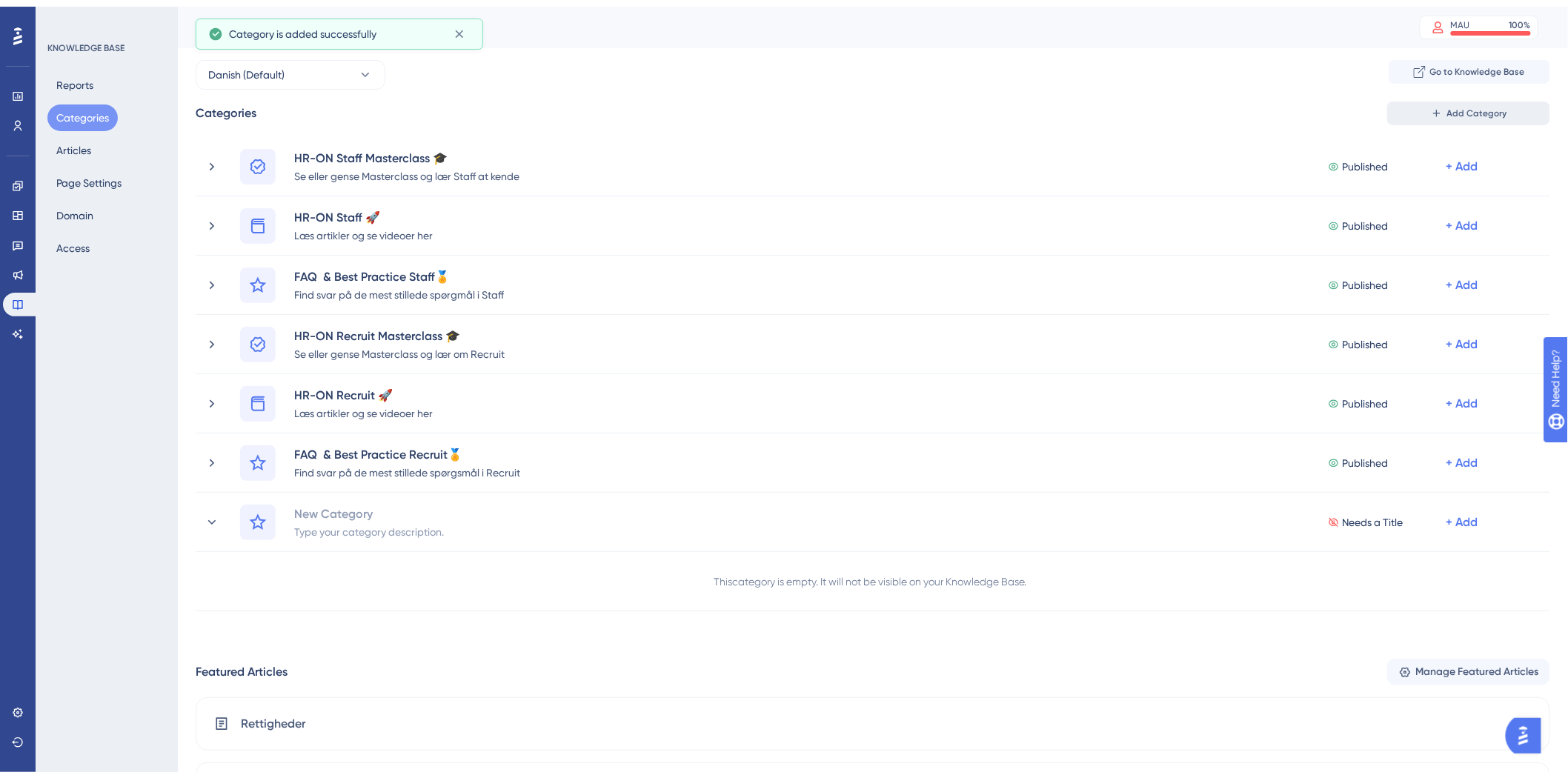
scroll to position [73, 0]
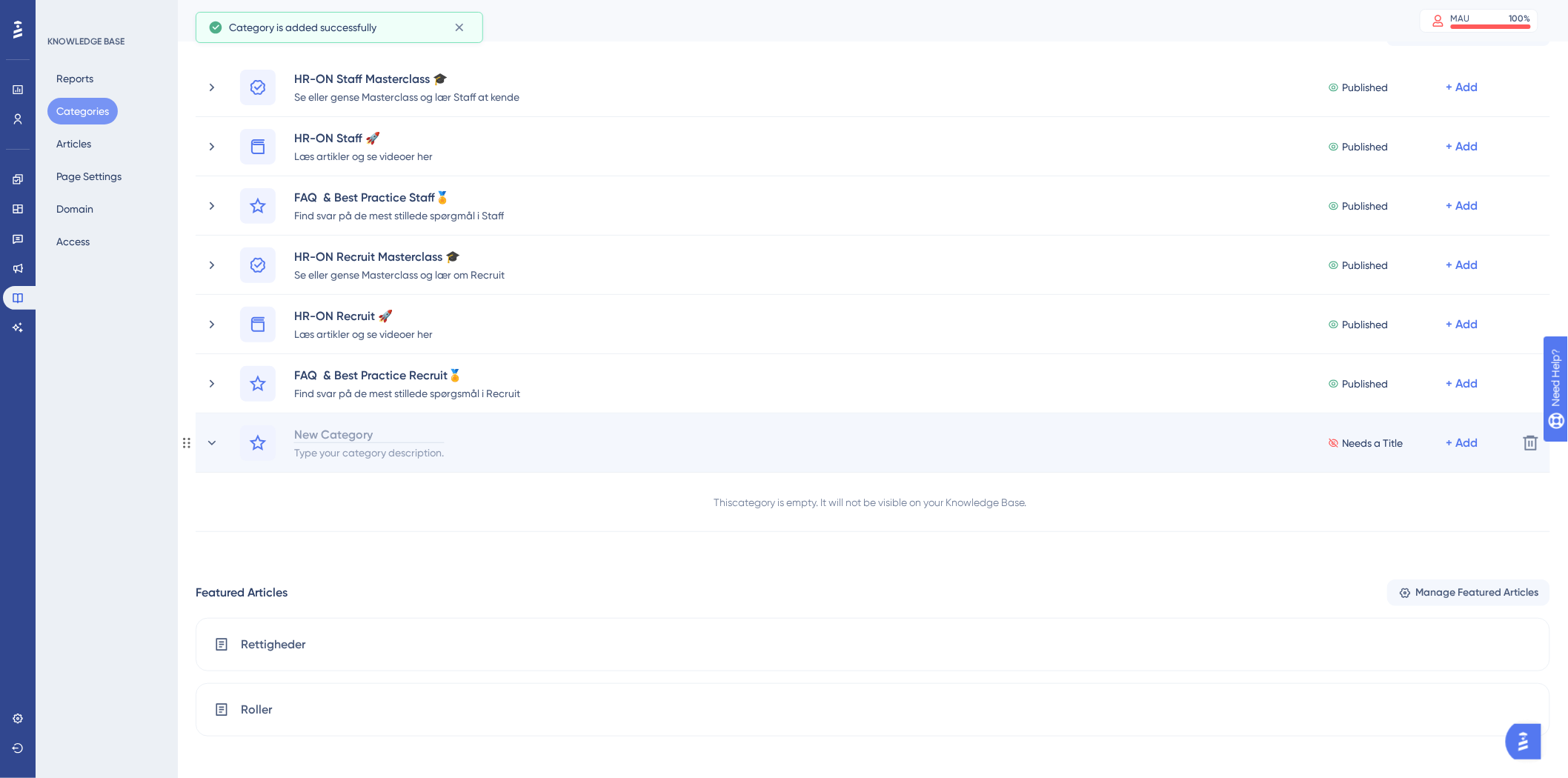
click at [357, 438] on div "New Category" at bounding box center [369, 434] width 151 height 18
click at [389, 431] on div "HR-ON Boarding🚀" at bounding box center [369, 434] width 151 height 18
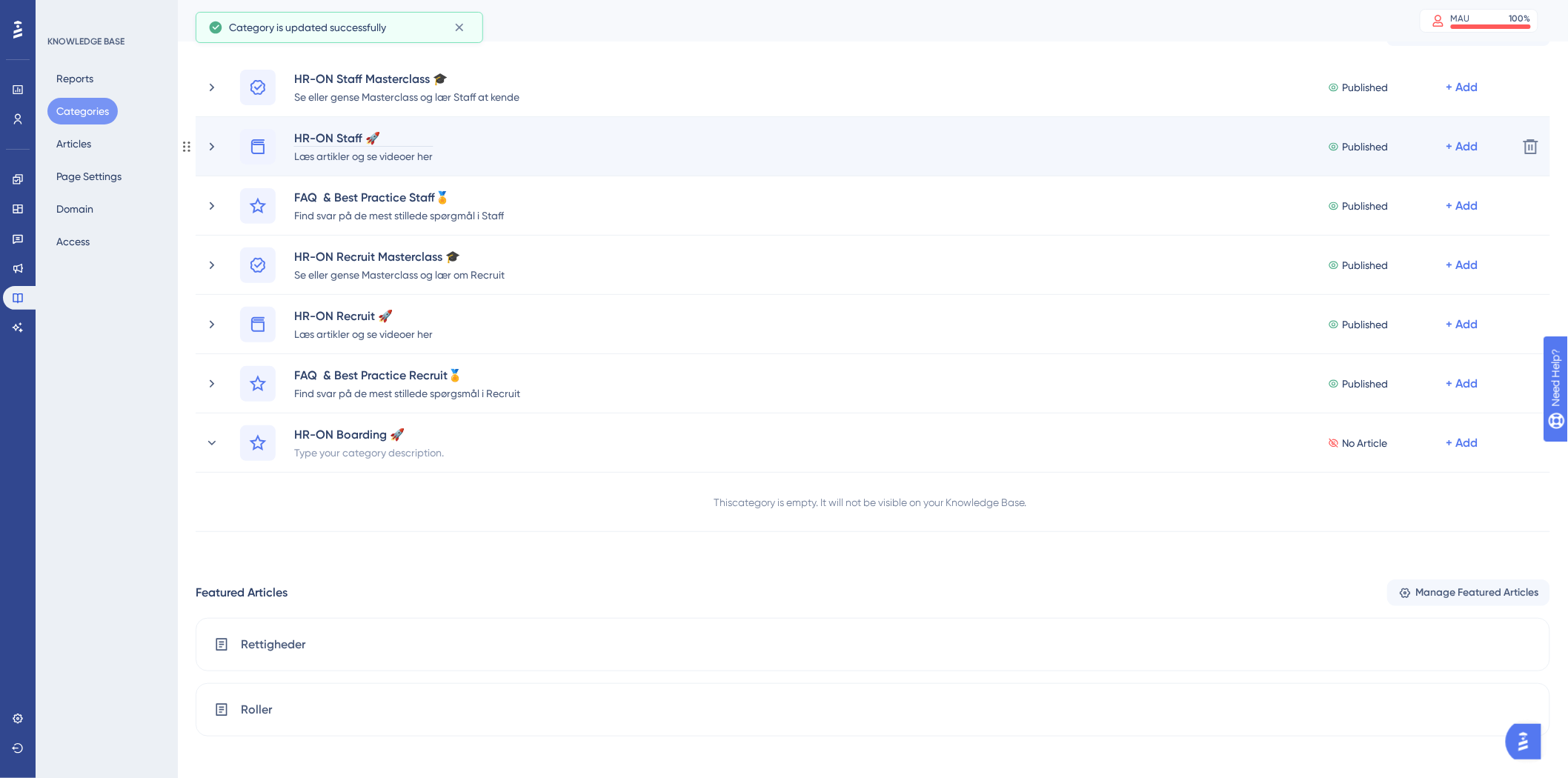
click at [390, 138] on div "HR-ON Staff 🚀" at bounding box center [363, 138] width 140 height 18
click at [406, 138] on div "HR-ON Staff 🚀" at bounding box center [363, 138] width 140 height 18
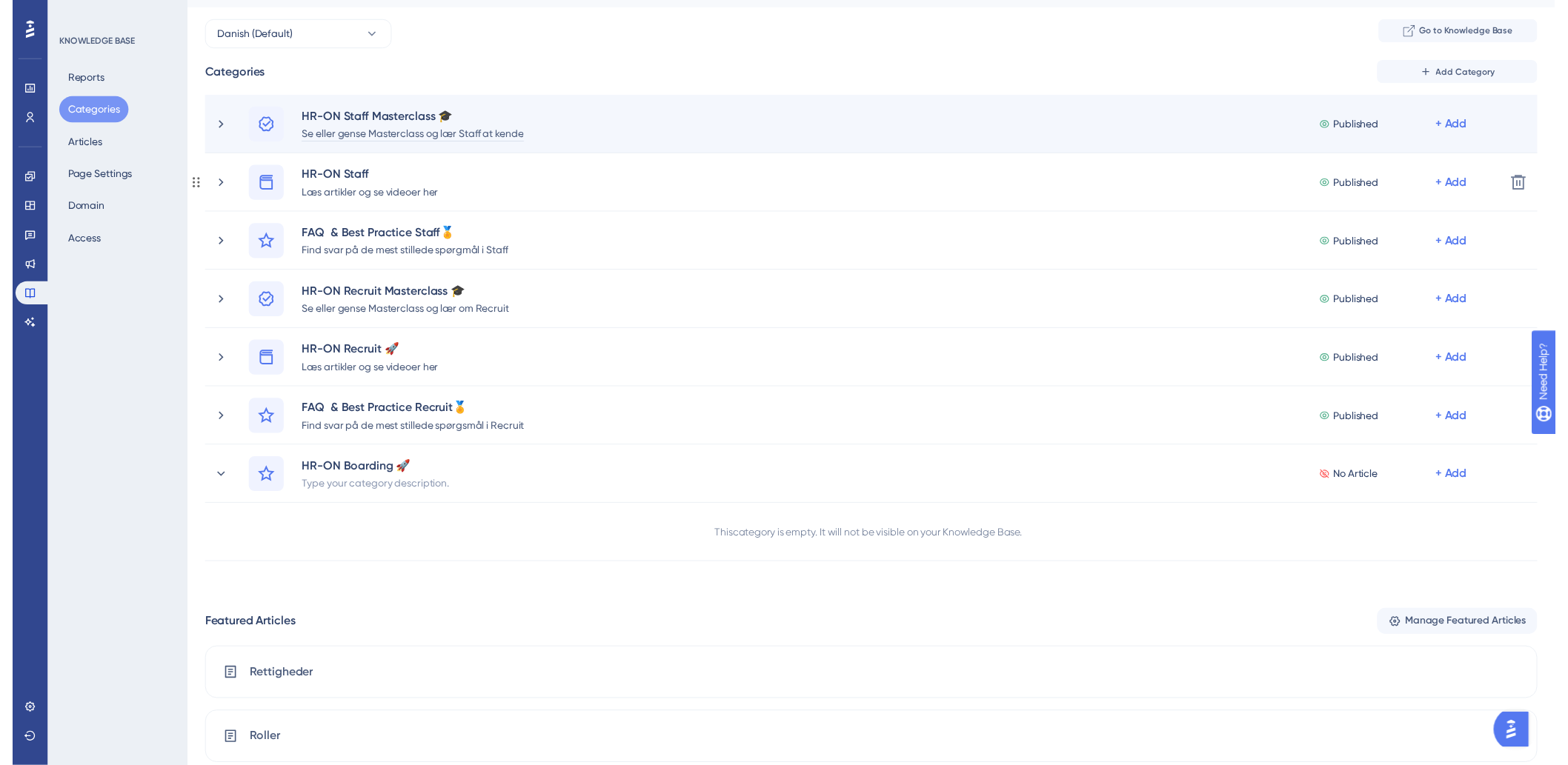
scroll to position [0, 0]
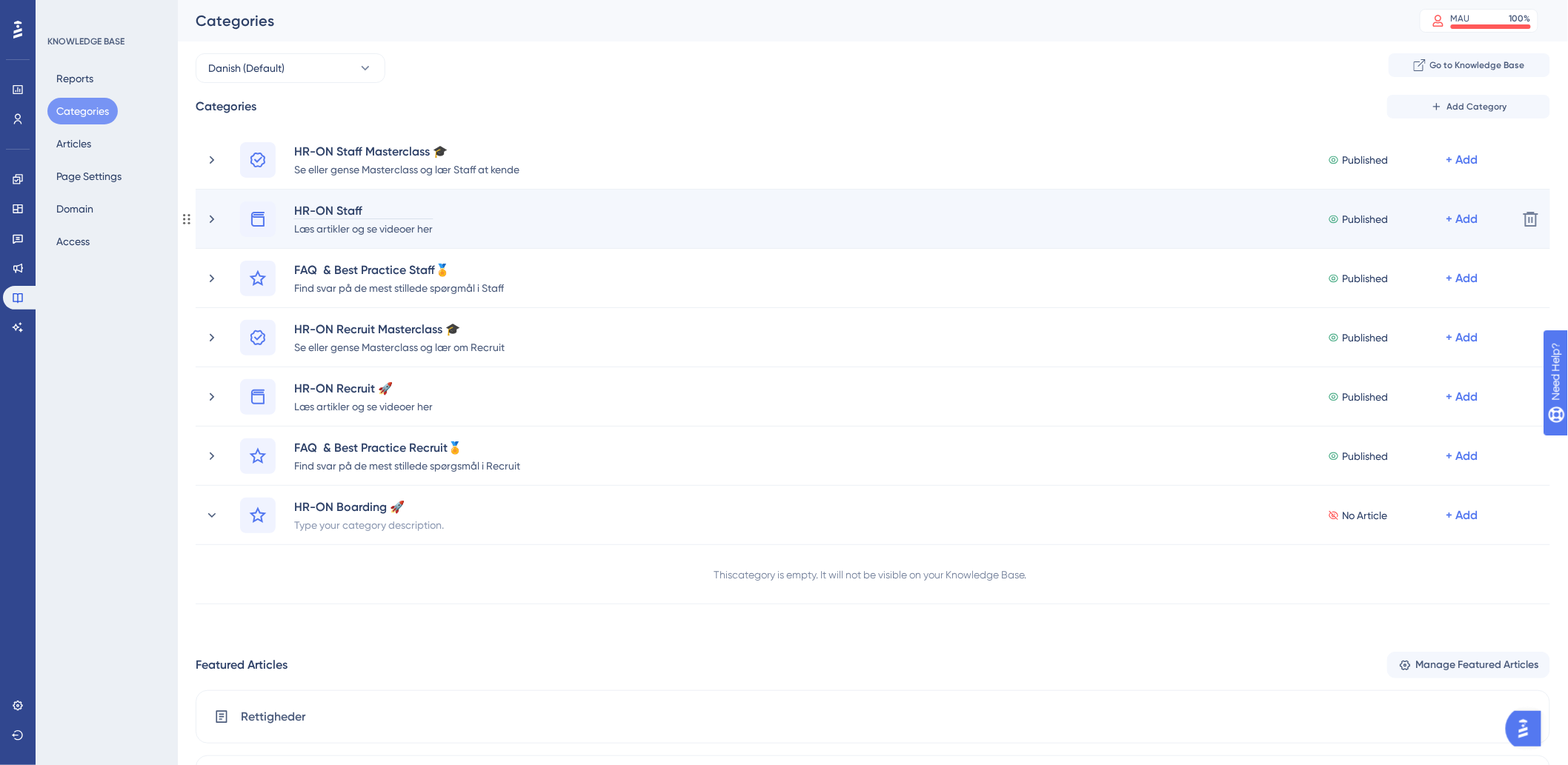
click at [380, 210] on div "HR-ON Staff" at bounding box center [363, 210] width 140 height 18
click at [381, 206] on div "HR-ON Staff" at bounding box center [363, 210] width 140 height 18
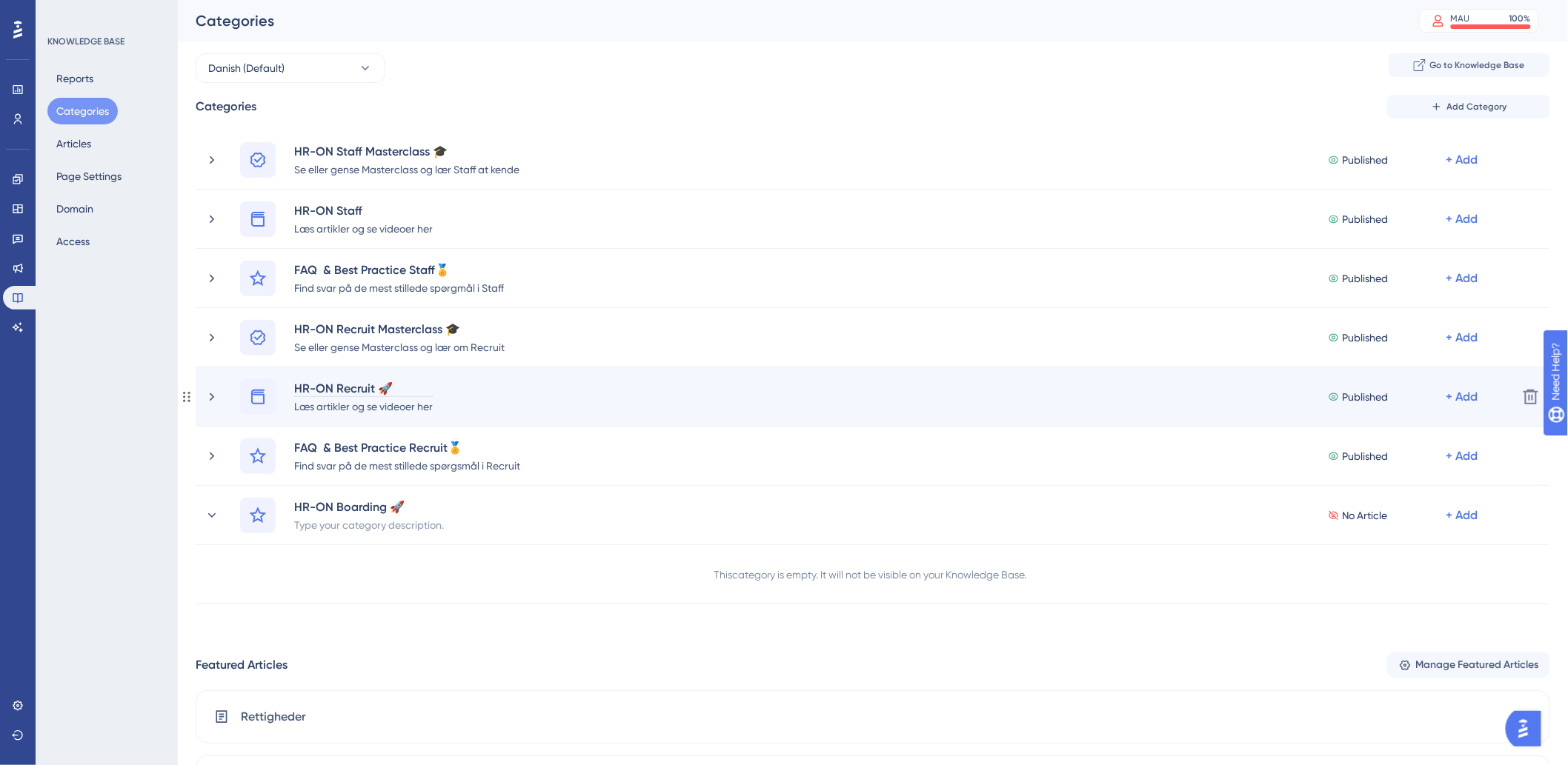
click at [403, 382] on div "HR-ON Recruit 🚀" at bounding box center [363, 388] width 140 height 18
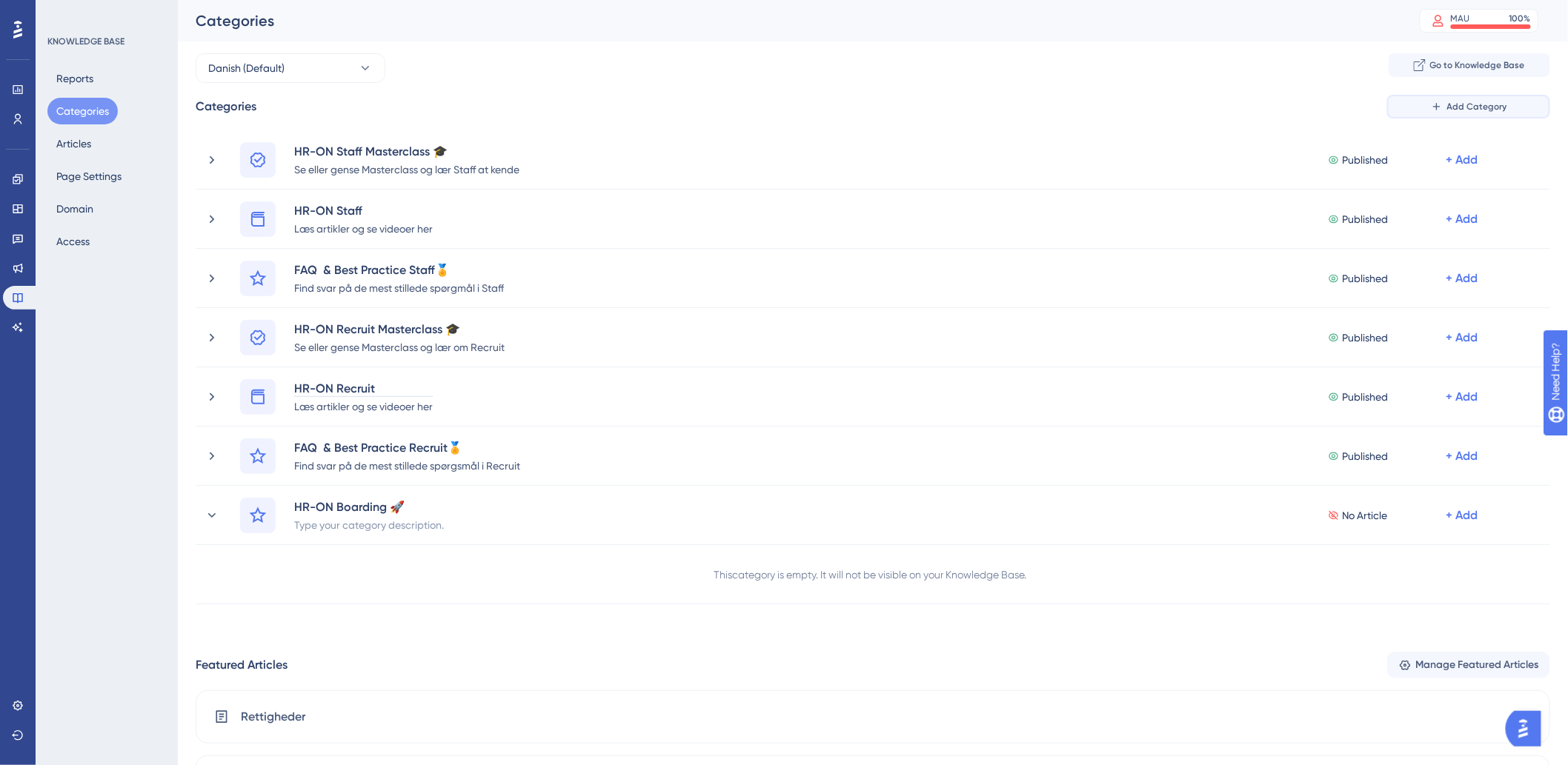
click at [1469, 105] on div "Performance Users Engagement Widgets Feedback Product Updates Knowledge Base AI…" at bounding box center [873, 474] width 1390 height 948
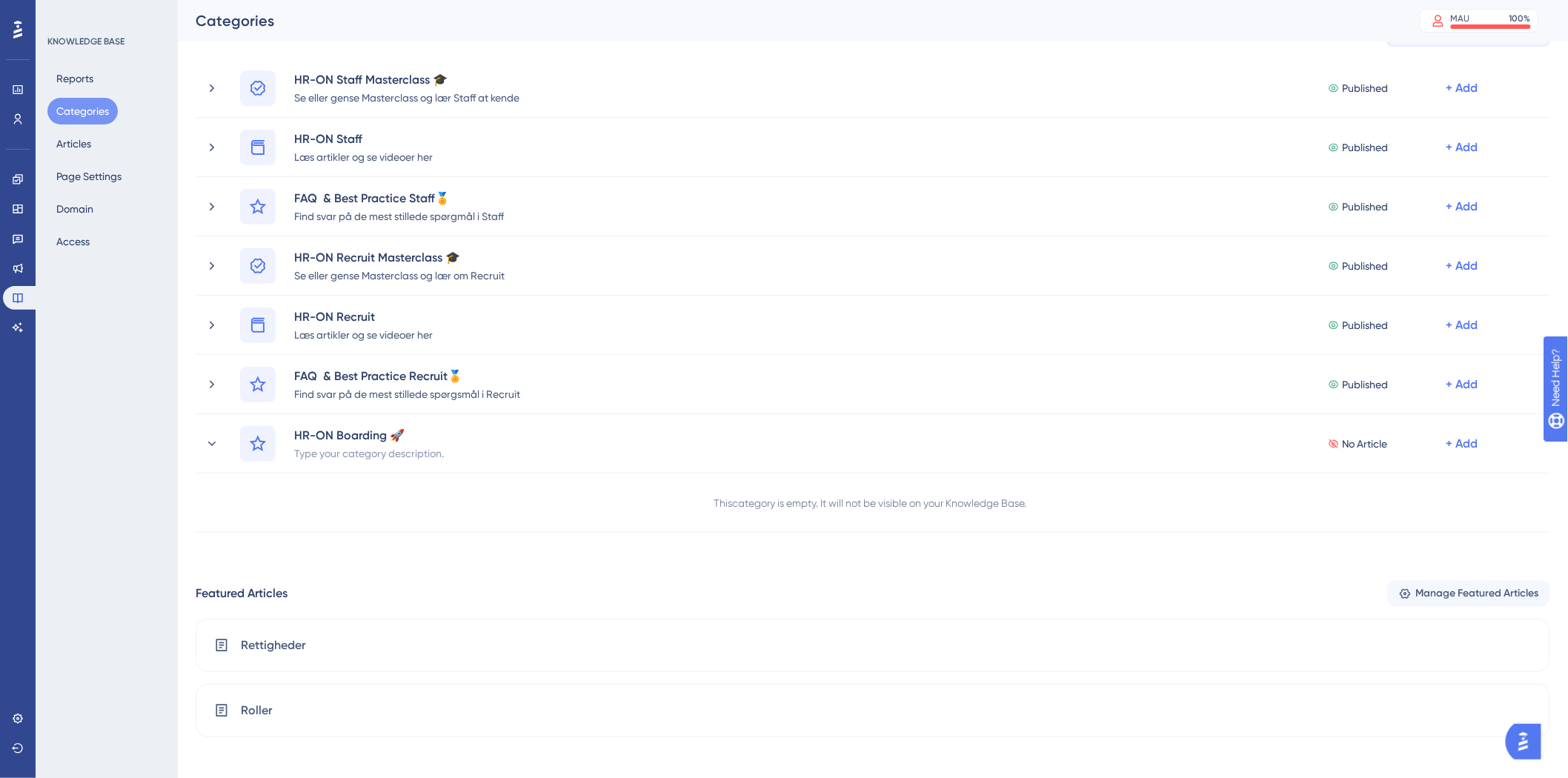
scroll to position [164, 0]
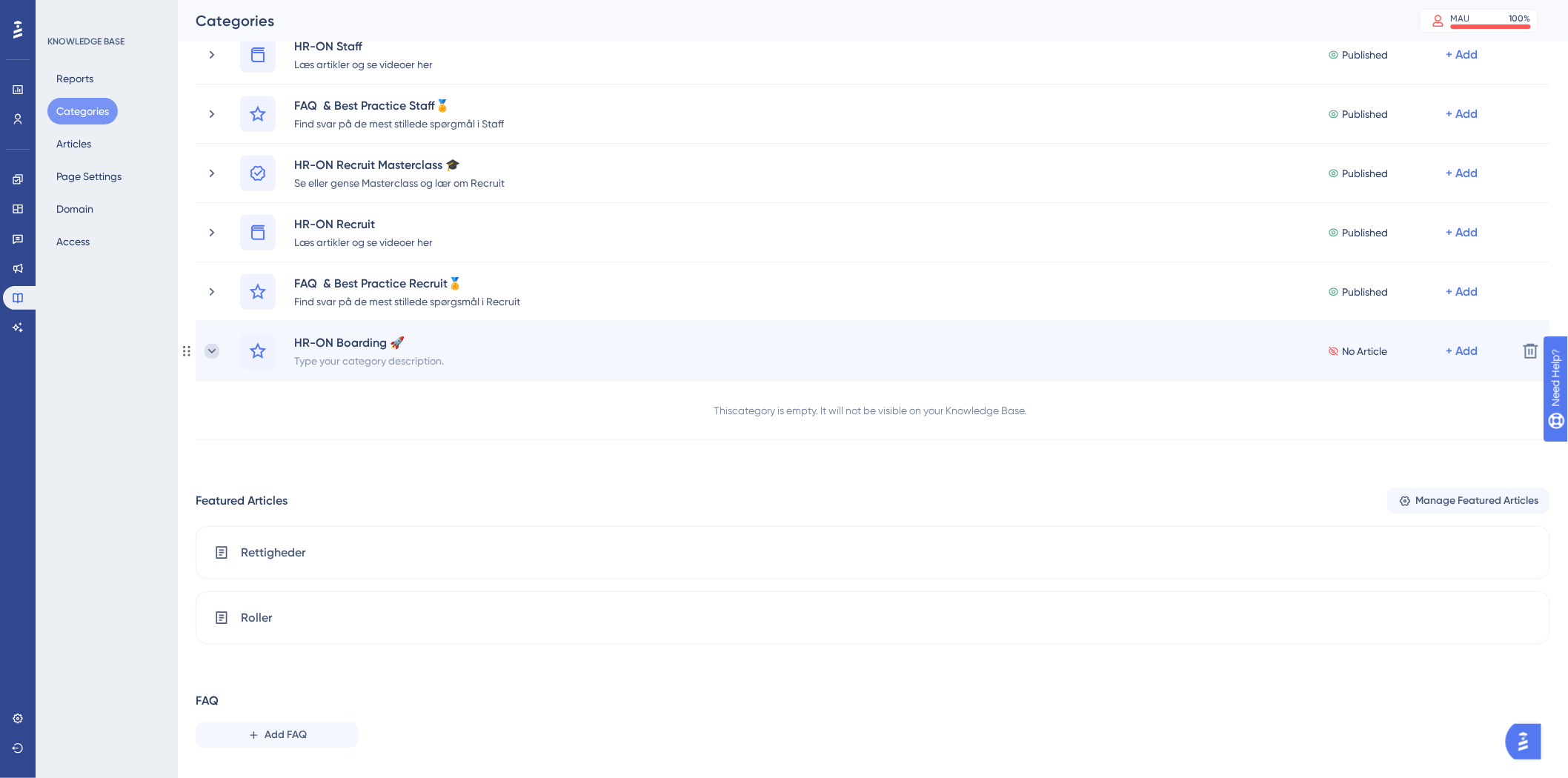
click at [216, 350] on icon at bounding box center [212, 352] width 15 height 15
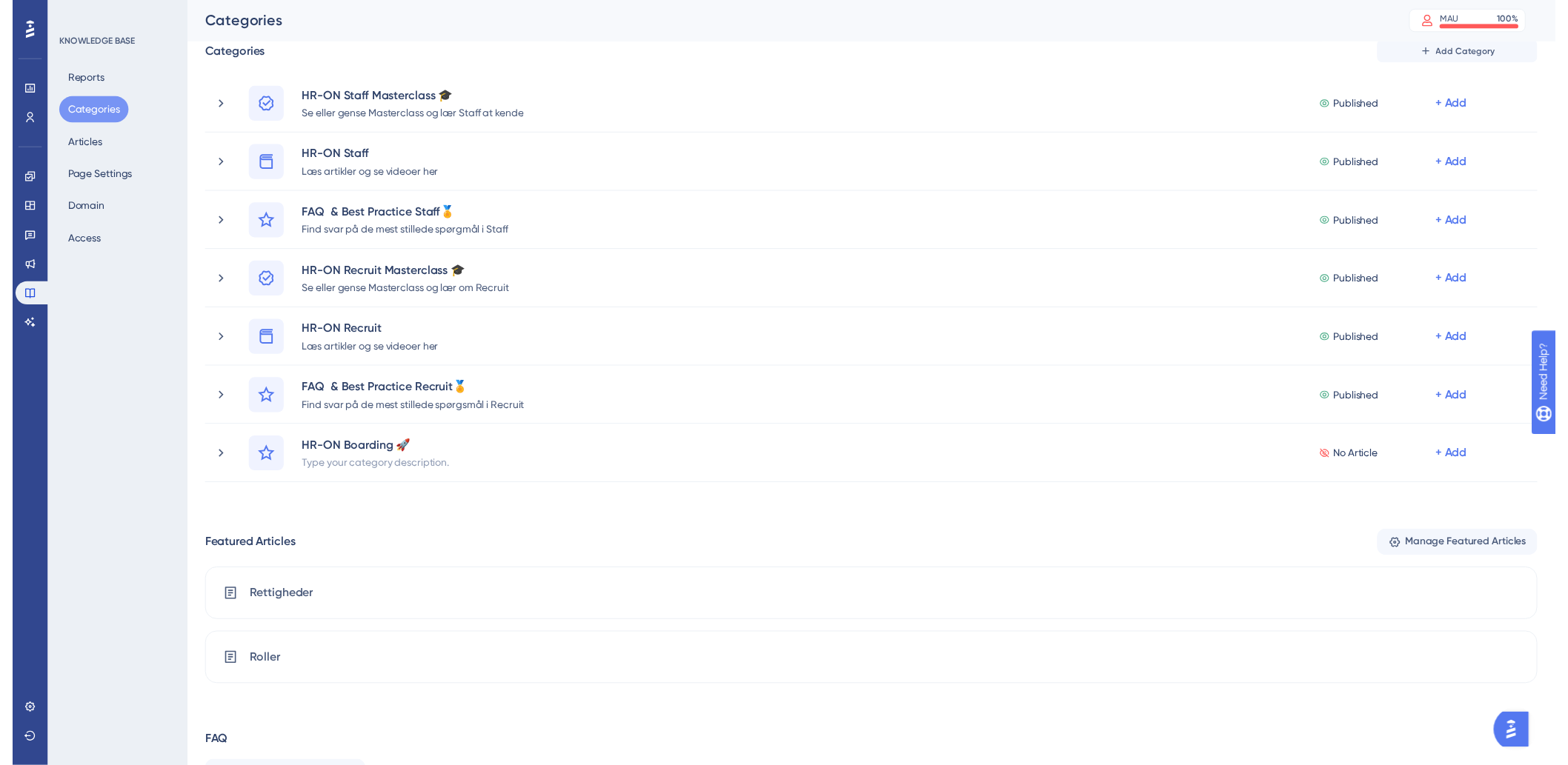
scroll to position [0, 0]
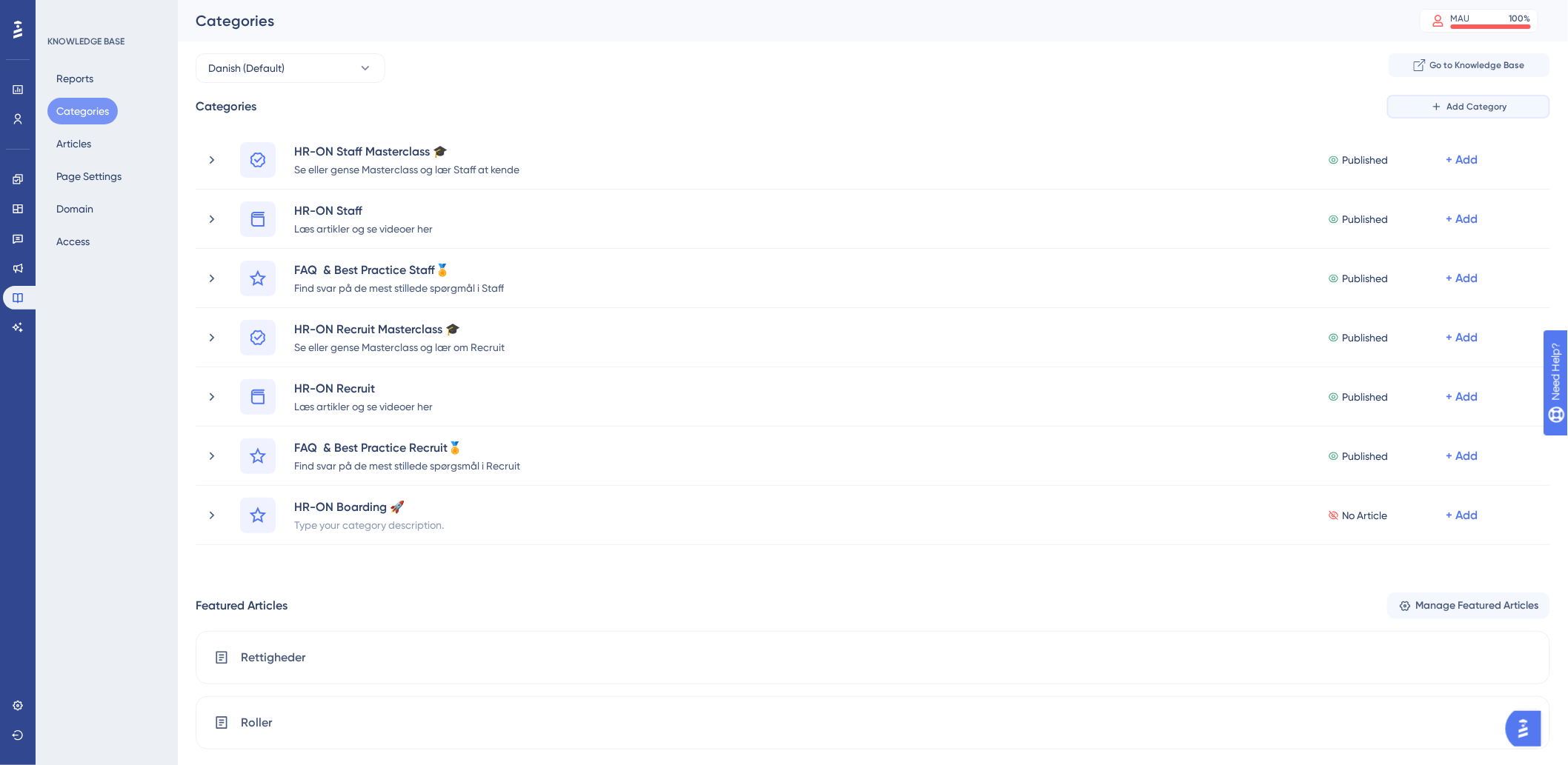
click at [1477, 105] on span "Add Category" at bounding box center [1477, 107] width 60 height 12
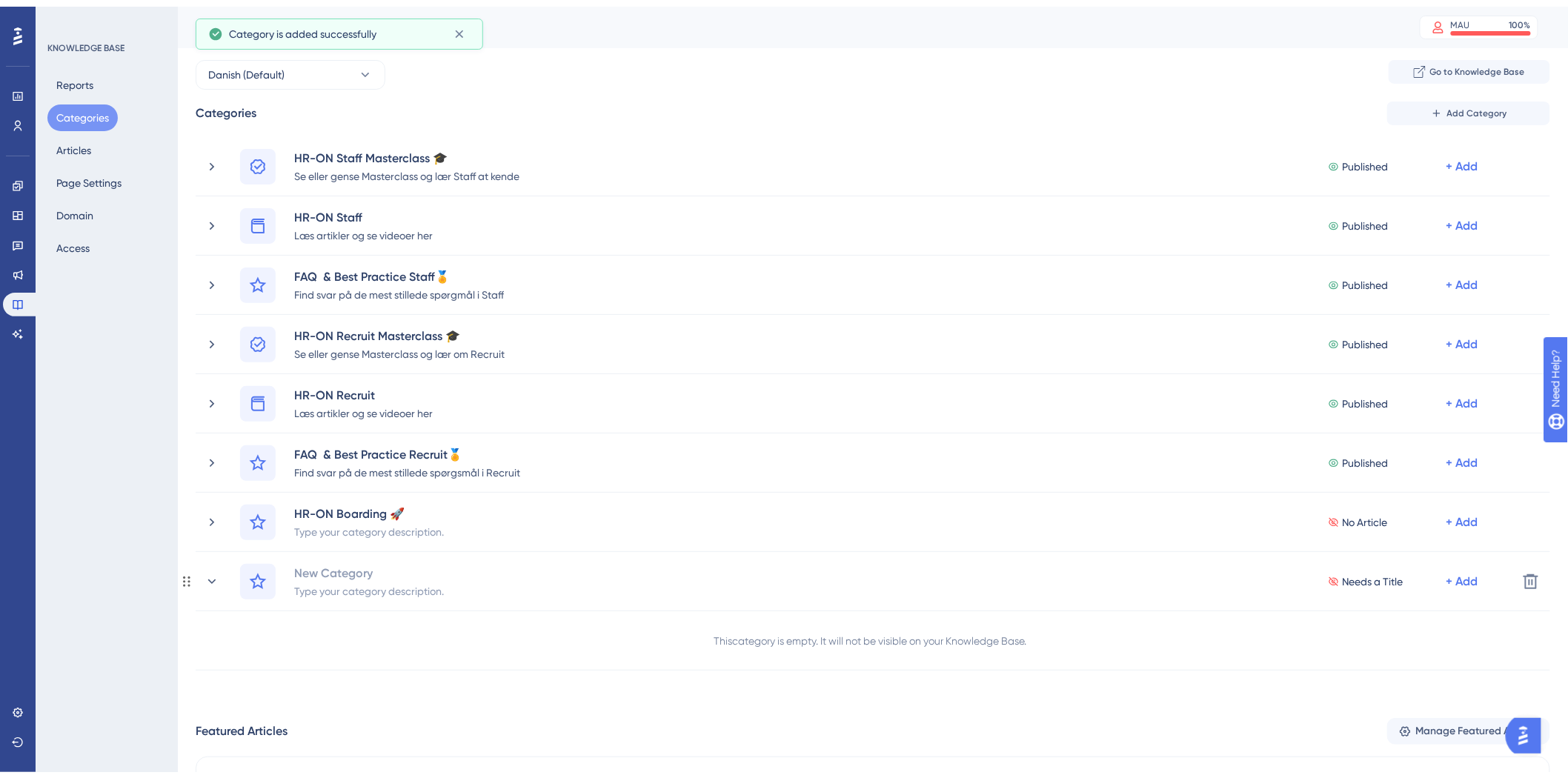
scroll to position [132, 0]
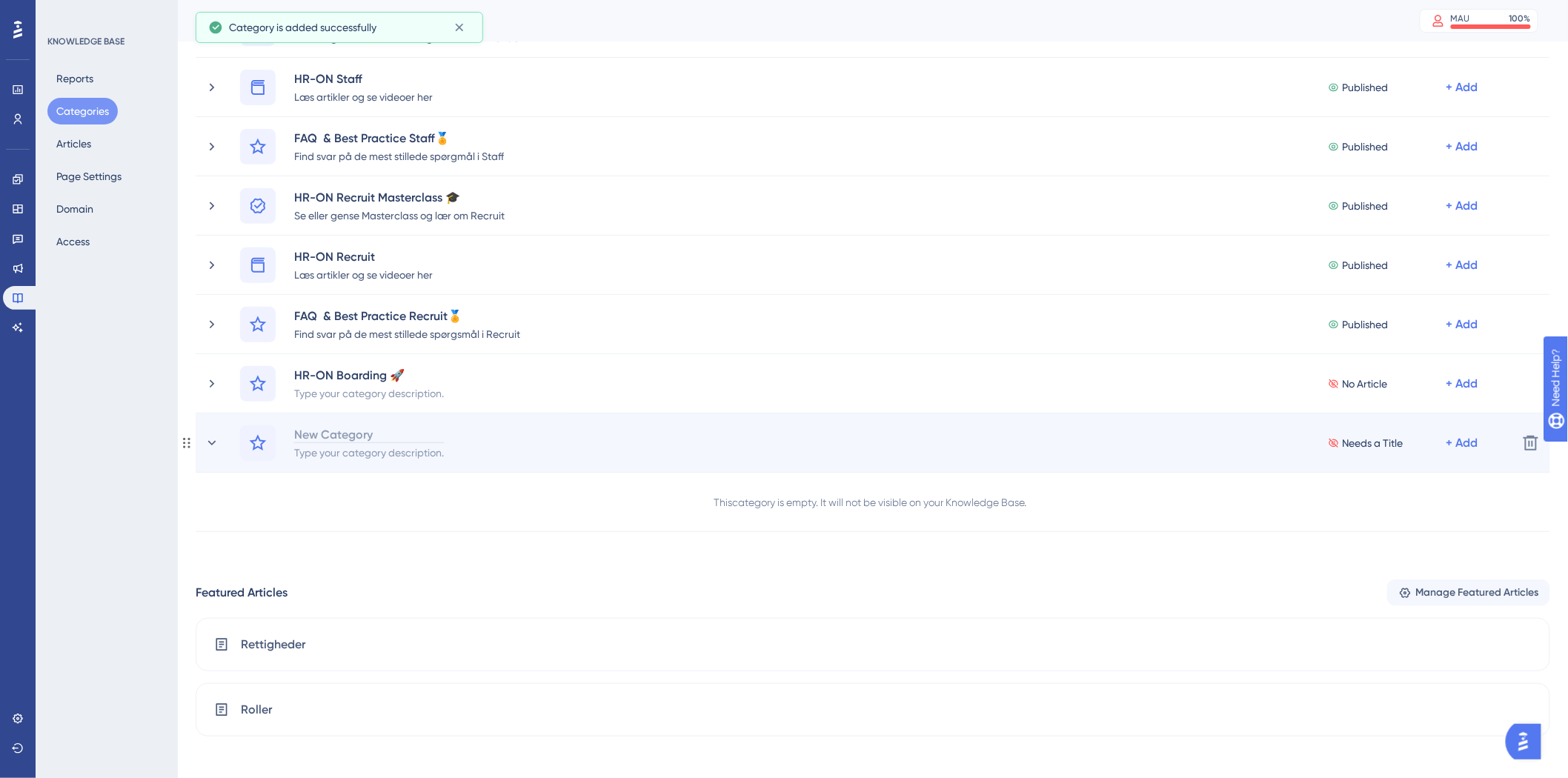
click at [336, 428] on div "New Category" at bounding box center [369, 434] width 151 height 18
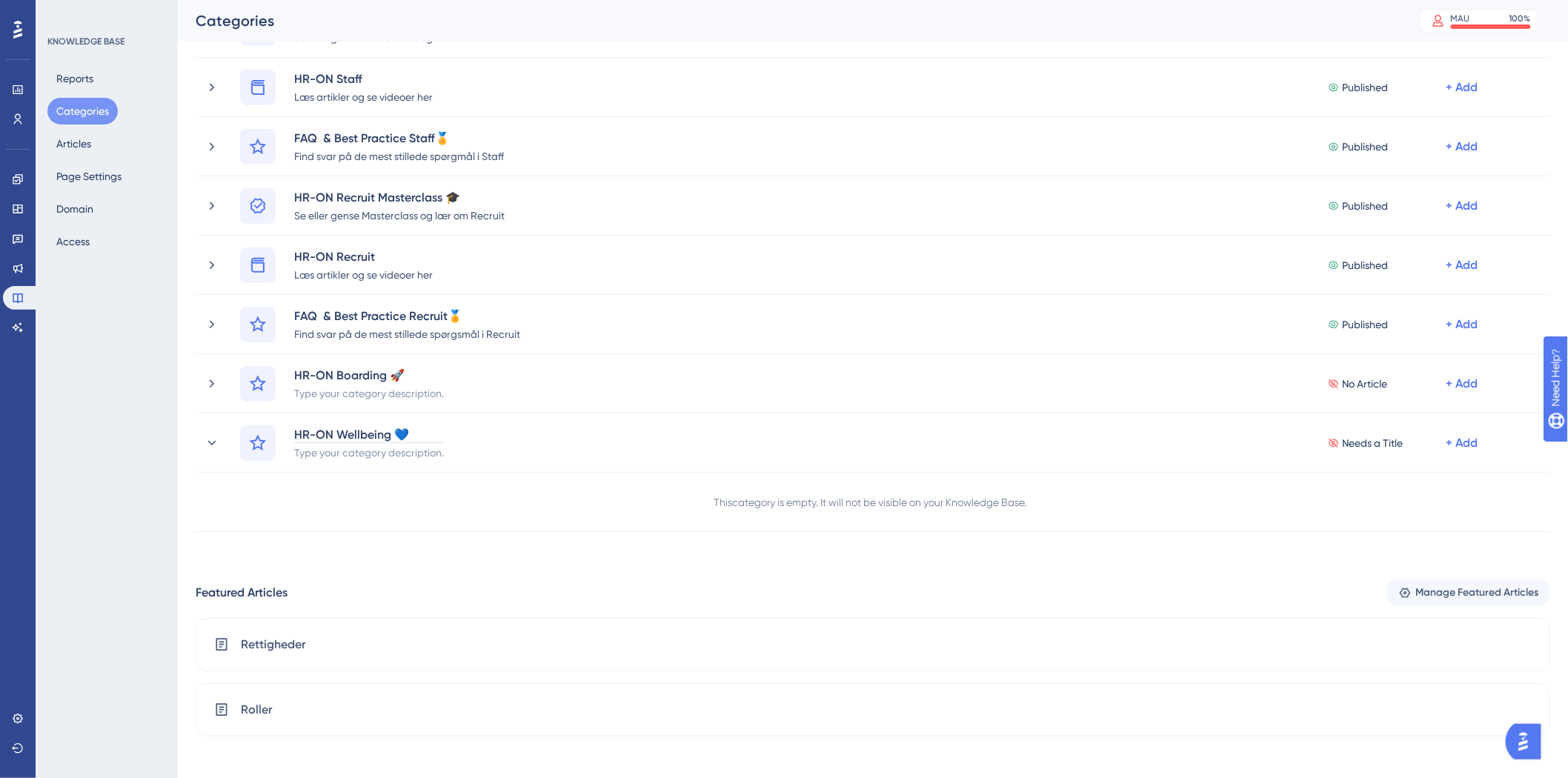
click at [289, 555] on div "Performance Users Engagement Widgets Feedback Product Updates Knowledge Base AI…" at bounding box center [873, 398] width 1390 height 954
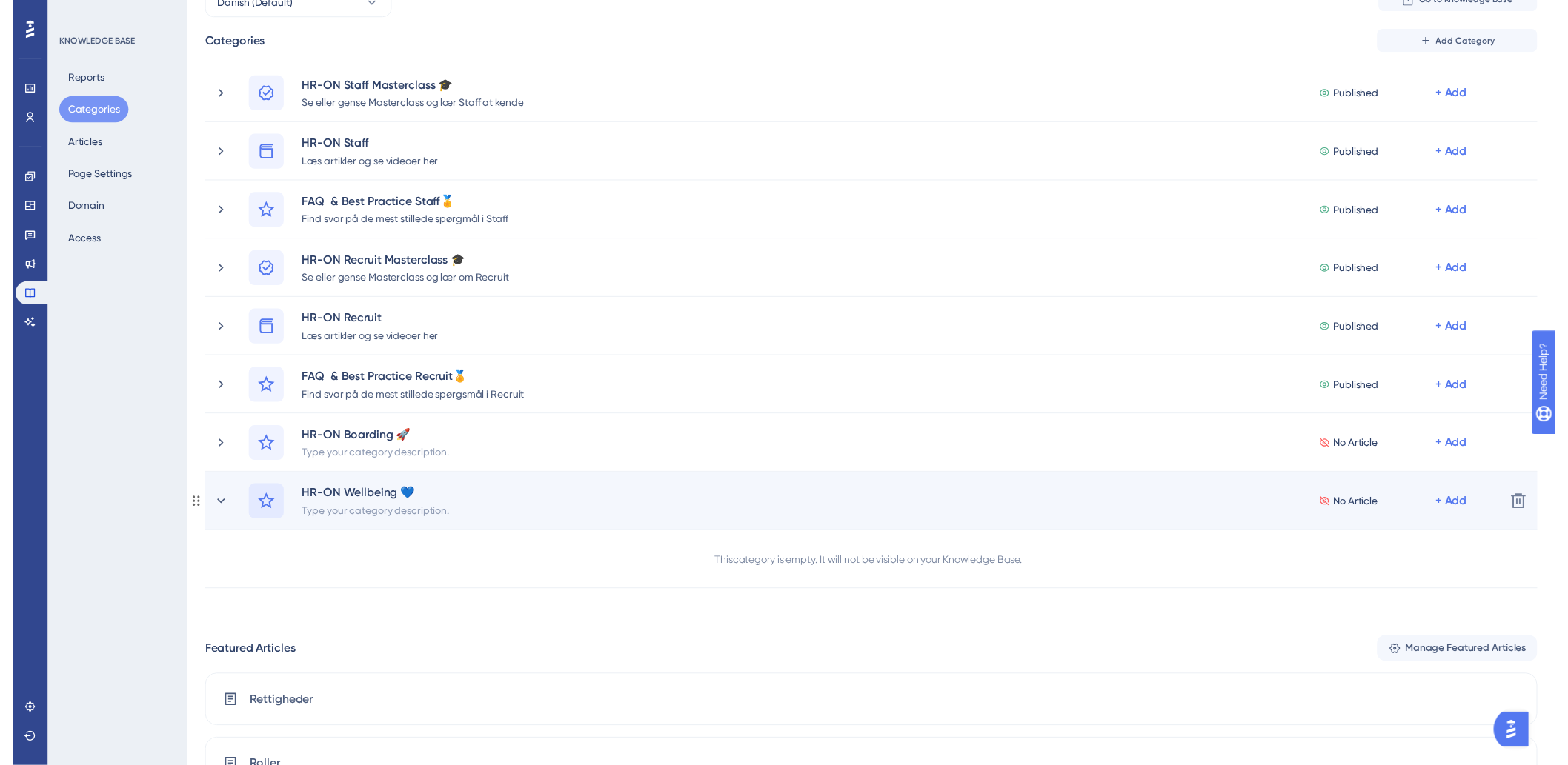
scroll to position [0, 0]
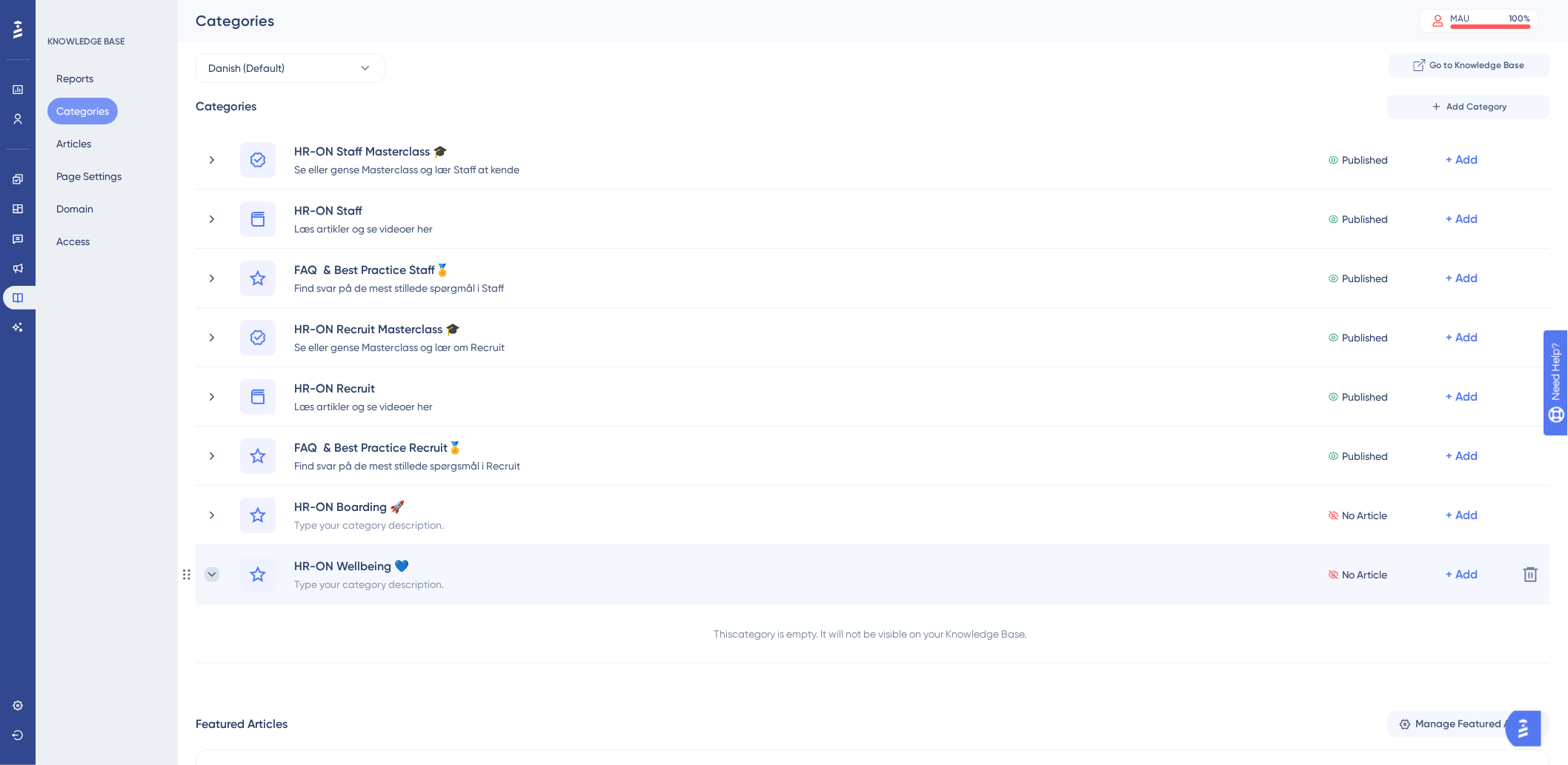
click at [210, 569] on icon at bounding box center [212, 575] width 15 height 15
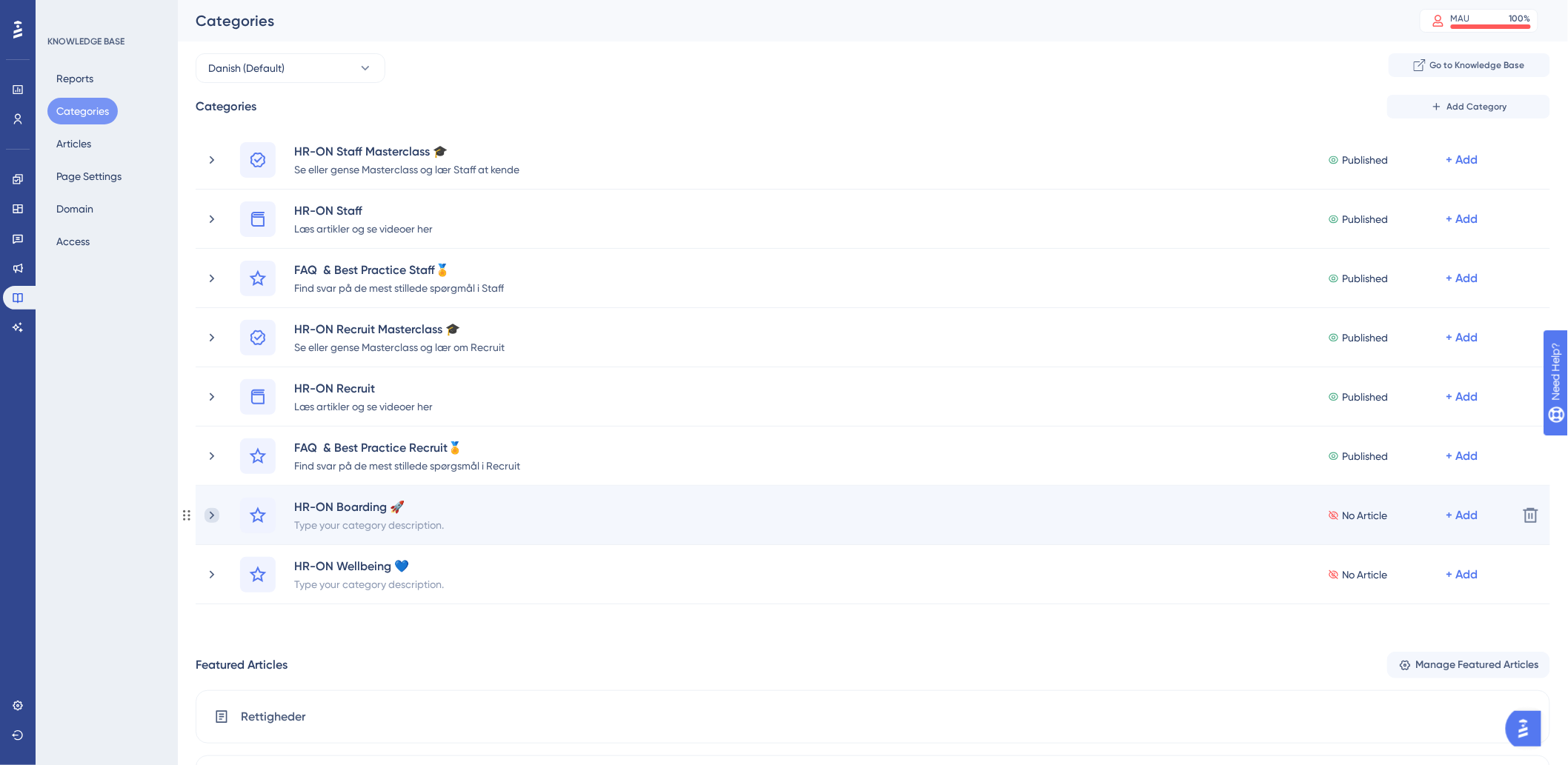
click at [212, 517] on icon at bounding box center [211, 515] width 4 height 8
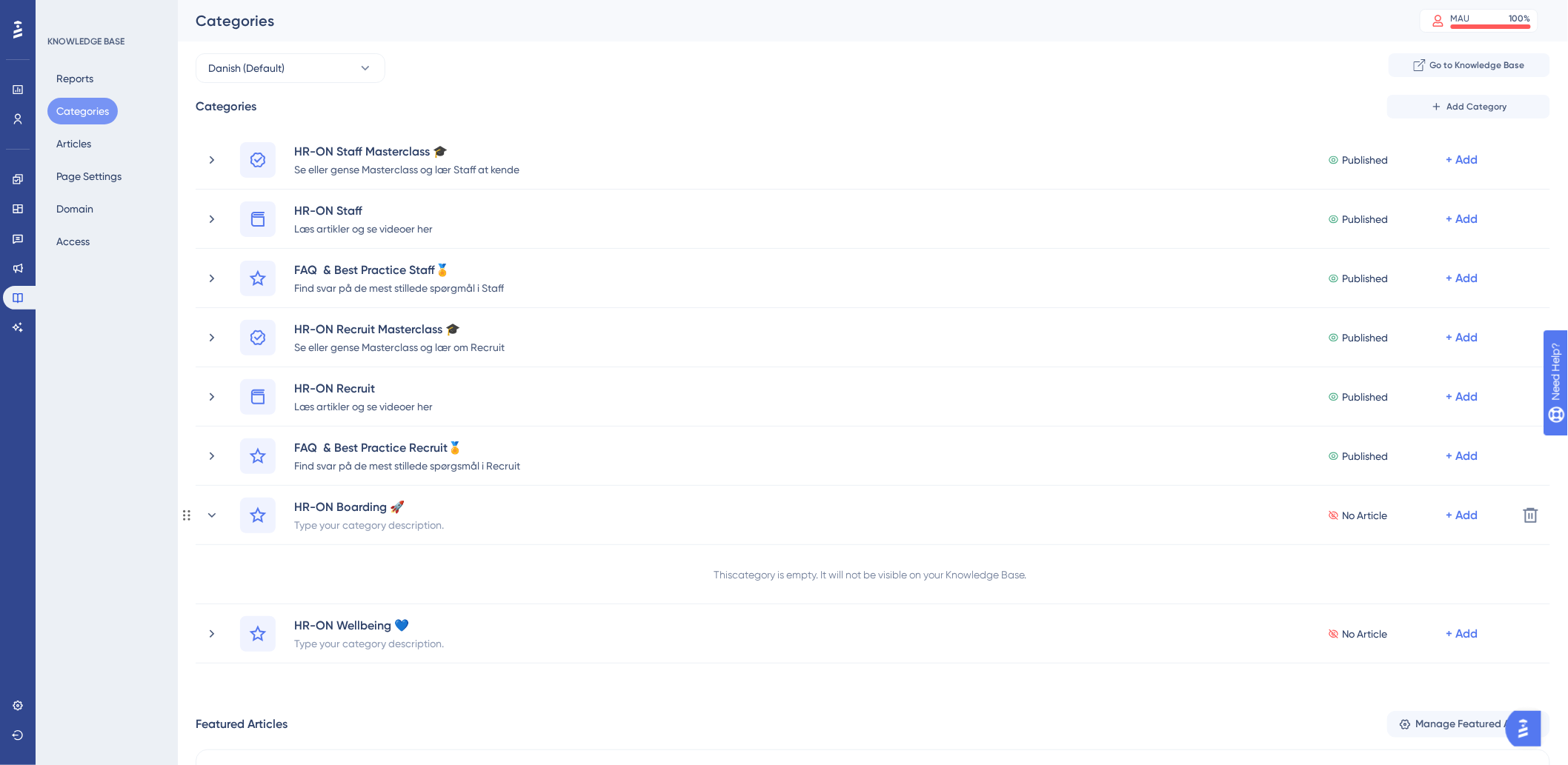
click at [212, 517] on icon at bounding box center [212, 514] width 8 height 4
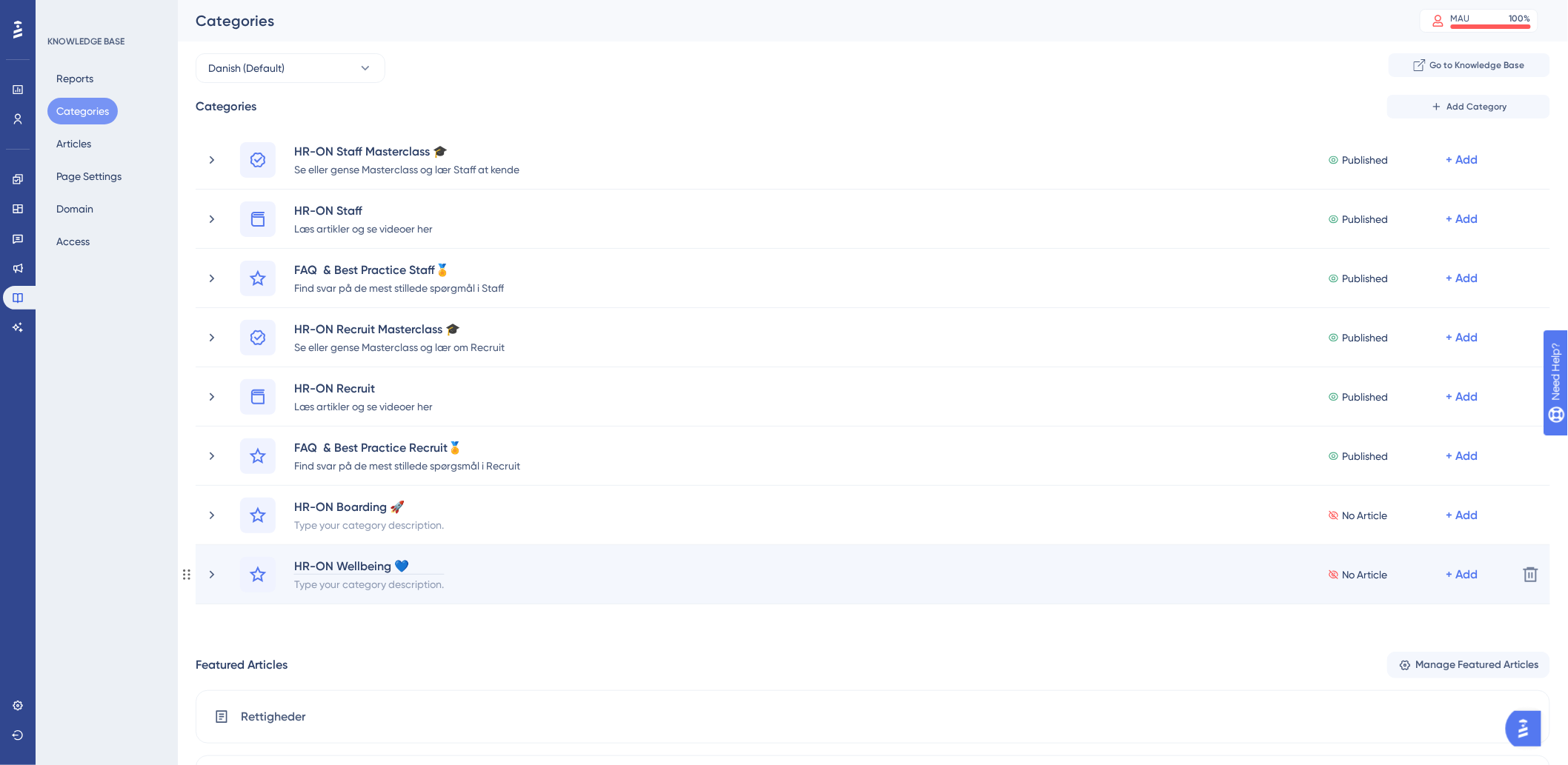
click at [426, 566] on div "HR-ON Wellbeing 💙" at bounding box center [369, 565] width 151 height 18
click at [427, 564] on div "HR-ON Wellbeing 💙" at bounding box center [369, 565] width 151 height 18
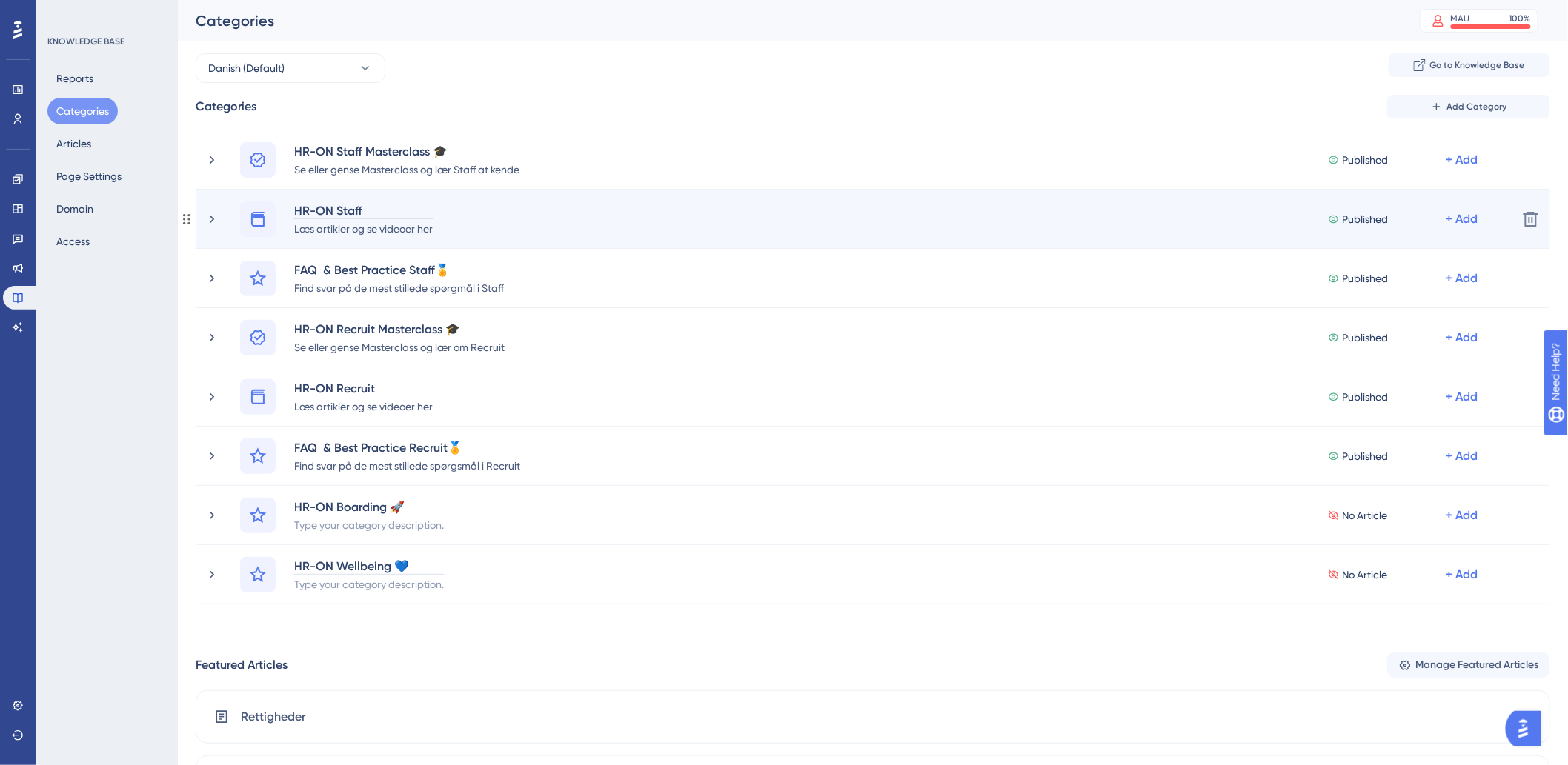
click at [422, 211] on div "HR-ON Staff" at bounding box center [363, 210] width 140 height 18
click at [414, 210] on div "HR-ON Staff" at bounding box center [363, 210] width 140 height 18
click at [386, 206] on div "HR-ON Staff 💻" at bounding box center [363, 210] width 140 height 18
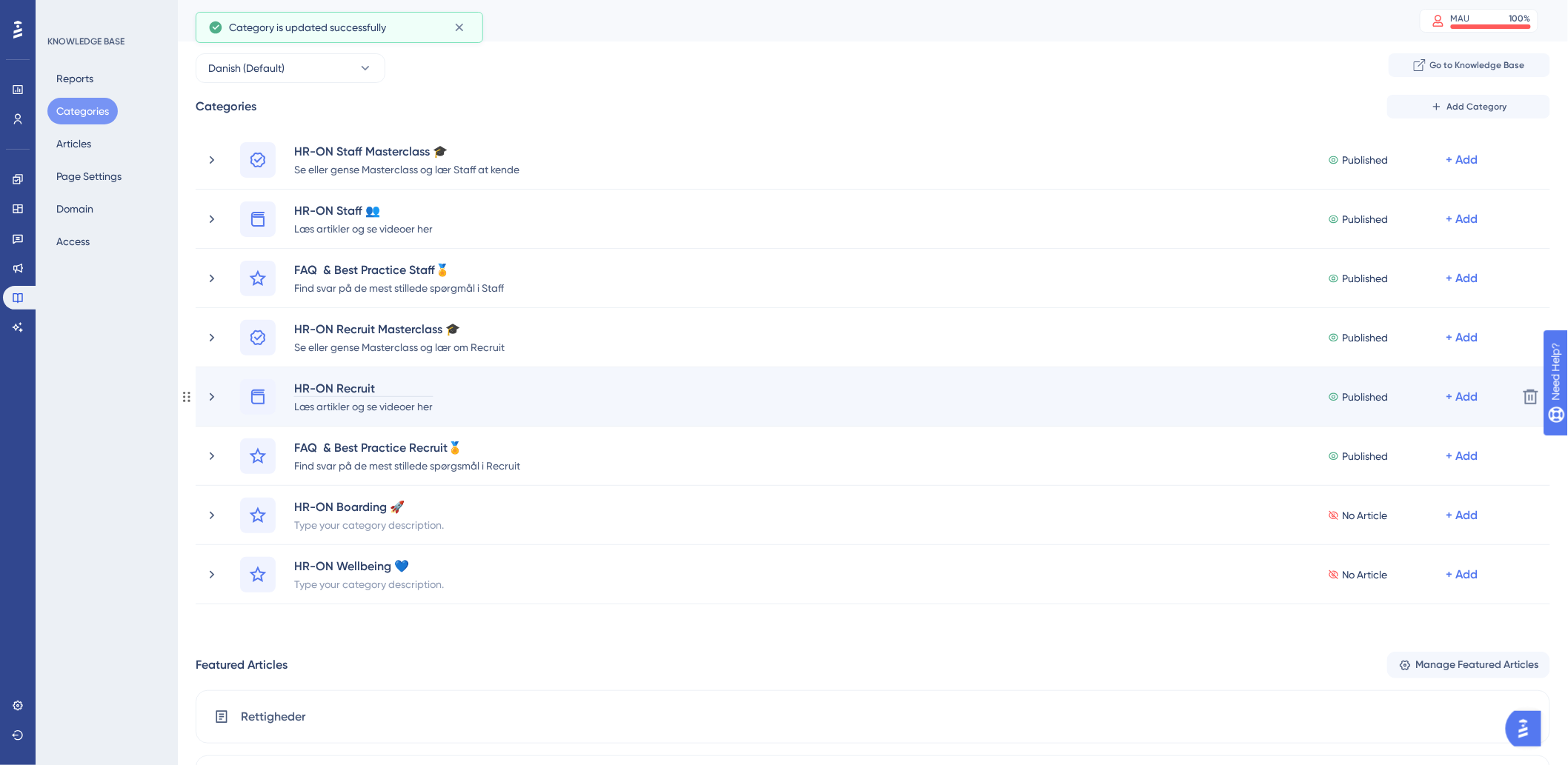
click at [405, 383] on div "HR-ON Recruit" at bounding box center [363, 388] width 140 height 18
click at [409, 387] on div "HR-ON Recruit" at bounding box center [363, 388] width 140 height 18
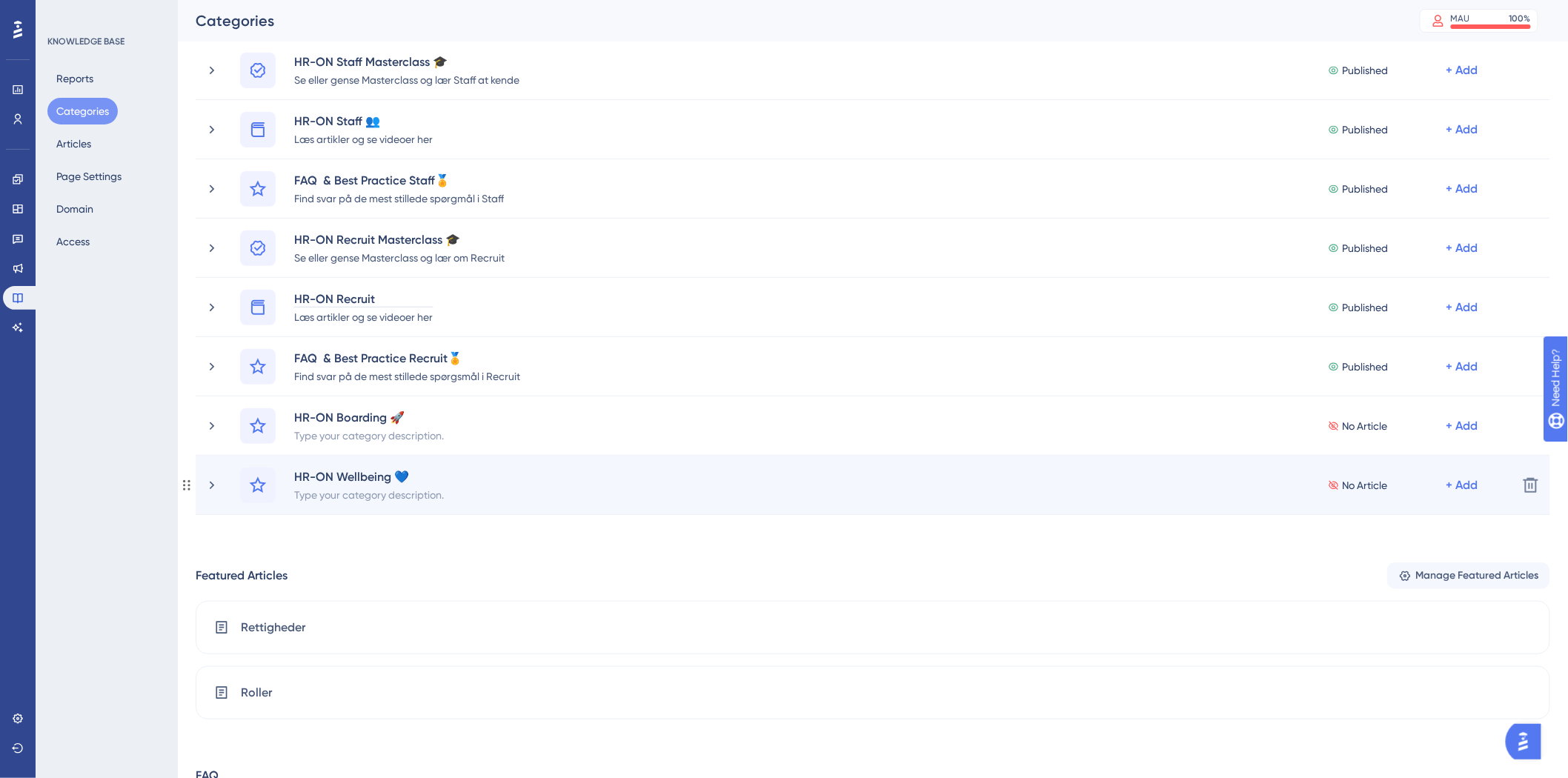
scroll to position [82, 0]
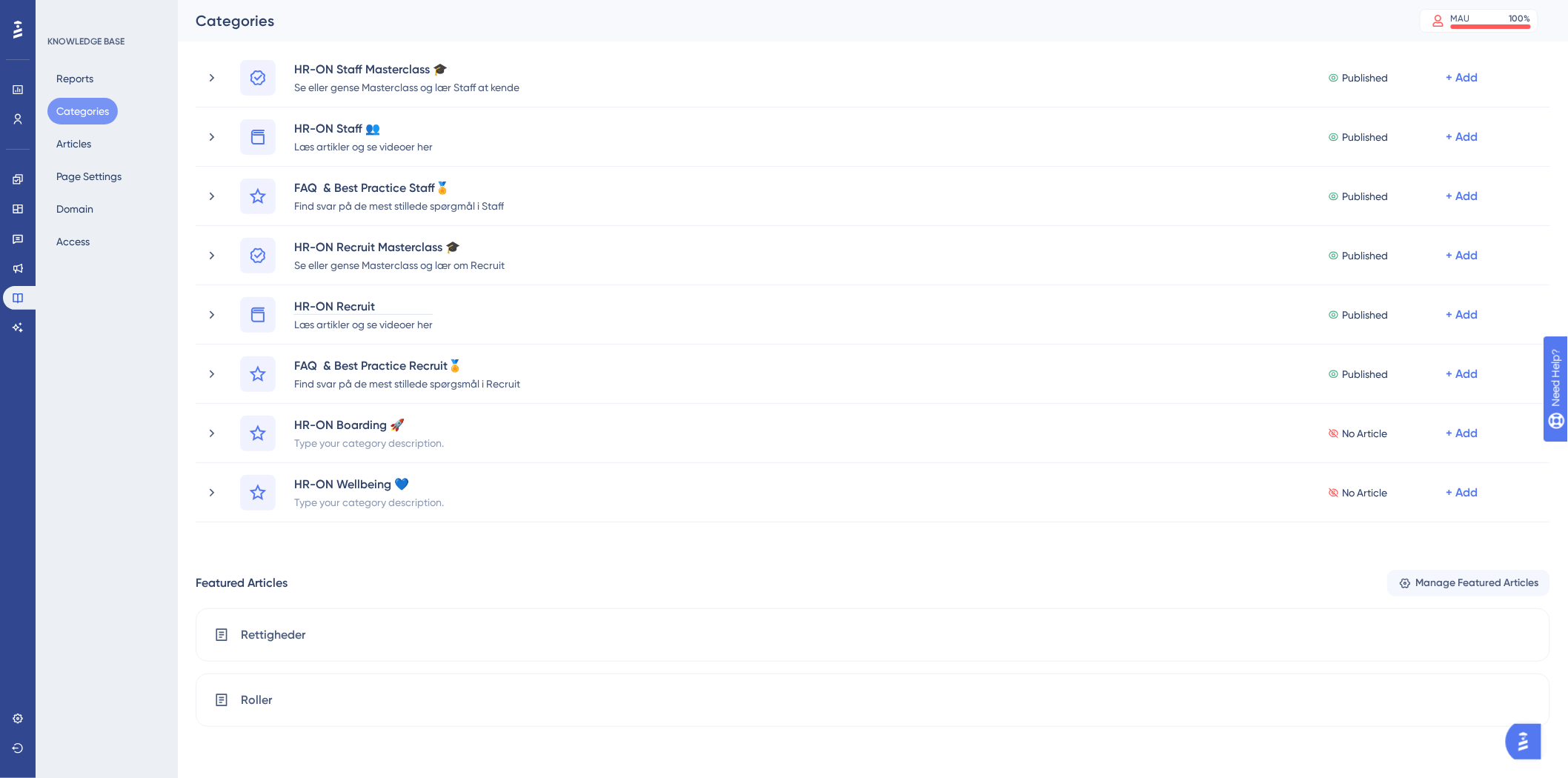
click at [263, 561] on div "Categories Add Category HR-ON Staff Masterclass 🎓 [PERSON_NAME] gense Mastercla…" at bounding box center [873, 427] width 1354 height 830
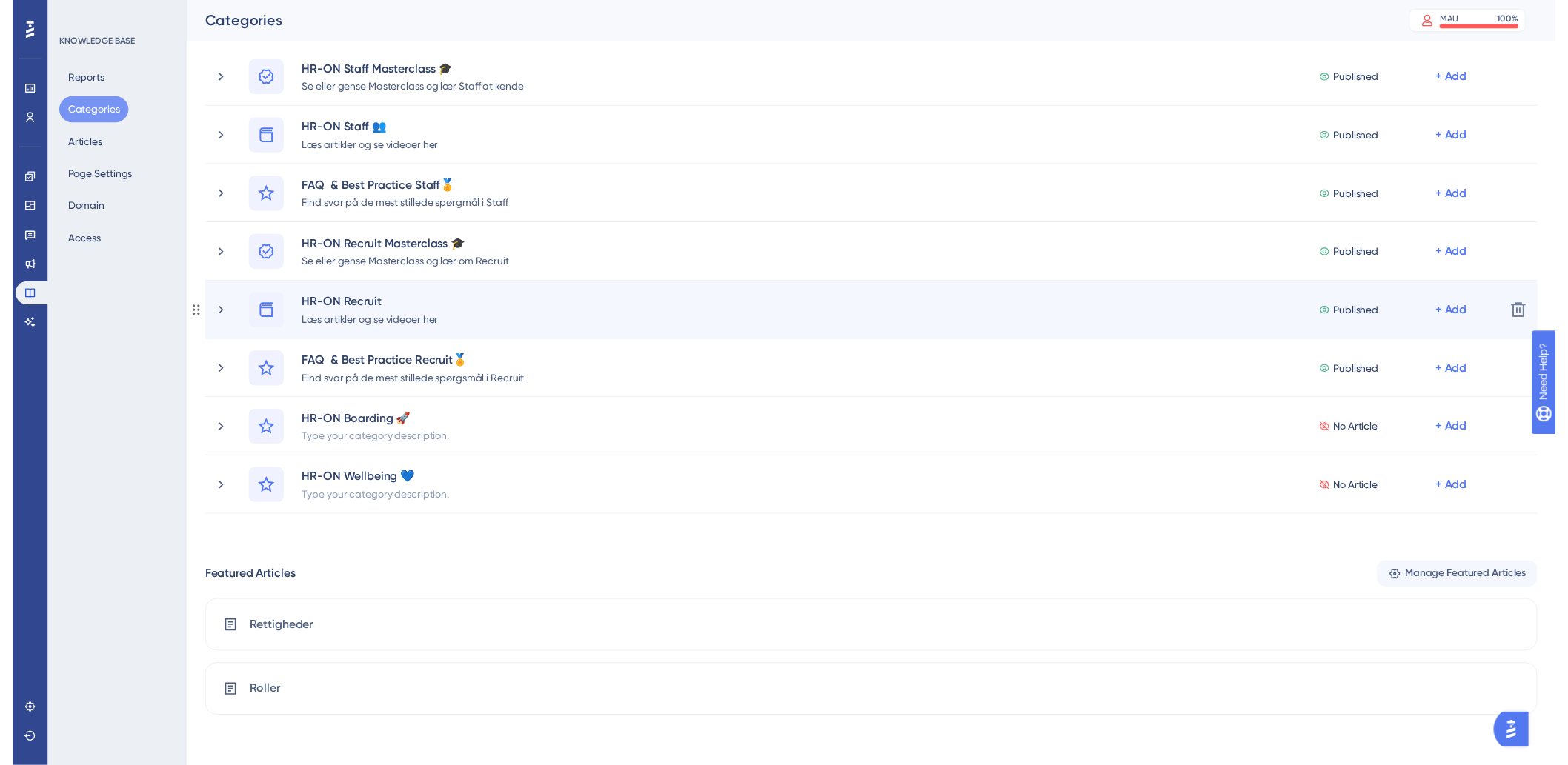
scroll to position [0, 0]
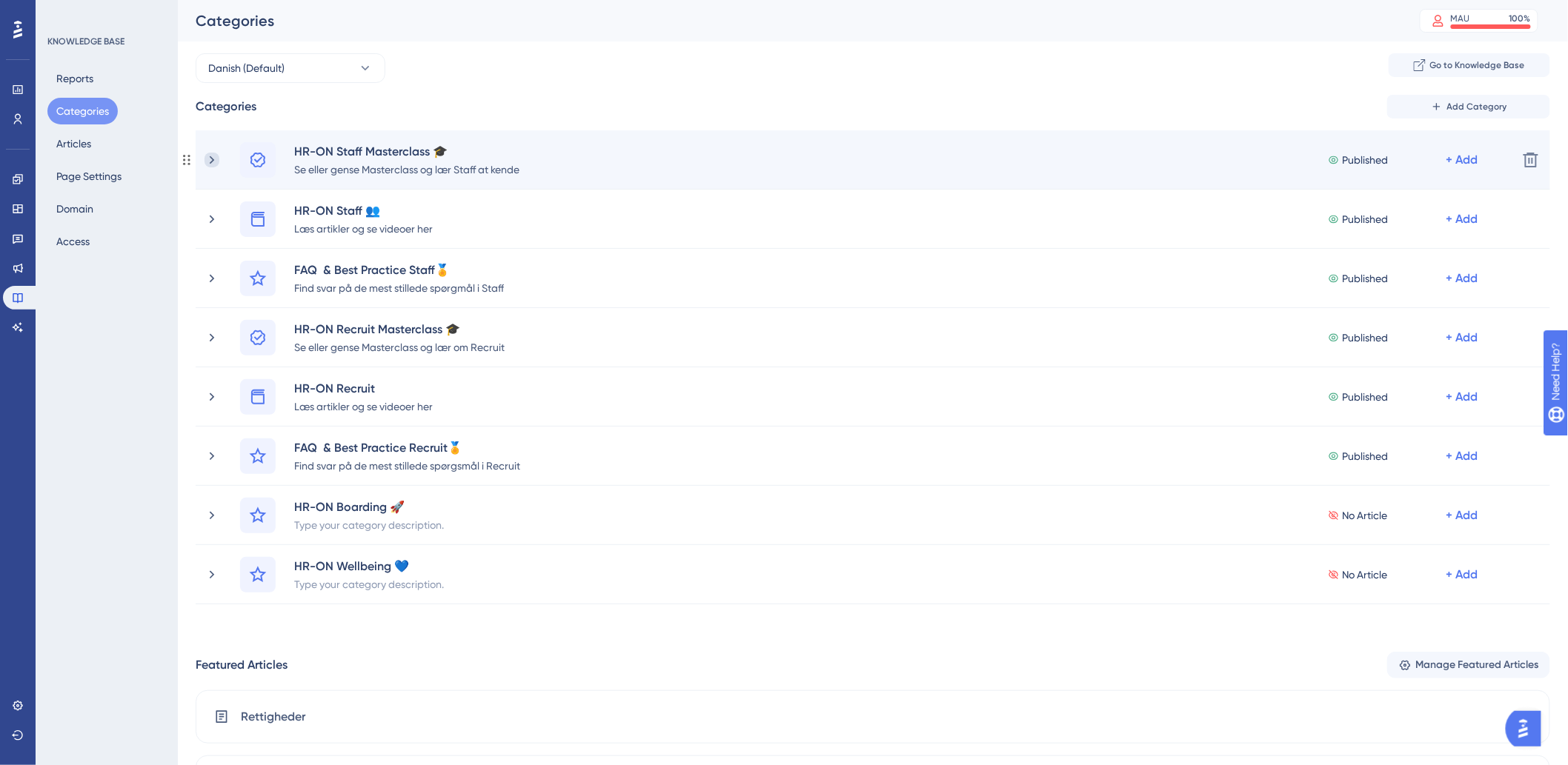
click at [212, 155] on icon at bounding box center [212, 160] width 15 height 15
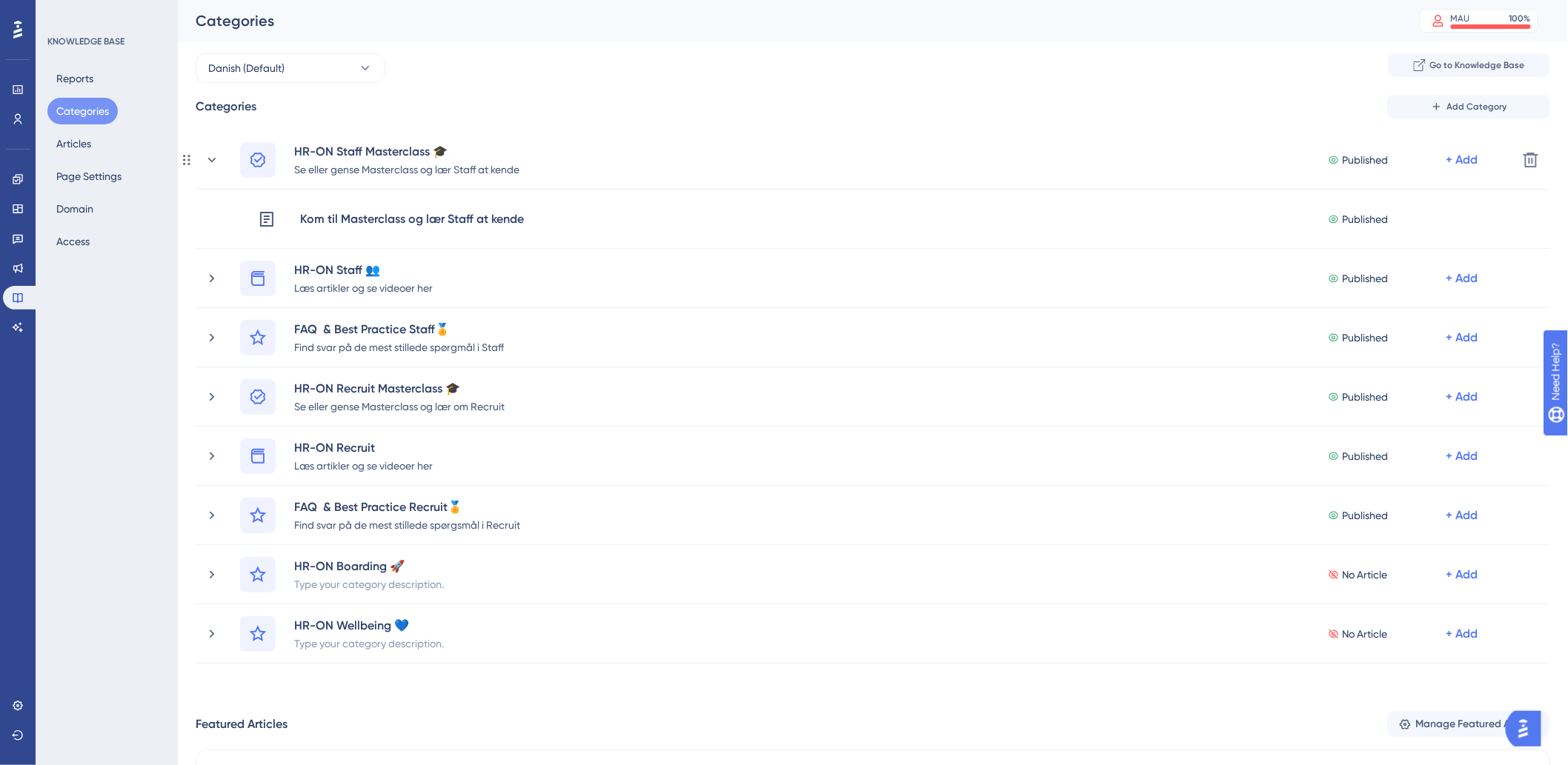
click at [212, 155] on icon at bounding box center [212, 160] width 15 height 15
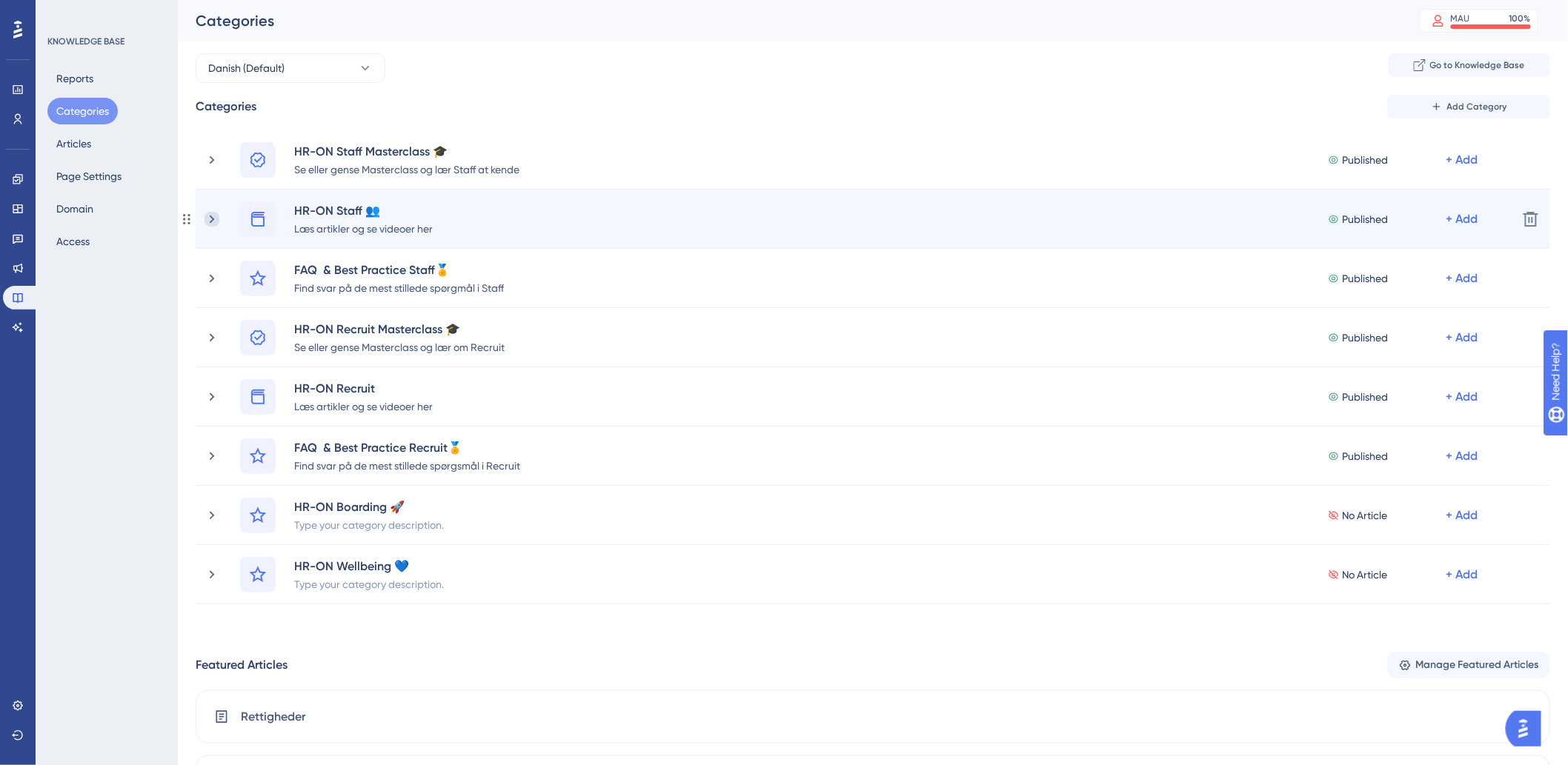
click at [217, 218] on icon at bounding box center [212, 220] width 15 height 15
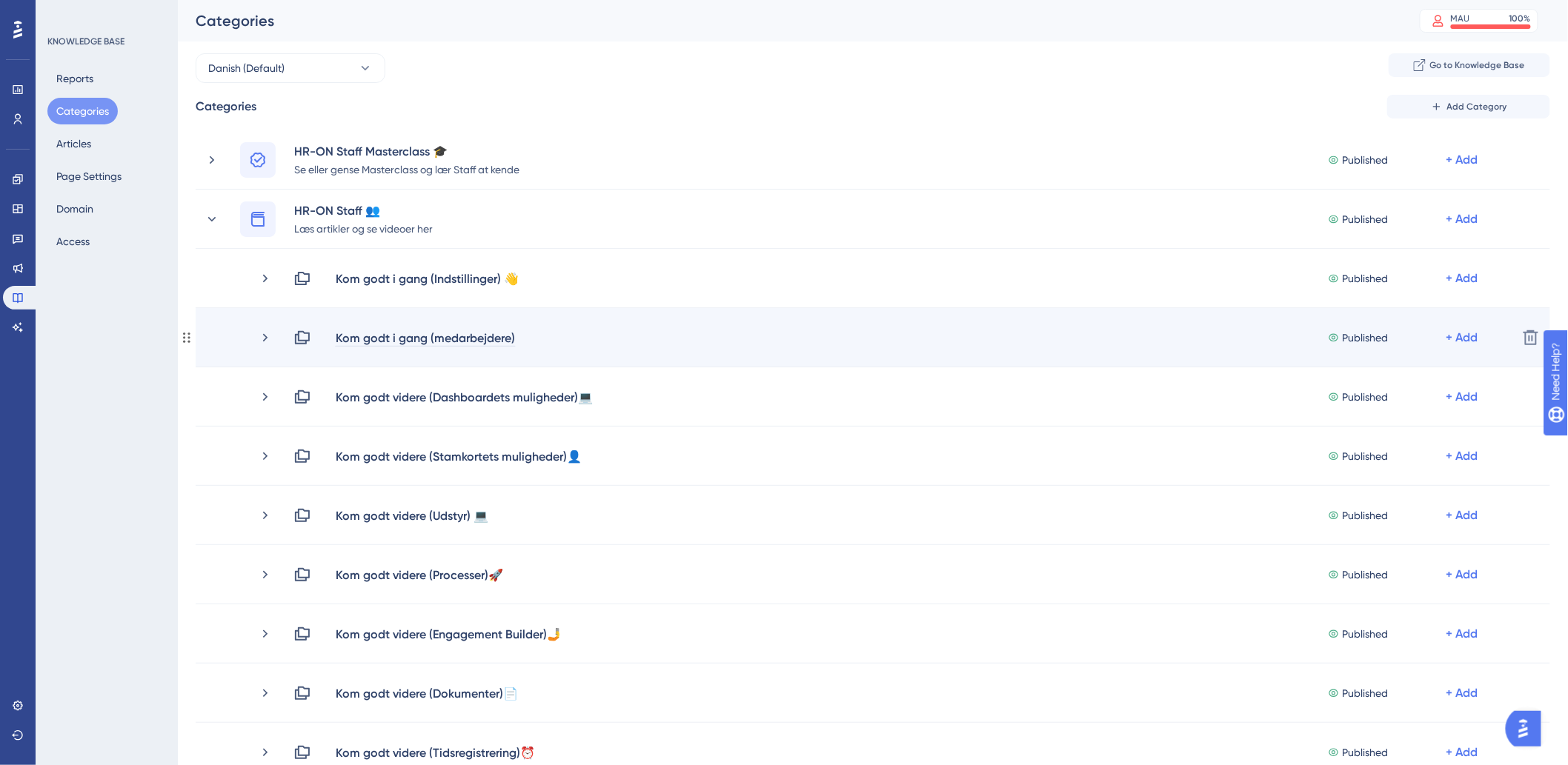
click at [506, 336] on div "Kom godt i gang (medarbejdere)" at bounding box center [425, 337] width 180 height 18
click at [515, 338] on div "Kom godt i gang (medarbejdere)" at bounding box center [425, 337] width 180 height 18
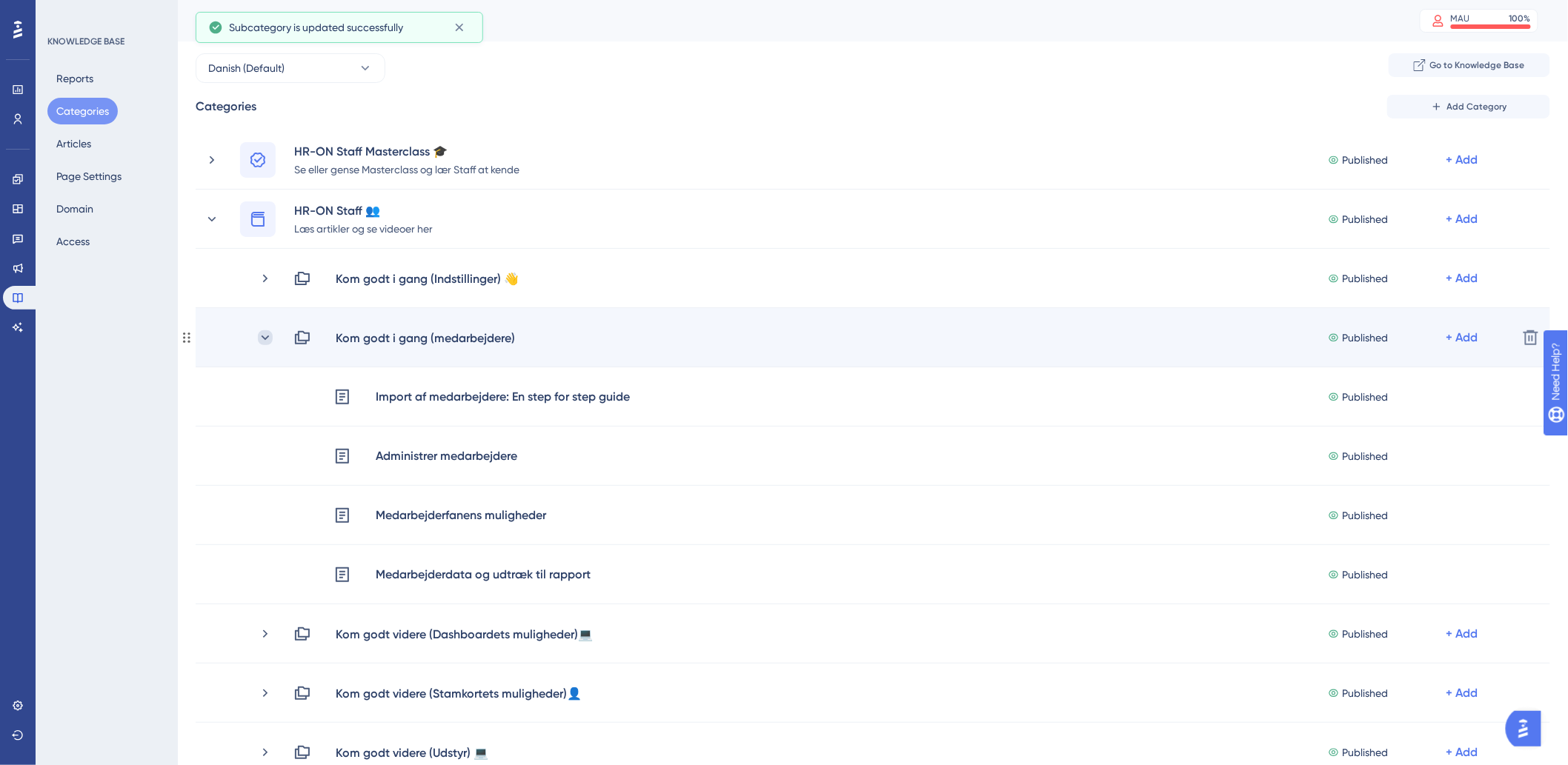
click at [267, 331] on icon at bounding box center [265, 338] width 15 height 15
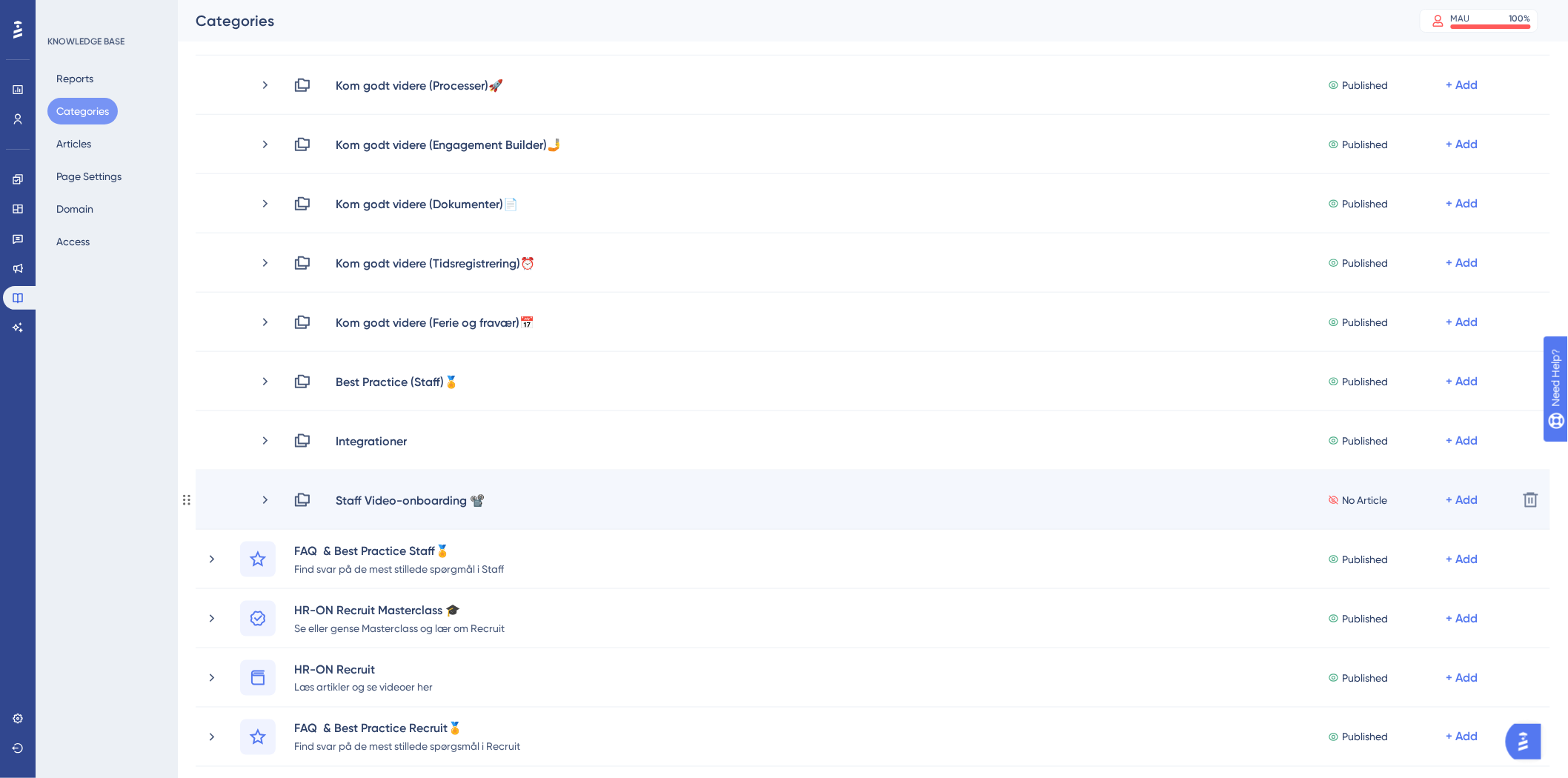
scroll to position [493, 0]
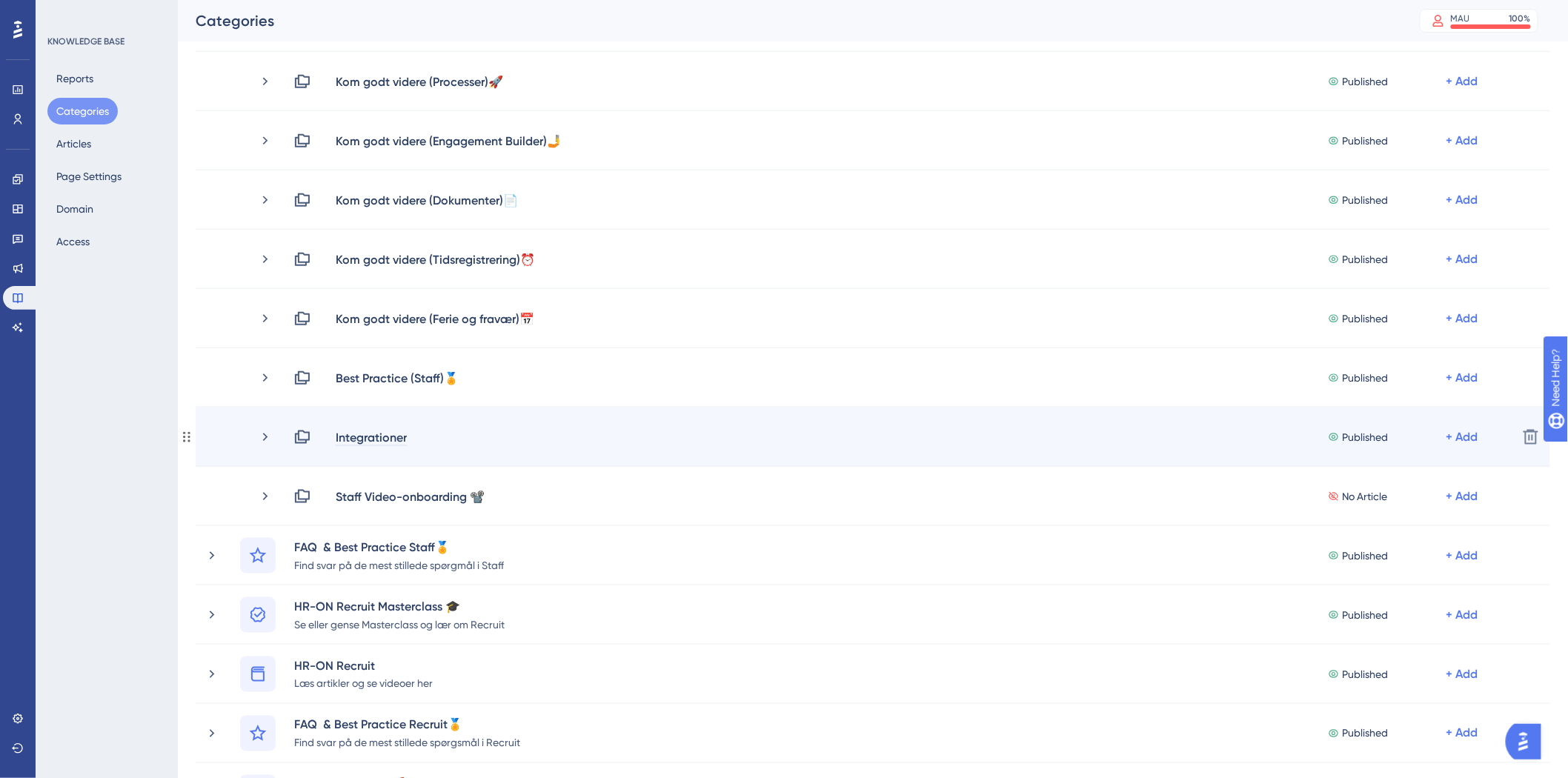
click at [406, 436] on div "Integrationer" at bounding box center [371, 436] width 73 height 18
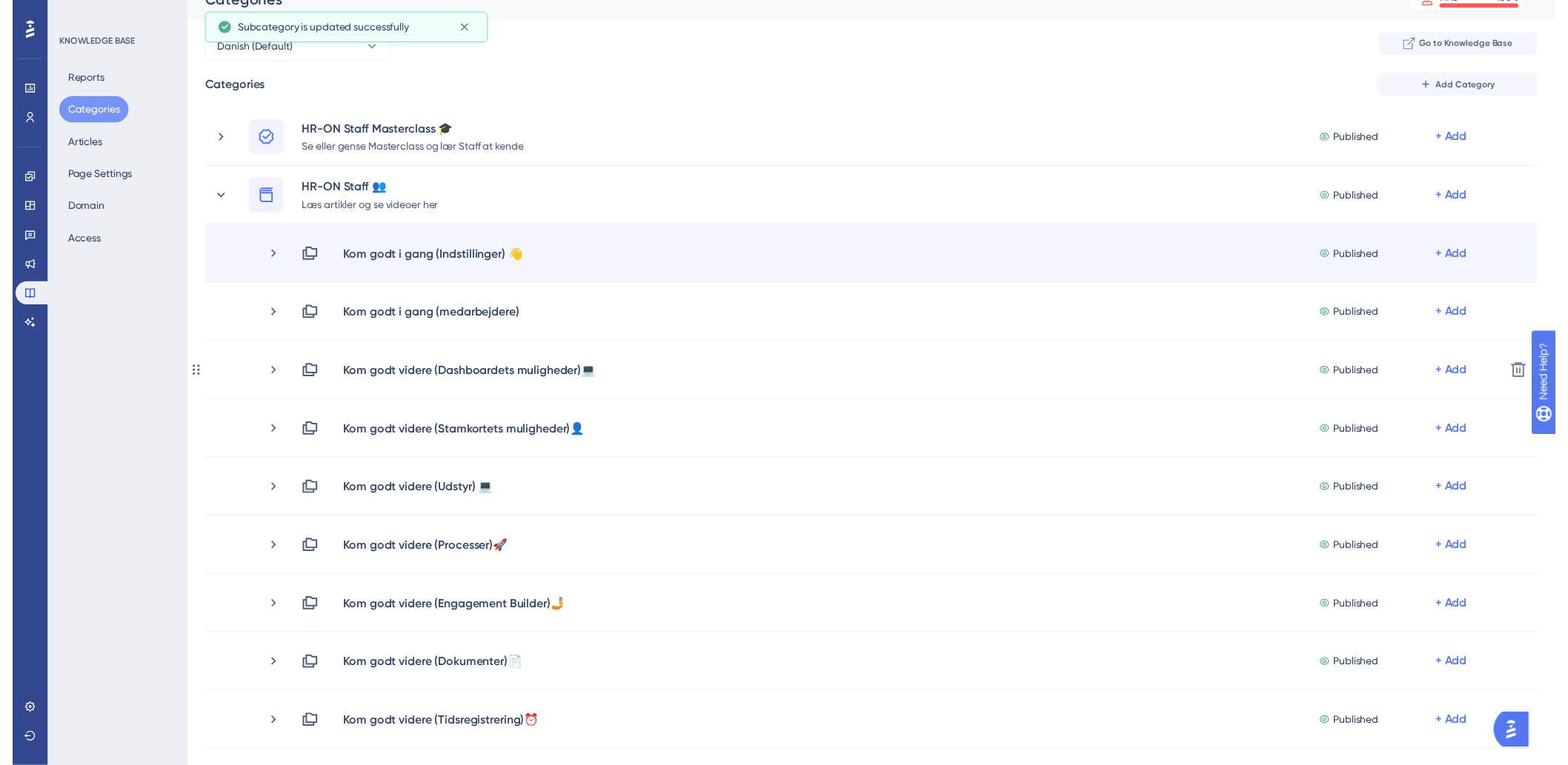
scroll to position [0, 0]
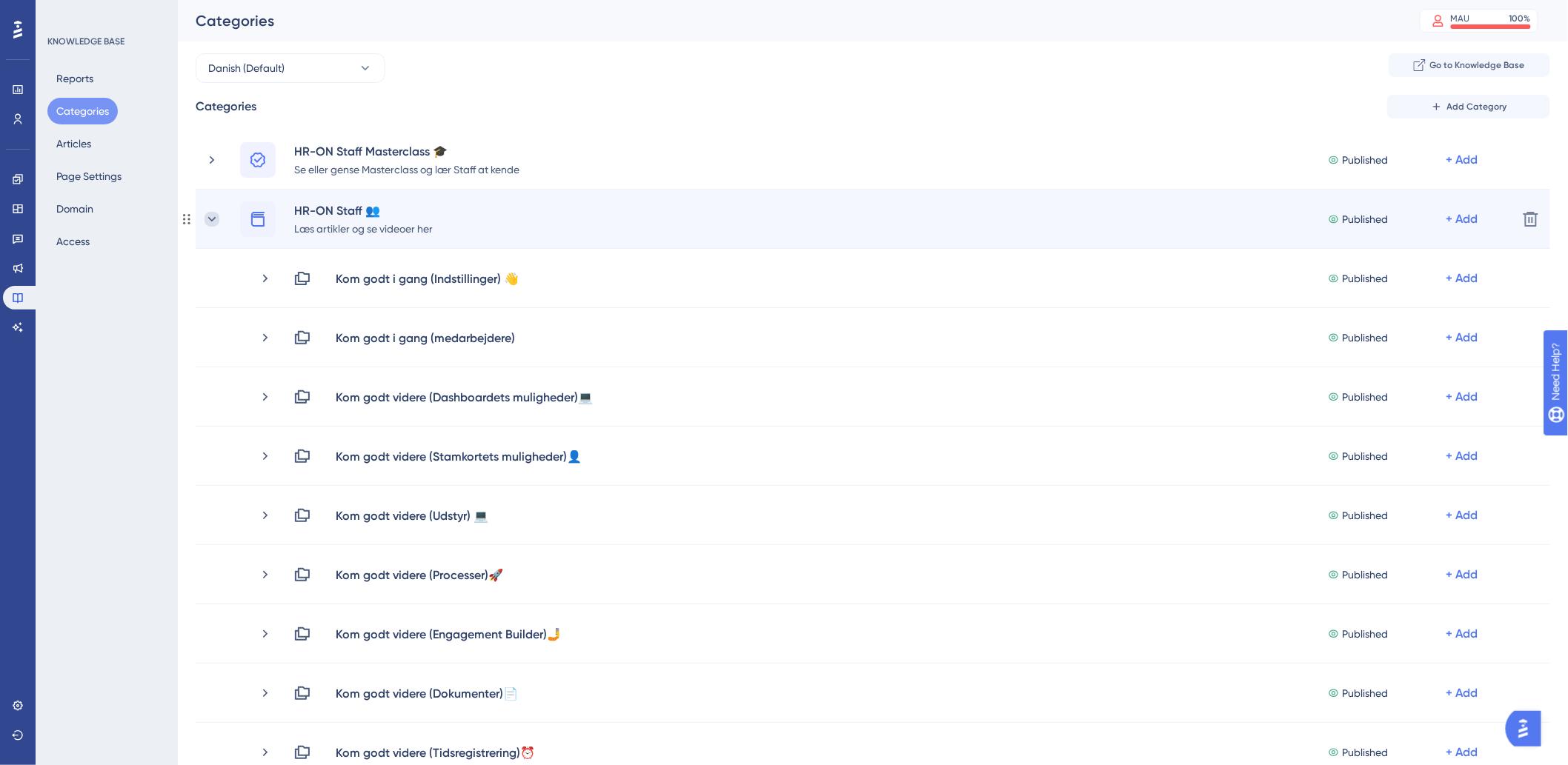
click at [211, 216] on icon at bounding box center [212, 220] width 15 height 15
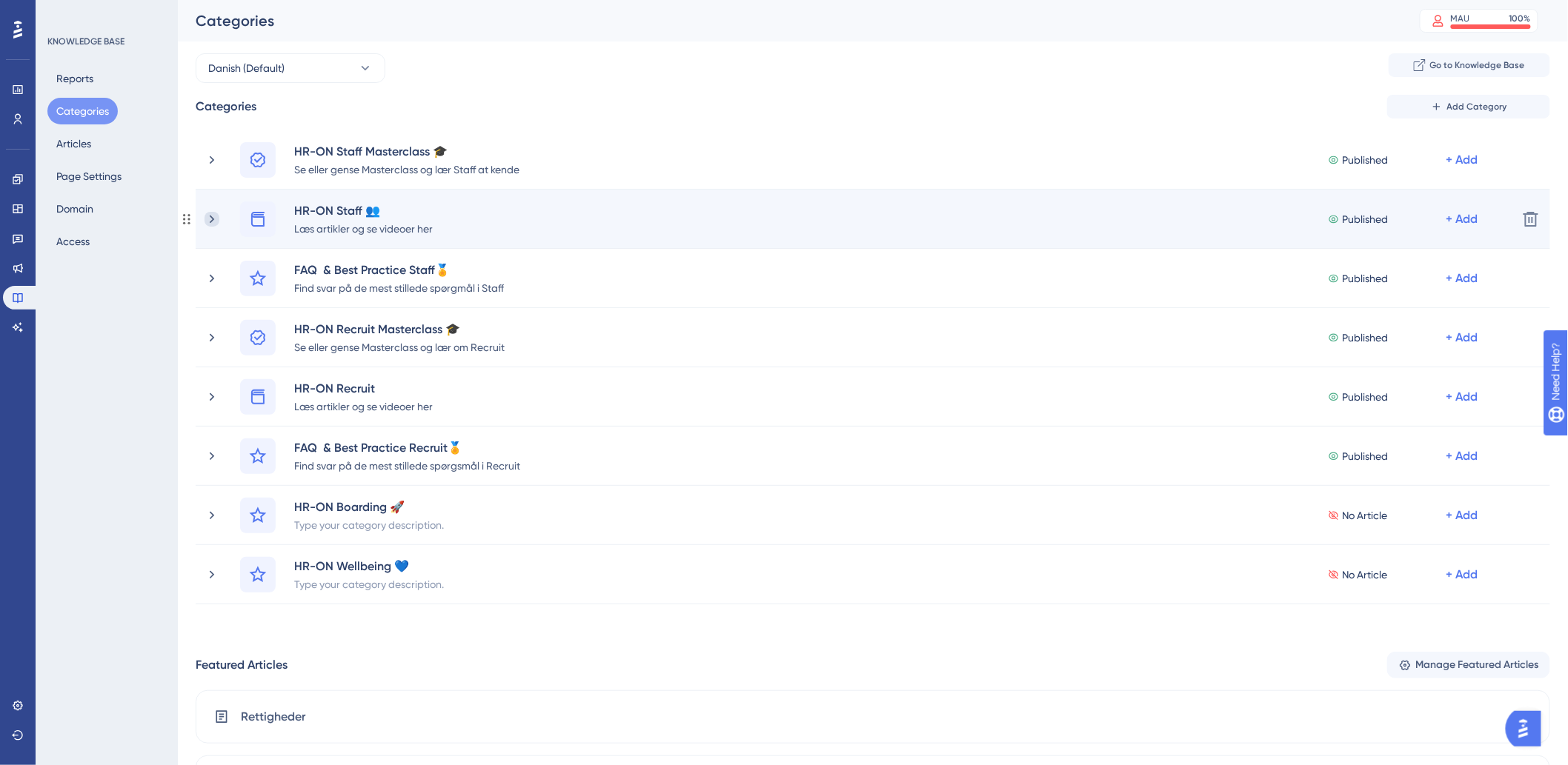
click at [211, 218] on icon at bounding box center [212, 220] width 15 height 15
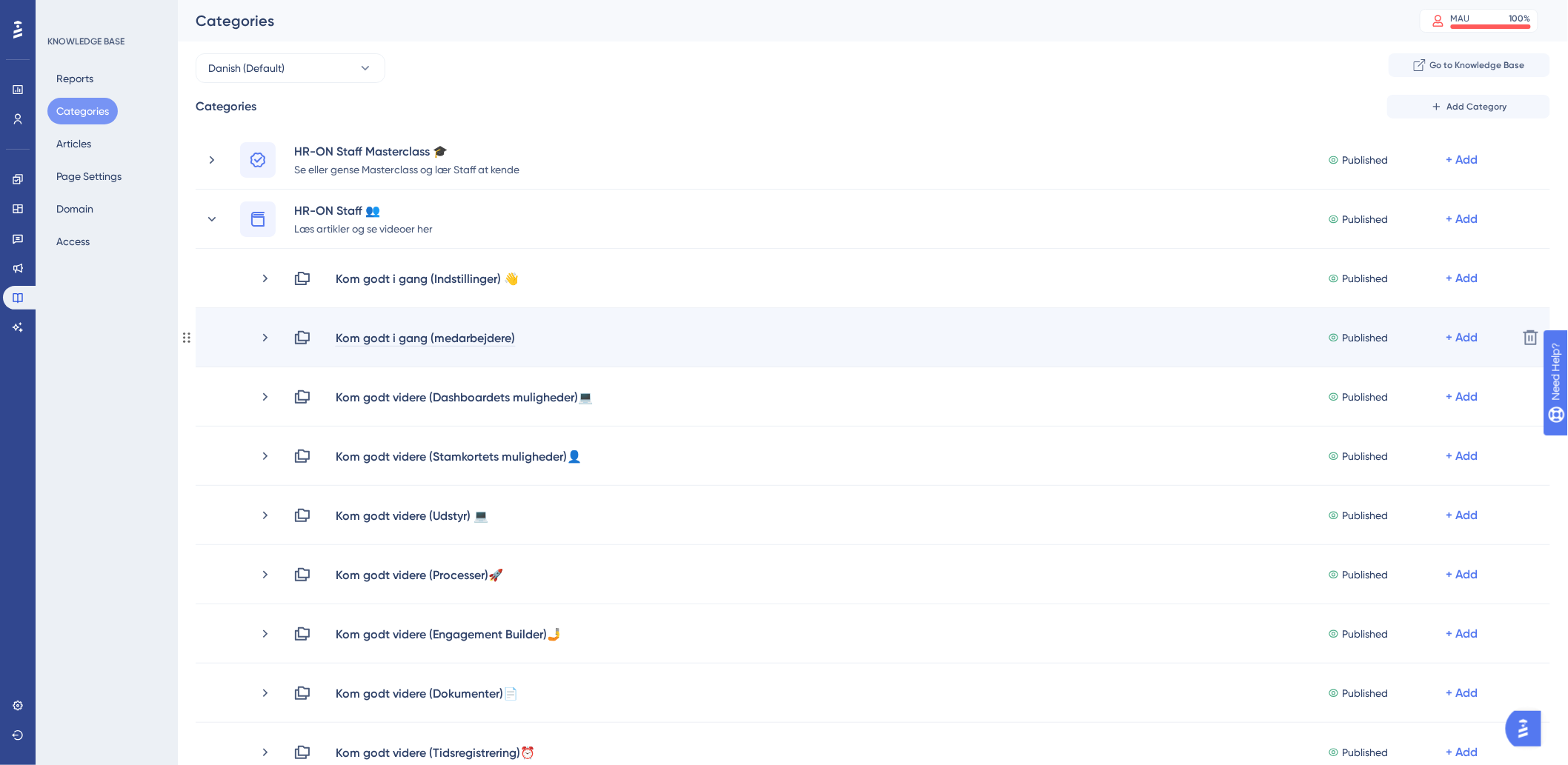
click at [513, 331] on div "Kom godt i gang (medarbejdere)" at bounding box center [425, 337] width 180 height 18
click at [514, 332] on div "Kom godt i gang (medarbejdere)" at bounding box center [425, 337] width 180 height 18
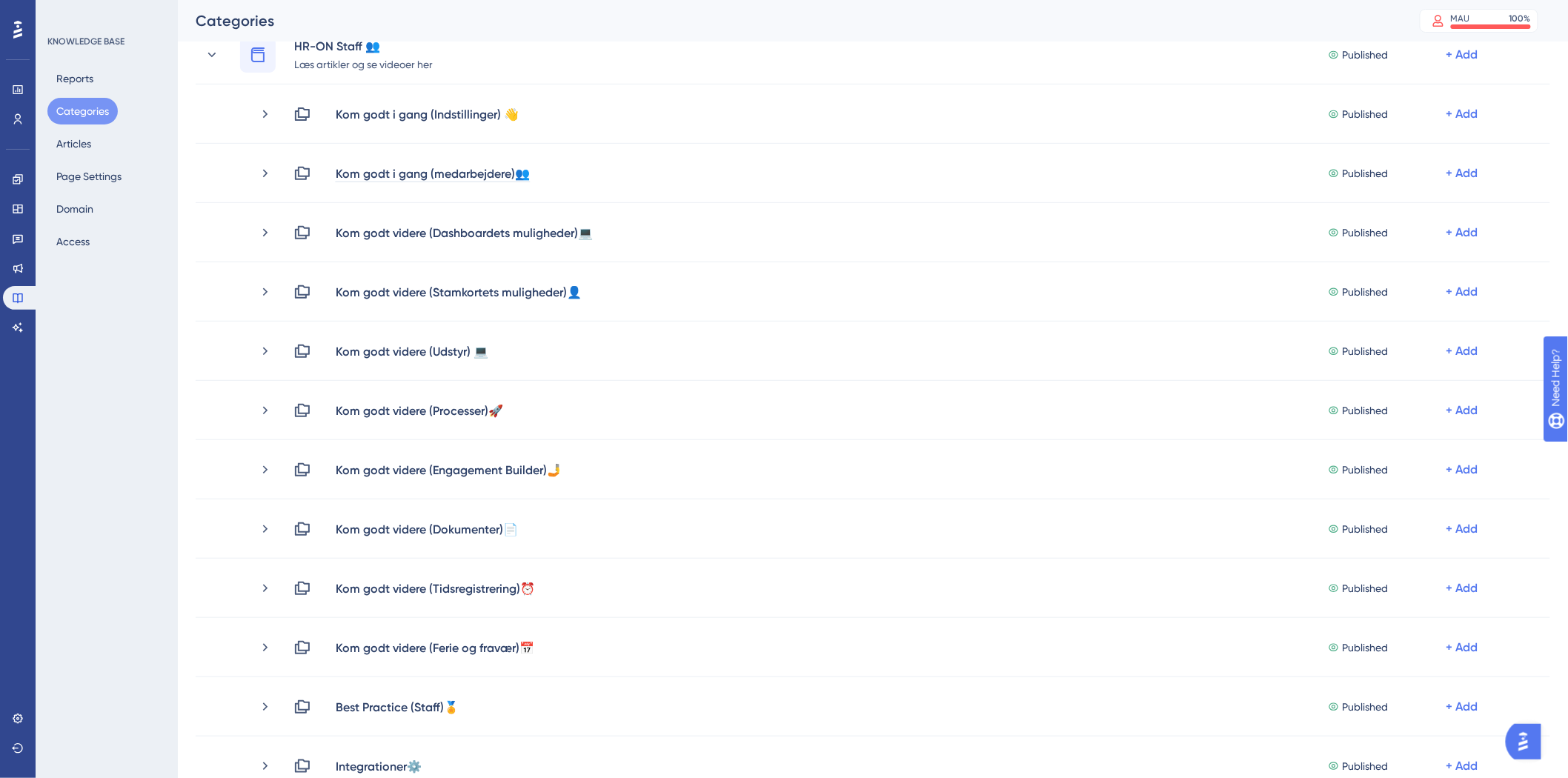
scroll to position [658, 0]
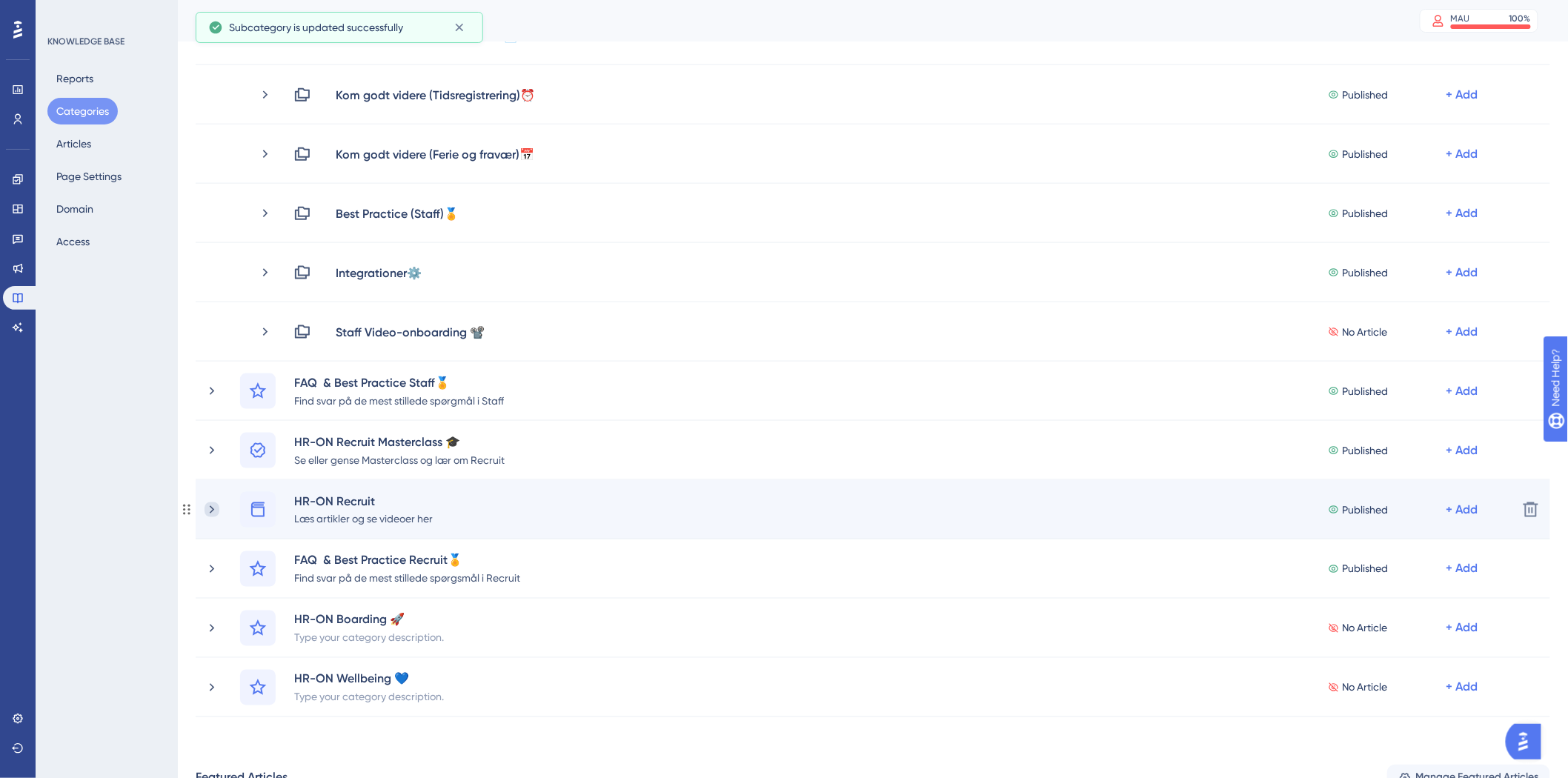
click at [211, 514] on icon at bounding box center [212, 510] width 15 height 15
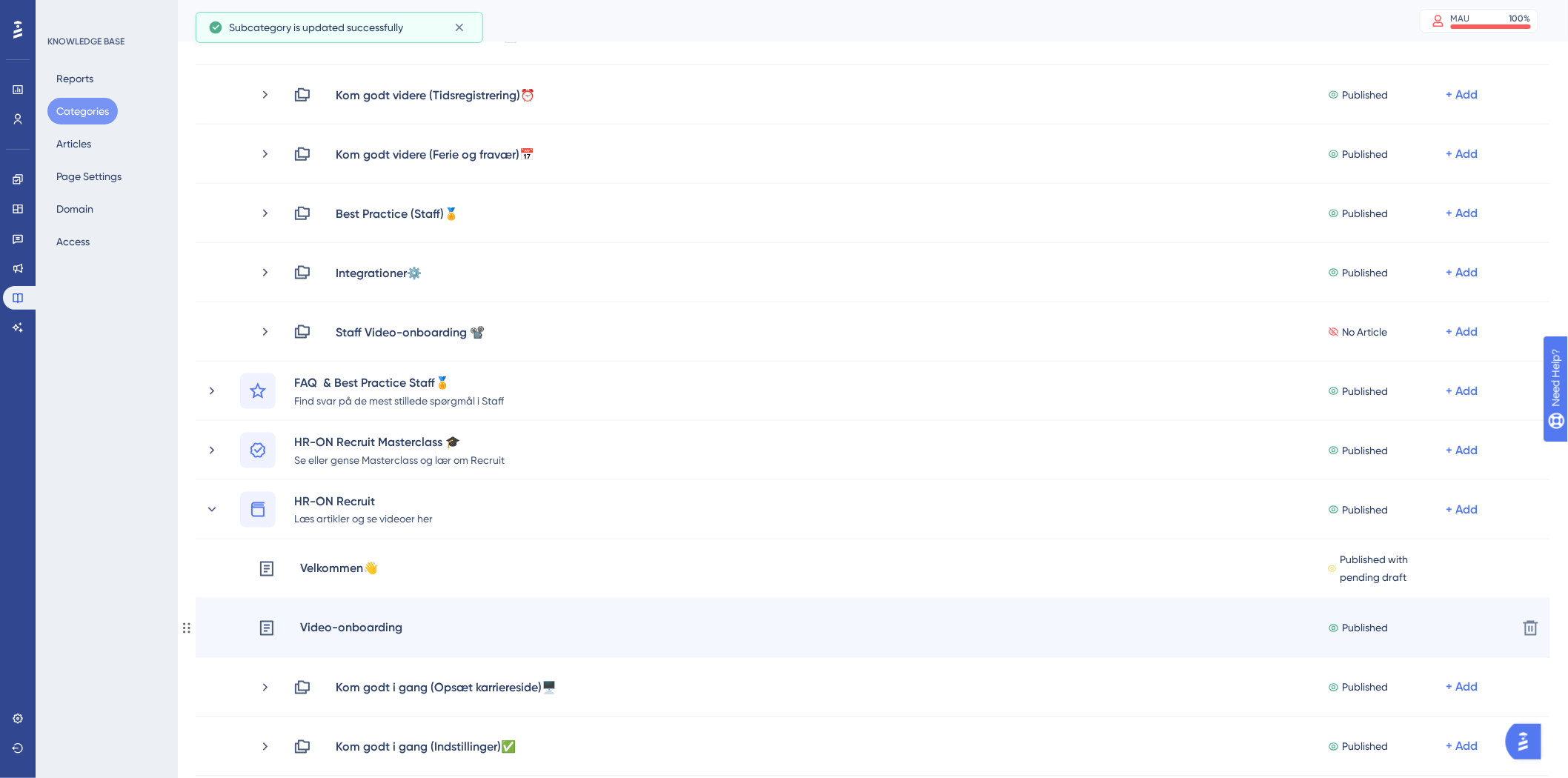
scroll to position [823, 0]
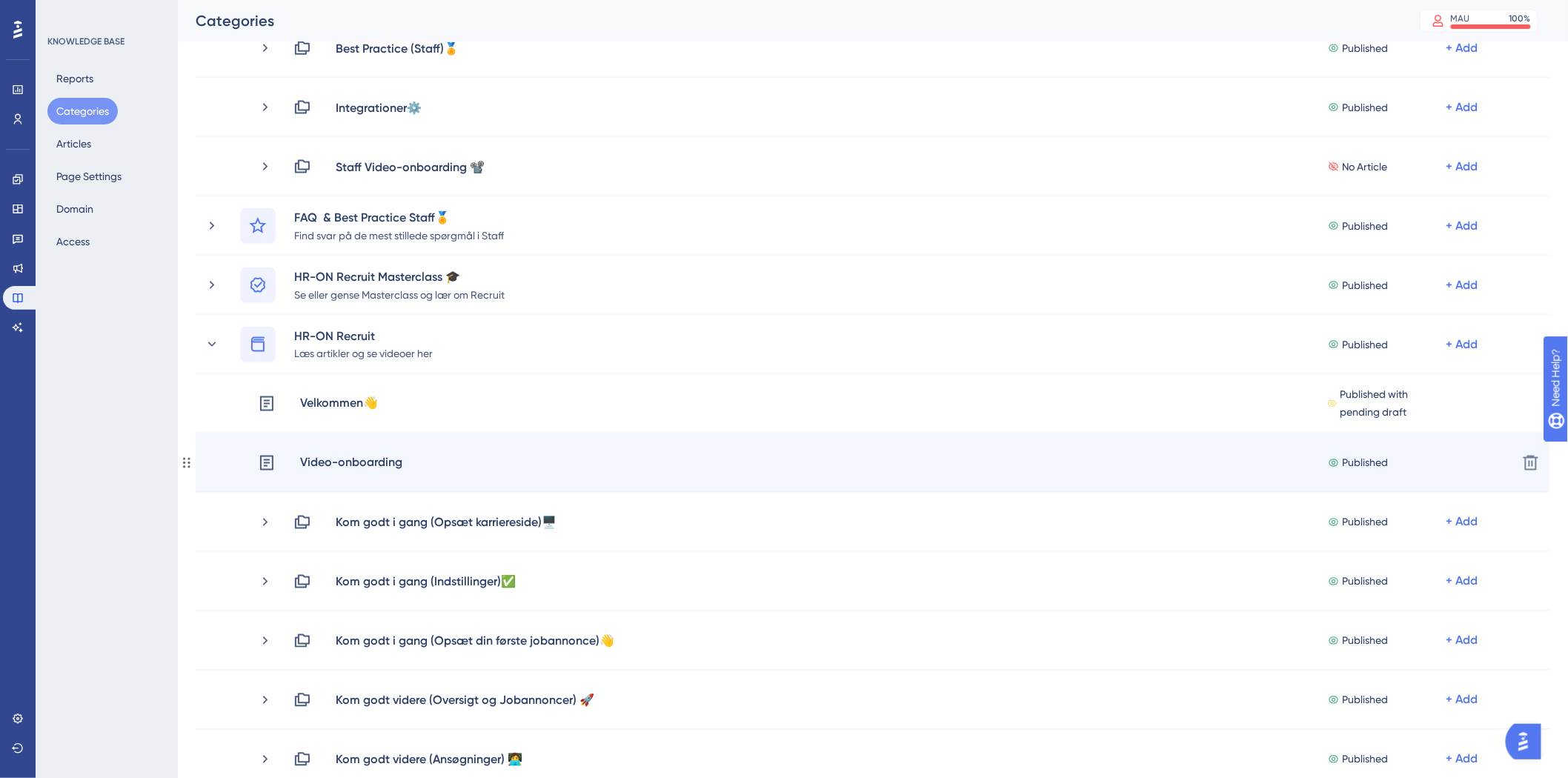
click at [409, 461] on div "Video-onboarding Published + Add" at bounding box center [881, 462] width 1248 height 19
click at [364, 461] on div "Video-onboarding" at bounding box center [352, 462] width 104 height 19
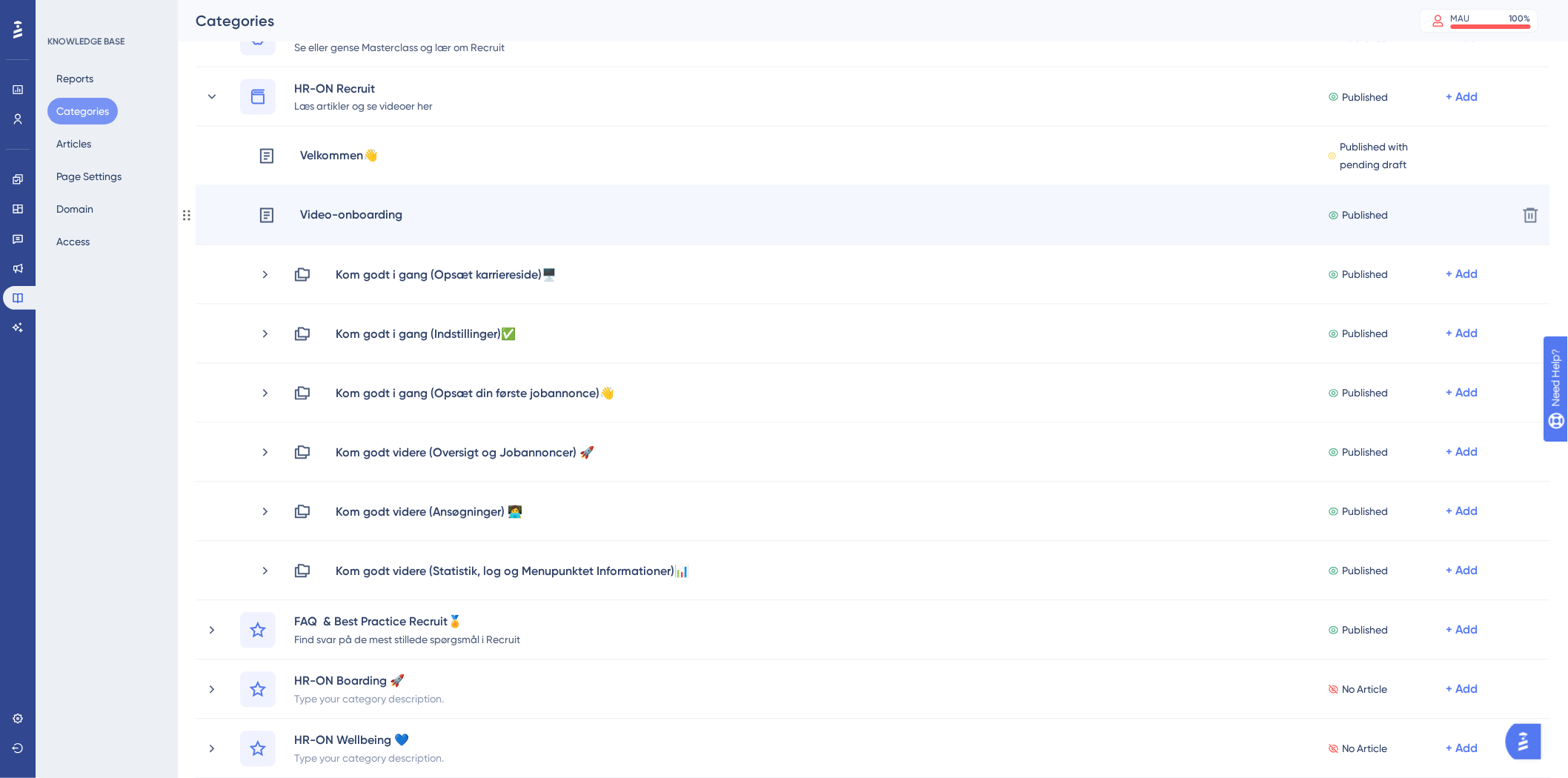
scroll to position [906, 0]
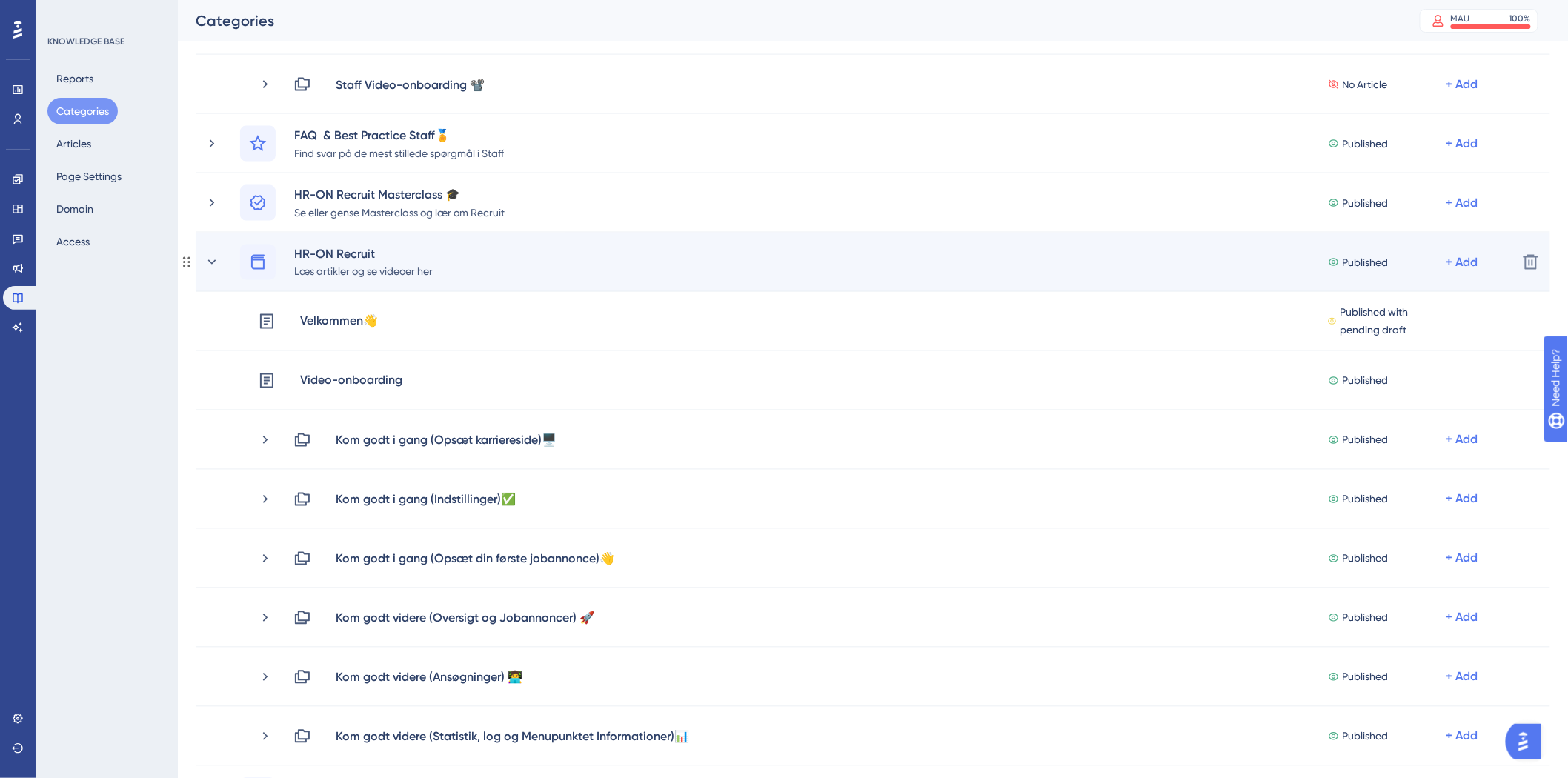
click at [212, 269] on div "HR-ON Recruit Læs artikler og se videoer her Published + Add" at bounding box center [855, 262] width 1301 height 35
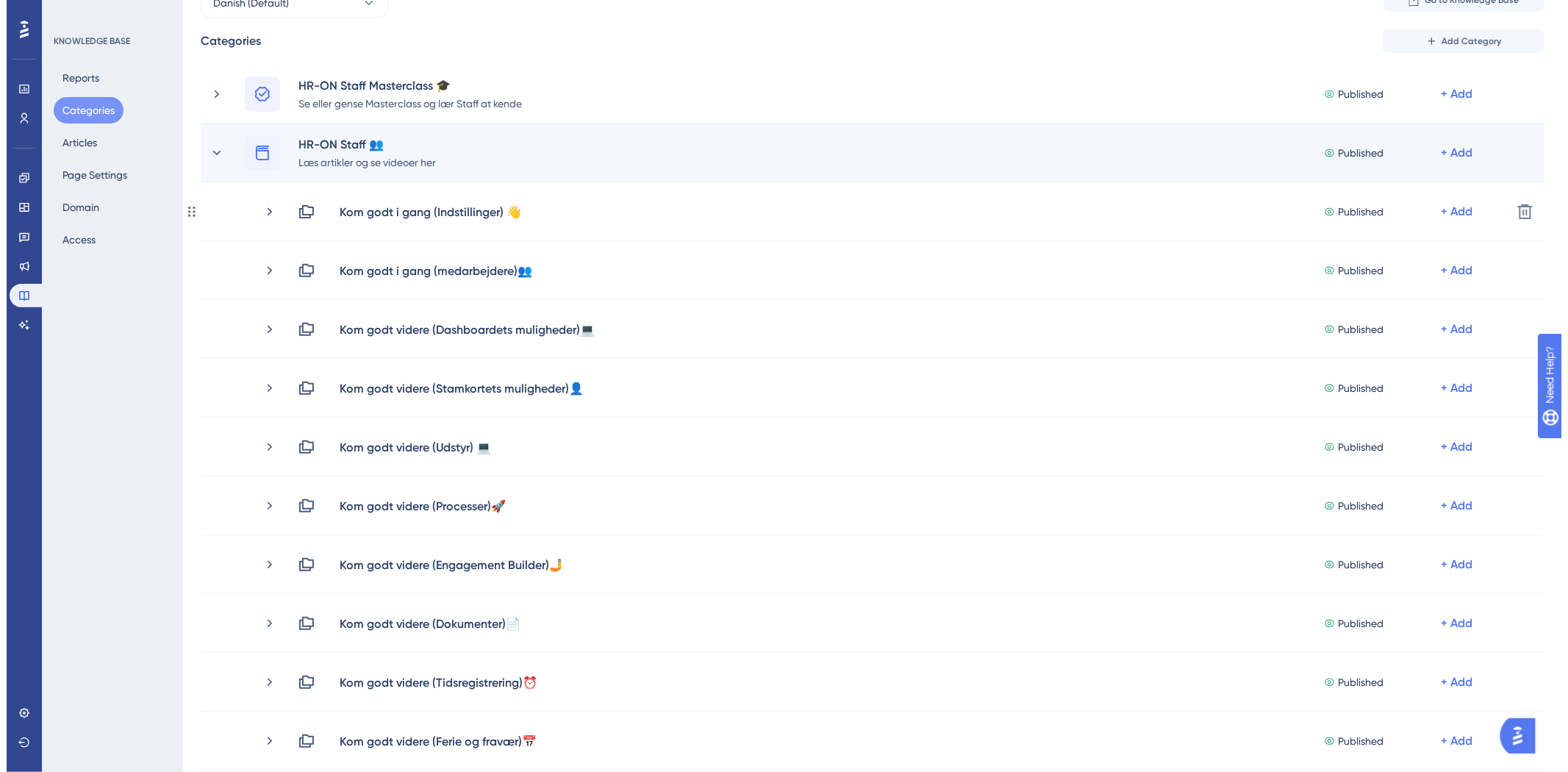
scroll to position [0, 0]
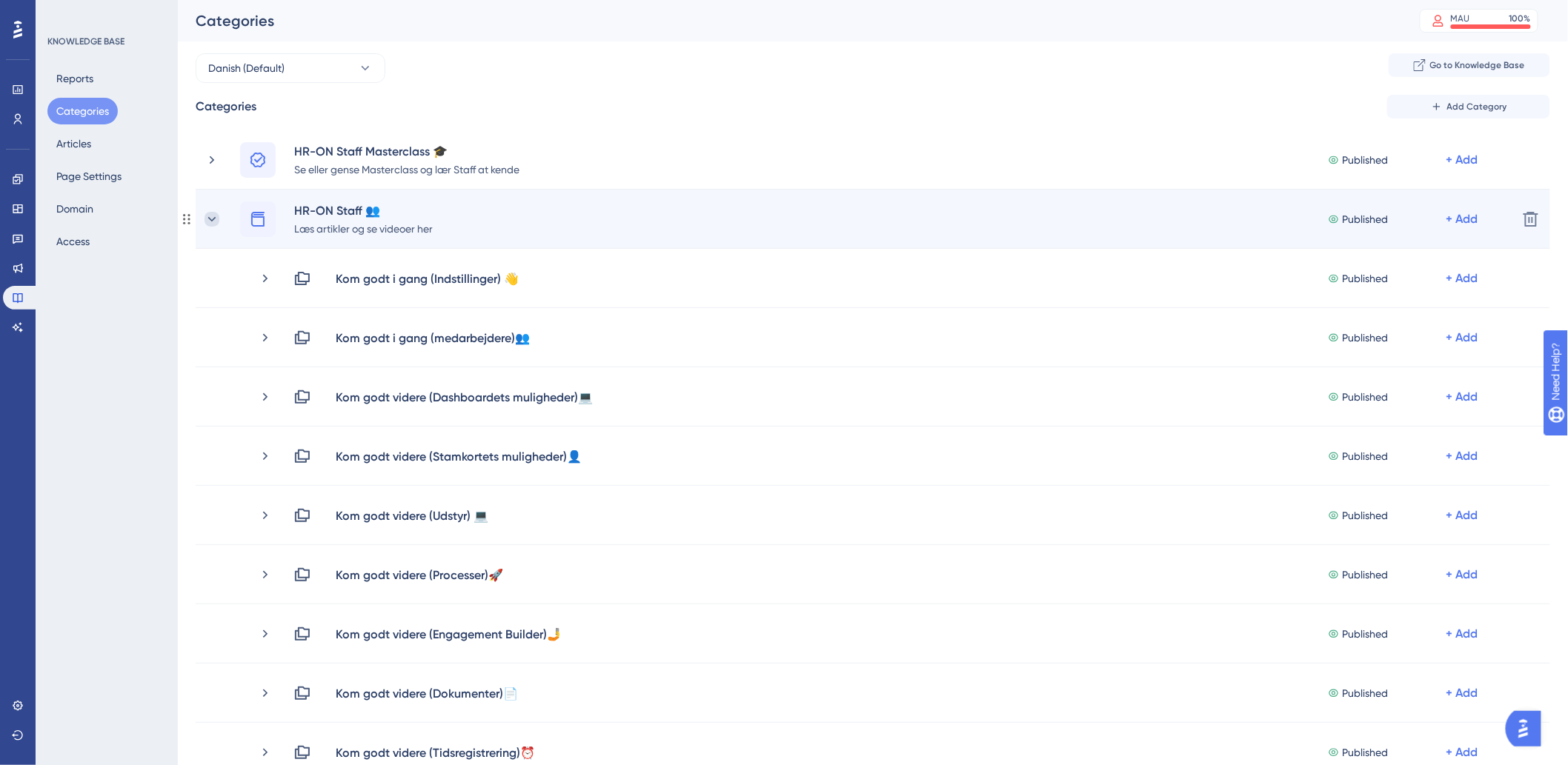
click at [210, 219] on icon at bounding box center [212, 220] width 15 height 15
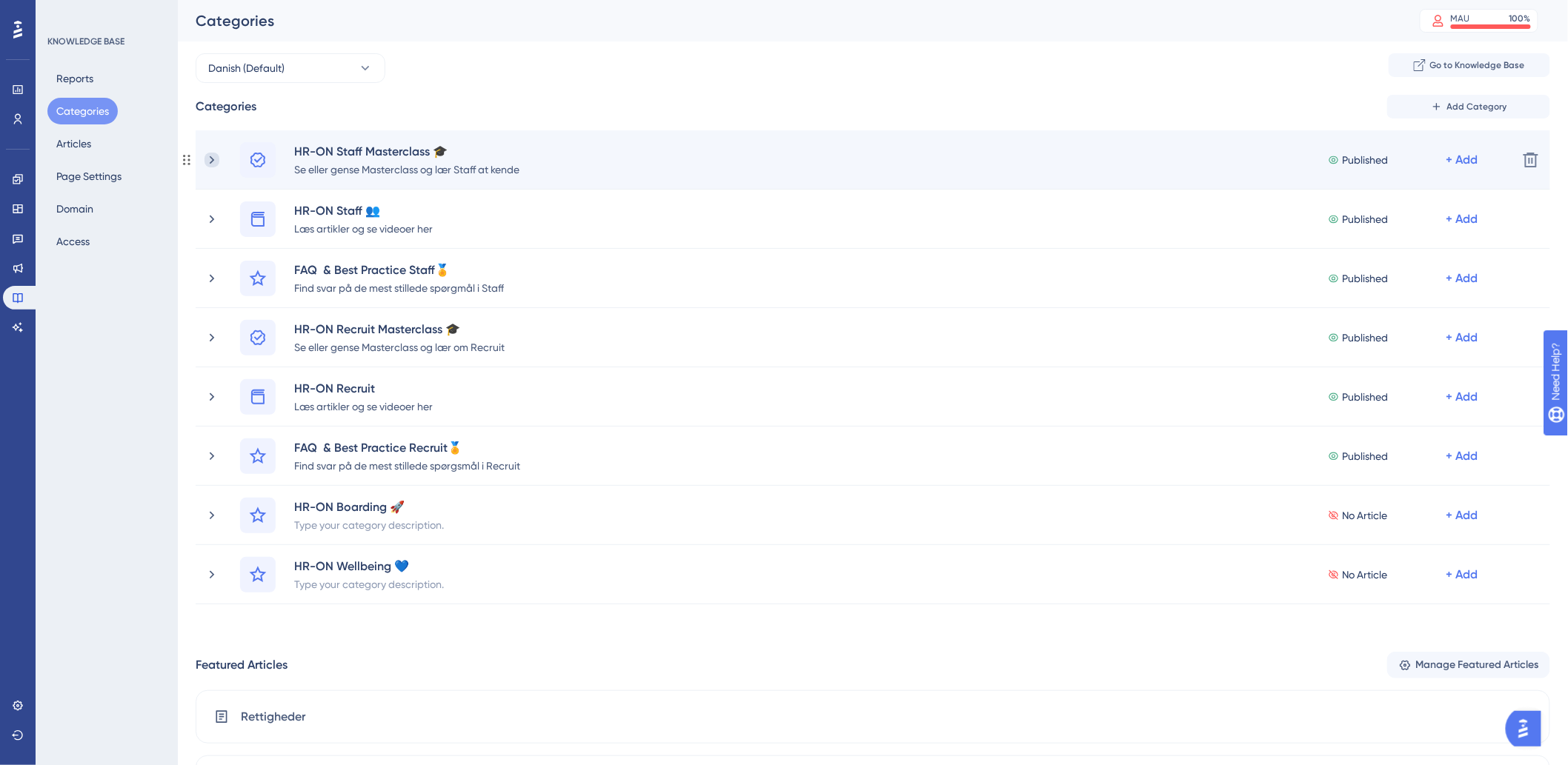
click at [208, 163] on icon at bounding box center [212, 160] width 15 height 15
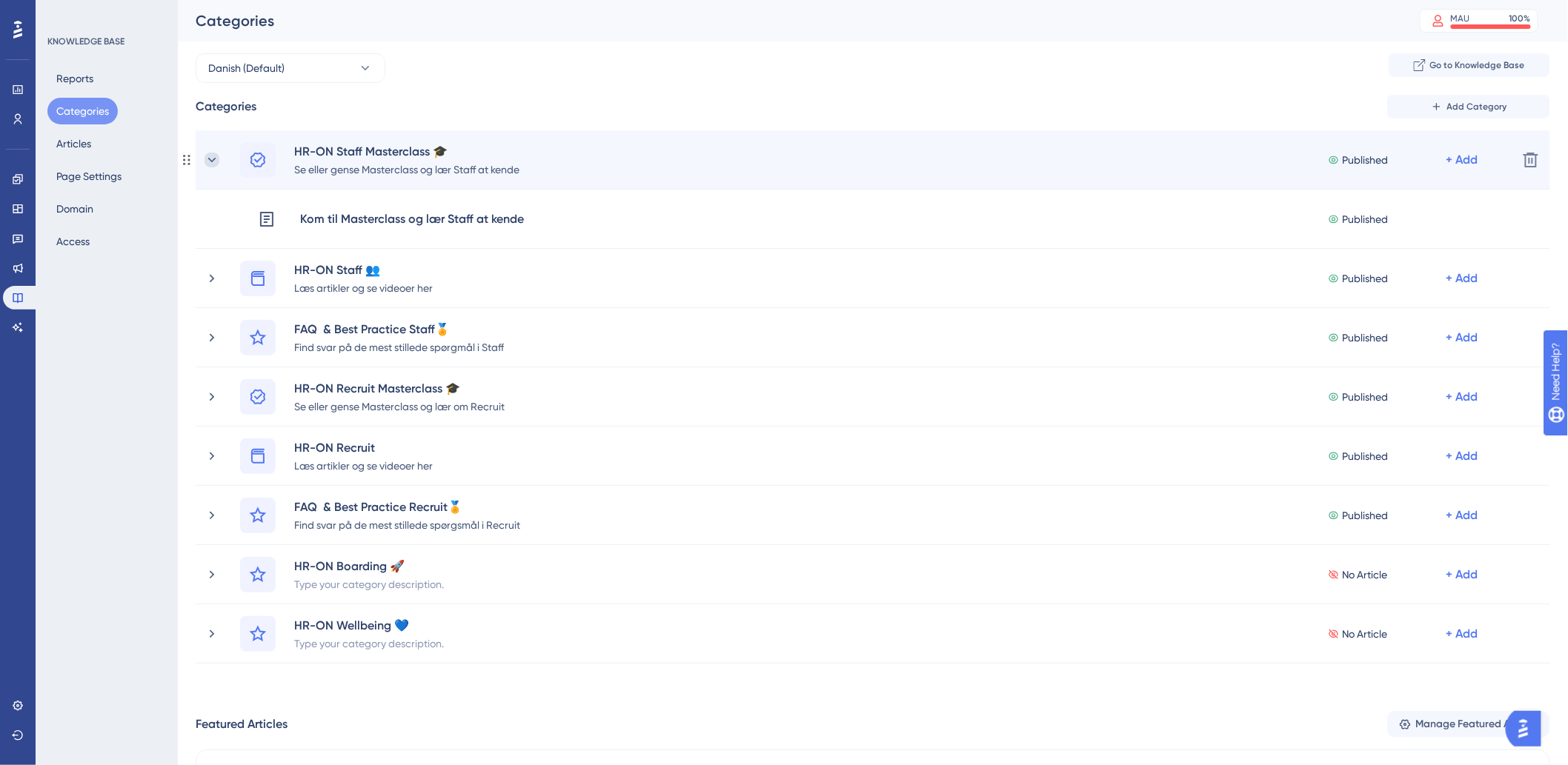
click at [206, 158] on icon at bounding box center [212, 160] width 15 height 15
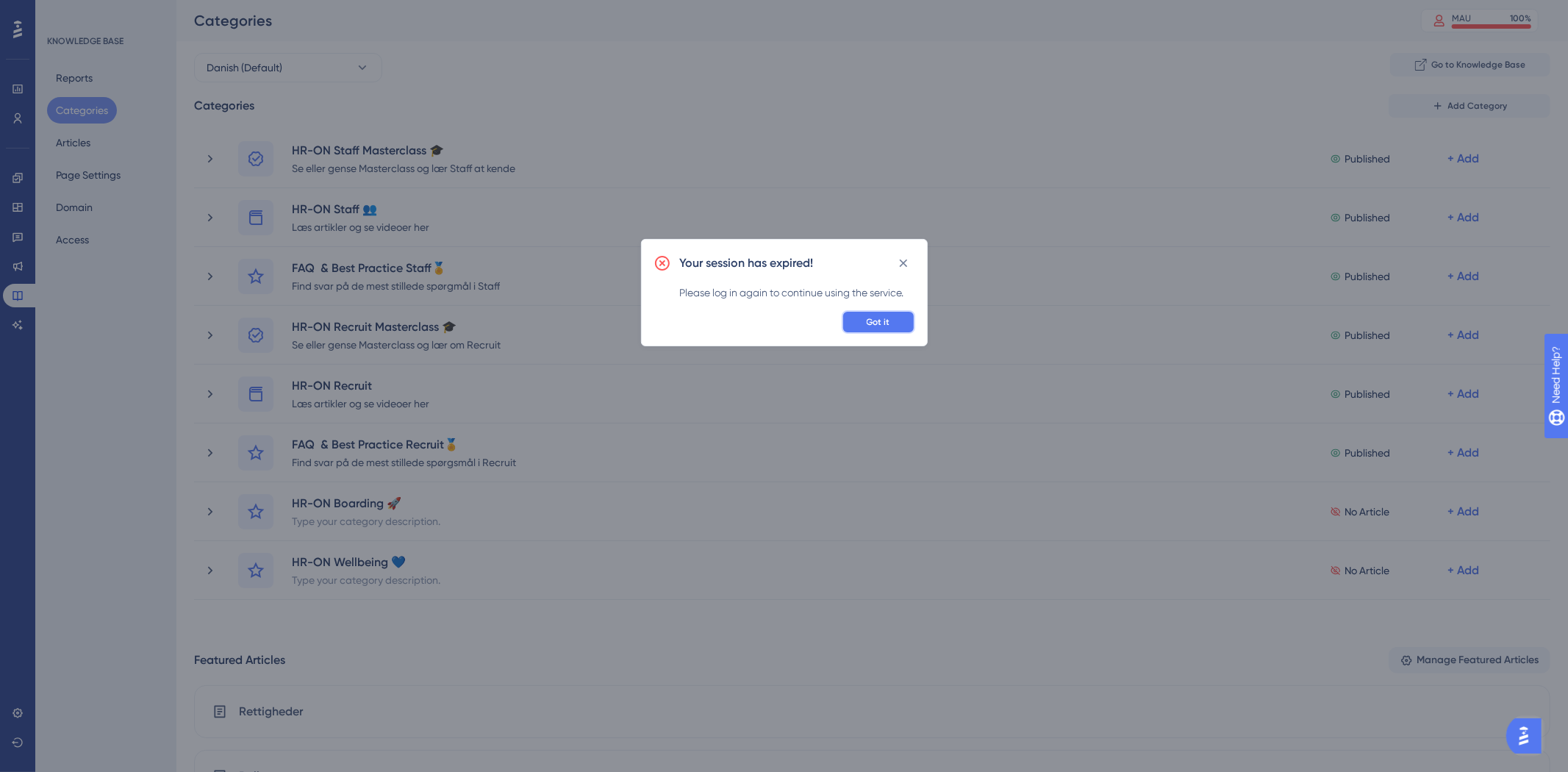
click at [858, 318] on button "Got it" at bounding box center [878, 322] width 73 height 23
